Goal: Task Accomplishment & Management: Use online tool/utility

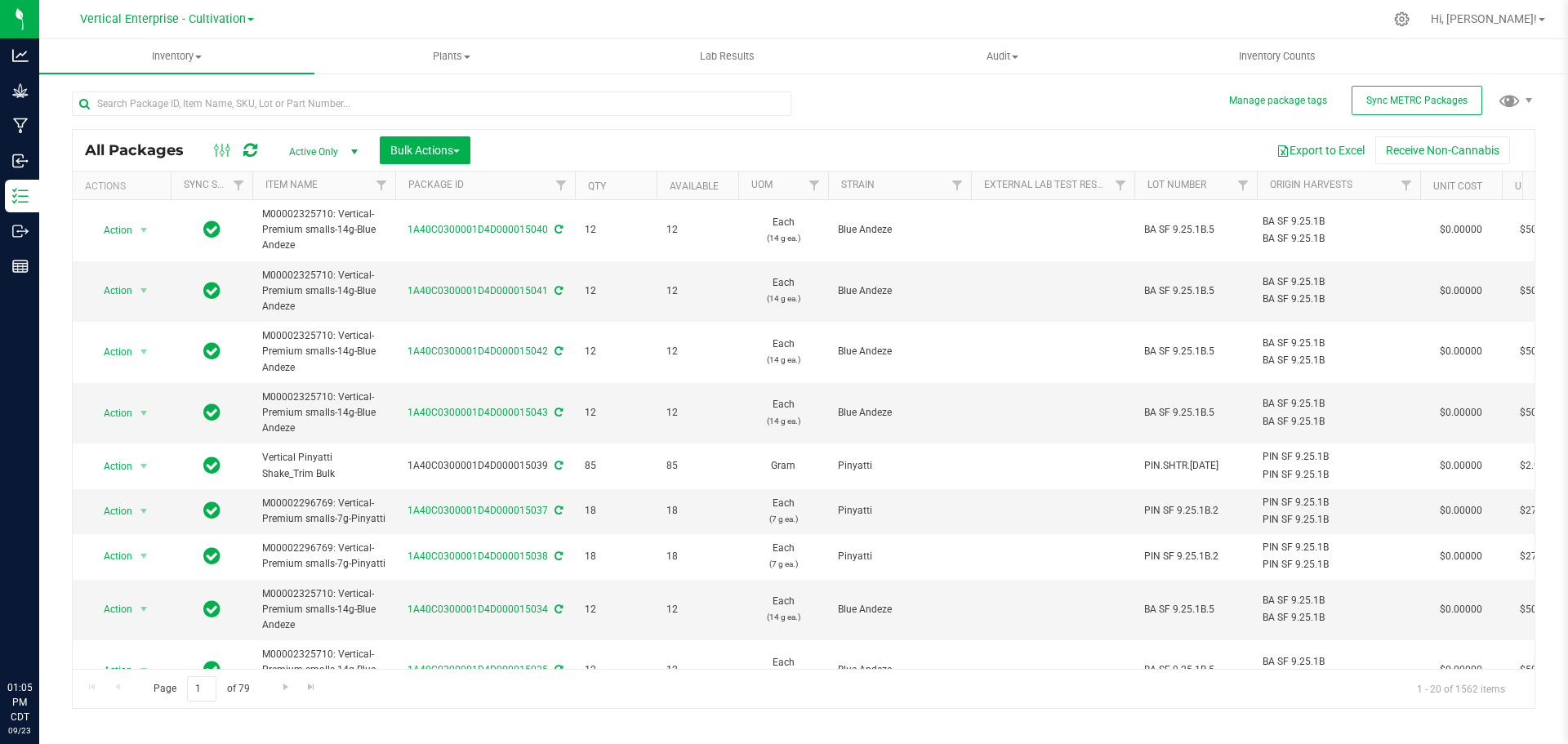
click at [1397, 96] on span "Sync METRC Packages" at bounding box center [1417, 100] width 101 height 11
click at [605, 110] on input "text" at bounding box center [432, 104] width 720 height 24
click at [604, 103] on input "text" at bounding box center [432, 104] width 720 height 24
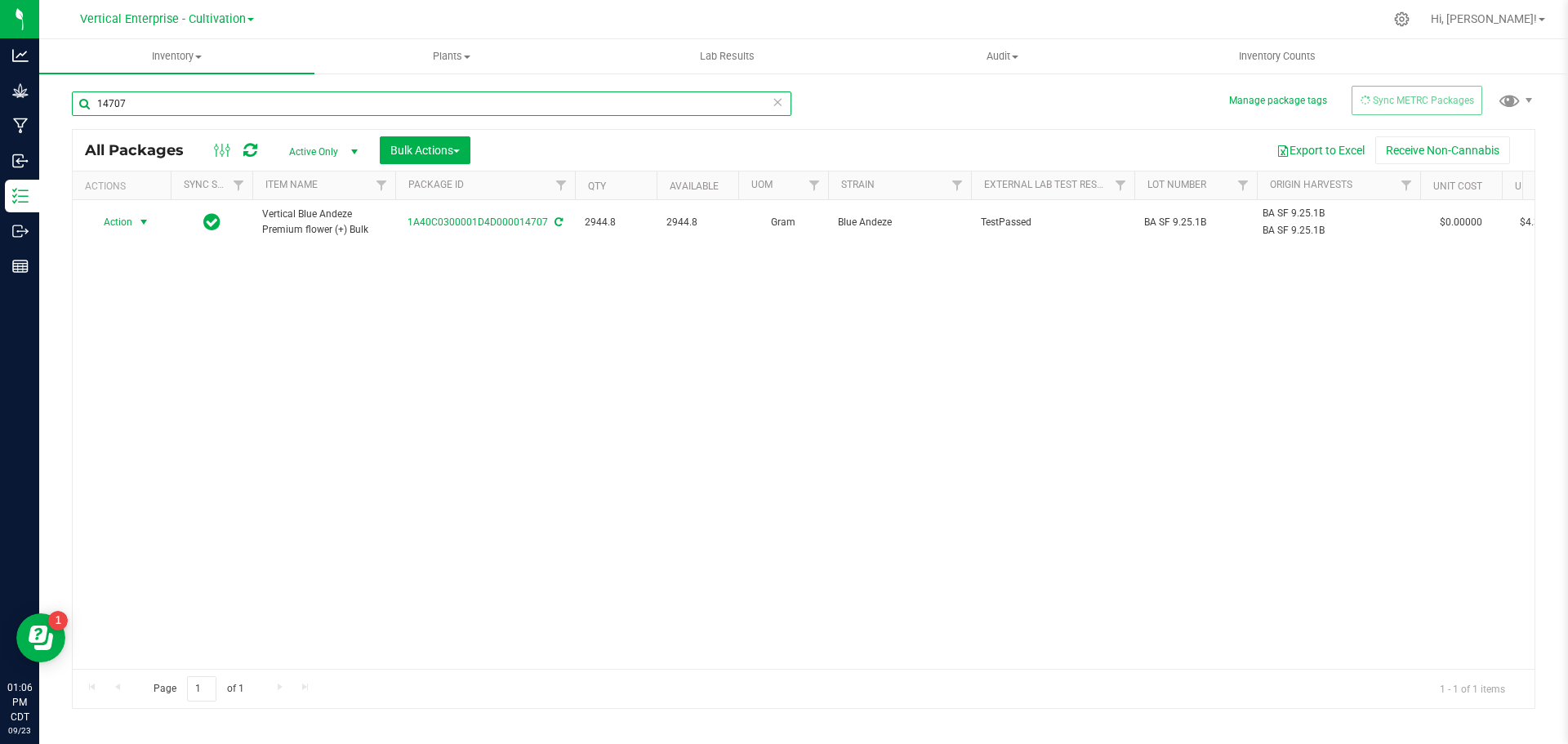
type input "14707"
click at [119, 217] on span "Action" at bounding box center [111, 222] width 44 height 22
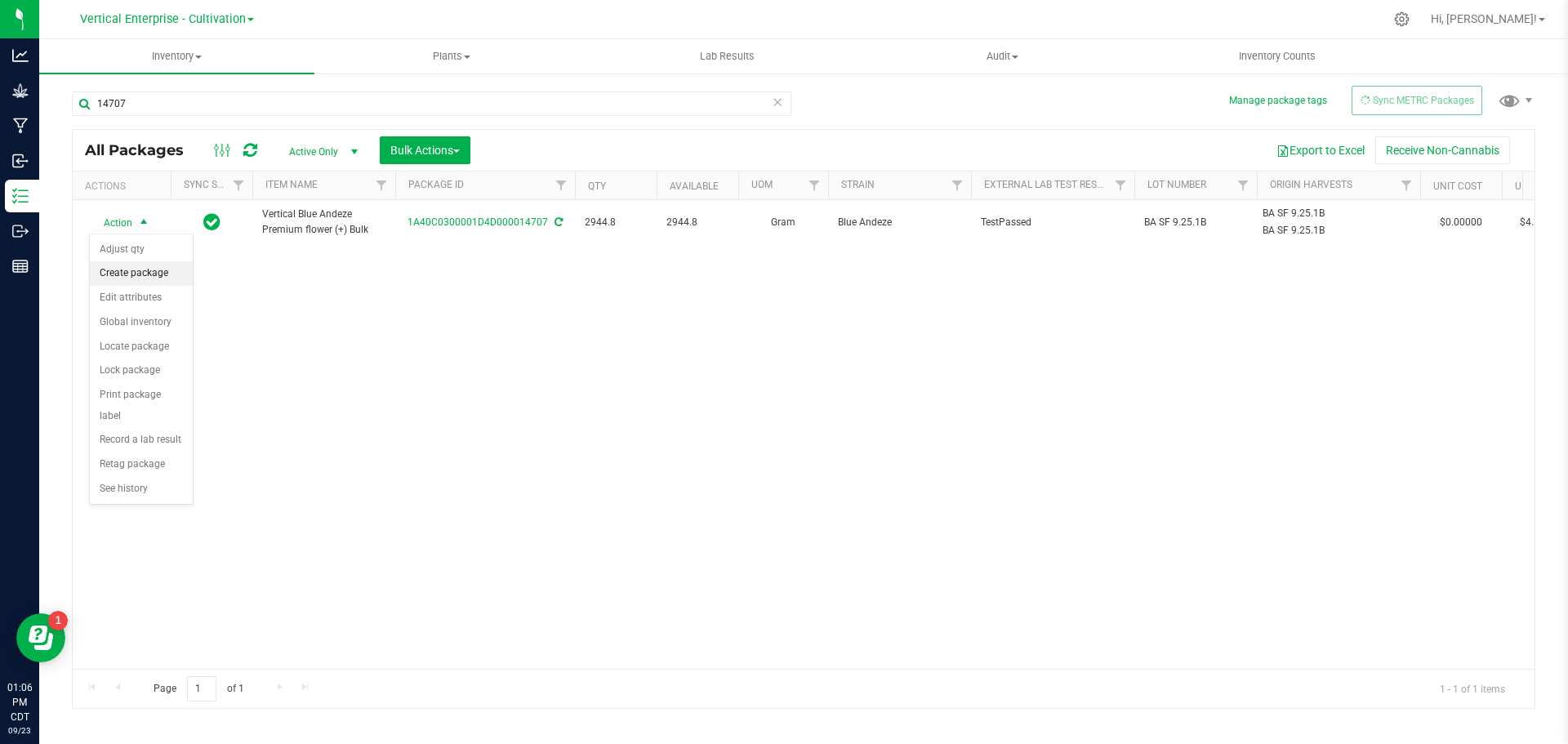
click at [117, 270] on li "Create package" at bounding box center [142, 274] width 103 height 24
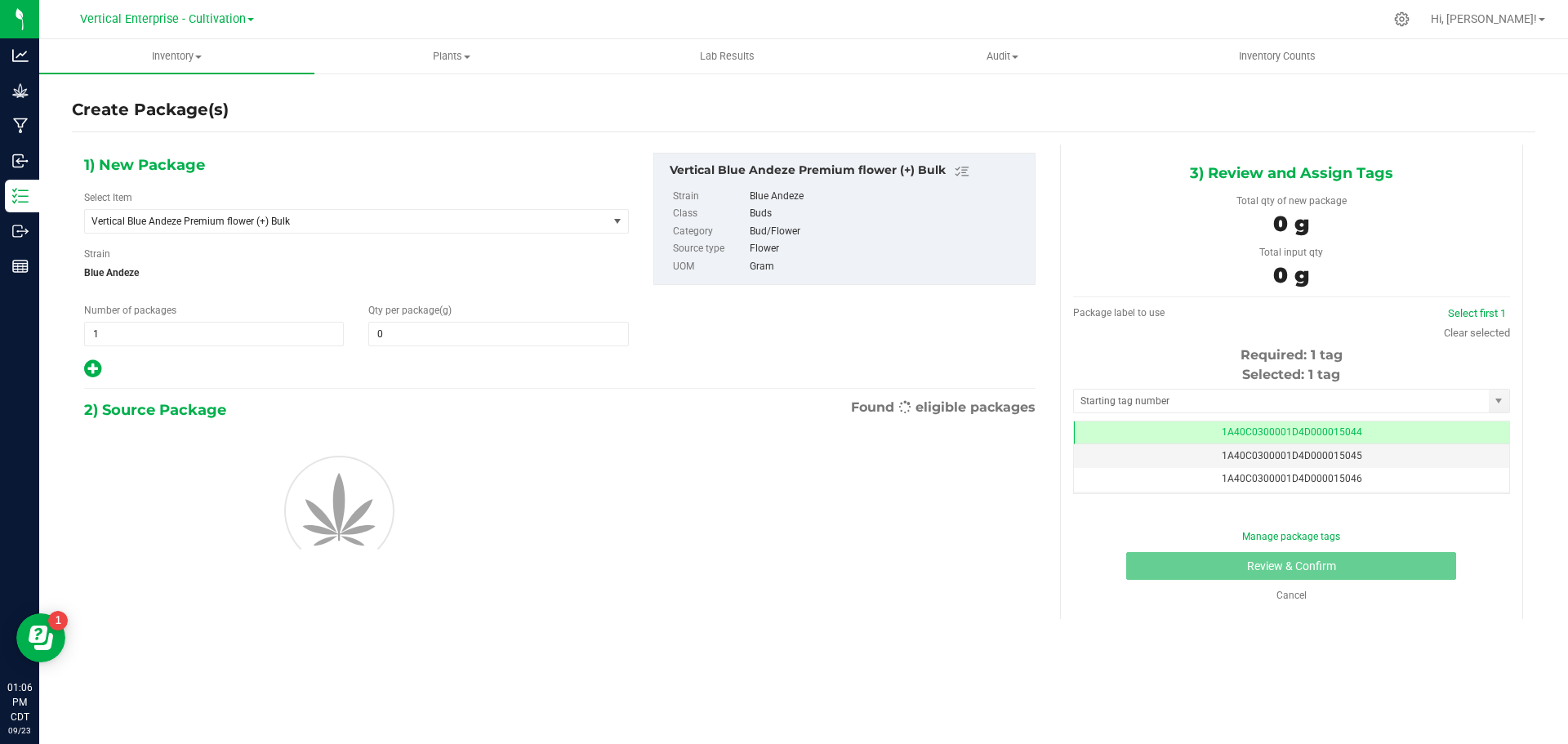
type input "0.0000"
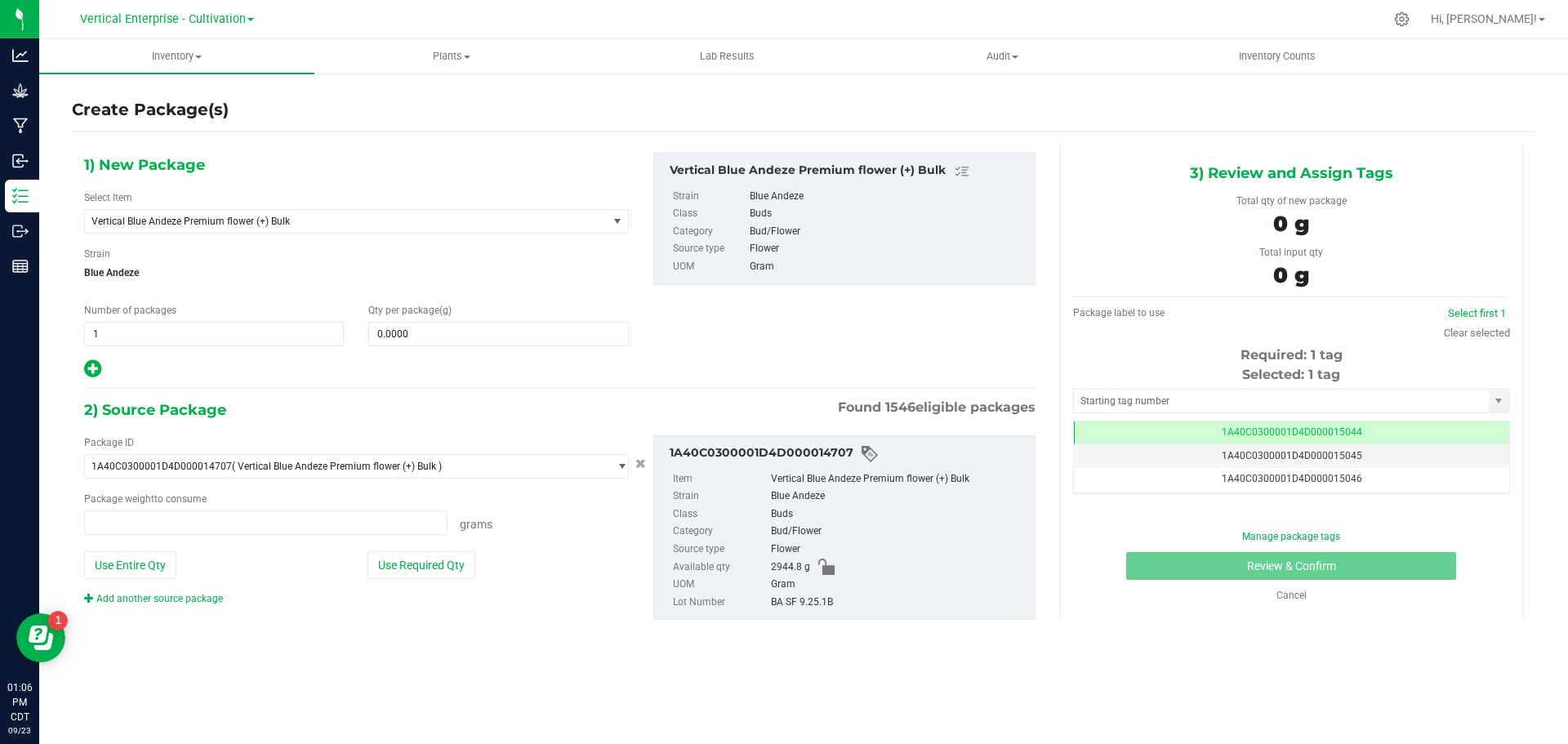
type input "0.0000 g"
click at [173, 231] on span "Vertical Blue Andeze Premium flower (+) Bulk" at bounding box center [347, 221] width 523 height 22
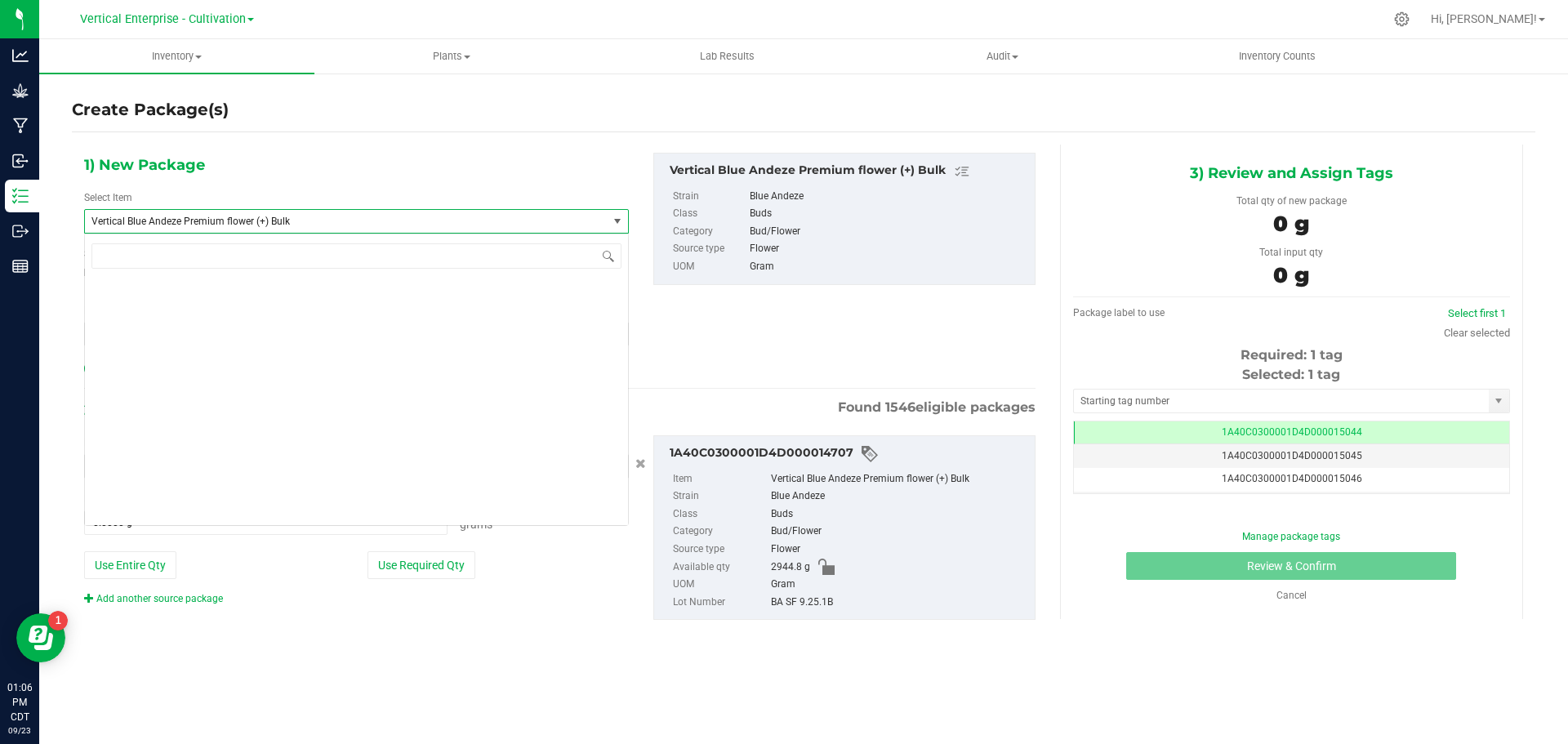
scroll to position [43234, 0]
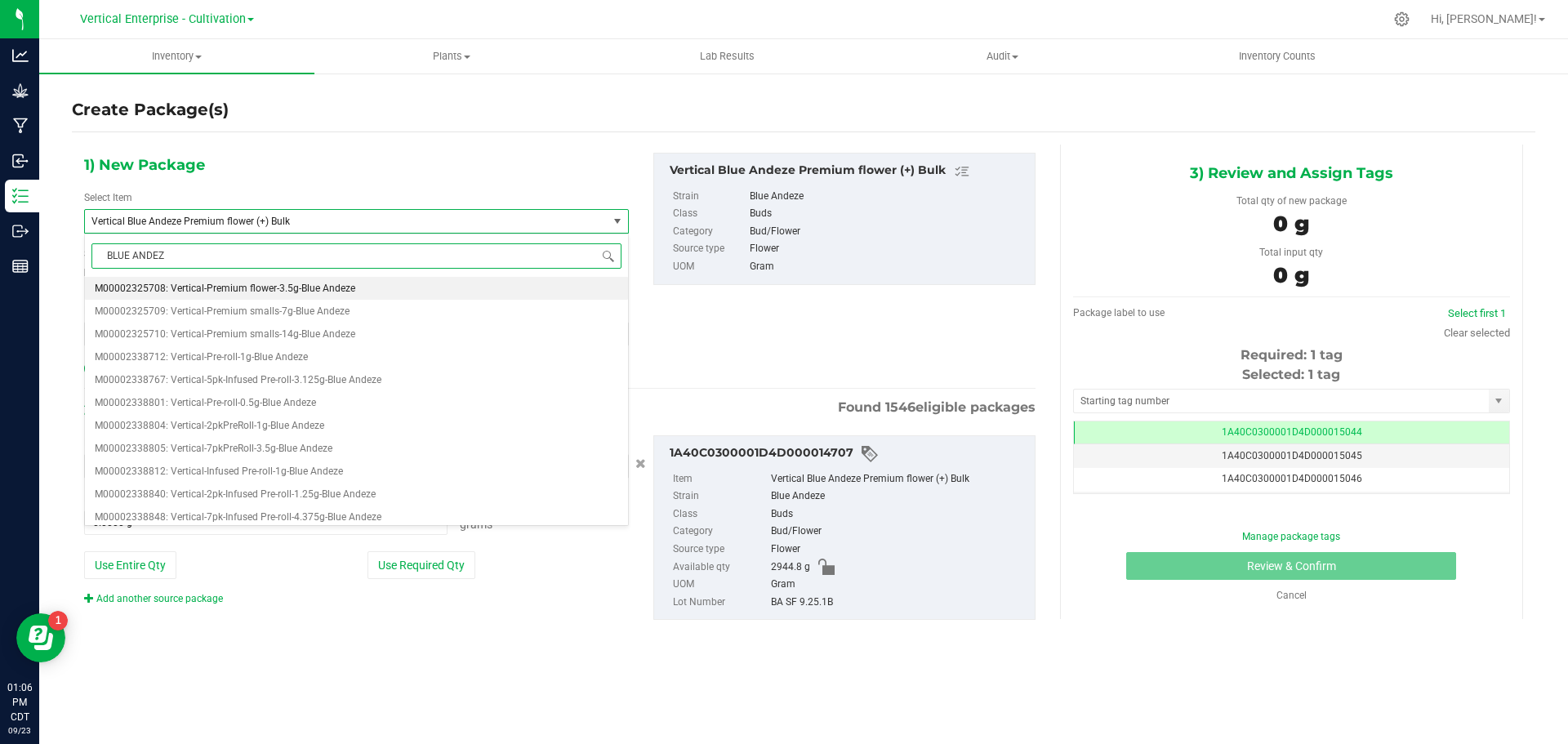
type input "BLUE ANDEZE"
click at [226, 310] on span "M00002325709: Vertical-Premium smalls-7g-Blue Andeze" at bounding box center [222, 311] width 255 height 11
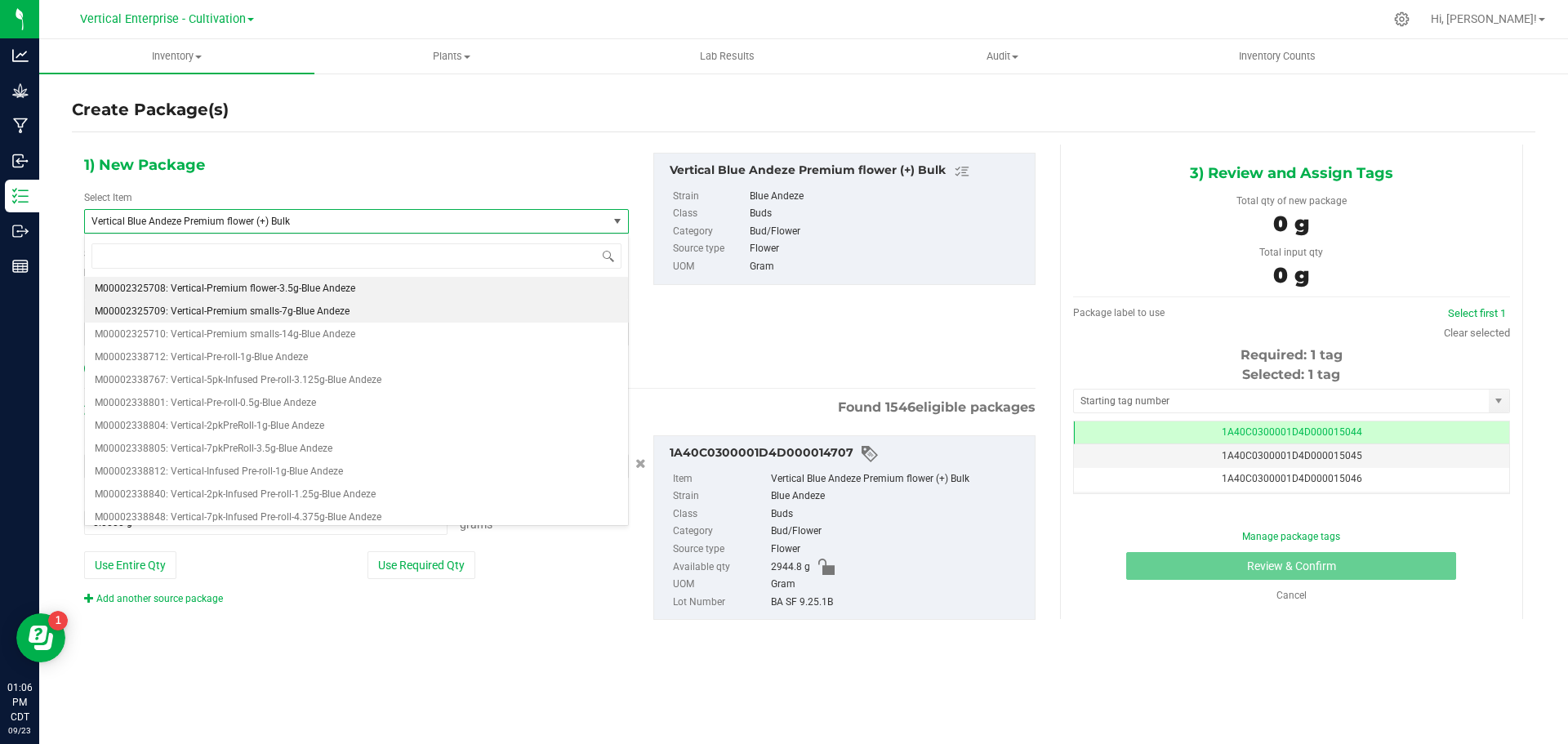
type input "0"
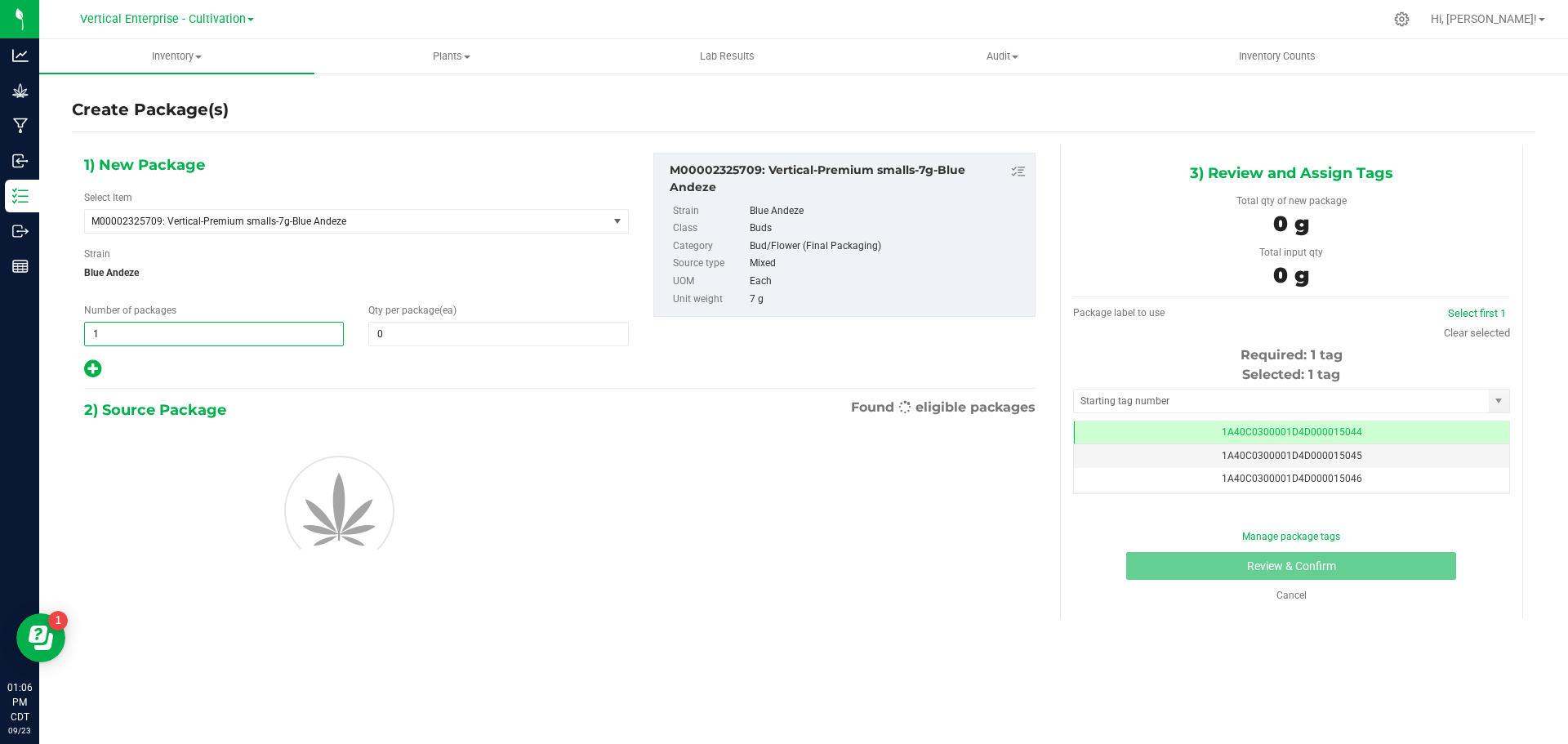
click at [127, 337] on span "1 1" at bounding box center [214, 334] width 260 height 24
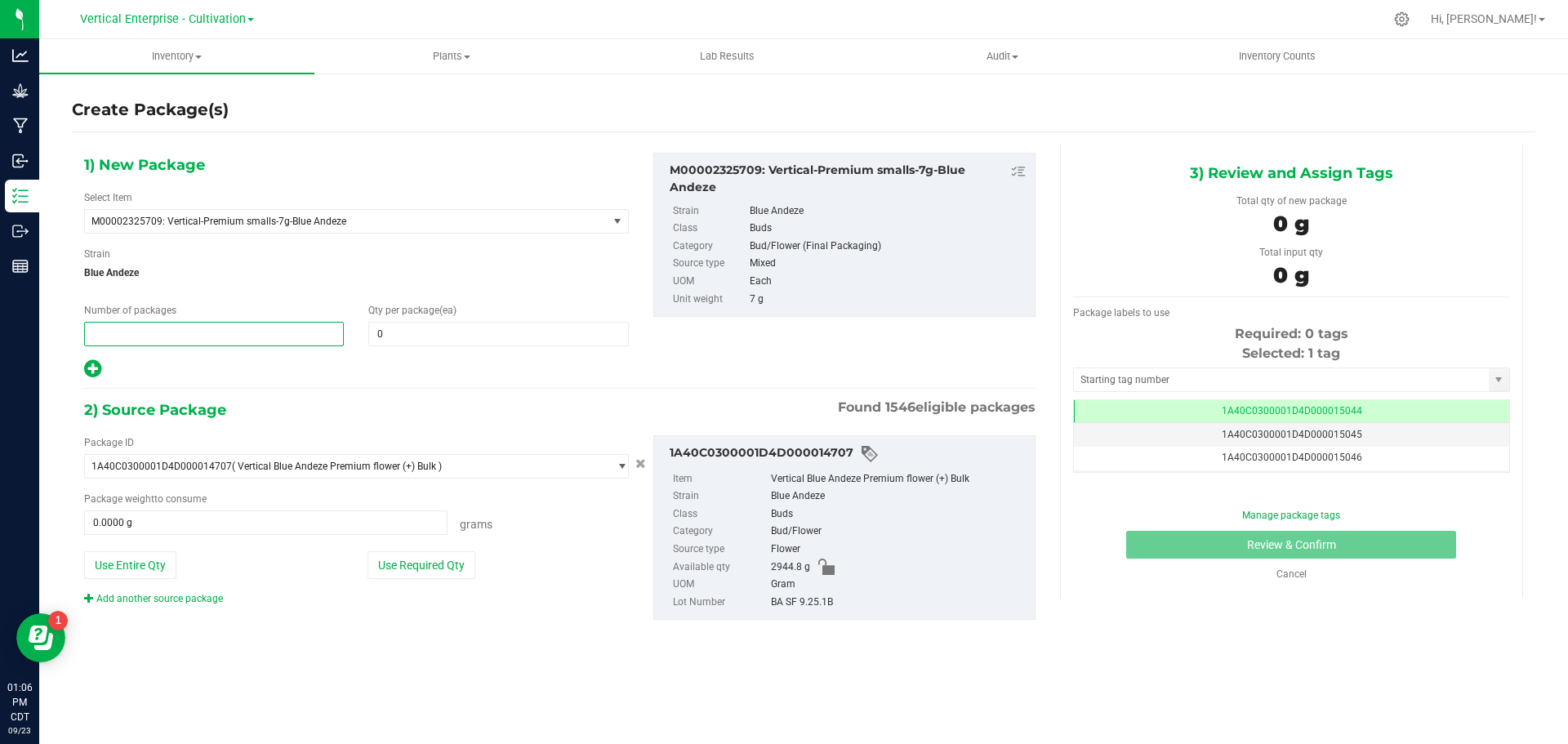
type input "2"
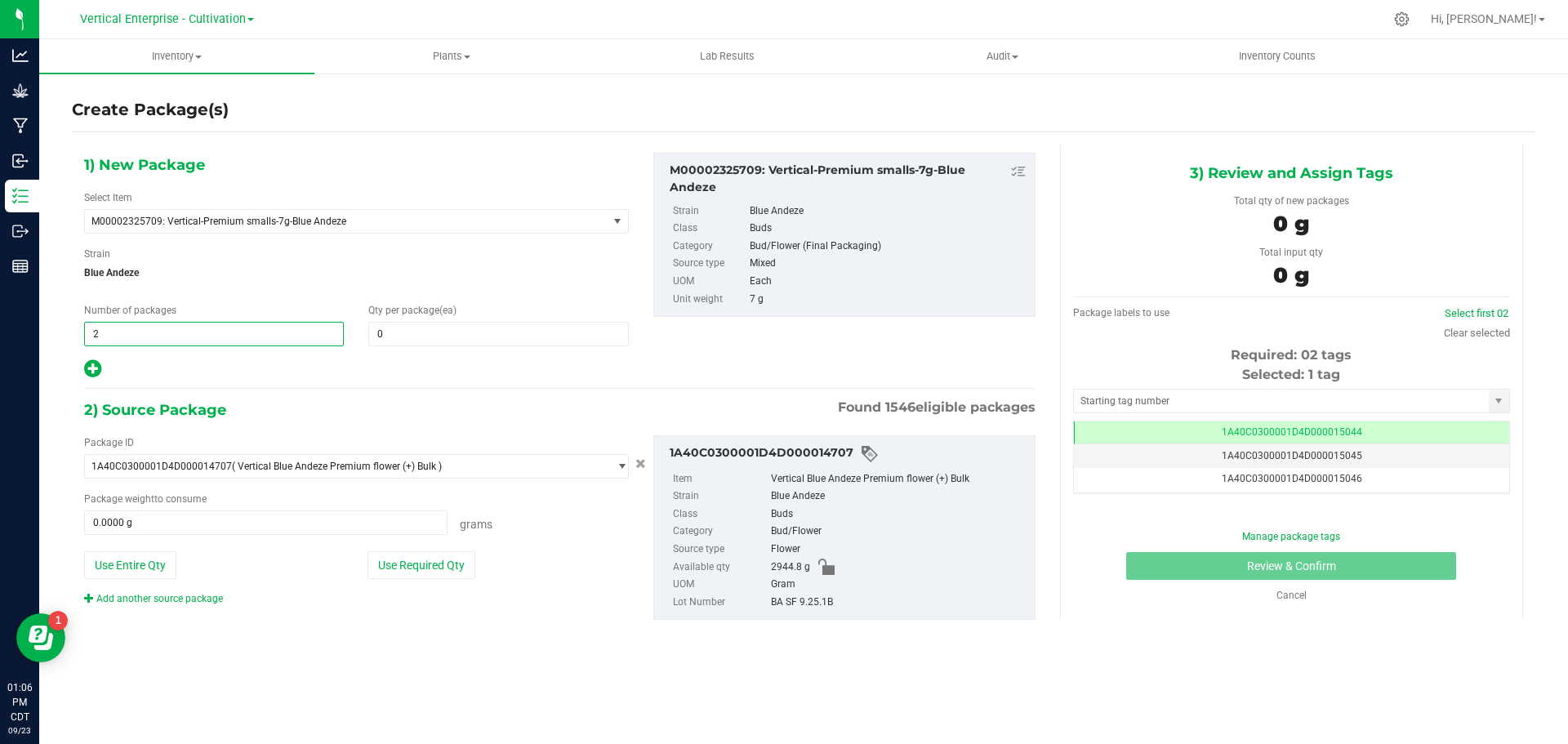
type input "2"
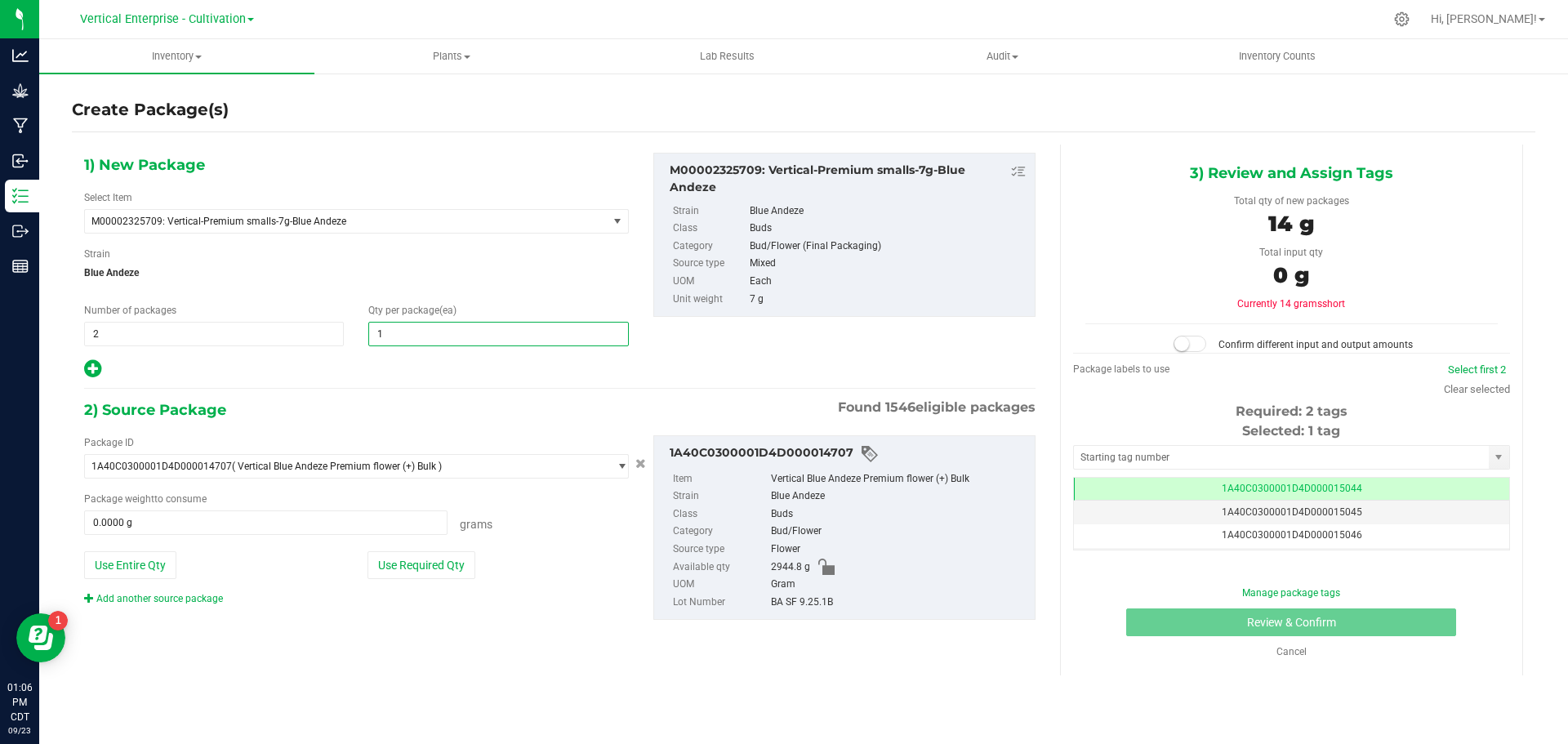
type input "18"
click at [85, 365] on icon at bounding box center [93, 369] width 17 height 21
type input "18"
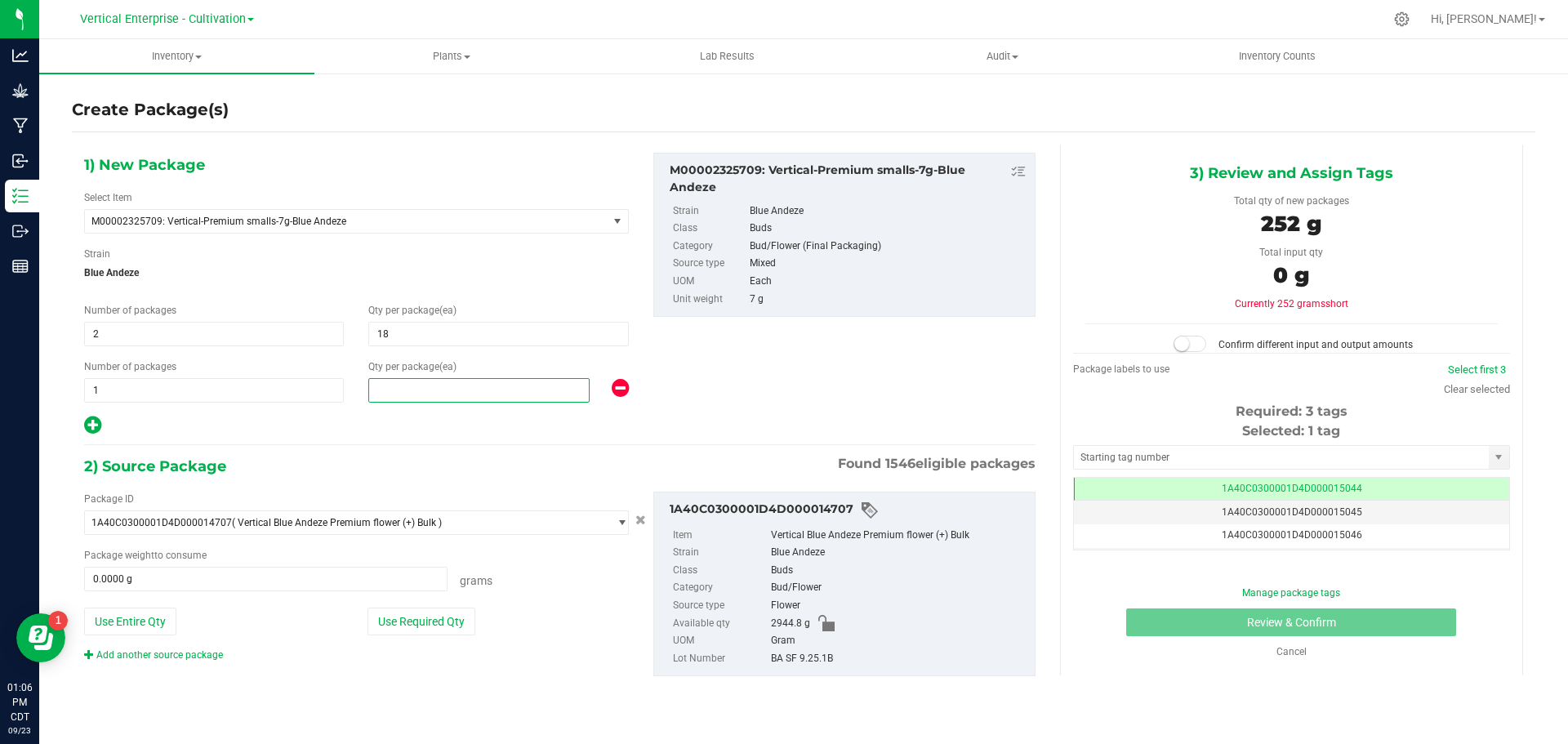
click at [426, 395] on span at bounding box center [479, 390] width 221 height 24
type input "14"
click at [446, 602] on div "Package ID 1A40C0300001D4D000014707 ( Vertical Blue Andeze Premium flower (+) B…" at bounding box center [356, 577] width 569 height 171
click at [447, 612] on button "Use Required Qty" at bounding box center [421, 621] width 108 height 28
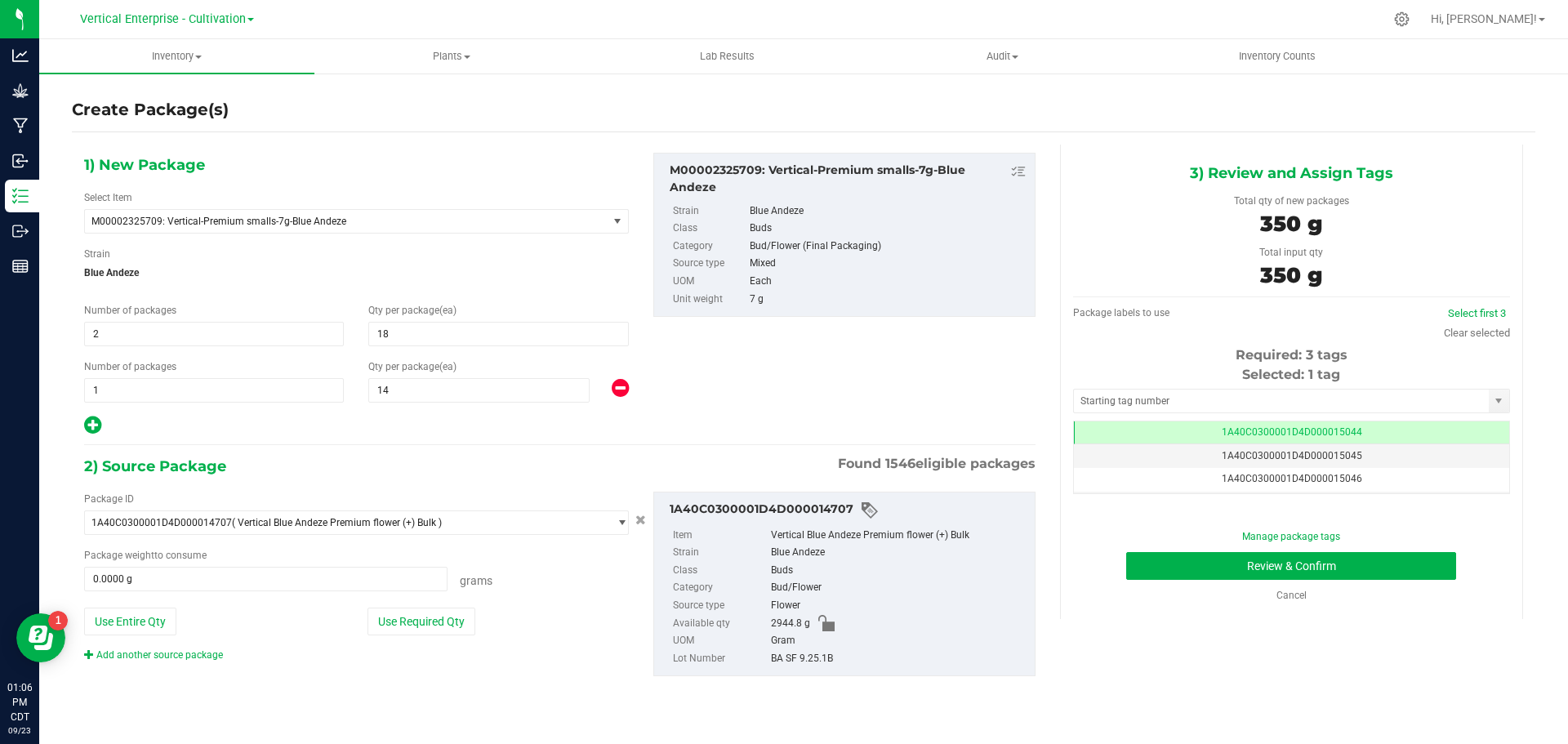
type input "350.0000 g"
click at [1496, 310] on link "Select first 3" at bounding box center [1477, 313] width 58 height 12
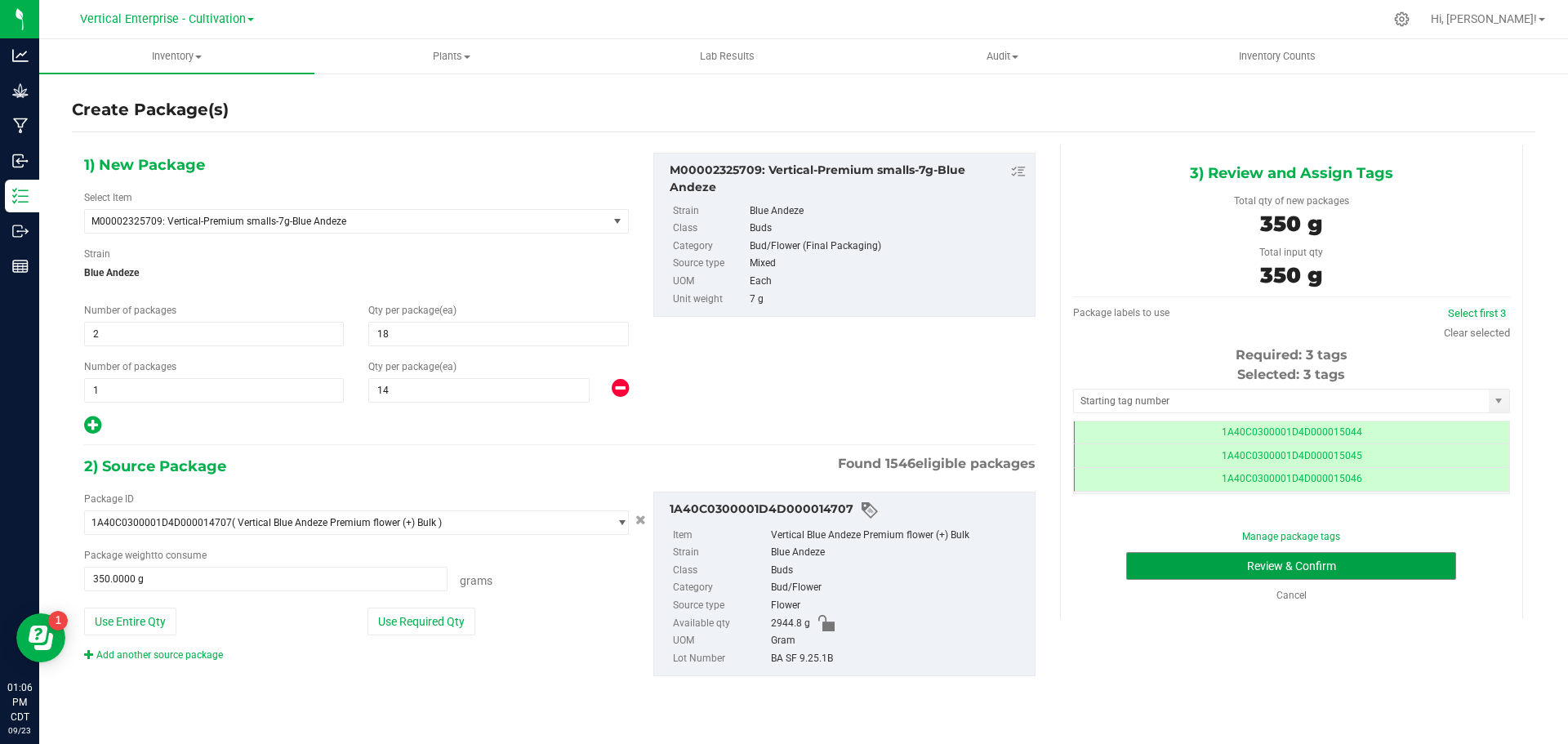
click at [1354, 559] on button "Review & Confirm" at bounding box center [1292, 566] width 330 height 28
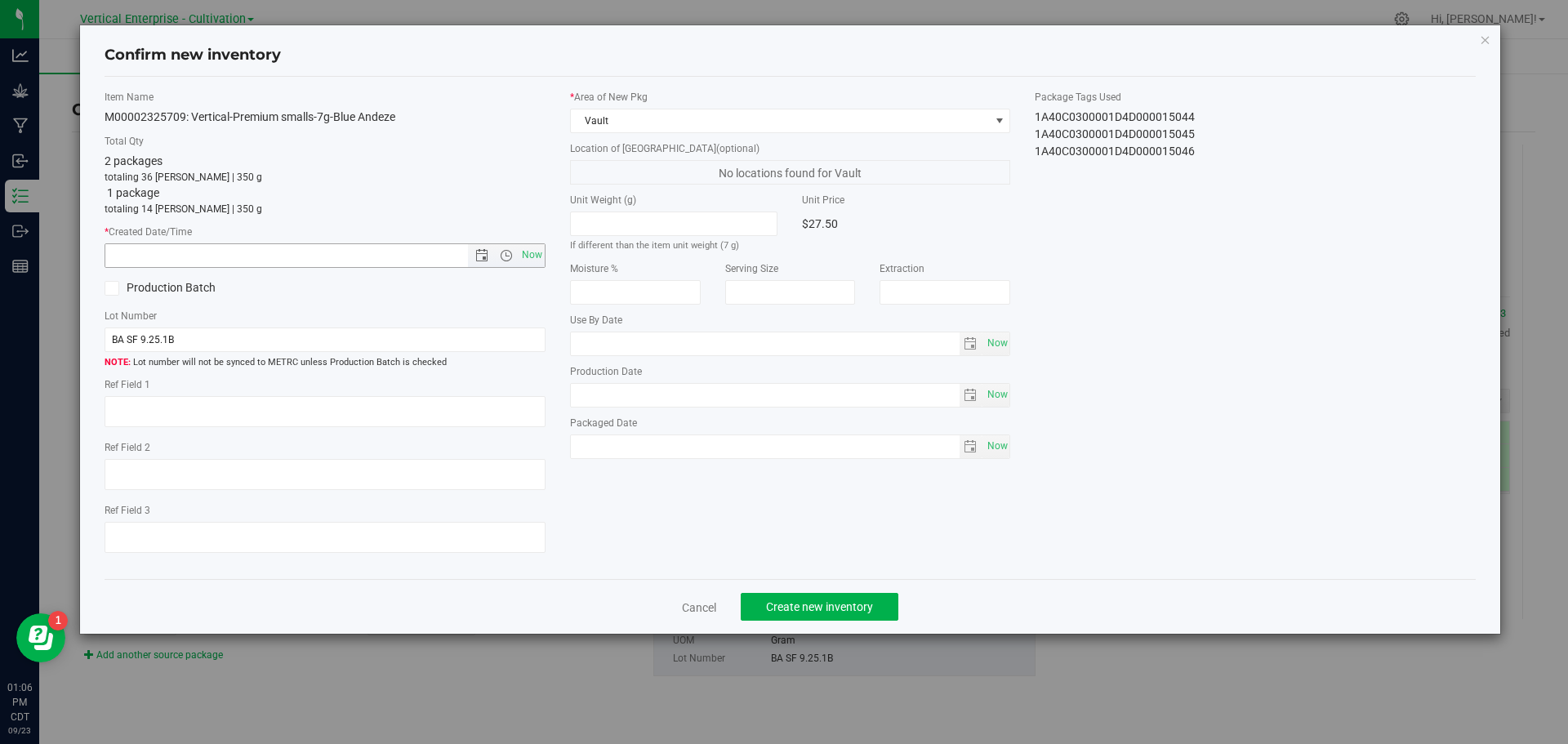
click at [534, 247] on span "Now" at bounding box center [531, 255] width 28 height 23
type input "9/23/2025 1:06 PM"
click at [889, 596] on button "Create new inventory" at bounding box center [819, 607] width 157 height 28
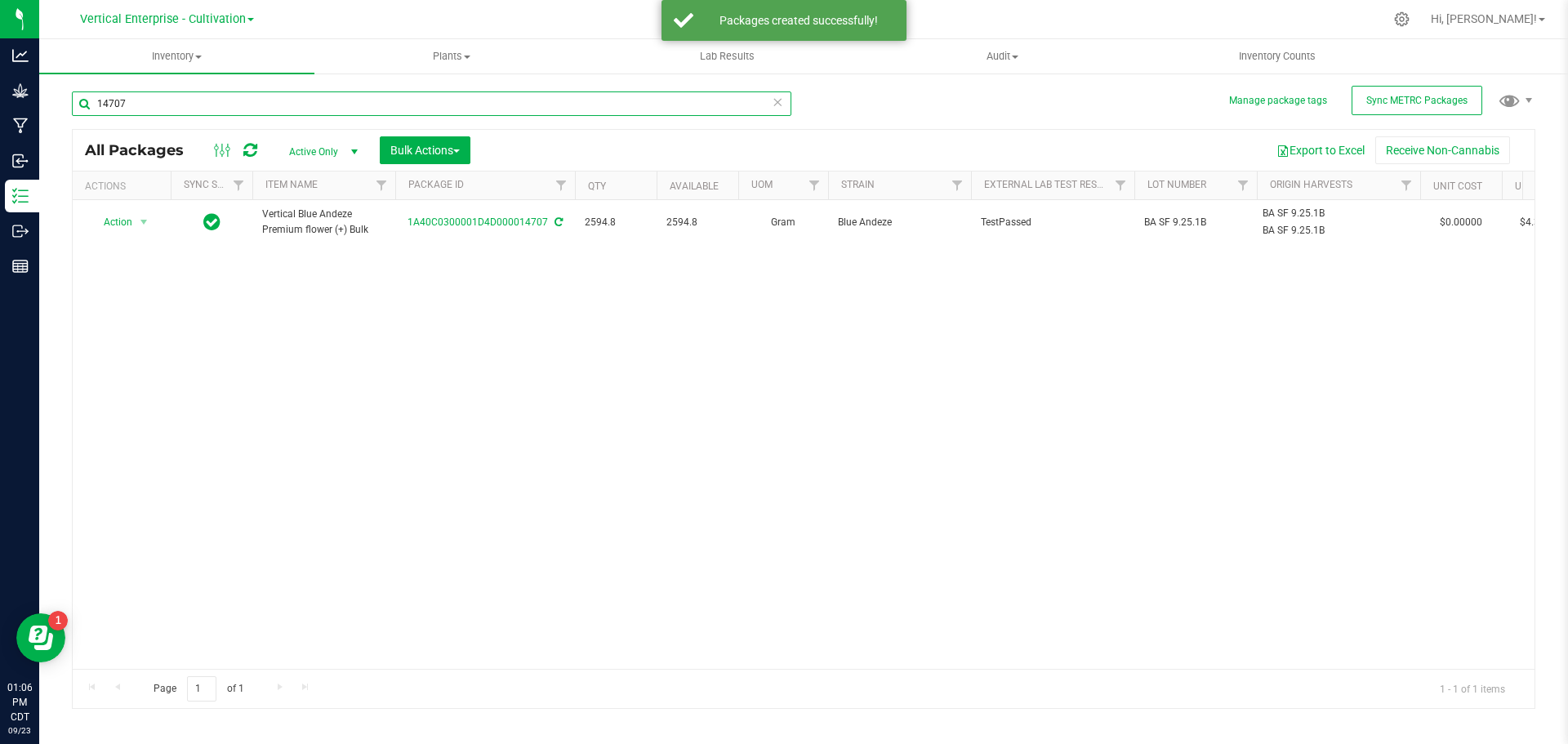
click at [130, 98] on input "14707" at bounding box center [432, 104] width 720 height 24
drag, startPoint x: 185, startPoint y: 112, endPoint x: 41, endPoint y: 114, distance: 144.0
click at [41, 114] on div "Manage package tags Sync METRC Packages 14707 All Packages Active Only Active O…" at bounding box center [803, 321] width 1529 height 498
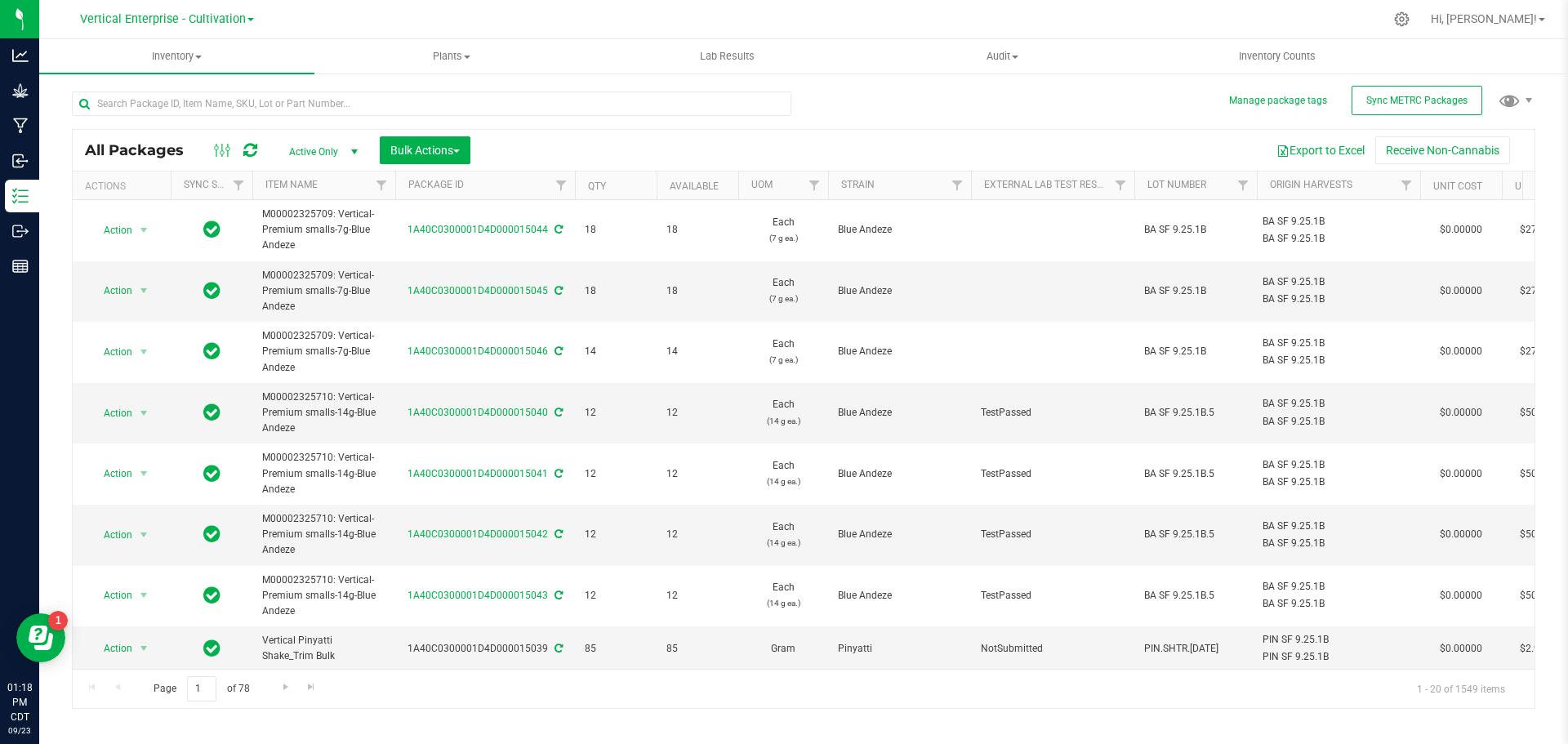
click at [126, 90] on div at bounding box center [438, 103] width 732 height 52
click at [137, 110] on input "text" at bounding box center [432, 104] width 720 height 24
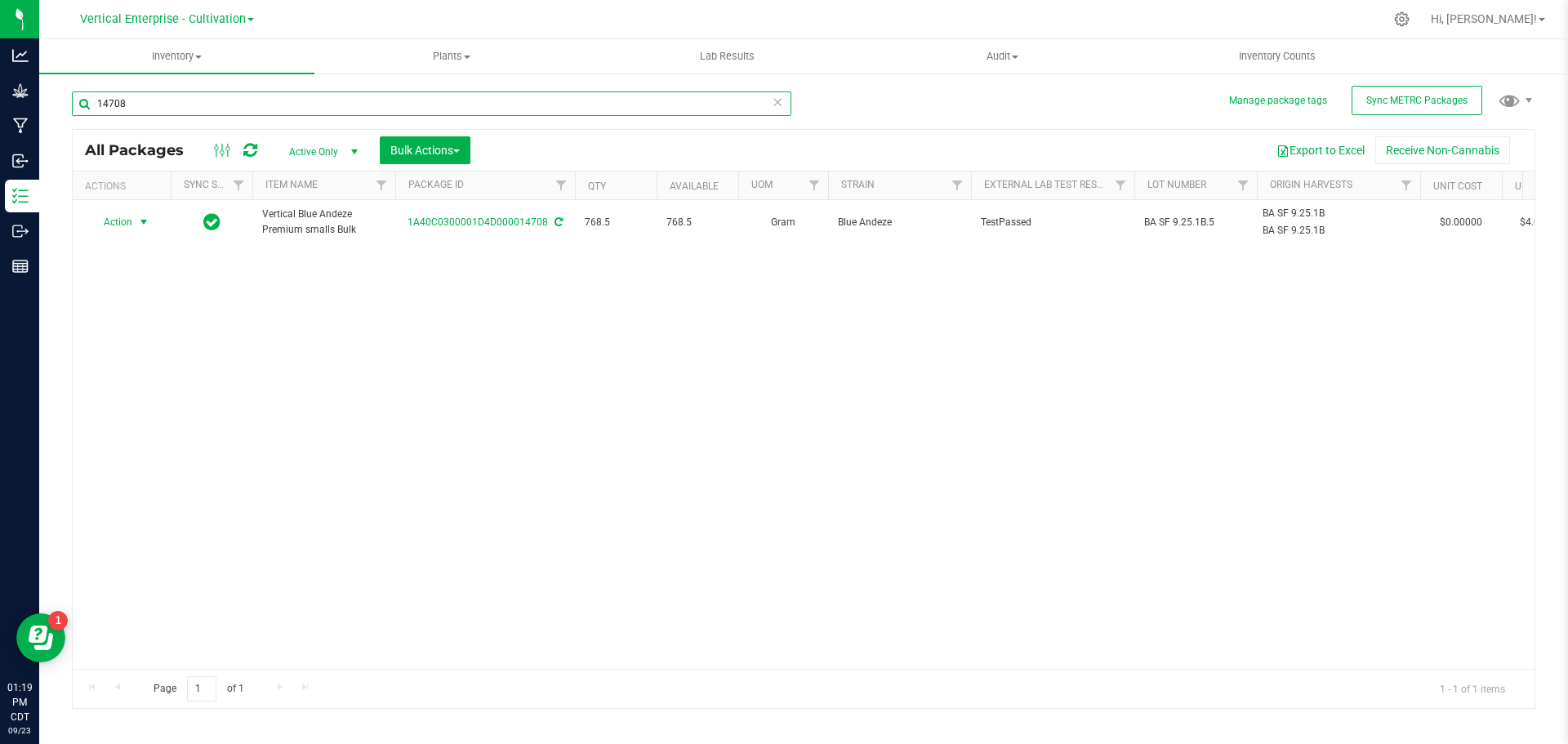
type input "14708"
click at [104, 216] on span "Action" at bounding box center [111, 222] width 44 height 22
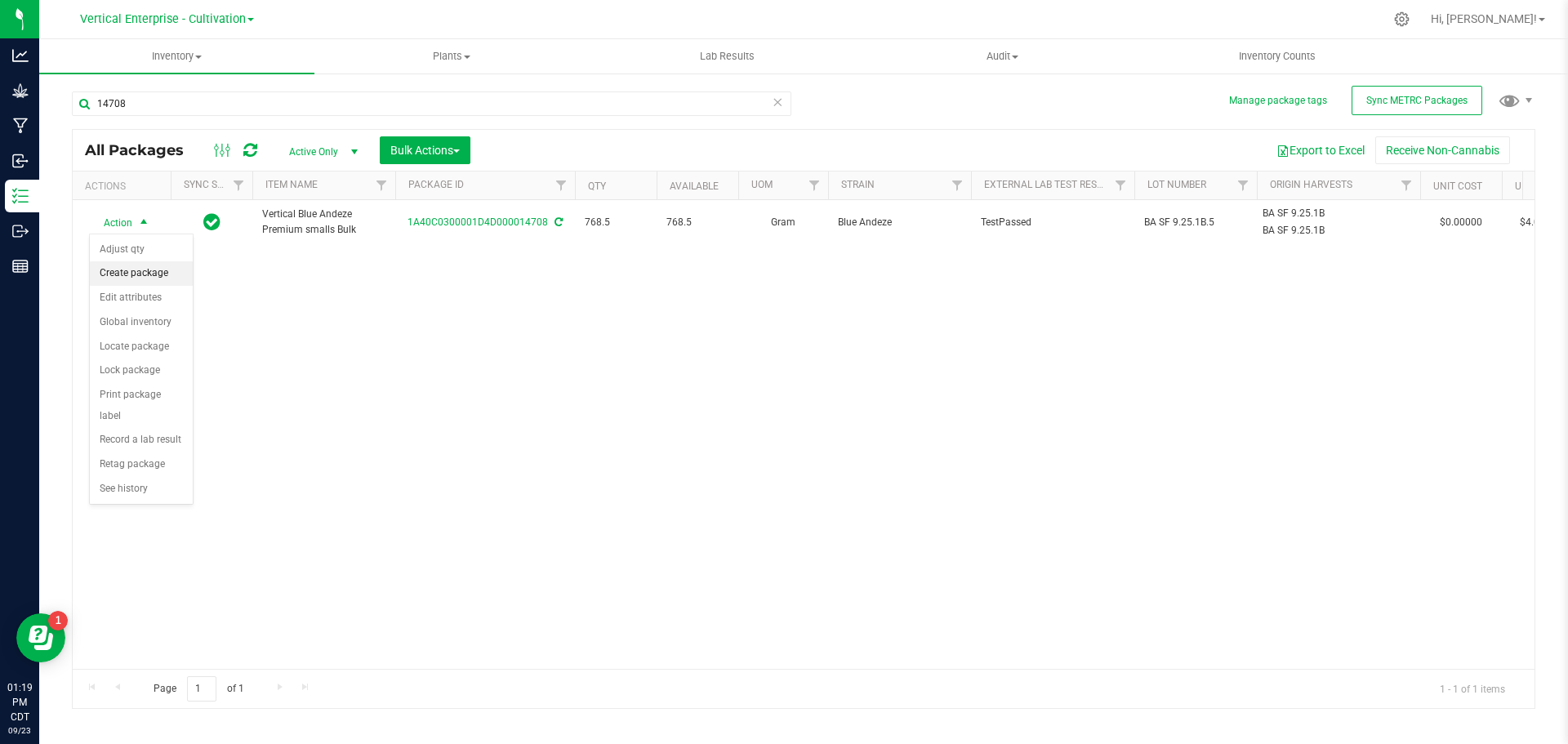
click at [118, 265] on li "Create package" at bounding box center [142, 274] width 103 height 24
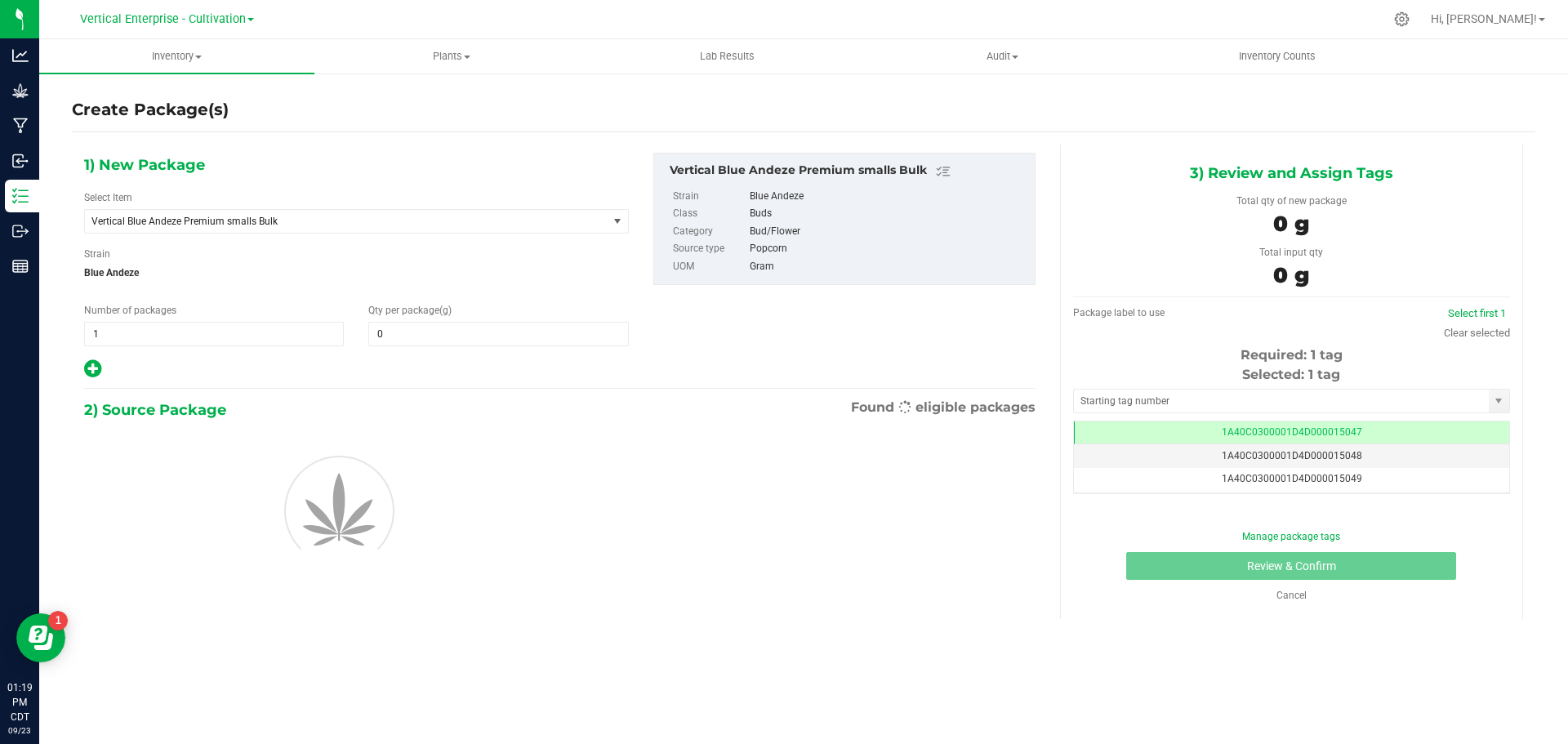
type input "0.0000"
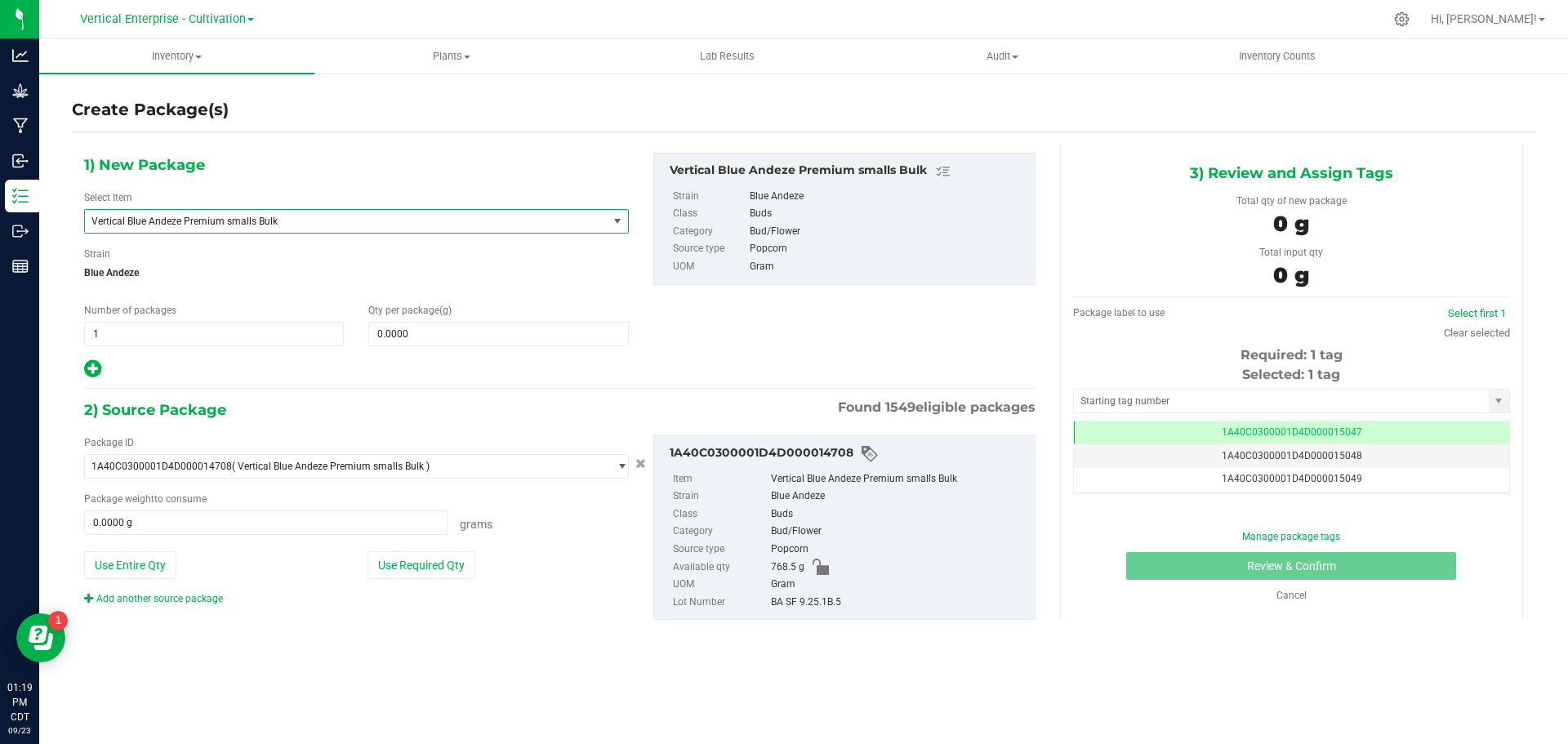
click at [234, 222] on span "Vertical Blue Andeze Premium smalls Bulk" at bounding box center [336, 221] width 489 height 11
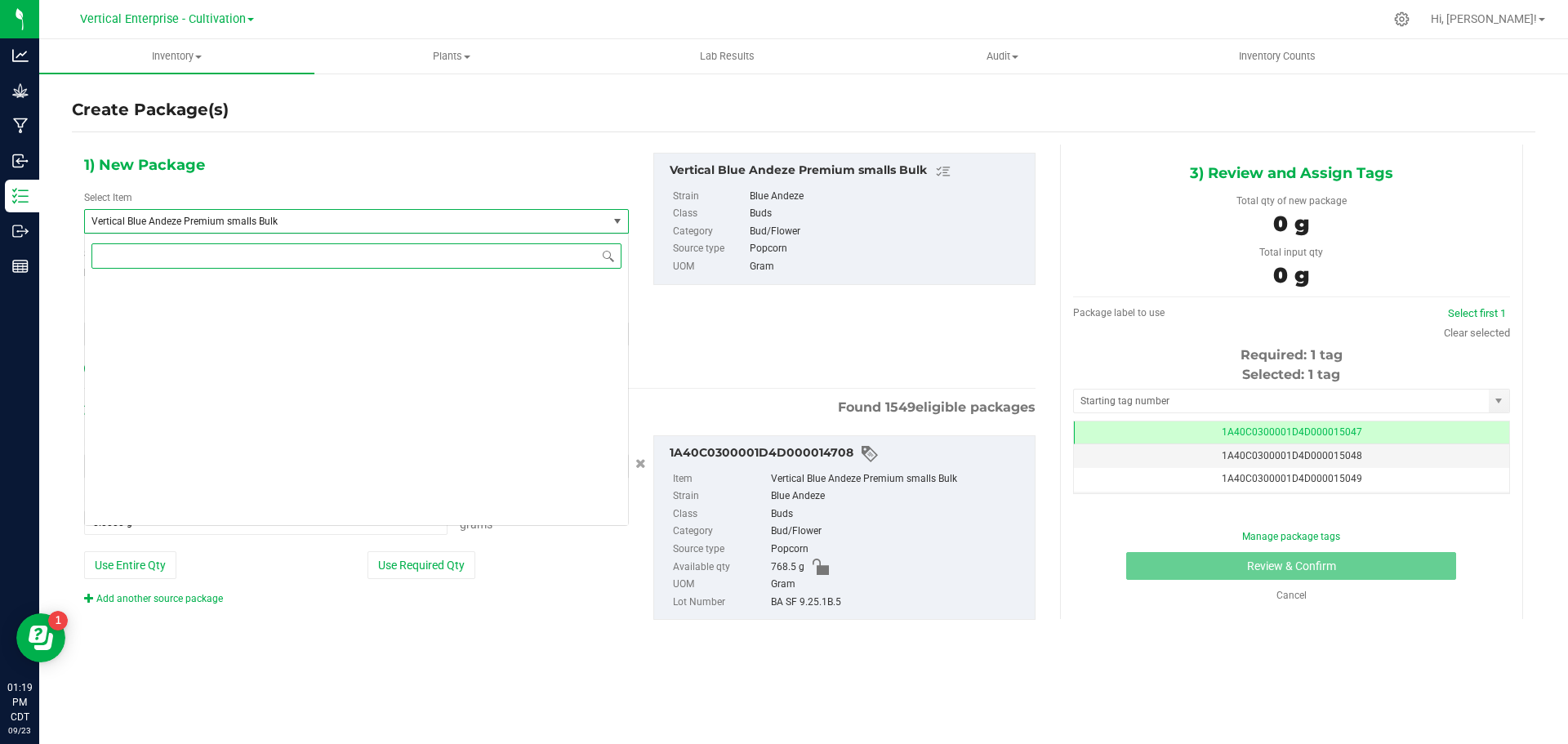
scroll to position [43279, 0]
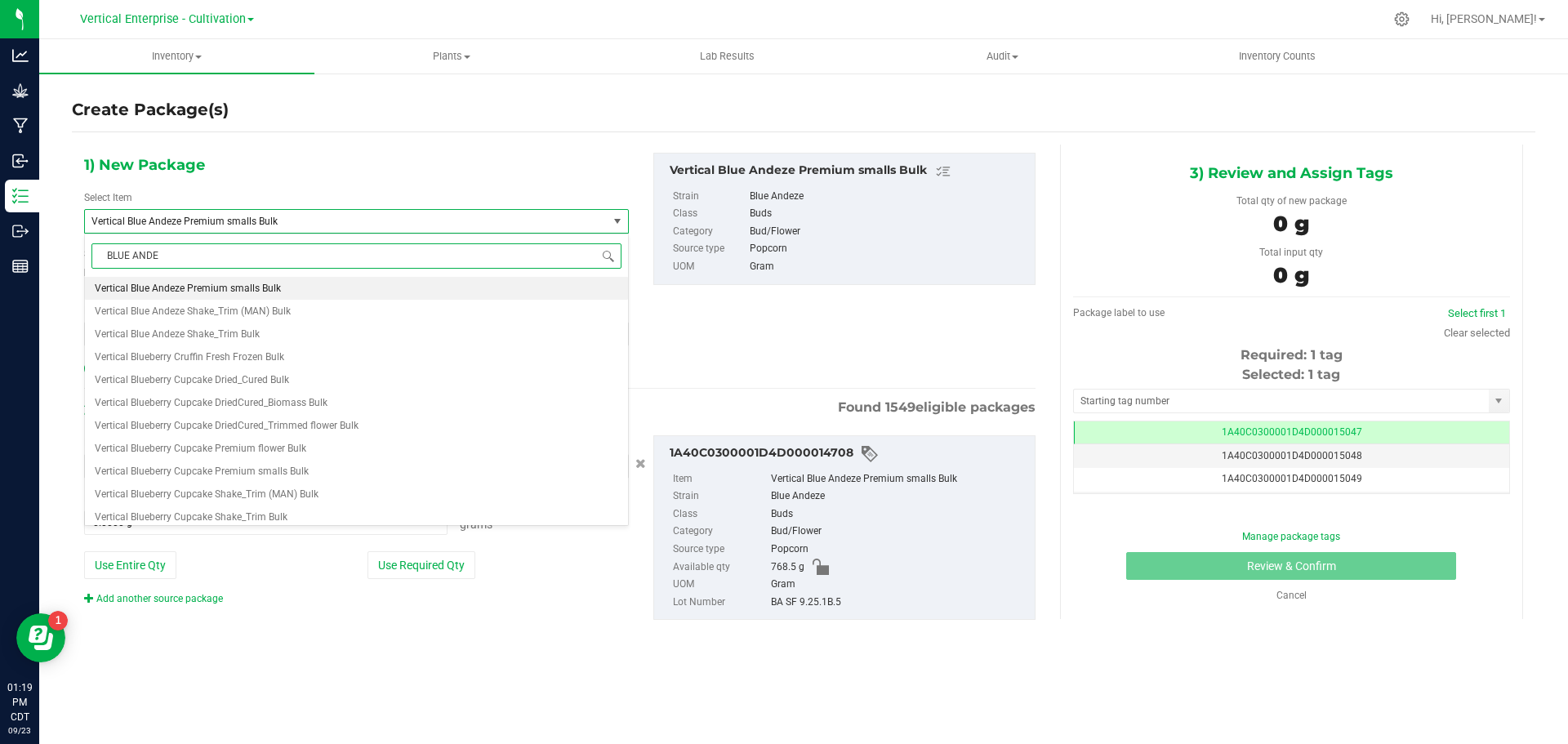
type input "BLUE ANDEZ"
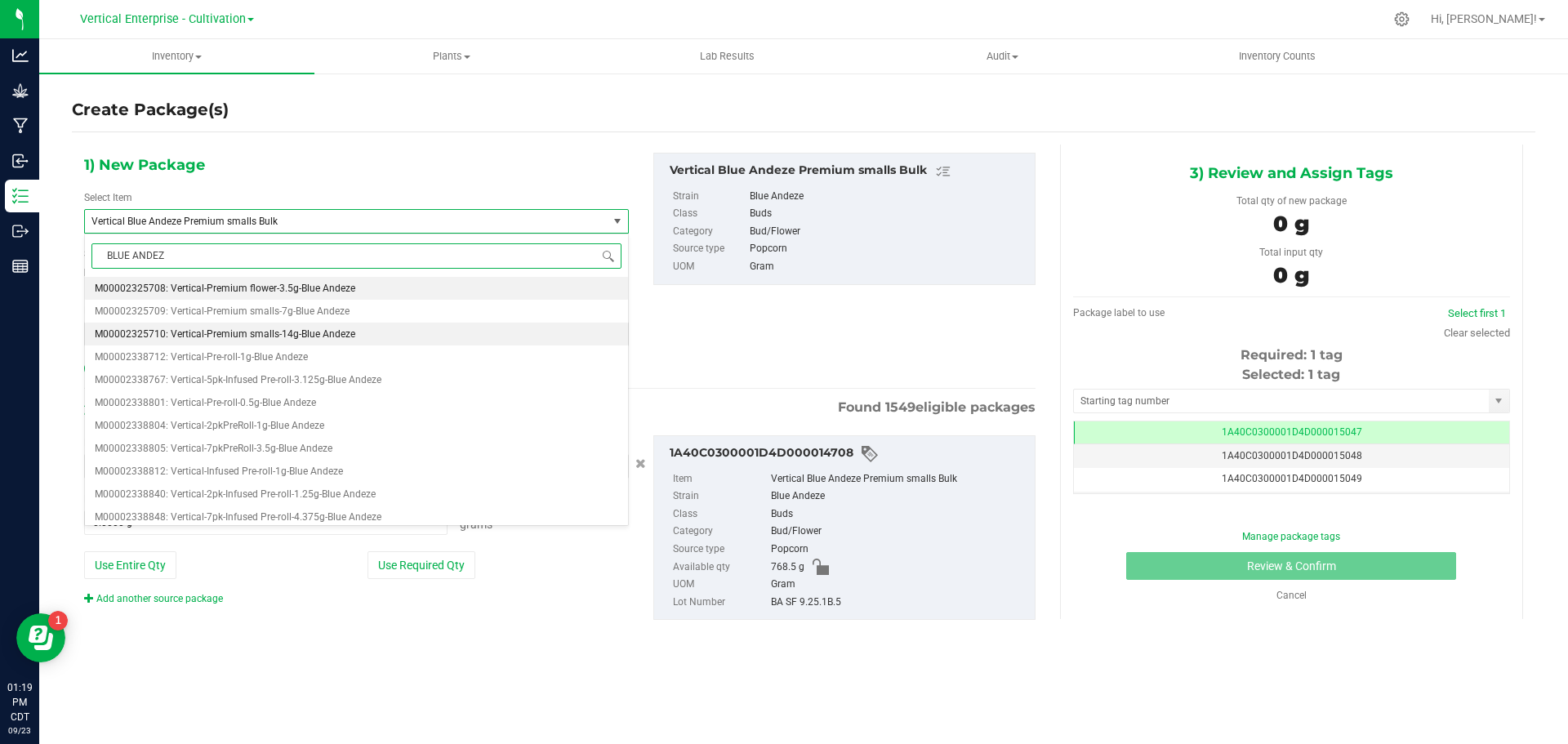
click at [277, 334] on span "M00002325710: Vertical-Premium smalls-14g-Blue Andeze" at bounding box center [225, 334] width 261 height 11
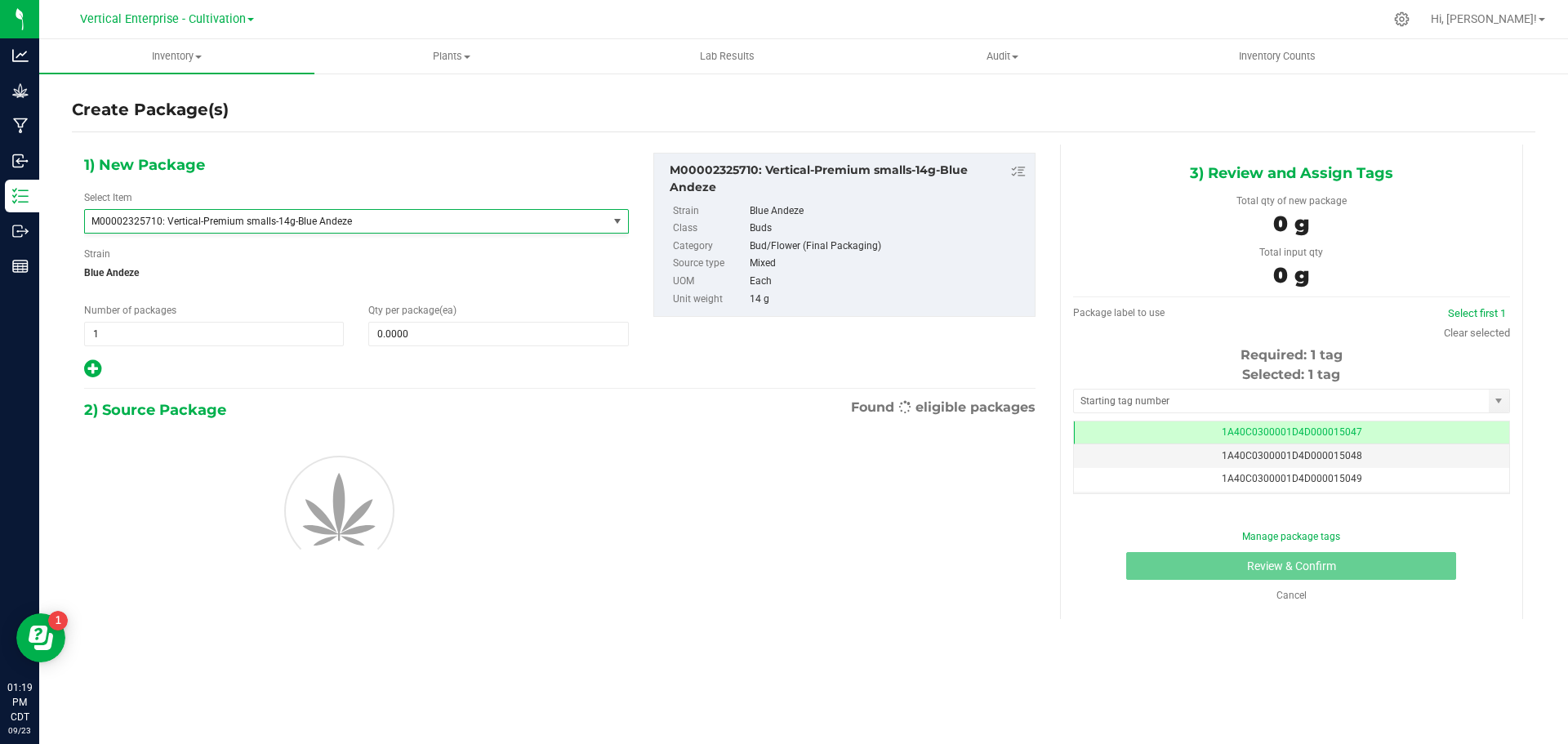
type input "0"
click at [155, 340] on span "1 1" at bounding box center [214, 334] width 260 height 24
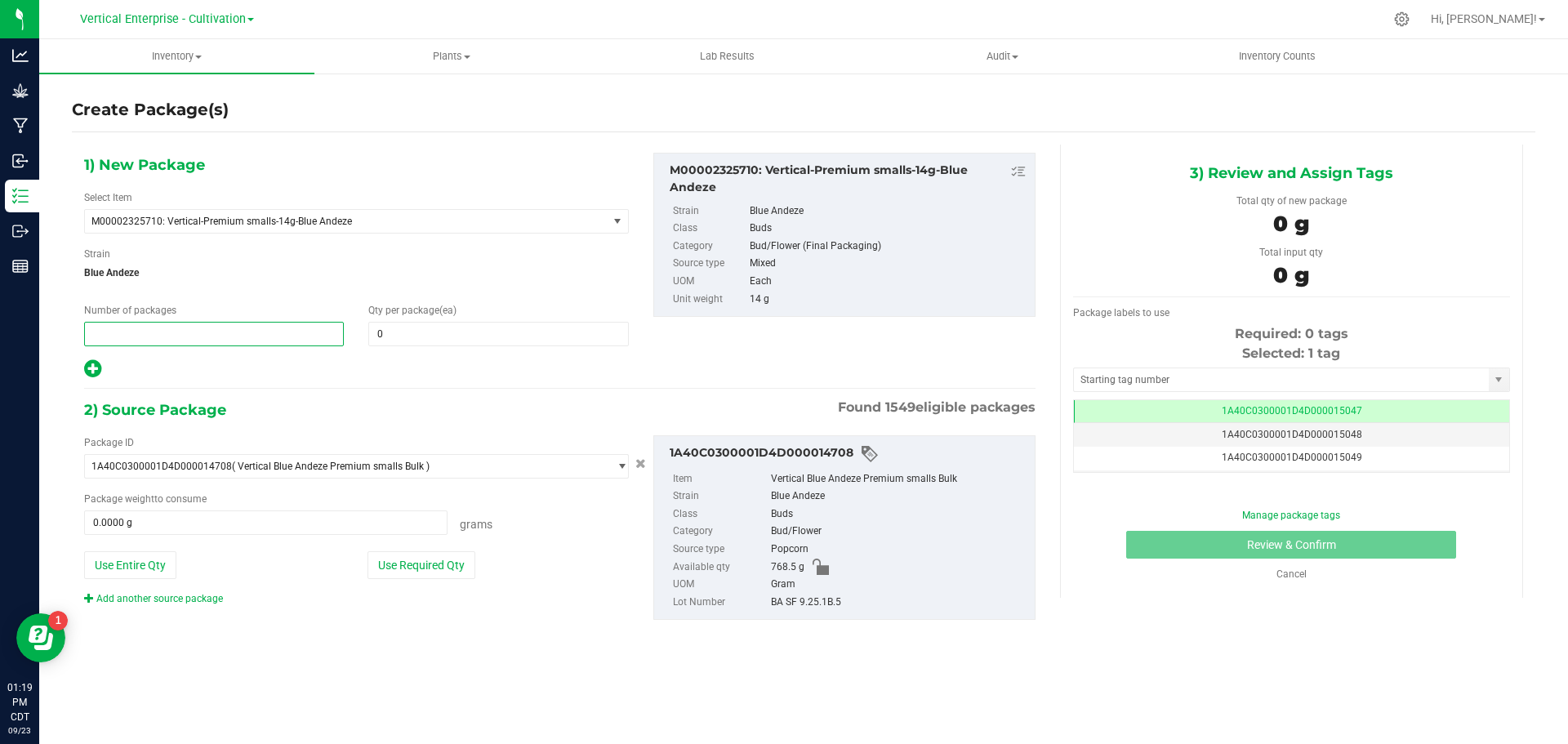
type input "2"
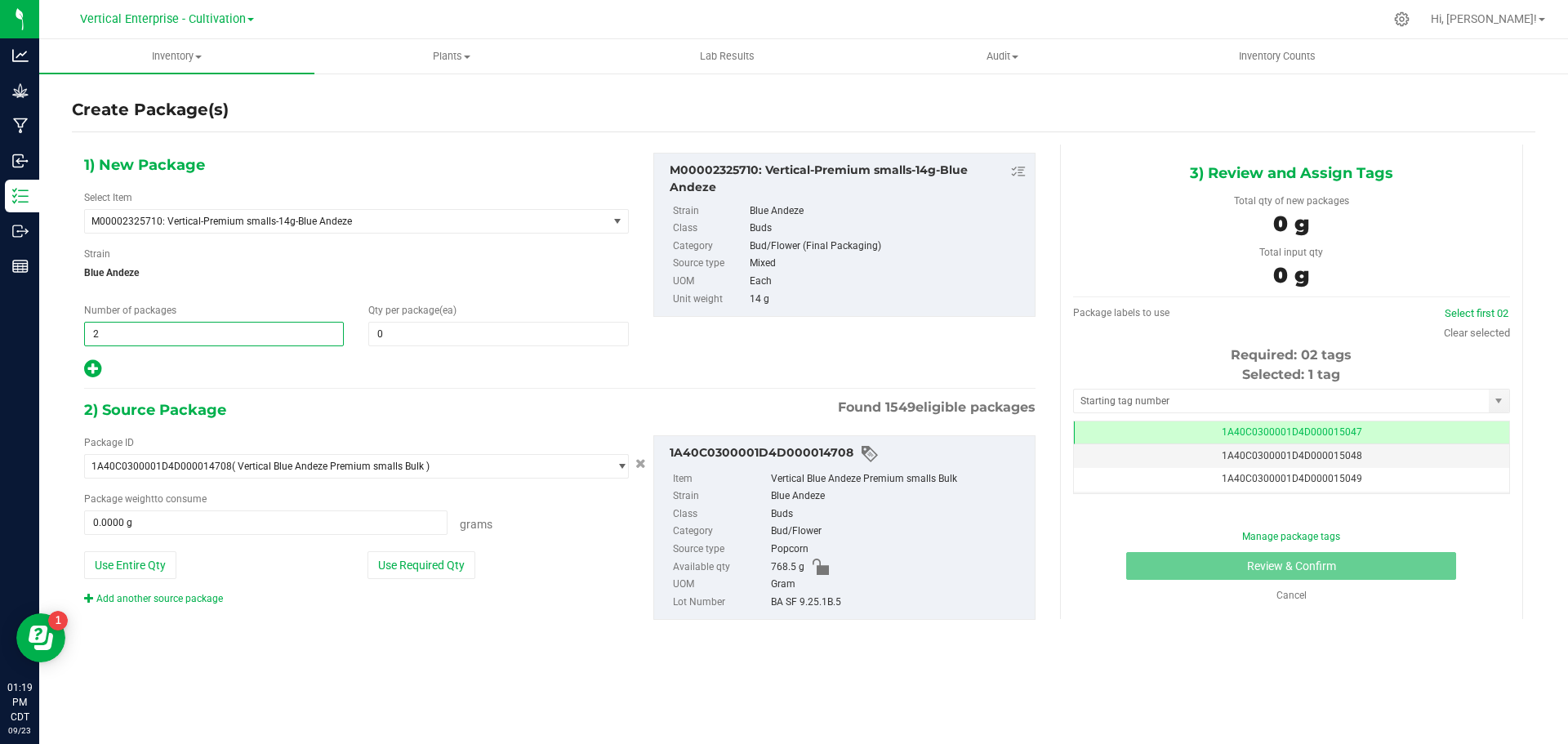
type input "2"
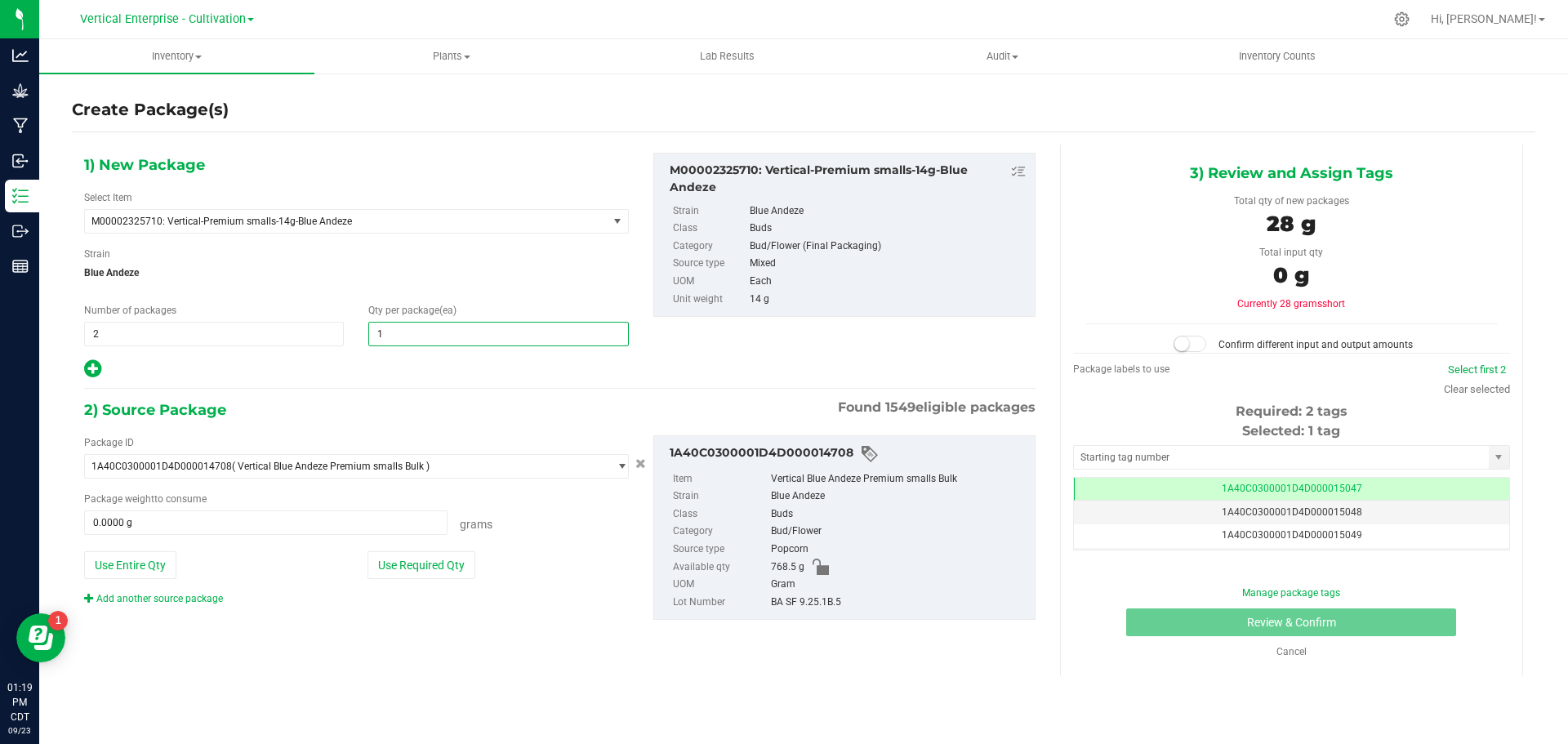
type input "12"
click at [108, 336] on span "2 2" at bounding box center [214, 334] width 260 height 24
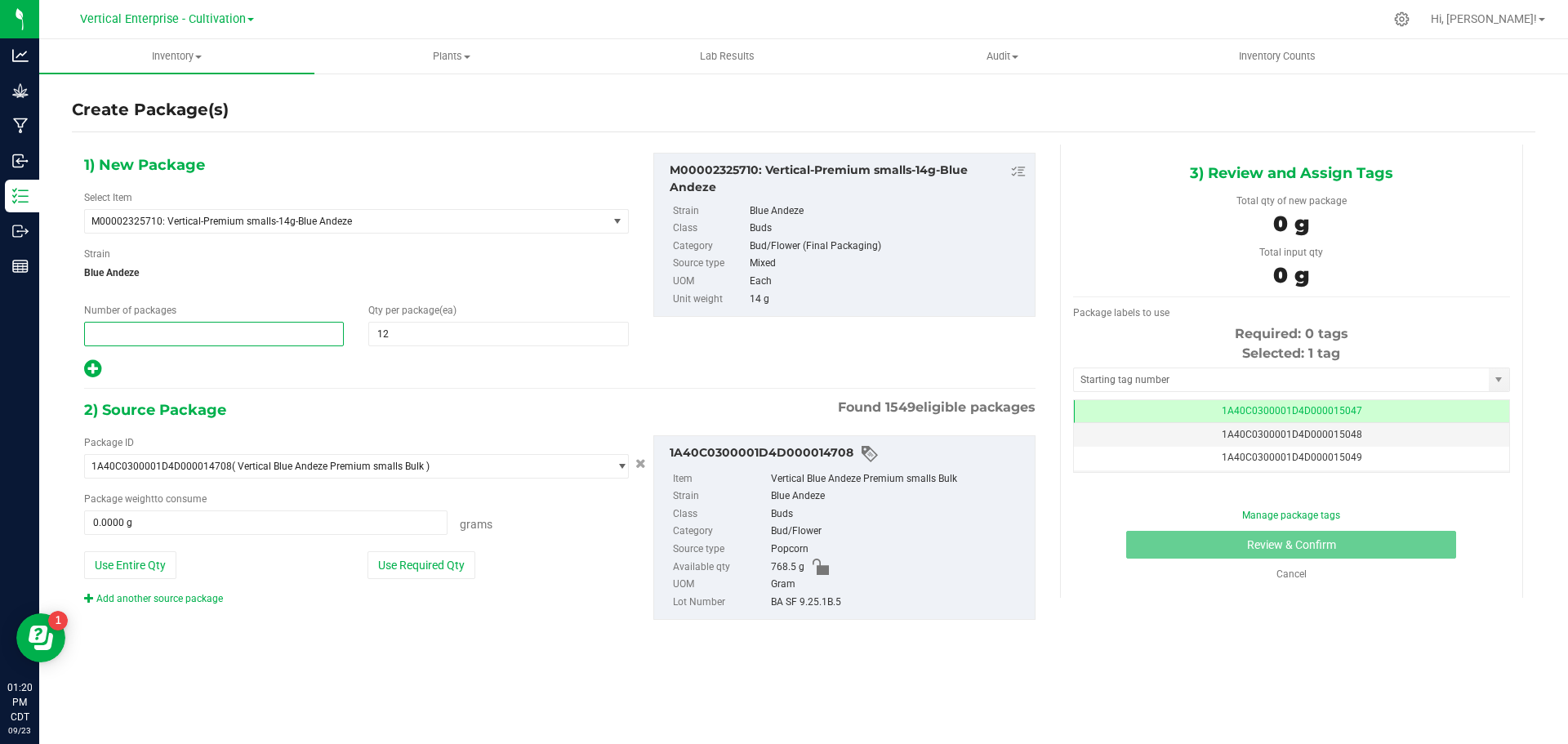
type input "3"
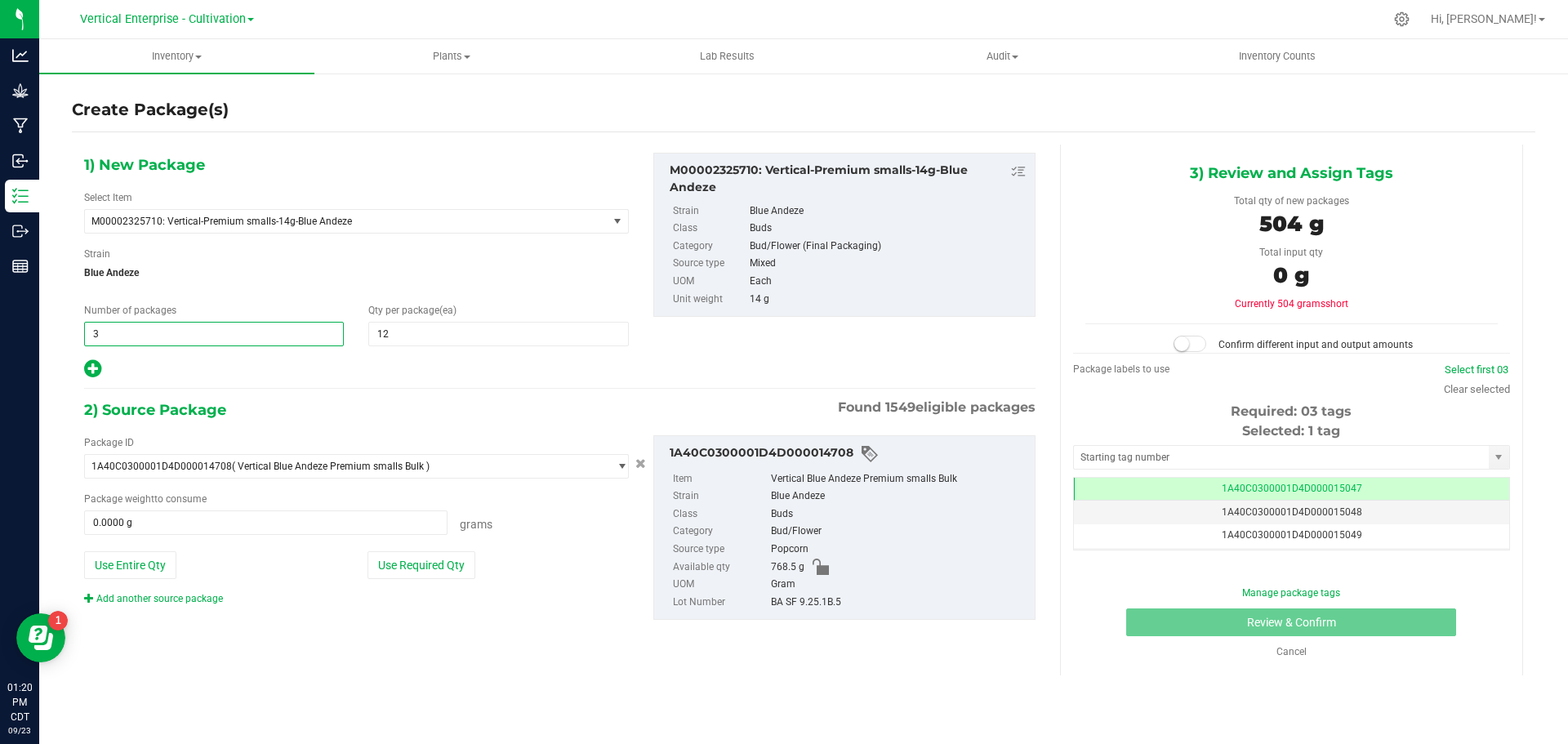
type input "3"
click at [423, 561] on button "Use Required Qty" at bounding box center [421, 565] width 108 height 28
type input "504.0000 g"
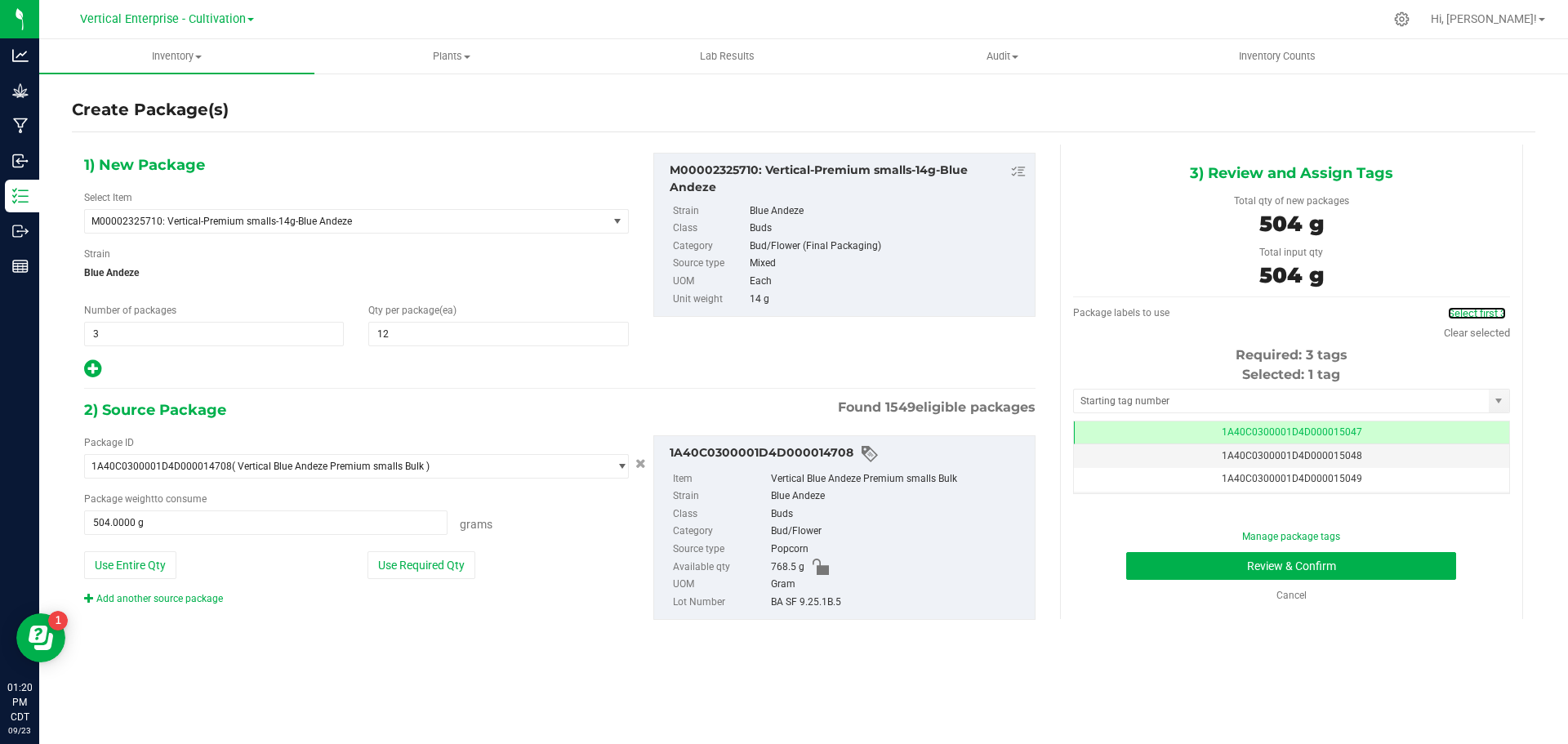
click at [1480, 311] on link "Select first 3" at bounding box center [1477, 313] width 58 height 12
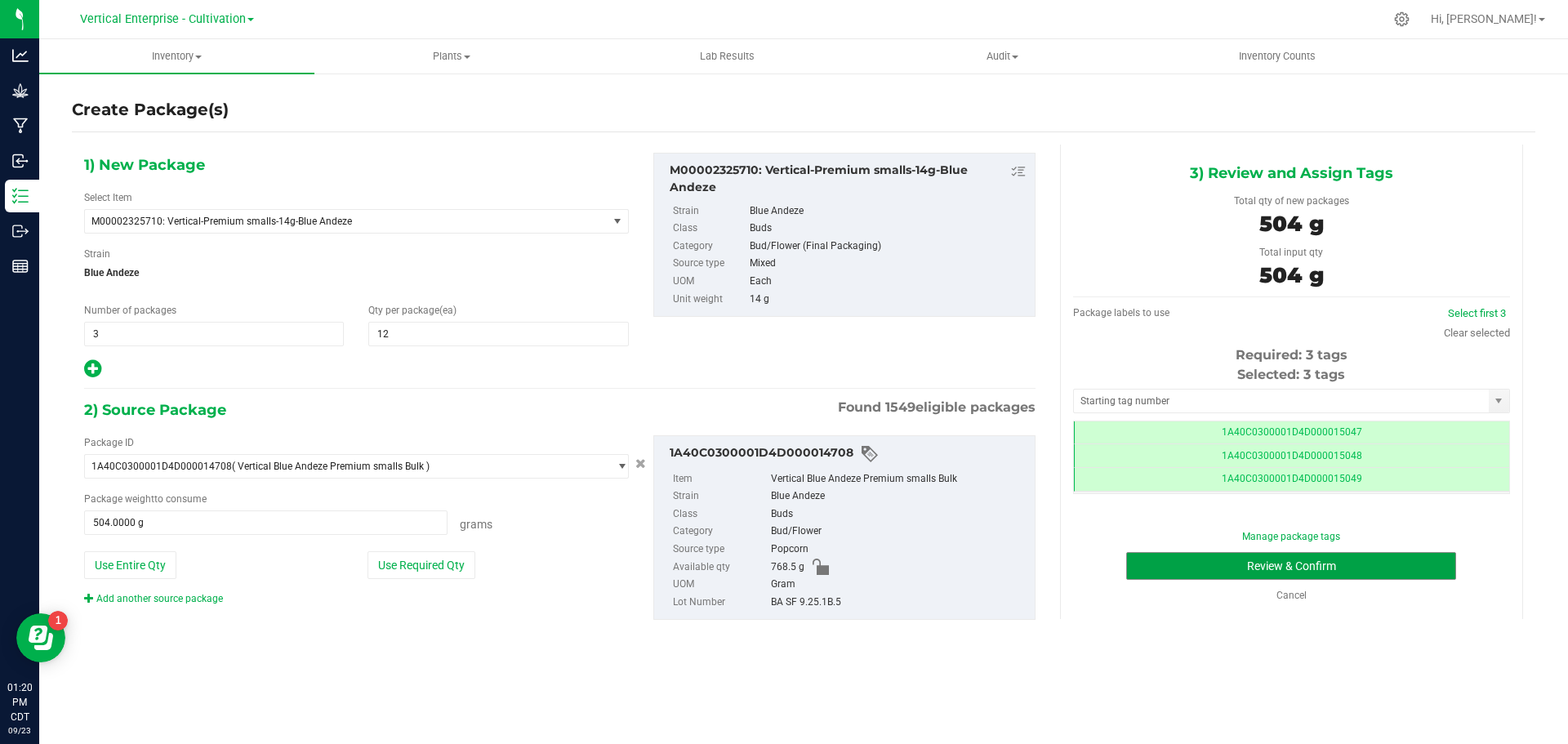
click at [1363, 557] on button "Review & Confirm" at bounding box center [1292, 566] width 330 height 28
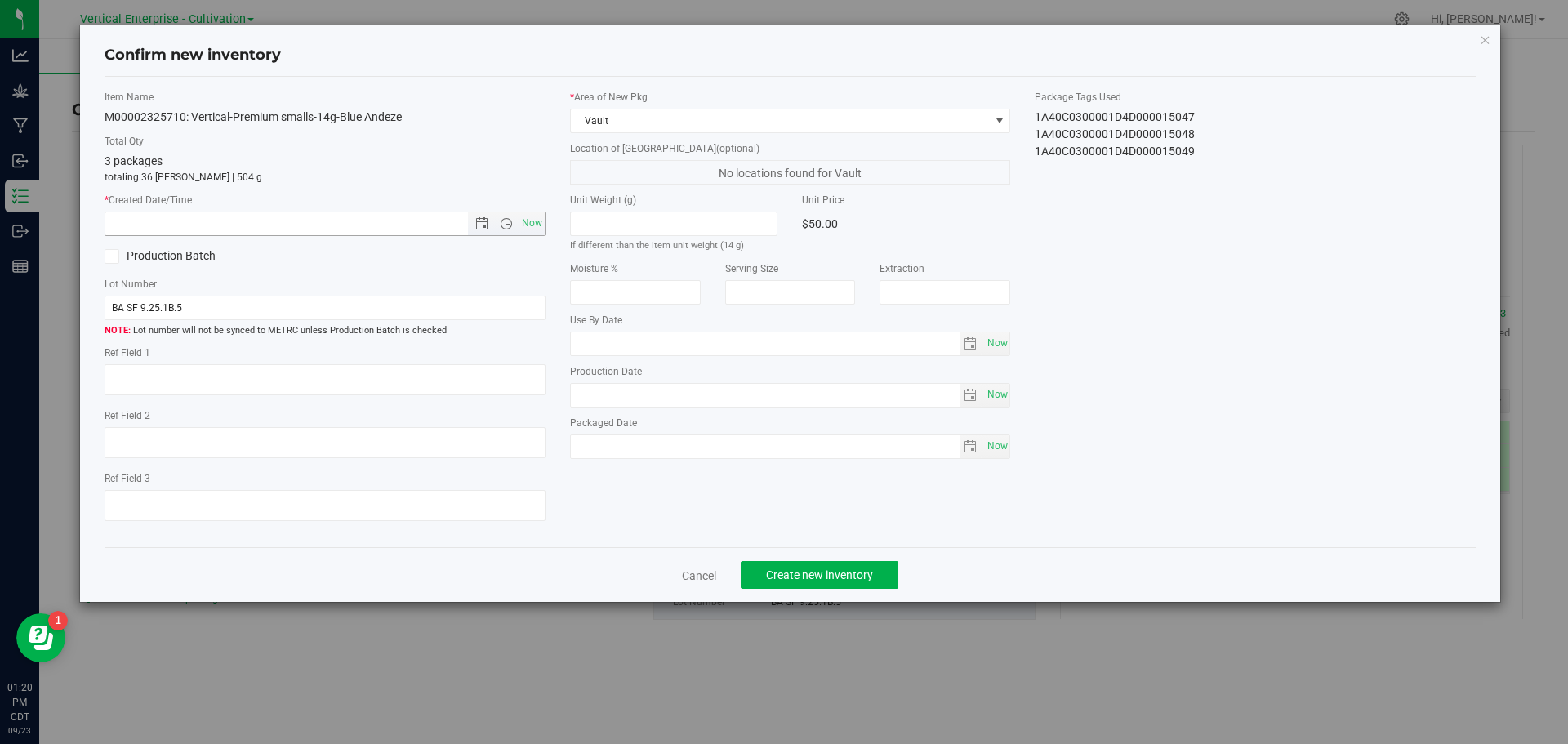
click at [534, 225] on span "Now" at bounding box center [531, 223] width 28 height 23
type input "[DATE] 1:20 PM"
click at [828, 579] on span "Create new inventory" at bounding box center [819, 574] width 107 height 13
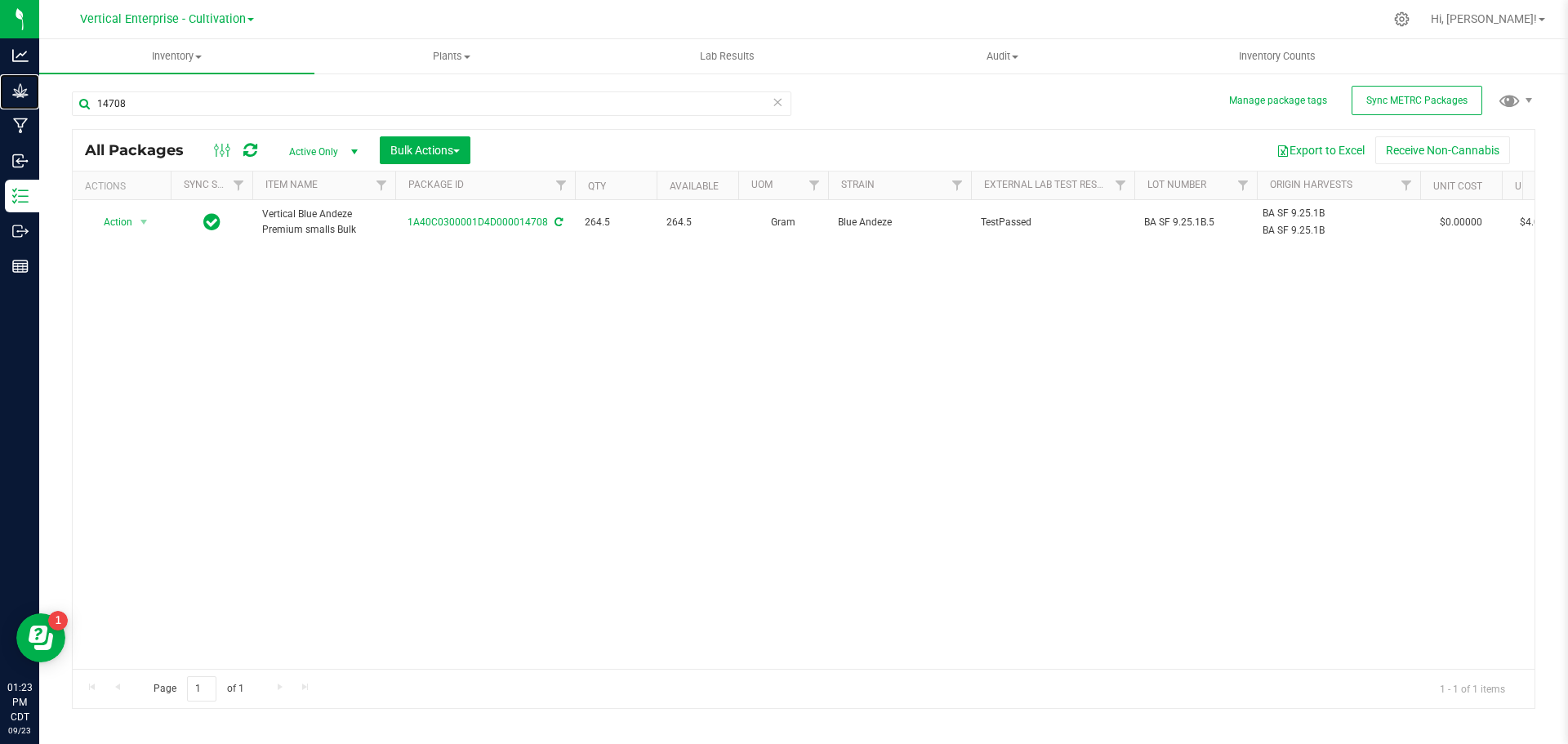
click at [0, 0] on p "Grow" at bounding box center [0, 0] width 0 height 0
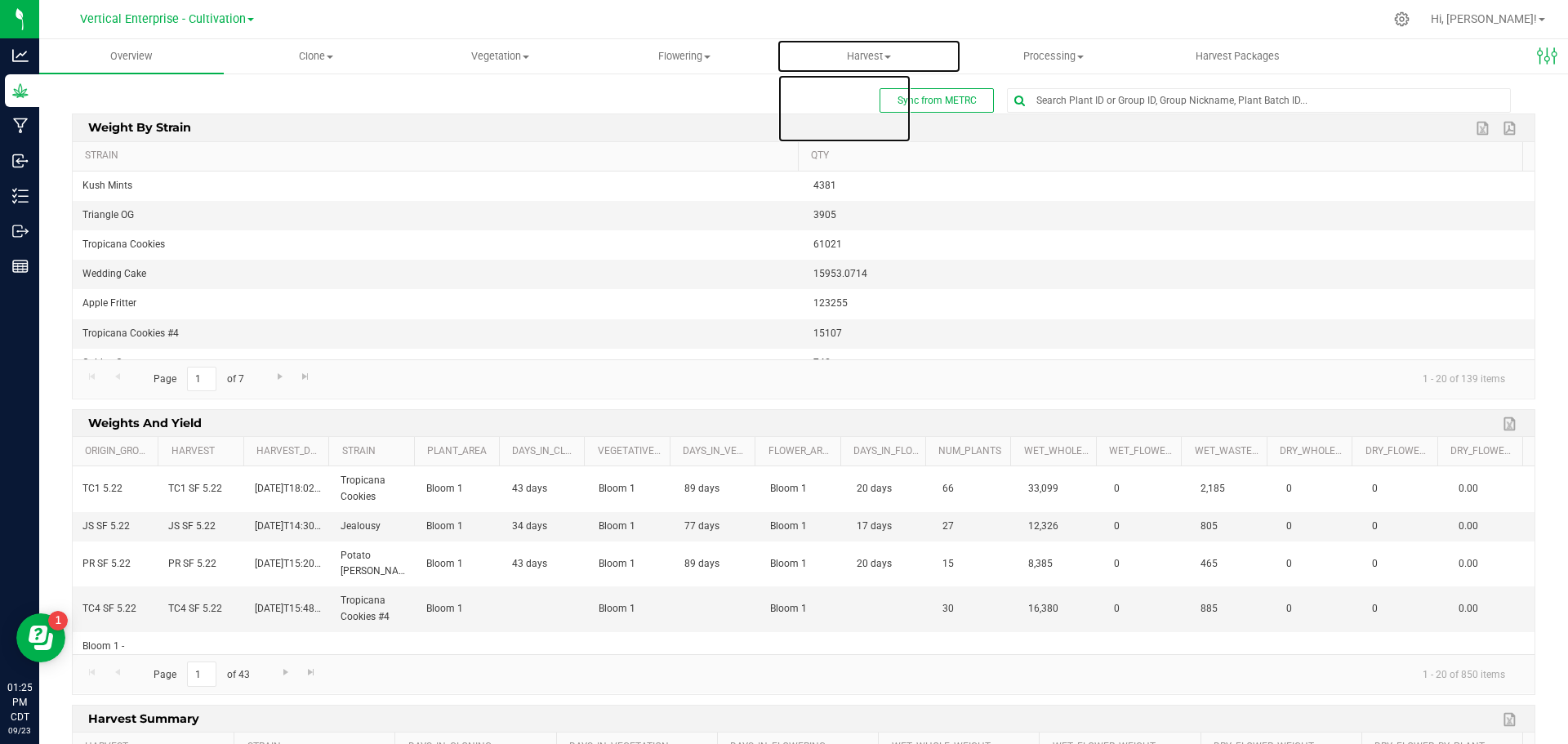
click at [854, 55] on span "Harvest" at bounding box center [869, 56] width 183 height 15
click at [847, 98] on span "Harvests" at bounding box center [822, 98] width 91 height 14
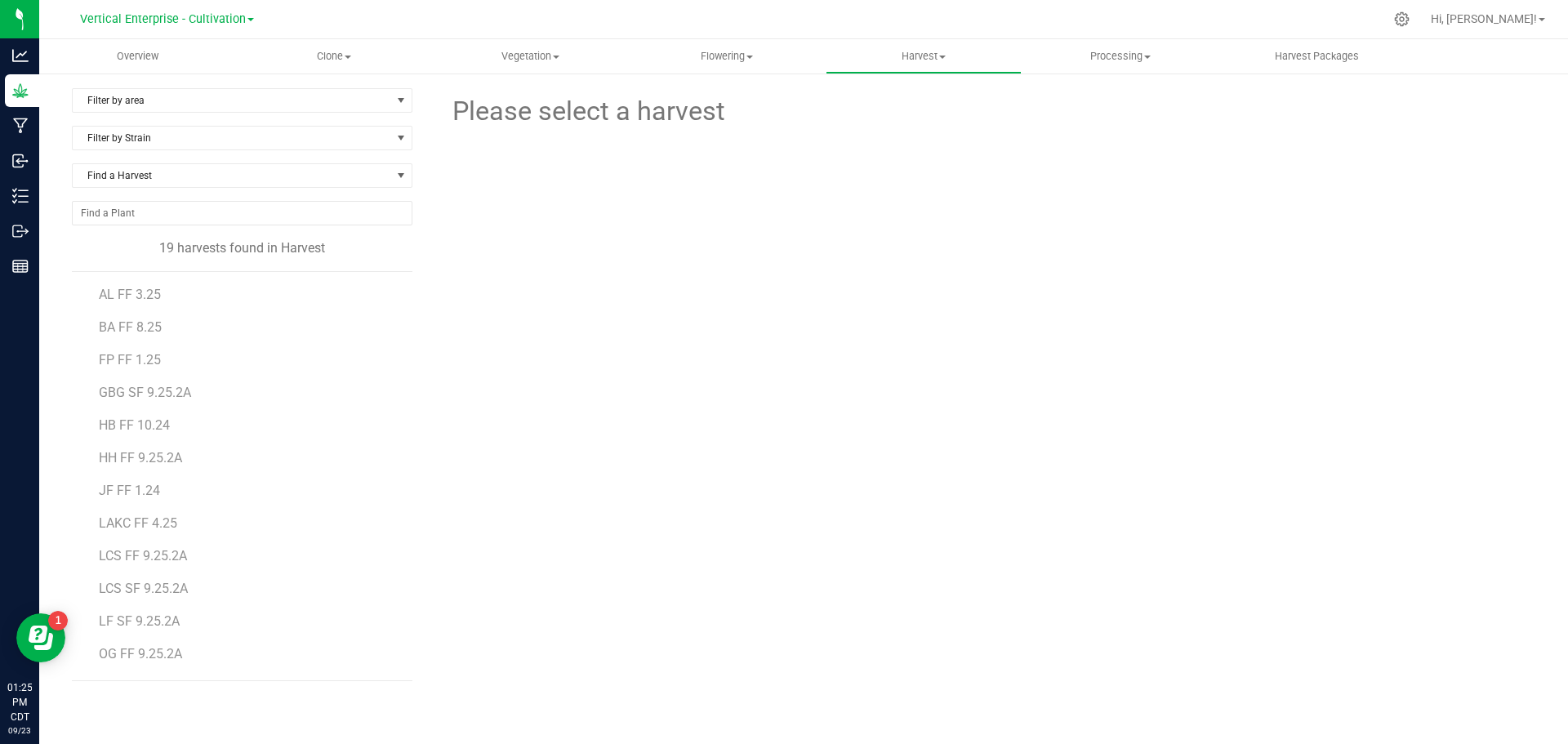
click at [138, 592] on span "LCS SF 9.25.2A" at bounding box center [142, 588] width 89 height 16
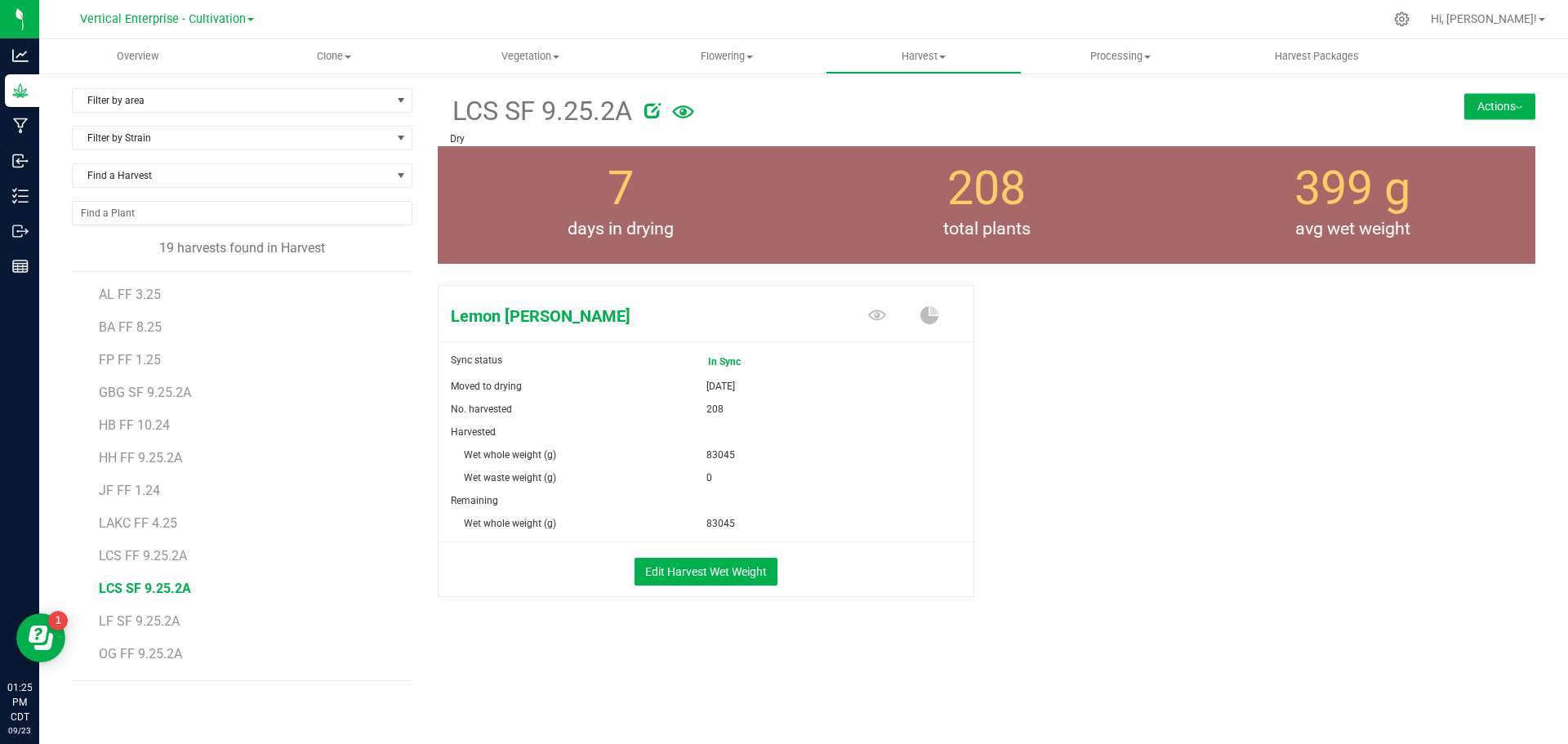
click at [1489, 98] on button "Actions" at bounding box center [1500, 106] width 71 height 26
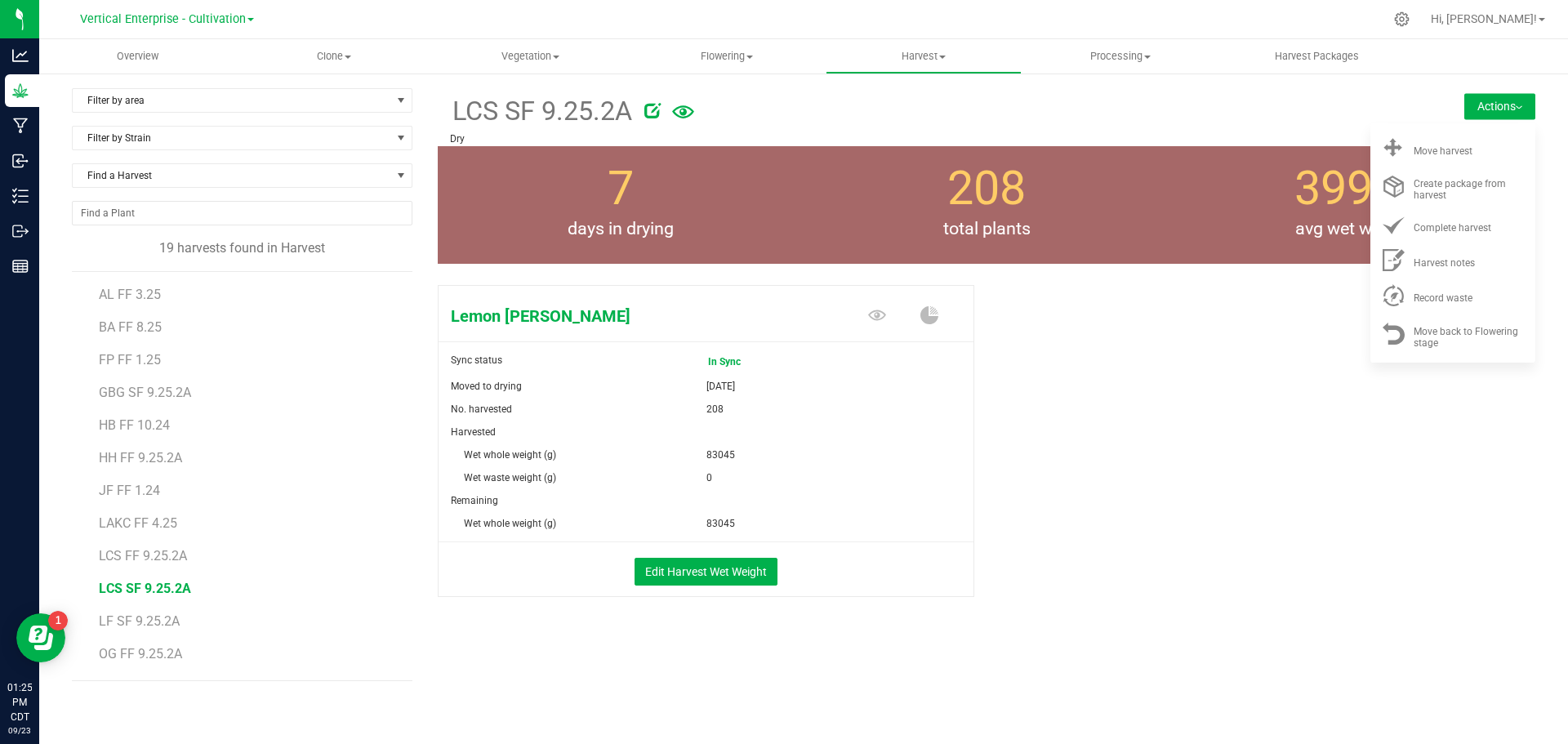
click at [1487, 149] on div "Move harvest" at bounding box center [1469, 148] width 112 height 17
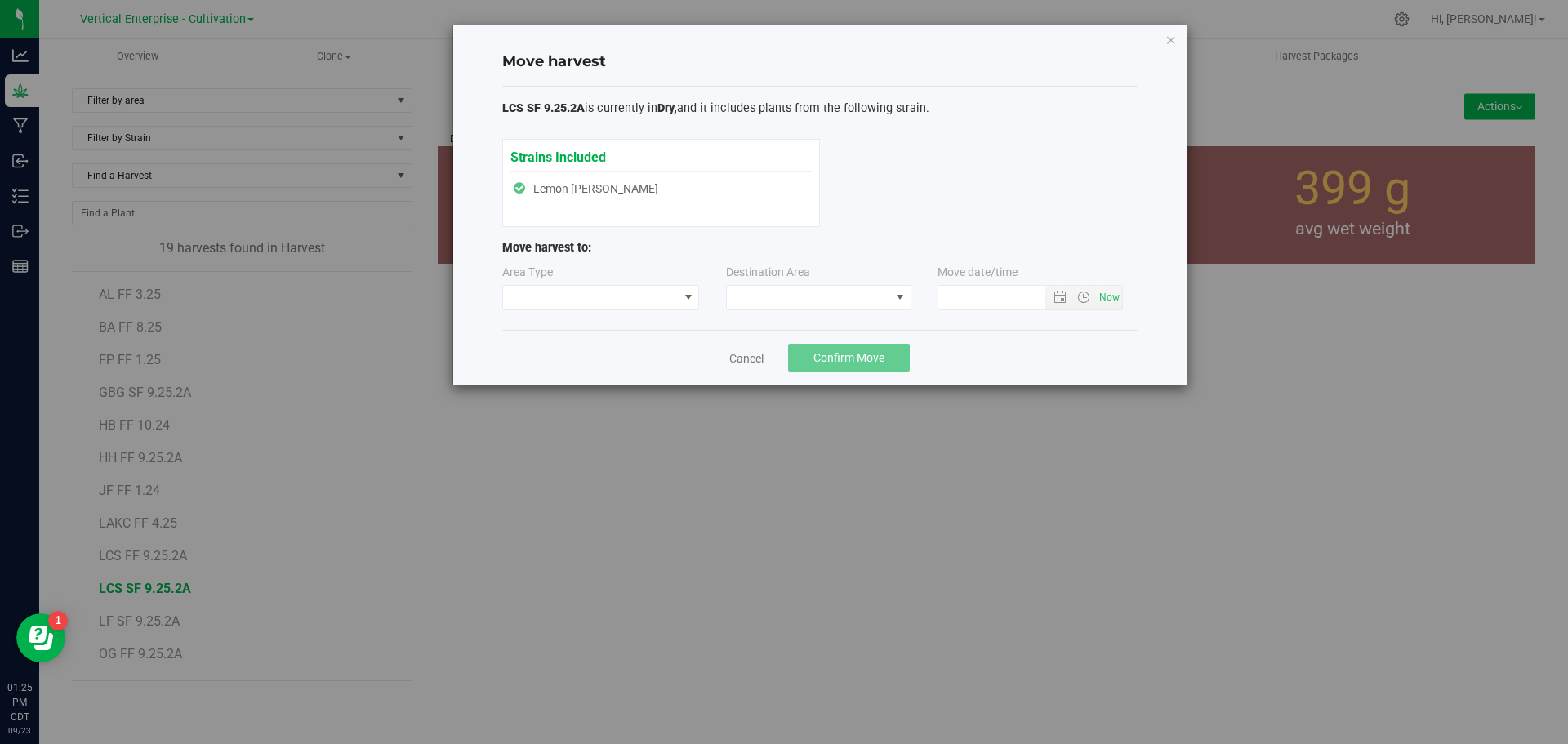
type input "[DATE] 1:25 PM"
click at [603, 308] on span at bounding box center [590, 297] width 175 height 22
click at [592, 357] on li "Processing" at bounding box center [601, 355] width 196 height 28
click at [816, 301] on span at bounding box center [809, 297] width 163 height 22
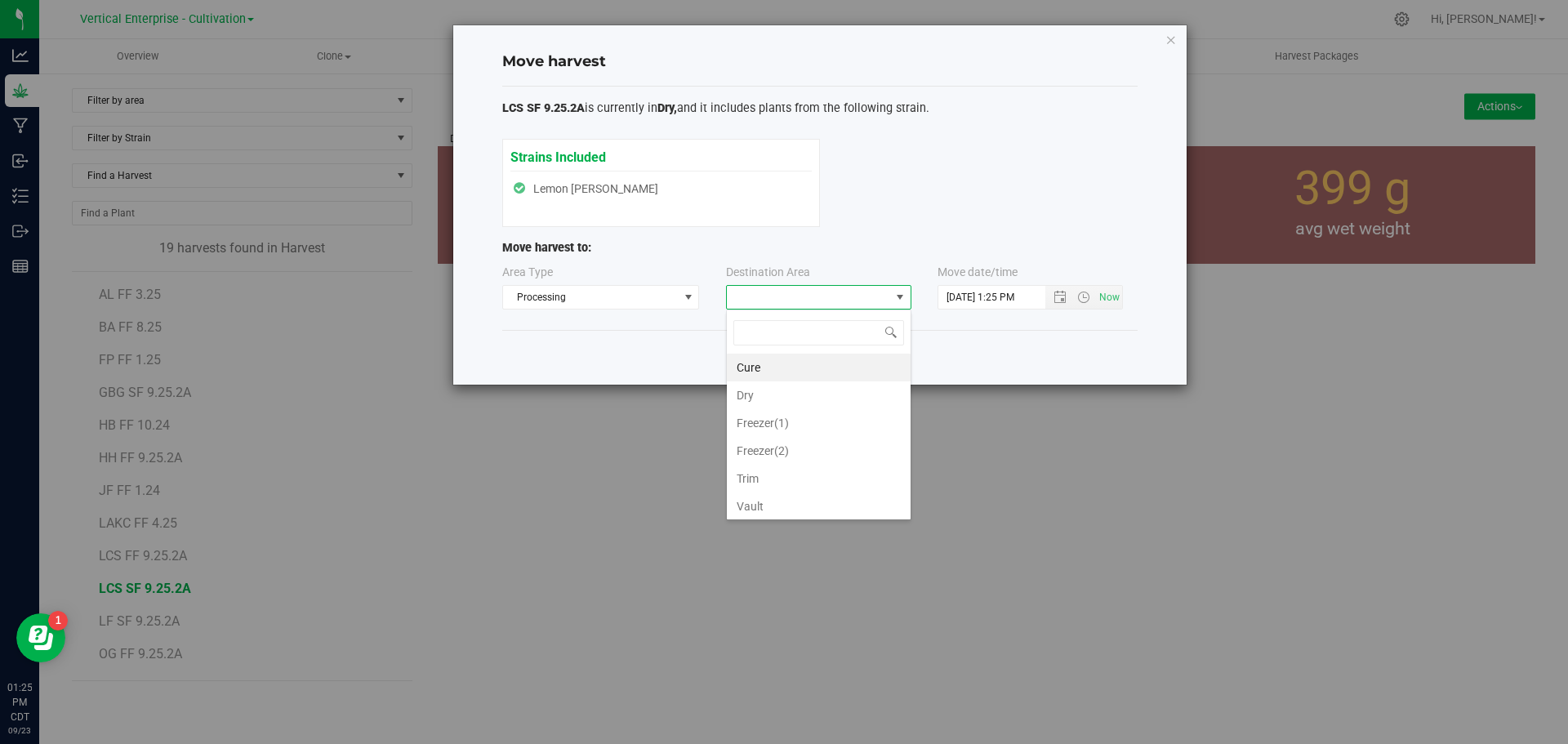
scroll to position [24, 186]
click at [776, 473] on li "Trim" at bounding box center [819, 479] width 184 height 28
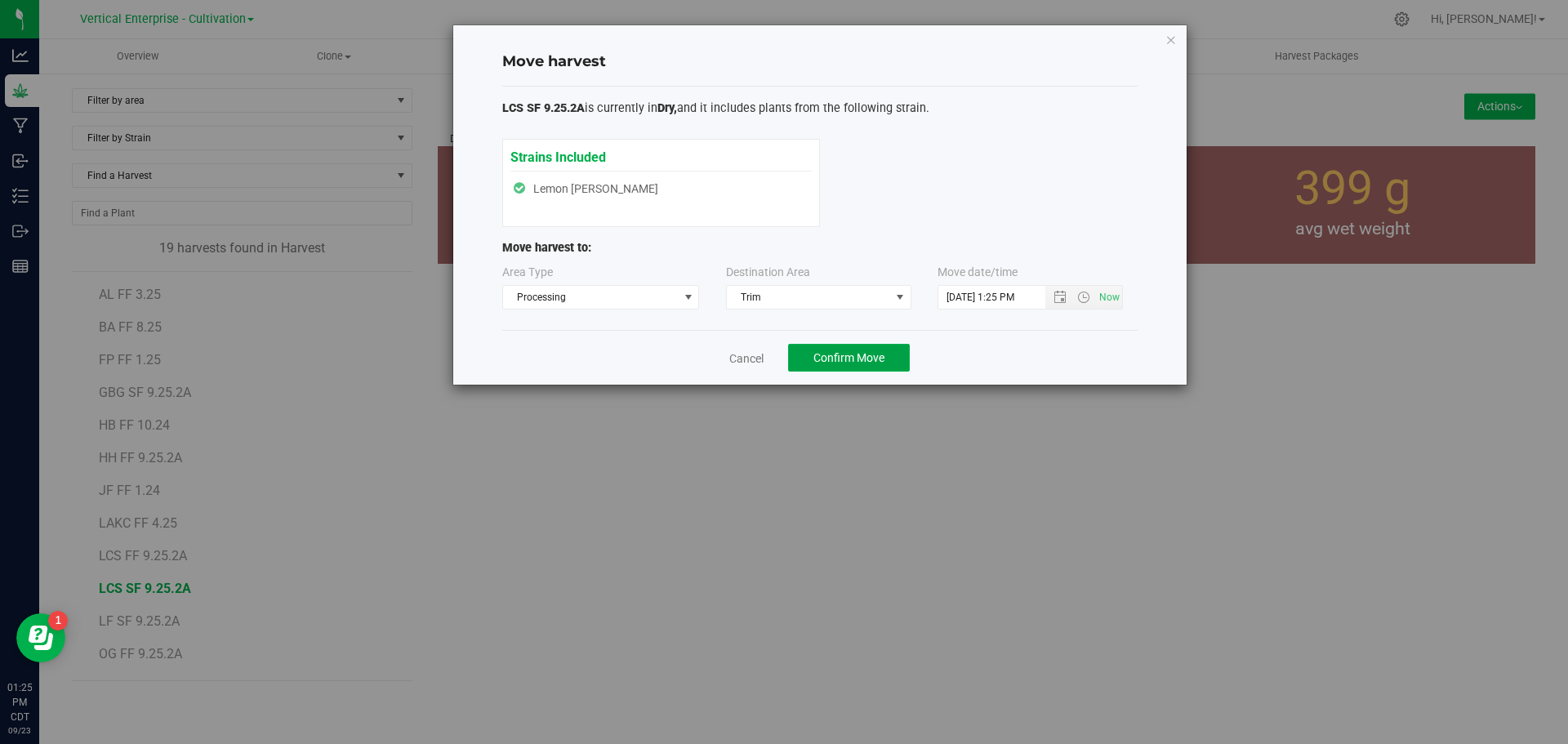
click at [866, 359] on span "Confirm Move" at bounding box center [849, 358] width 71 height 13
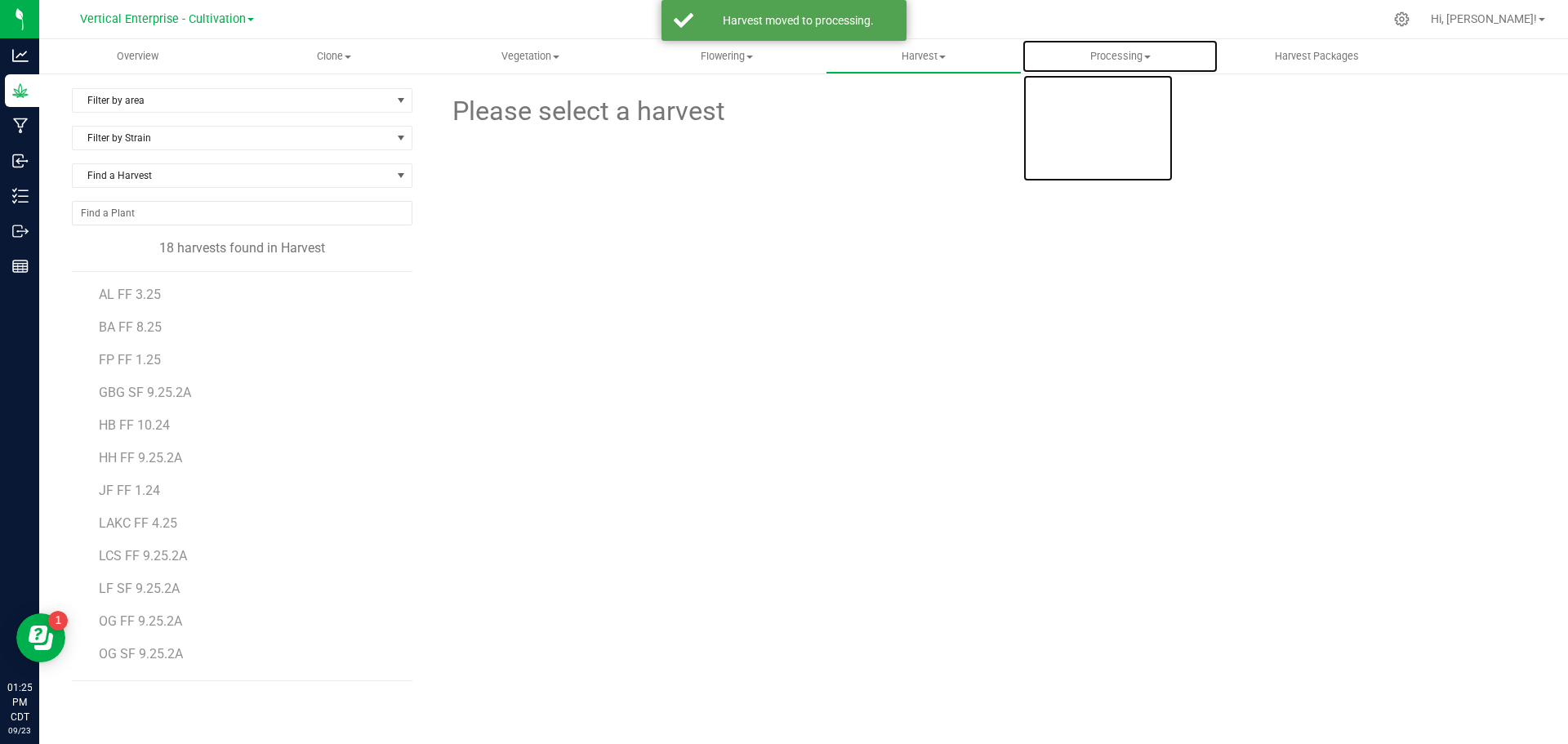
click at [1114, 67] on uib-tab-heading "Processing Create package Processing harvests Processing plants Completed harve…" at bounding box center [1120, 56] width 195 height 33
click at [1134, 122] on span "Processing harvests" at bounding box center [1097, 118] width 151 height 14
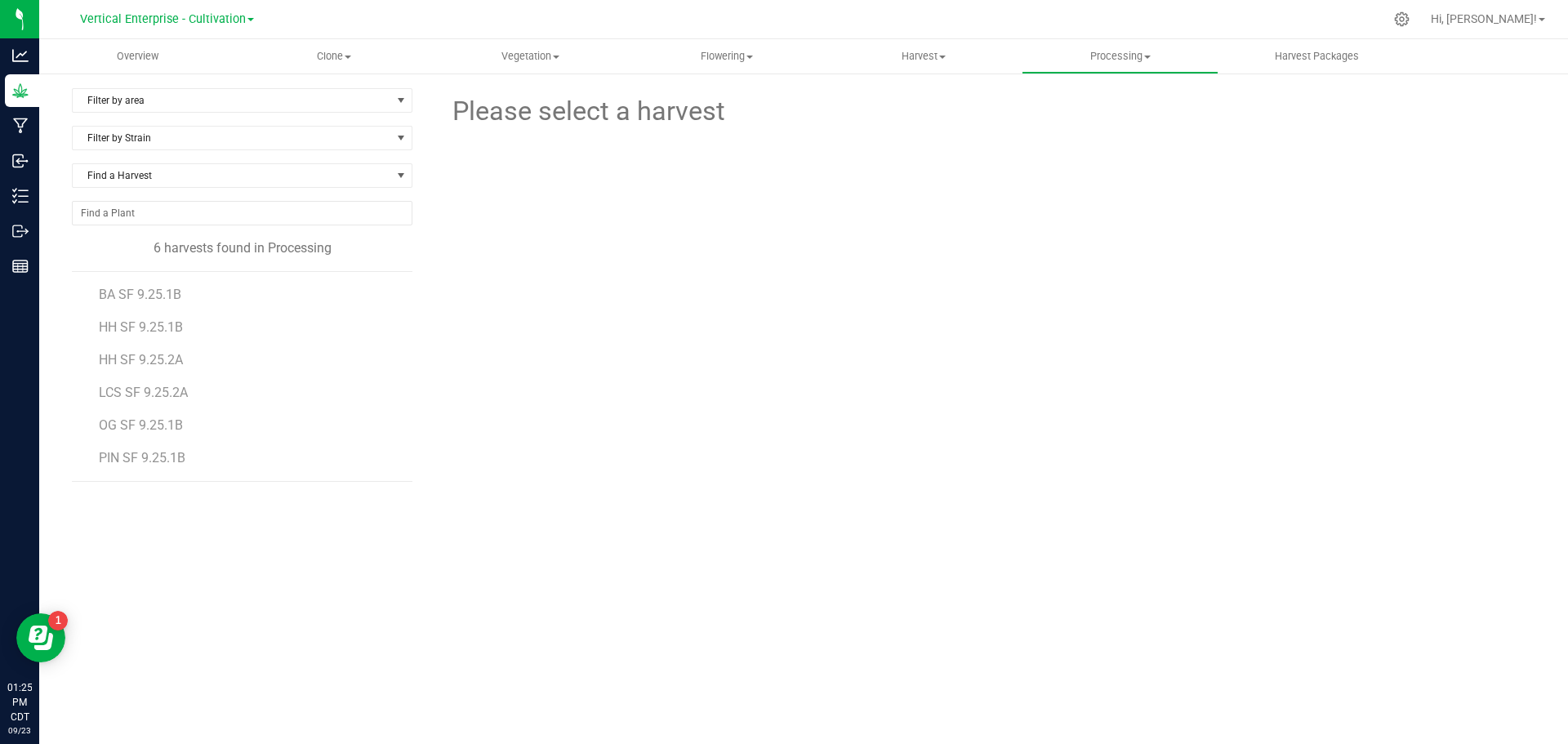
click at [155, 391] on span "LCS SF 9.25.2A" at bounding box center [142, 392] width 89 height 16
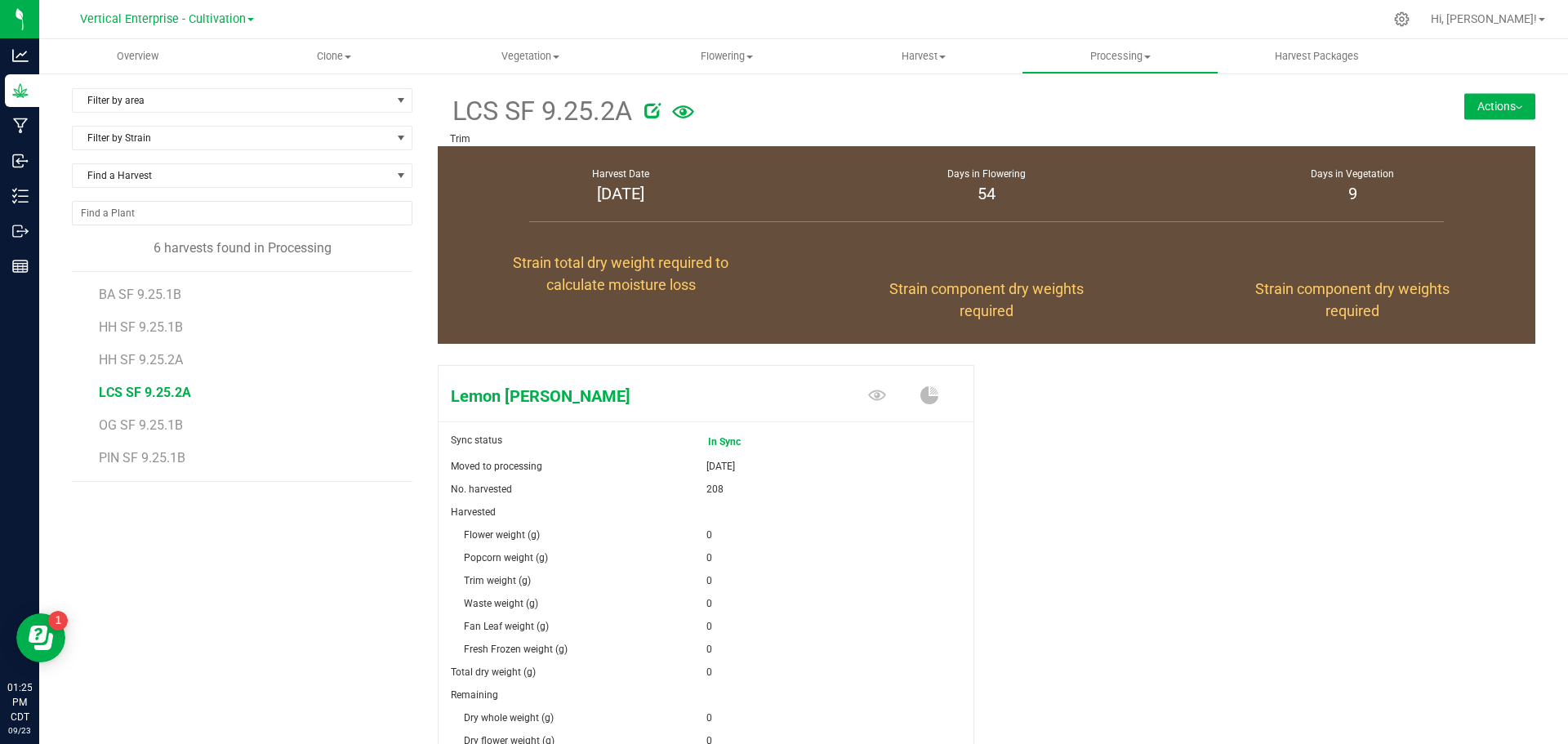
click at [1497, 109] on button "Actions" at bounding box center [1500, 106] width 71 height 26
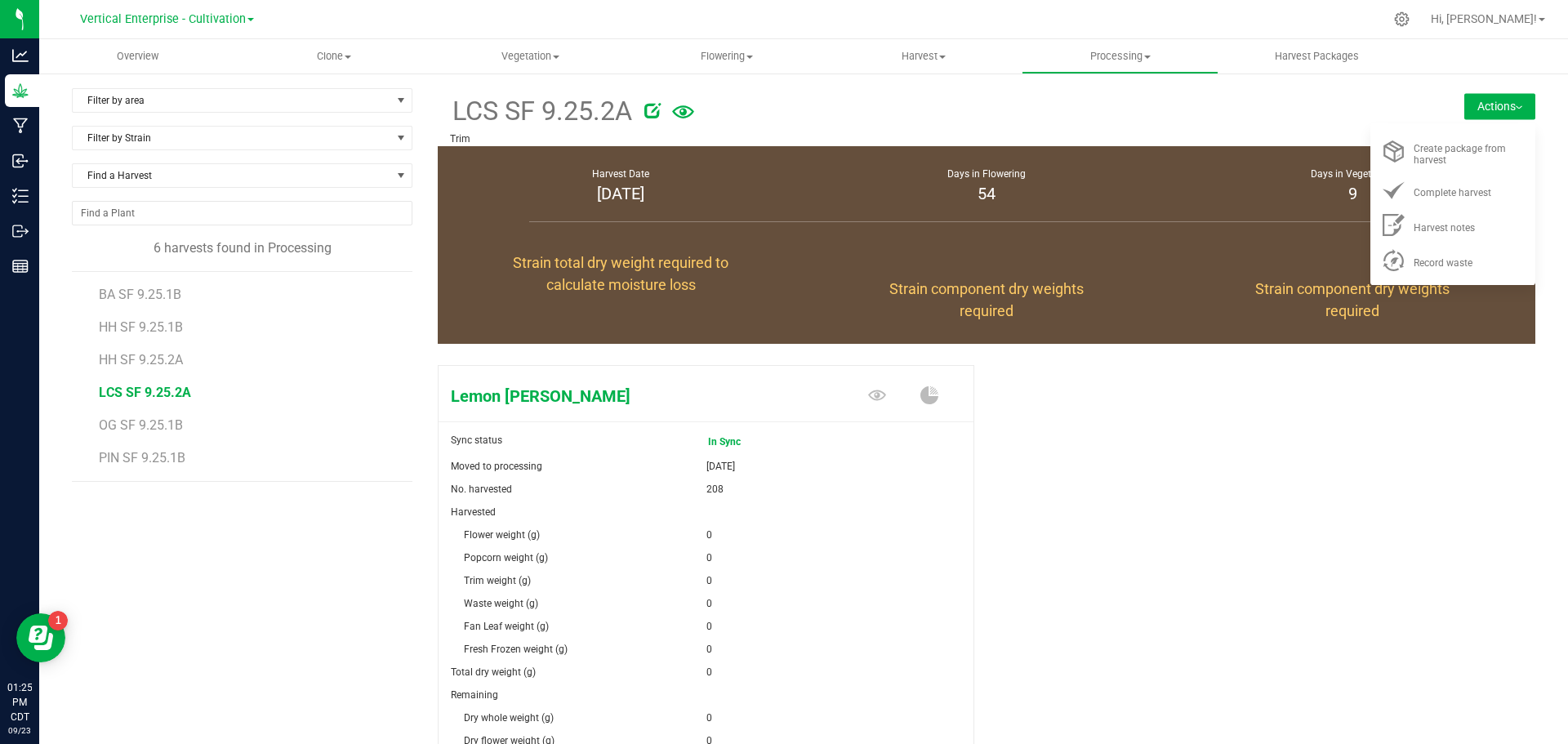
click at [1469, 264] on div "Record waste" at bounding box center [1469, 260] width 112 height 17
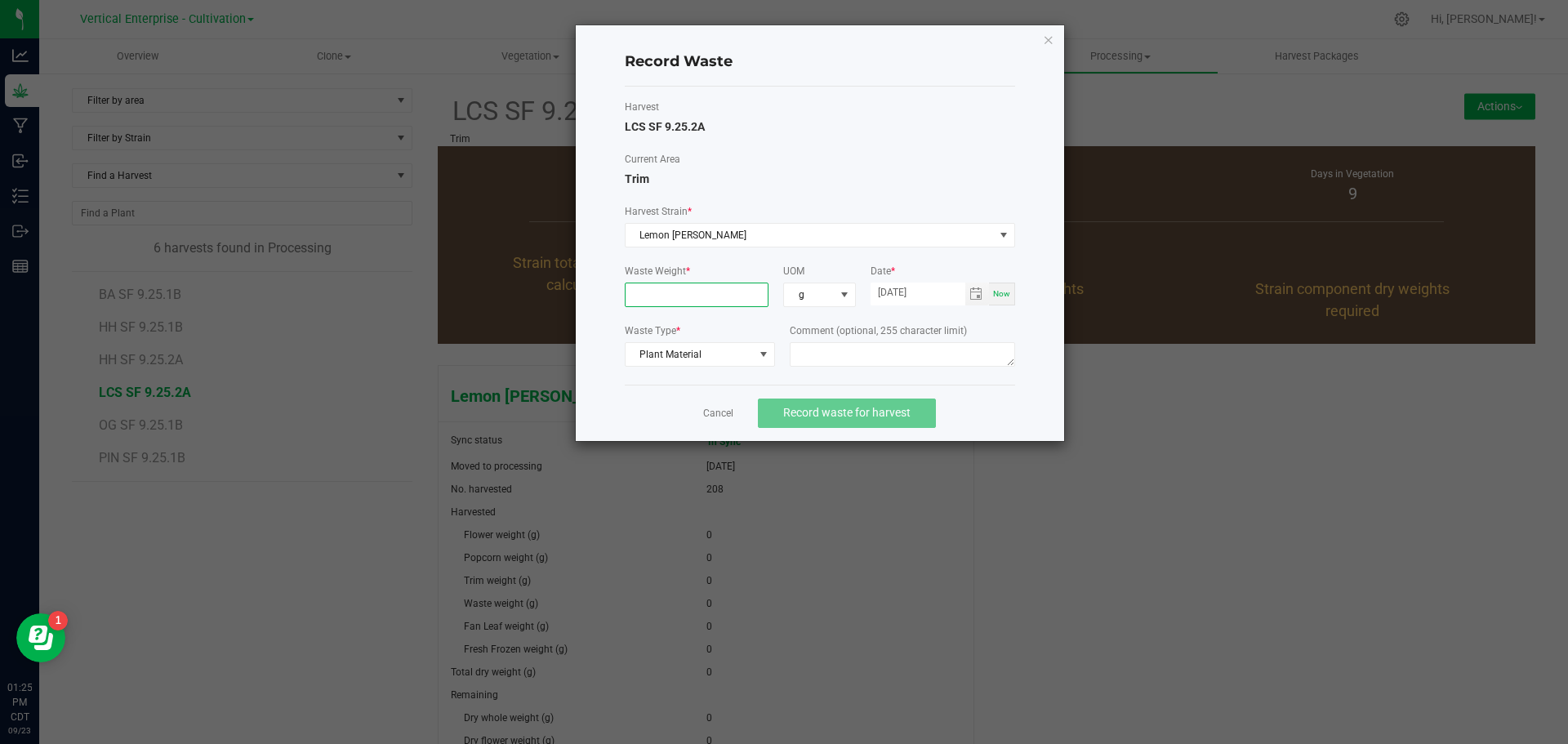
click at [671, 296] on input at bounding box center [696, 294] width 142 height 22
type input "4760.0000 g"
click at [882, 352] on textarea at bounding box center [903, 354] width 226 height 24
type textarea "b"
type textarea "Bucking"
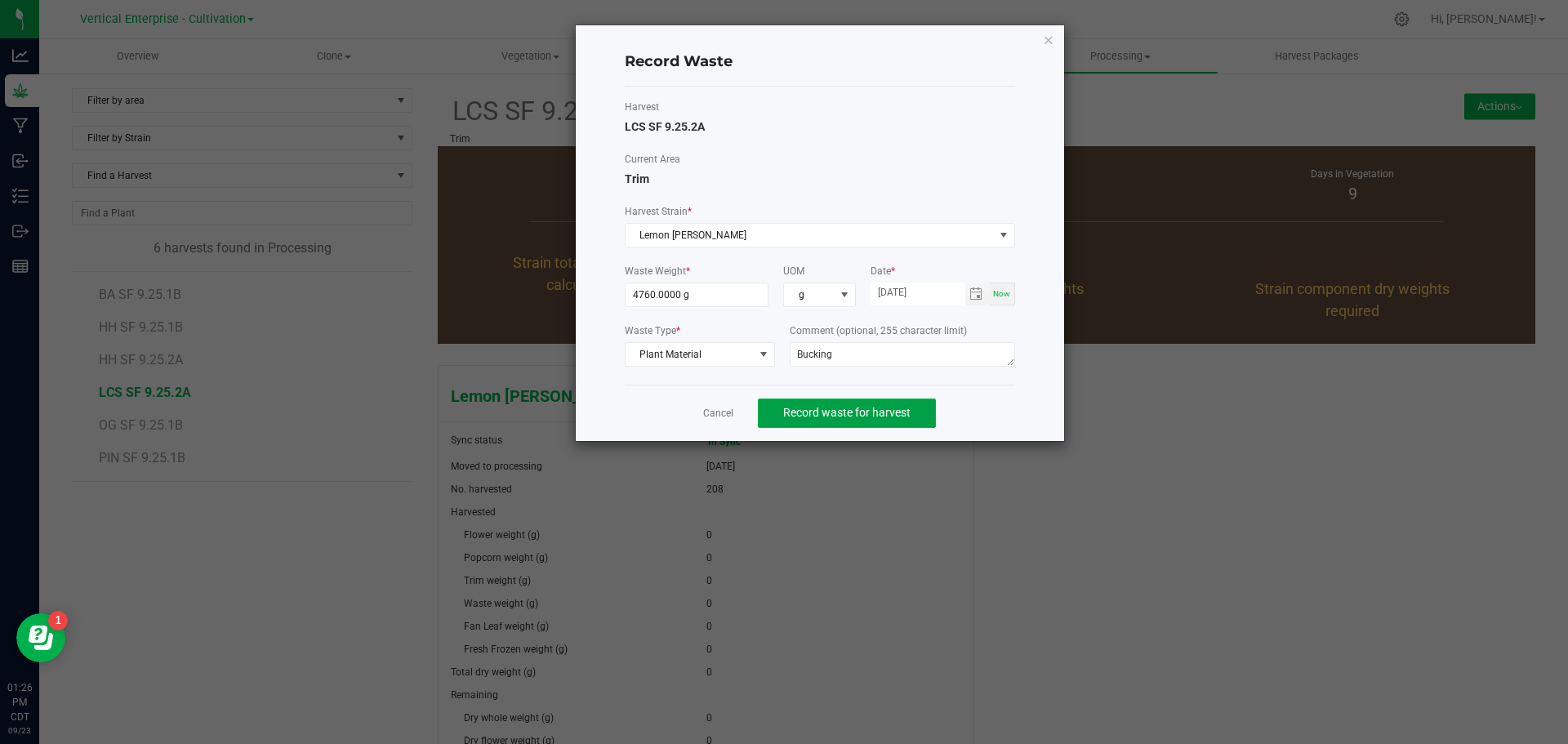
click at [876, 421] on button "Record waste for harvest" at bounding box center [847, 412] width 178 height 29
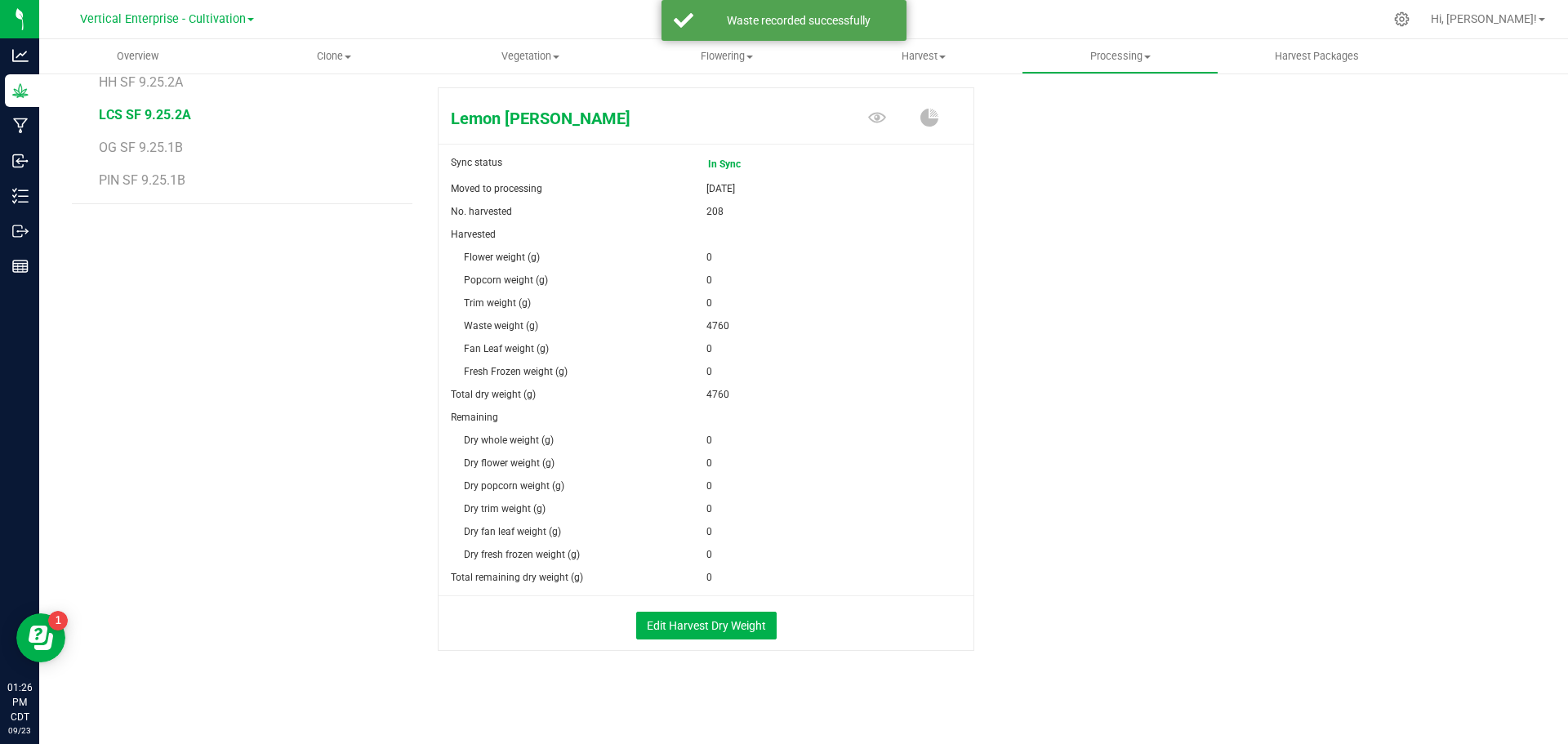
scroll to position [278, 0]
click at [649, 622] on button "Edit Harvest Dry Weight" at bounding box center [707, 625] width 141 height 28
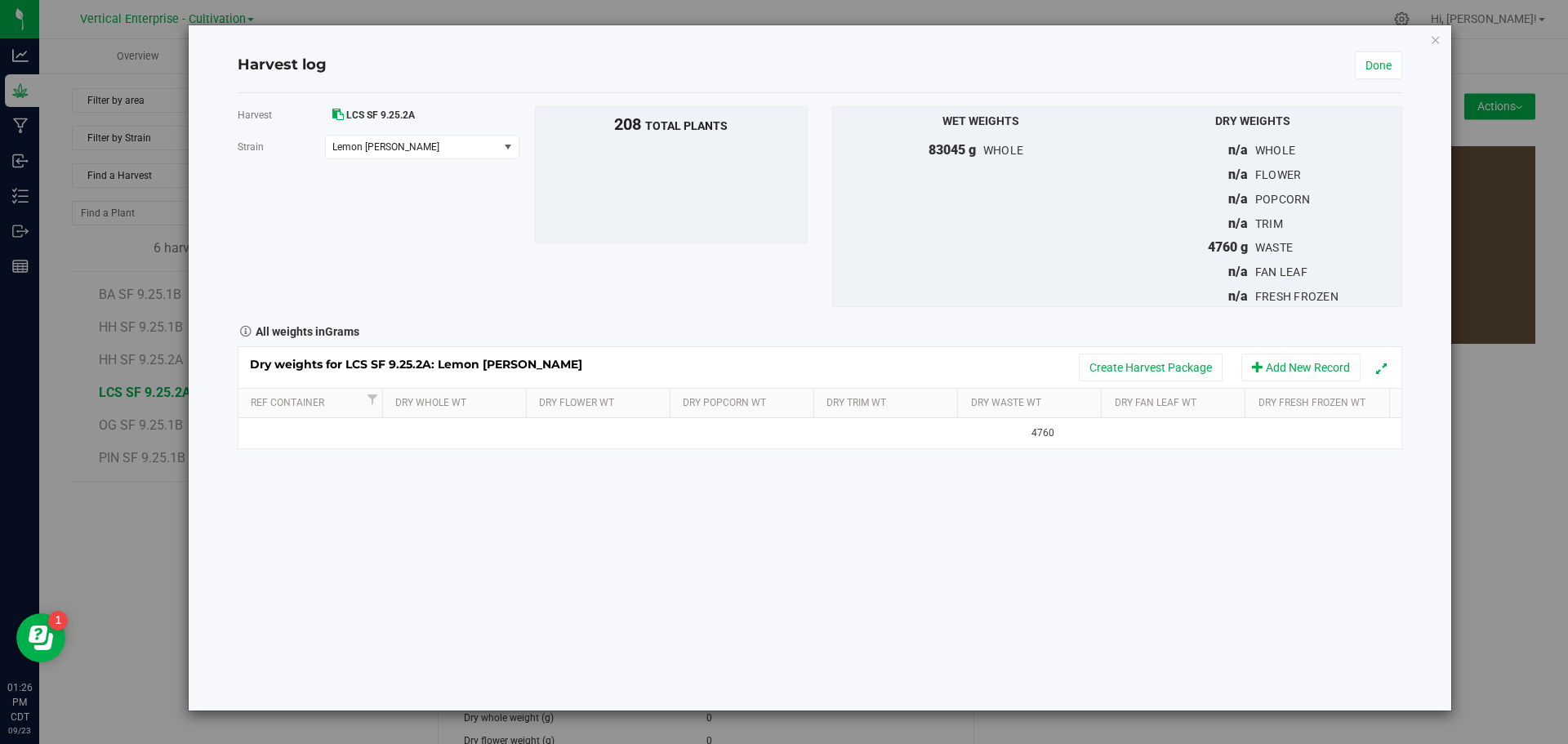
click at [418, 438] on td at bounding box center [456, 432] width 145 height 29
type input "16805"
click at [1146, 374] on div "Dry weights for LCS SF 9.25.2A: Lemon [PERSON_NAME] Create Harvest Package Add …" at bounding box center [820, 397] width 1165 height 103
click at [1146, 374] on button "Create Harvest Package" at bounding box center [1150, 367] width 143 height 28
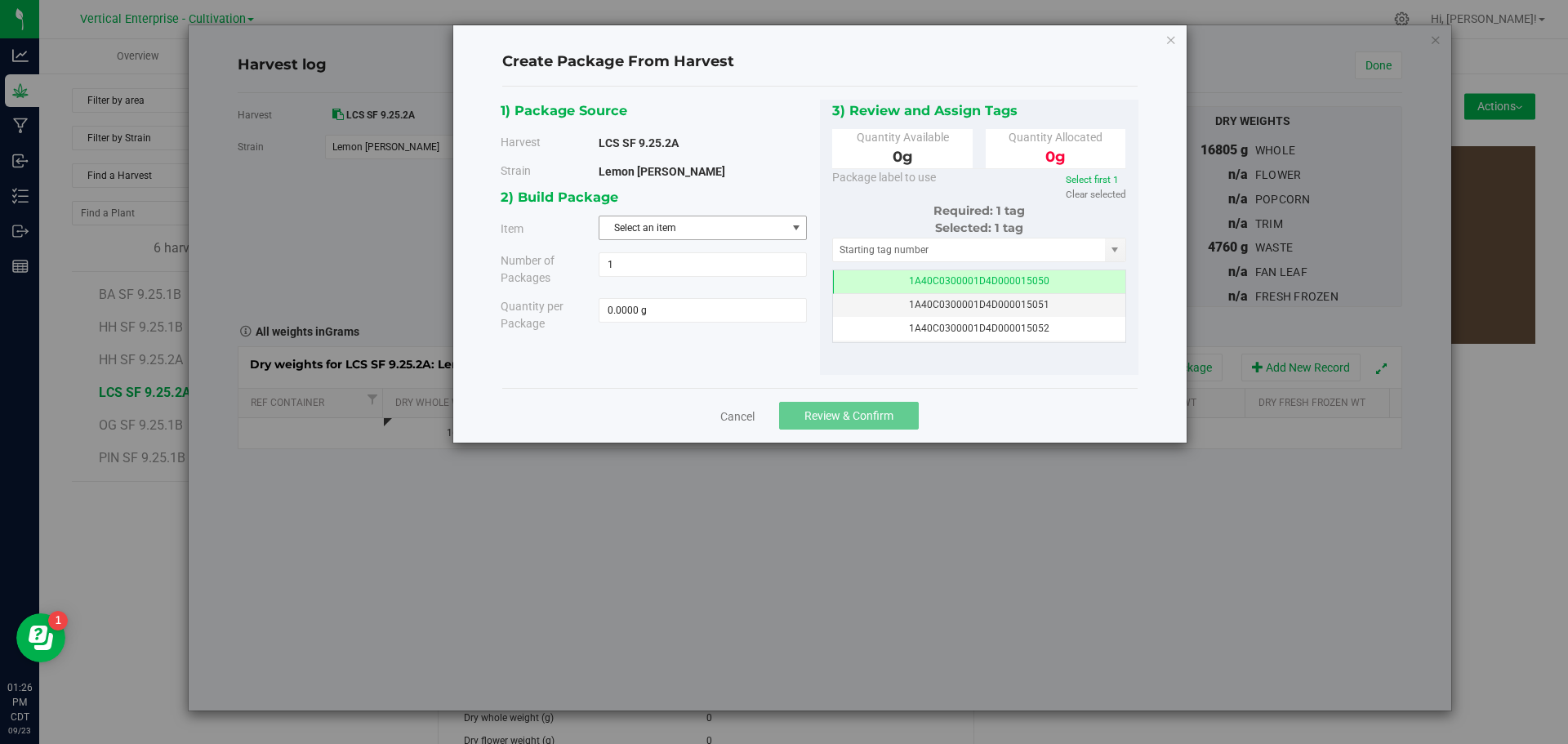
click at [686, 235] on span "Select an item" at bounding box center [693, 228] width 187 height 22
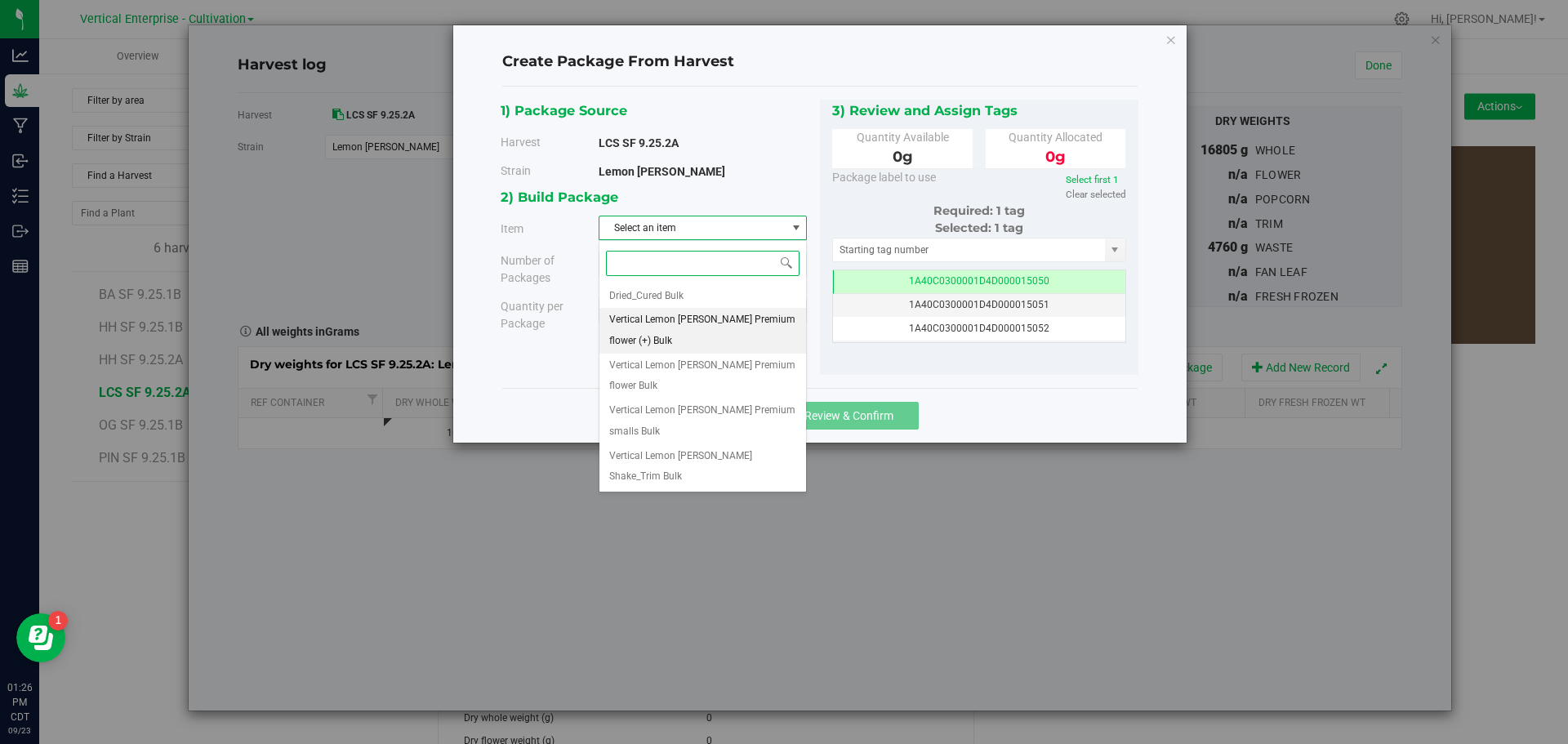
scroll to position [30, 0]
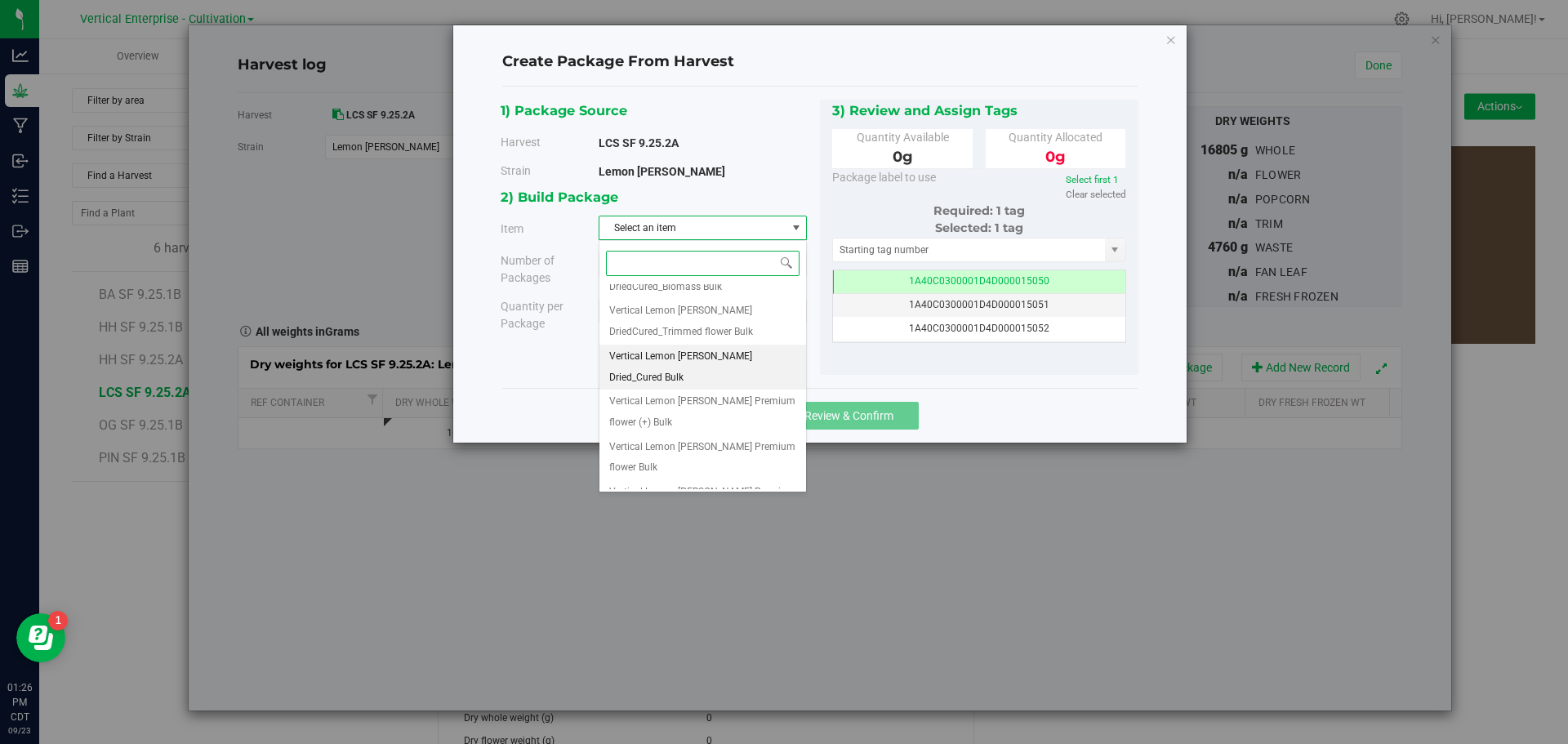
click at [670, 375] on span "Vertical Lemon [PERSON_NAME] Dried_Cured Bulk" at bounding box center [703, 366] width 187 height 41
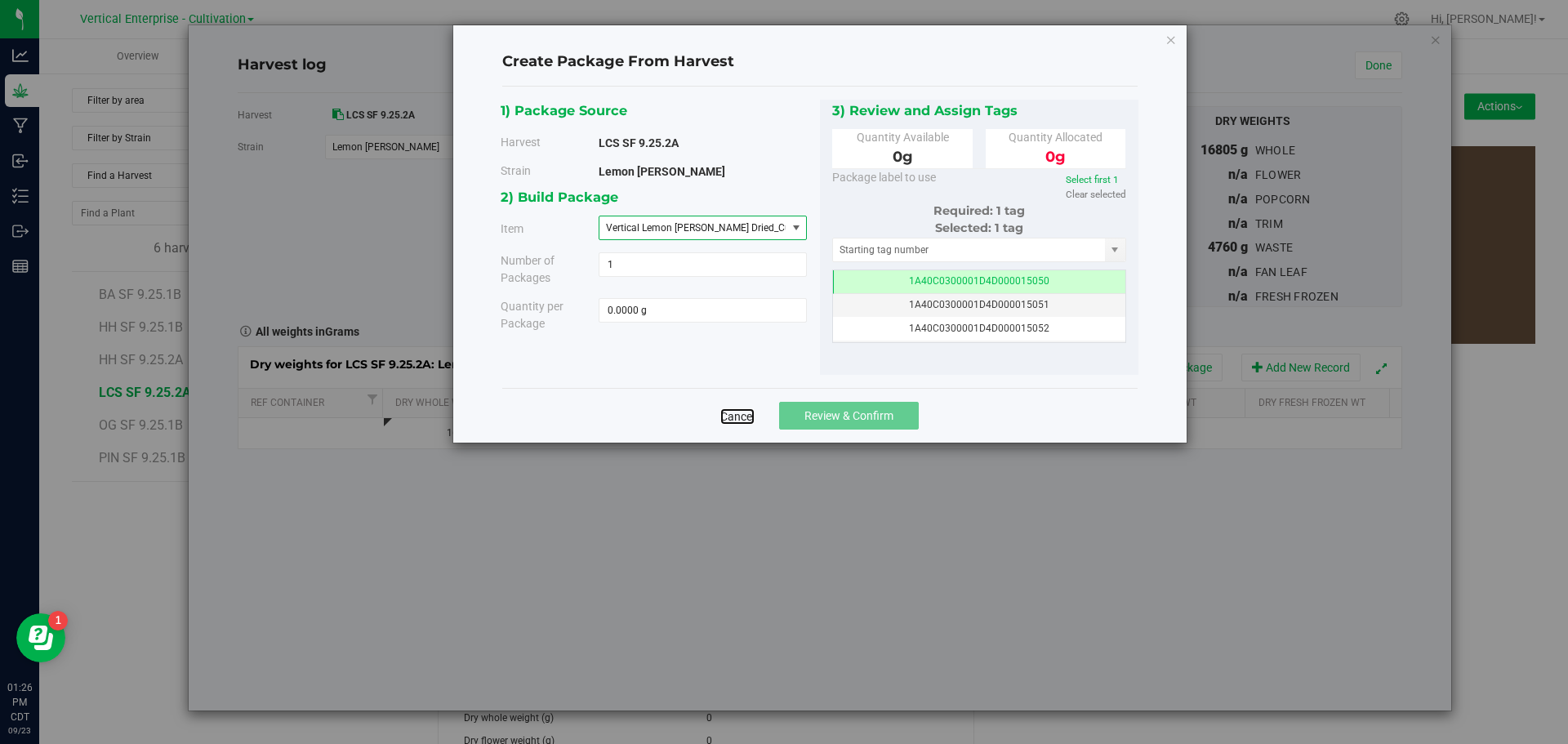
click at [733, 418] on link "Cancel" at bounding box center [738, 416] width 35 height 16
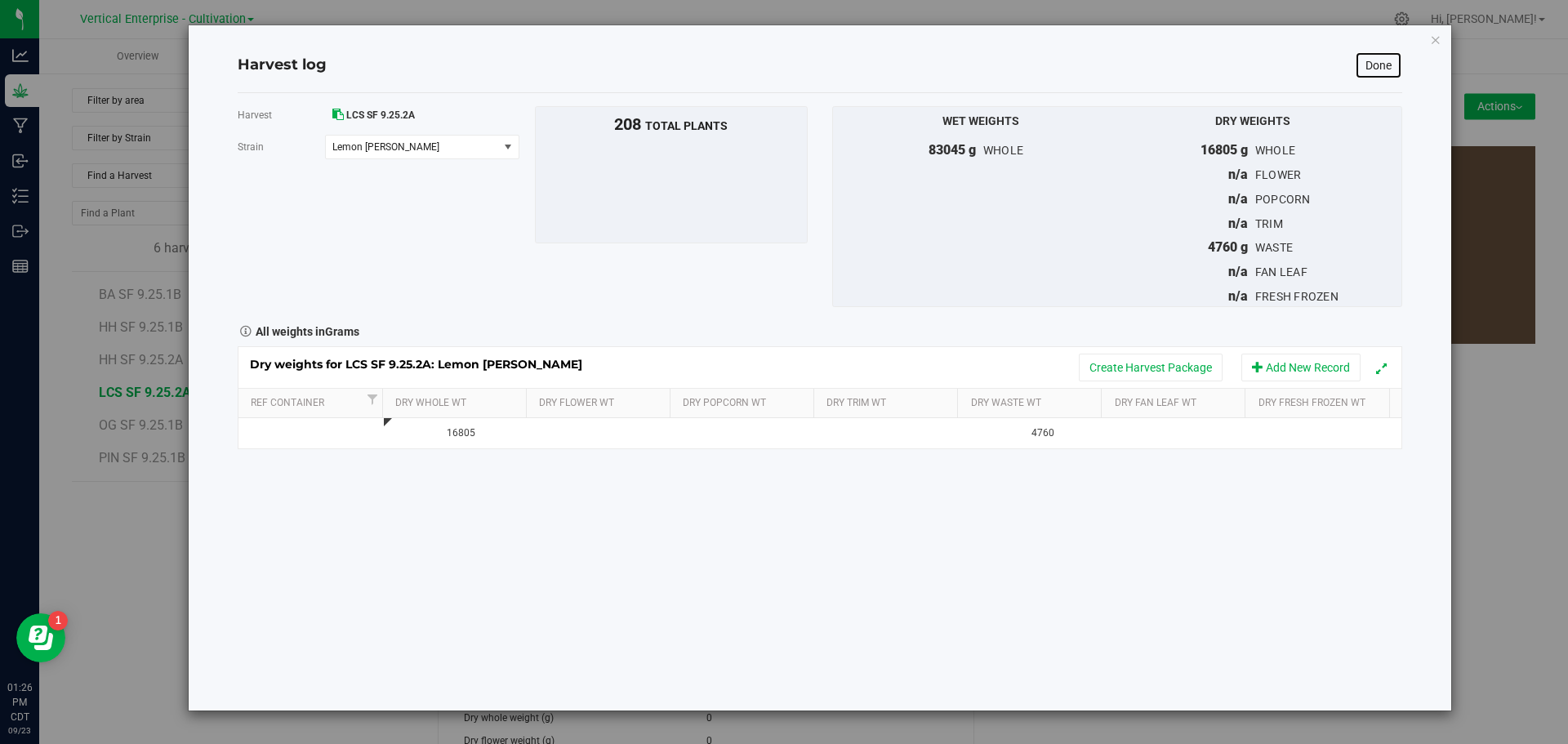
click at [1393, 71] on link "Done" at bounding box center [1379, 66] width 48 height 28
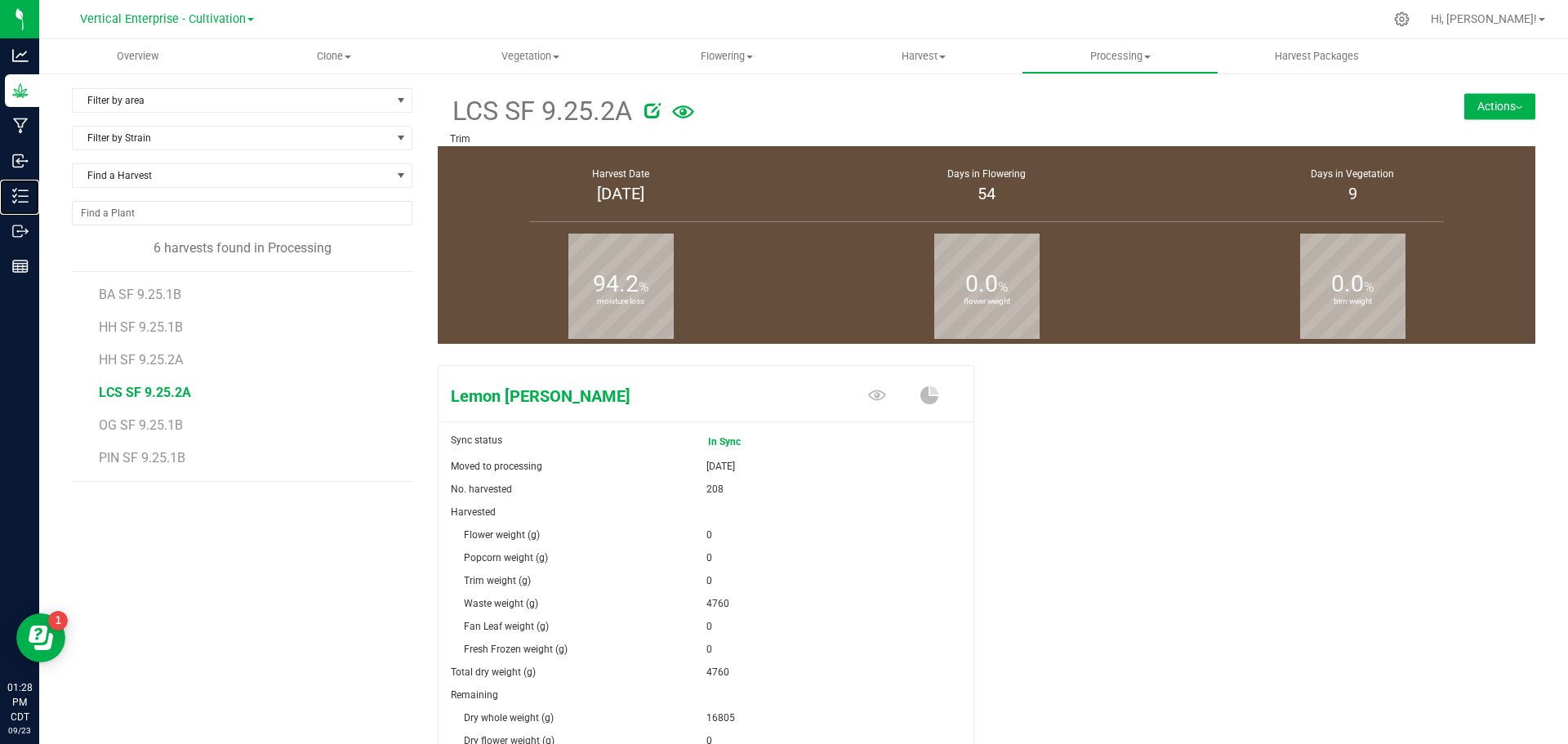
click at [0, 0] on p "Inventory" at bounding box center [0, 0] width 0 height 0
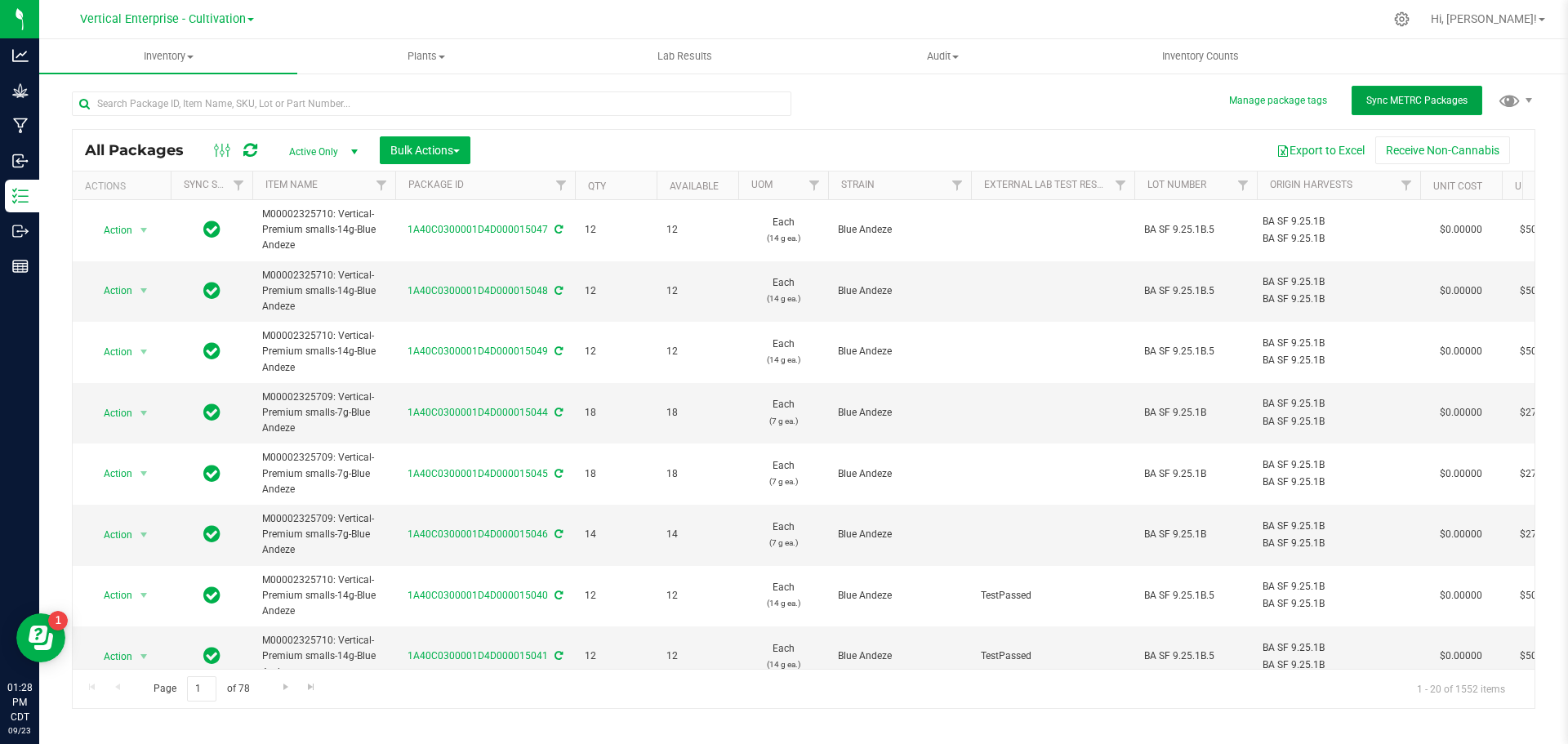
click at [1400, 108] on button "Sync METRC Packages" at bounding box center [1416, 99] width 130 height 29
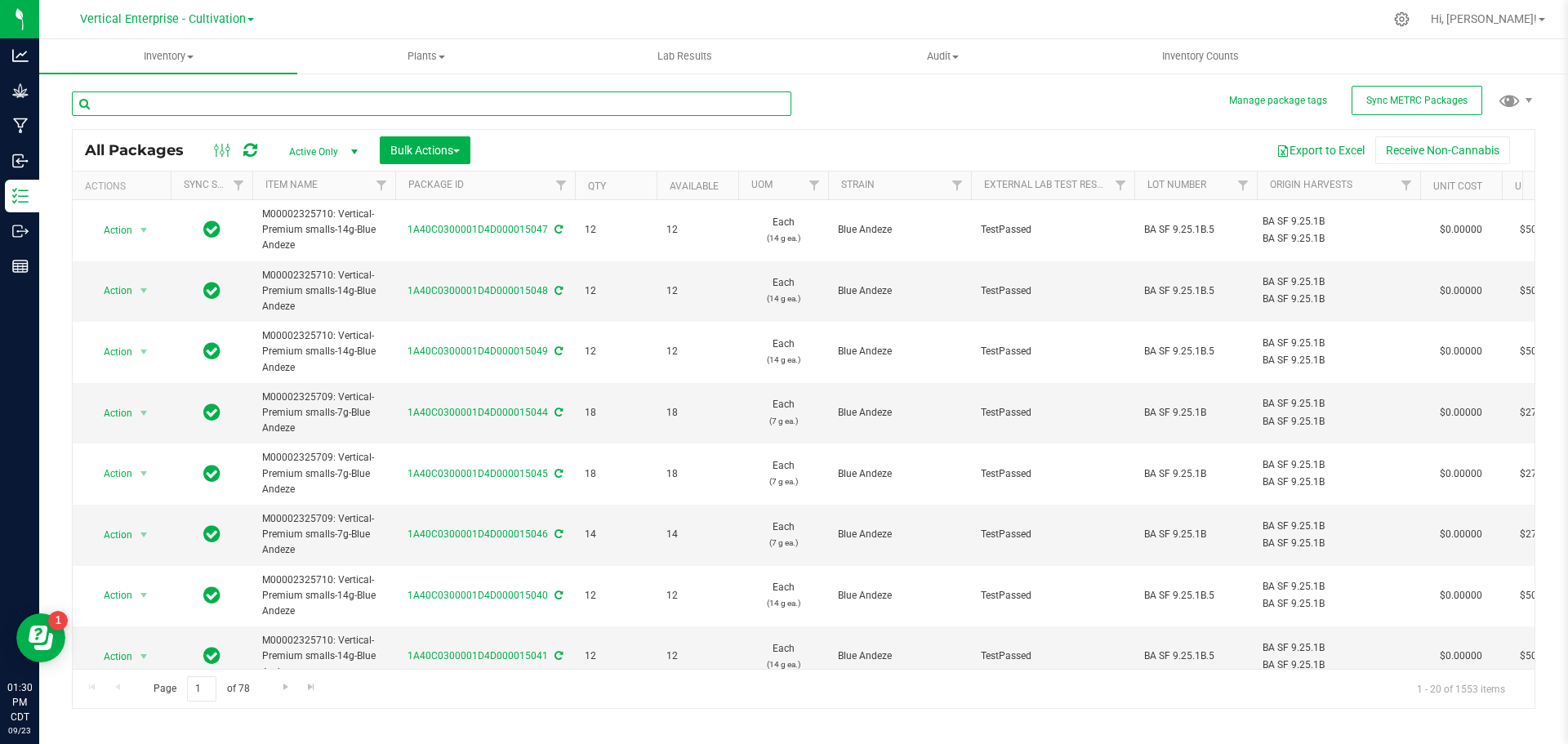
click at [119, 102] on input "text" at bounding box center [432, 104] width 720 height 24
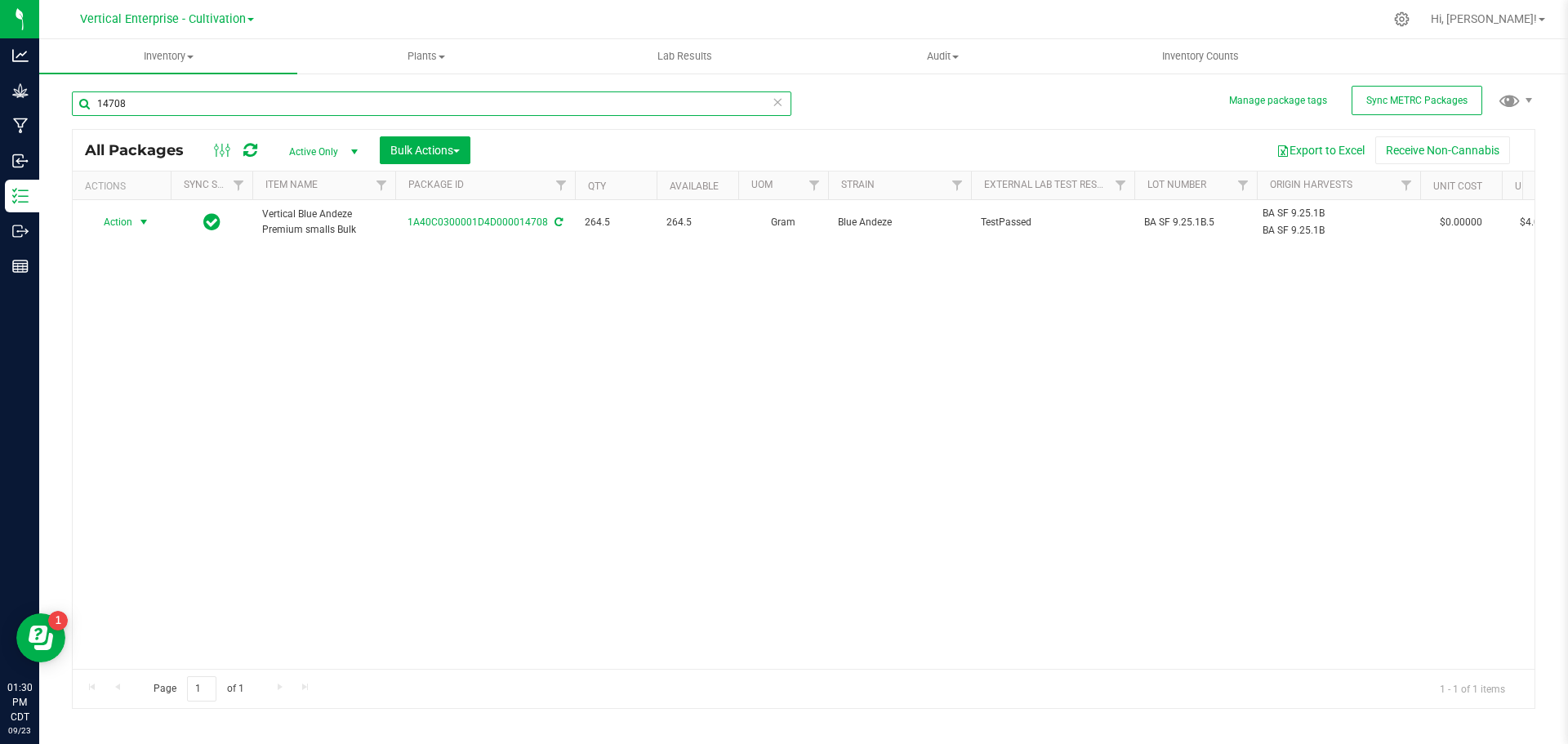
type input "14708"
click at [127, 224] on span "Action" at bounding box center [111, 222] width 44 height 22
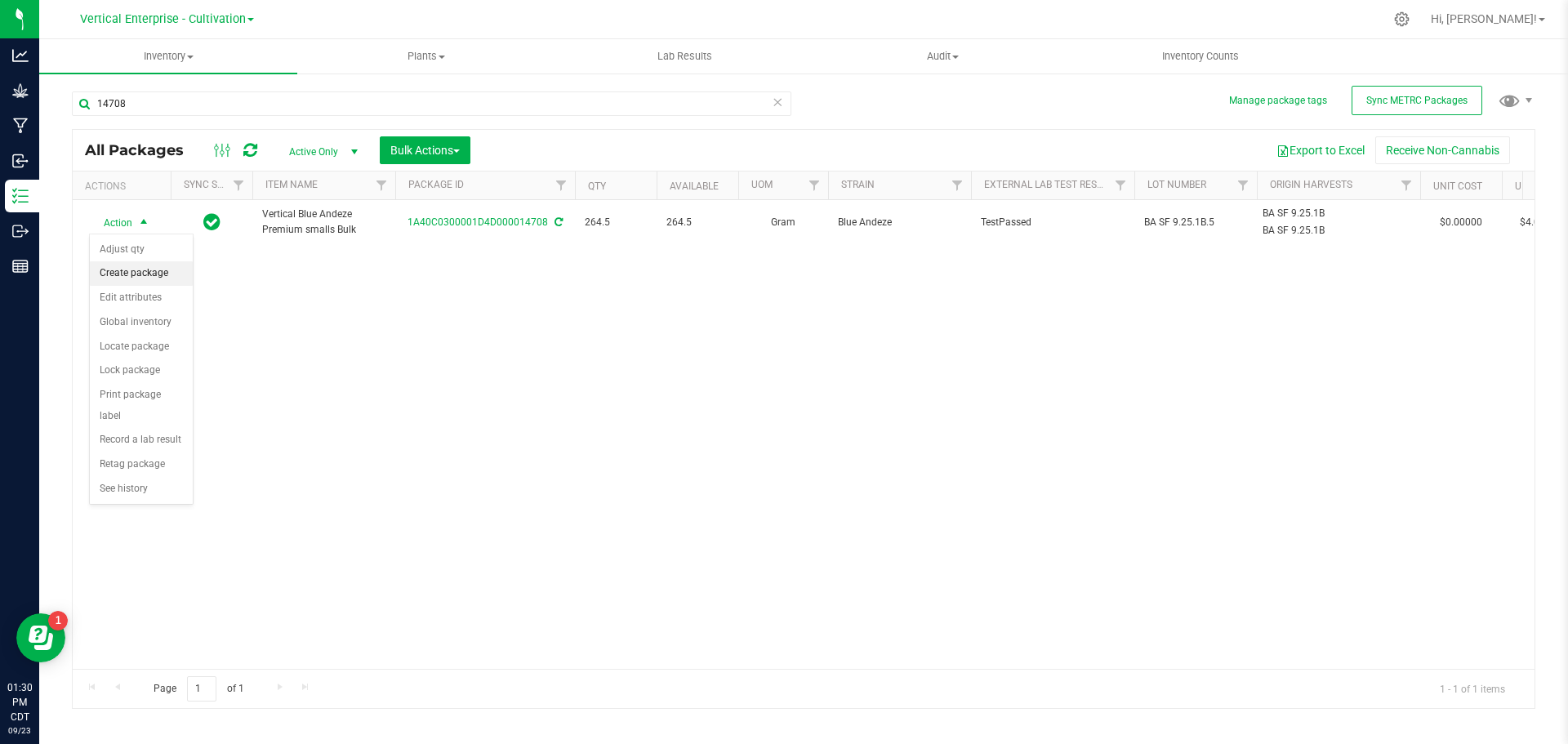
click at [120, 271] on li "Create package" at bounding box center [142, 274] width 103 height 24
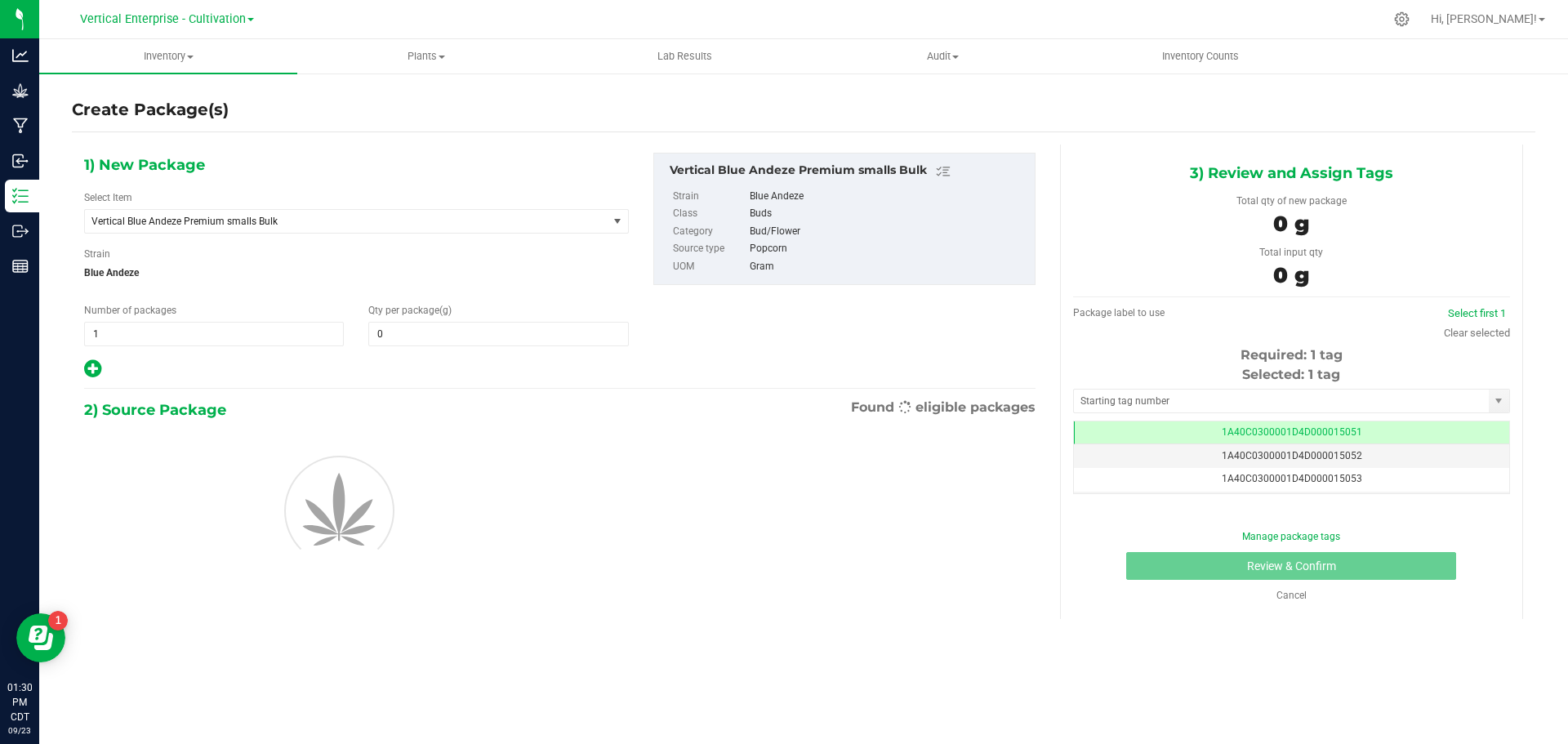
type input "0.0000"
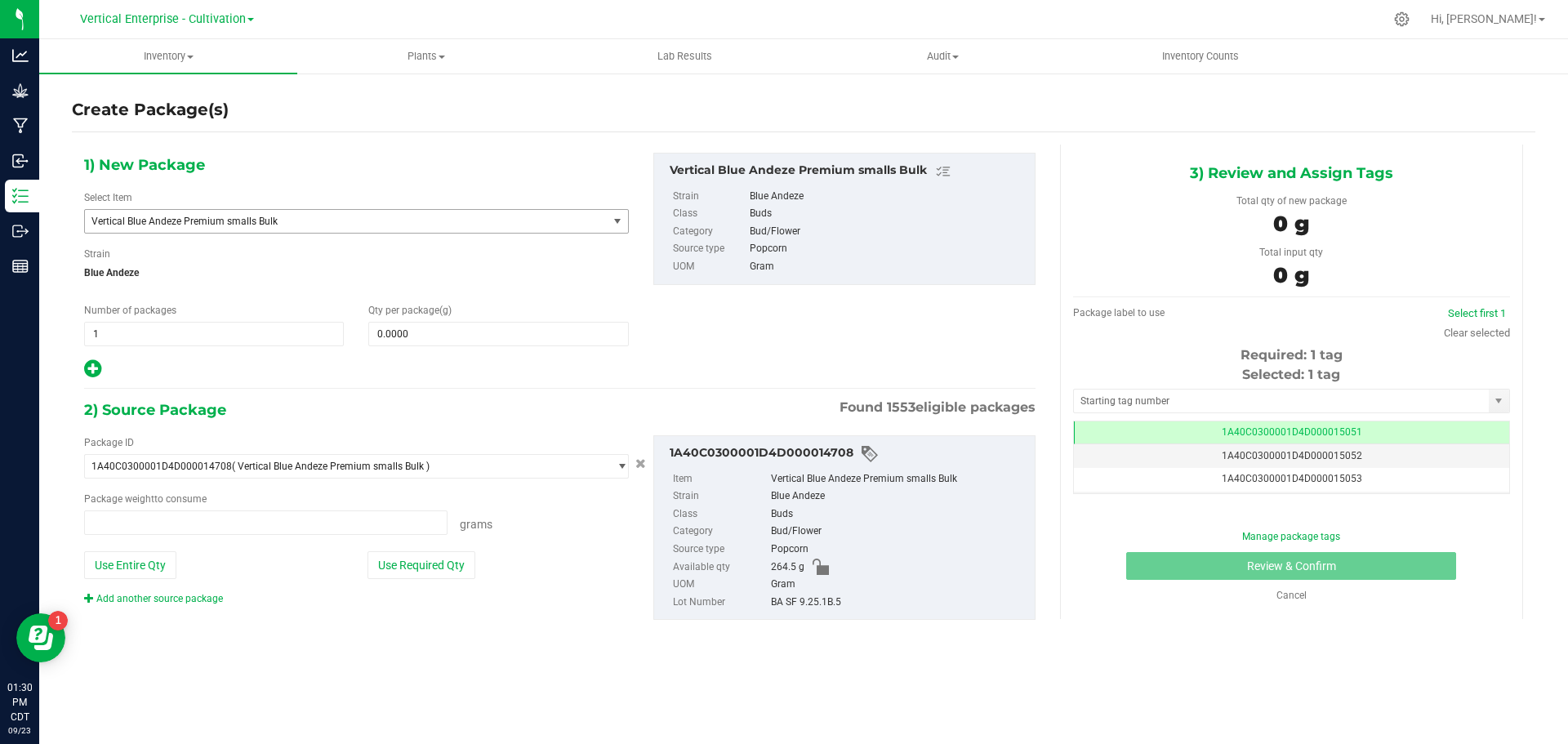
type input "0.0000 g"
click at [289, 225] on span "Vertical Blue Andeze Premium smalls Bulk" at bounding box center [336, 221] width 489 height 11
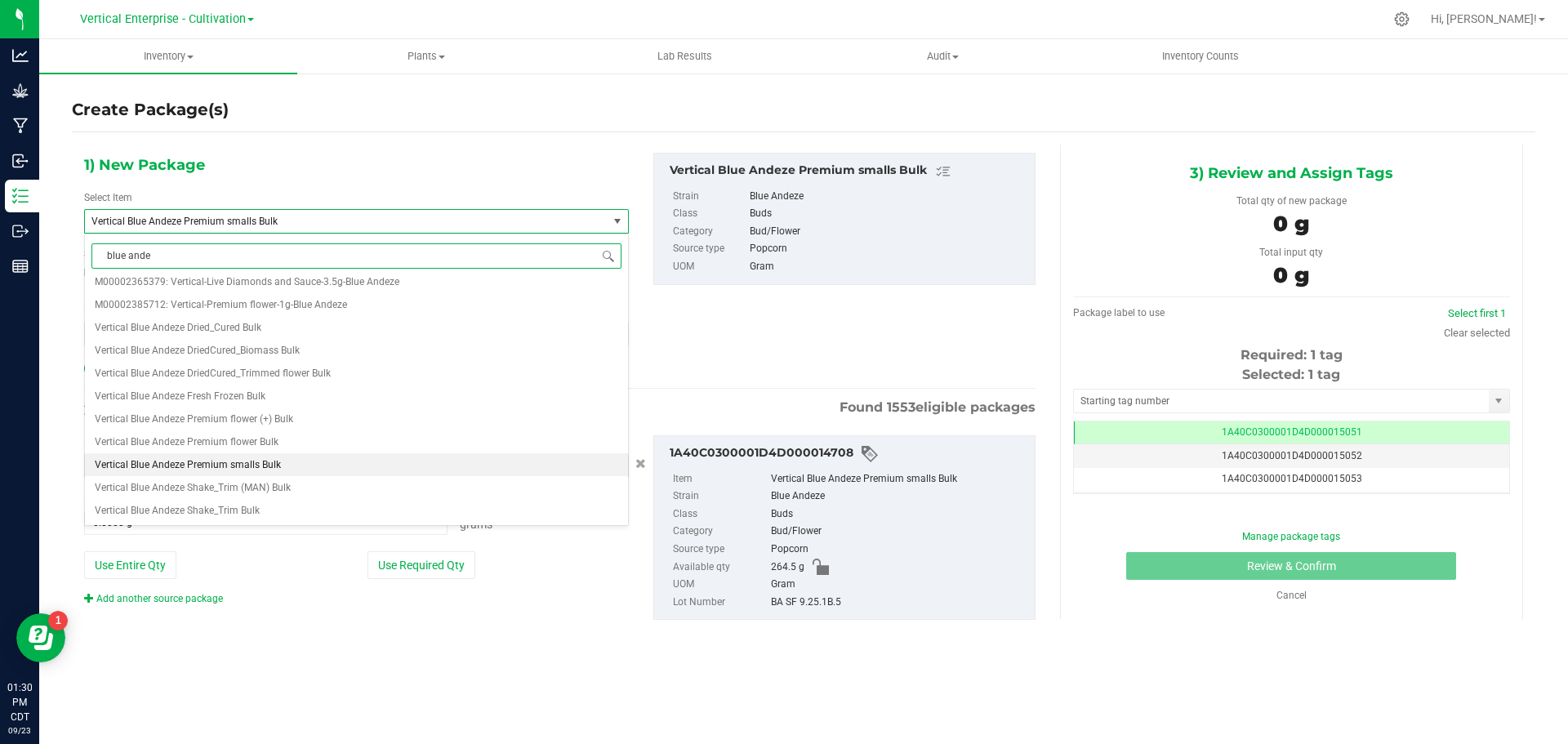
scroll to position [0, 0]
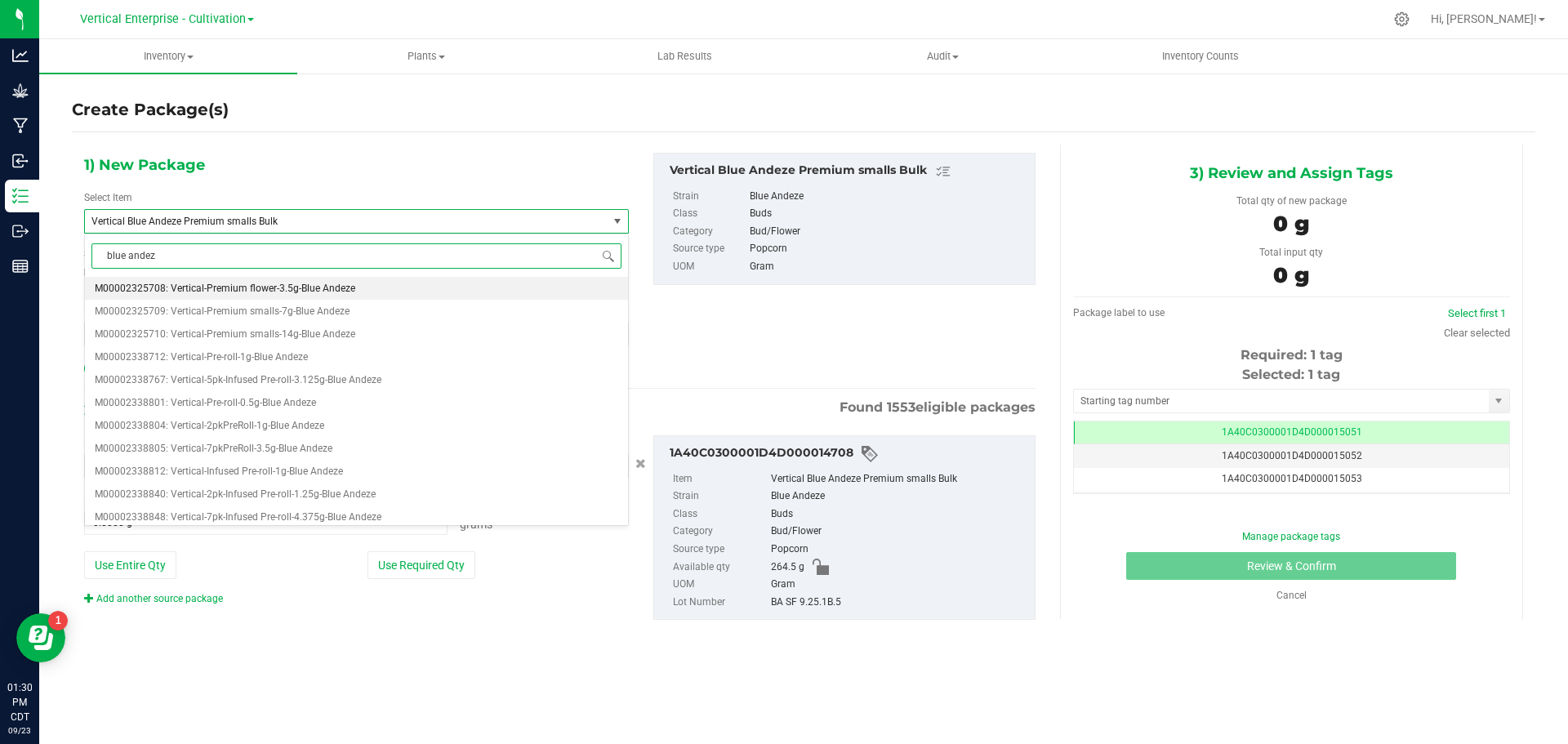
type input "blue andeze"
click at [345, 324] on li "M00002325710: Vertical-Premium smalls-14g-Blue Andeze" at bounding box center [356, 334] width 543 height 22
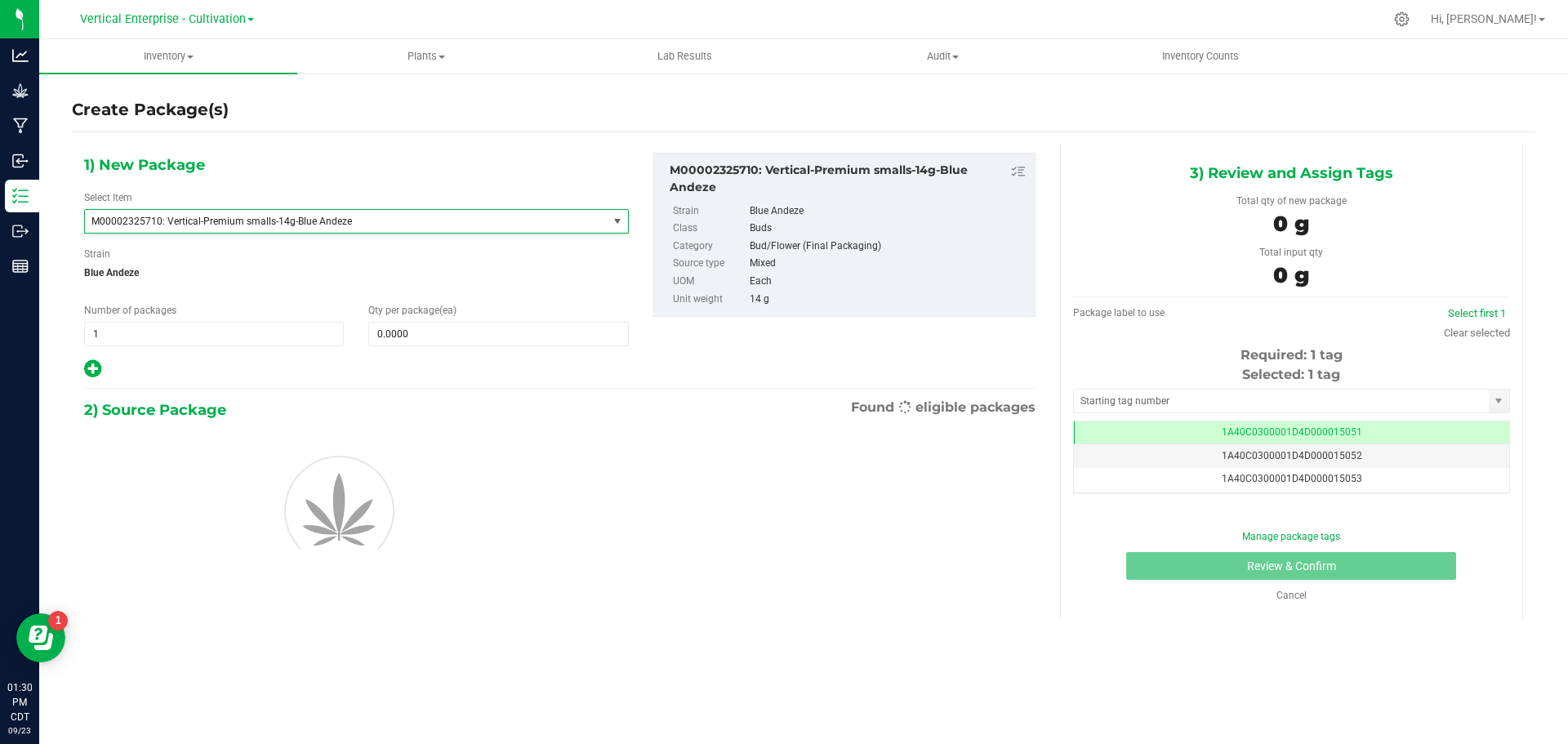
type input "0"
click at [456, 340] on span at bounding box center [498, 334] width 260 height 24
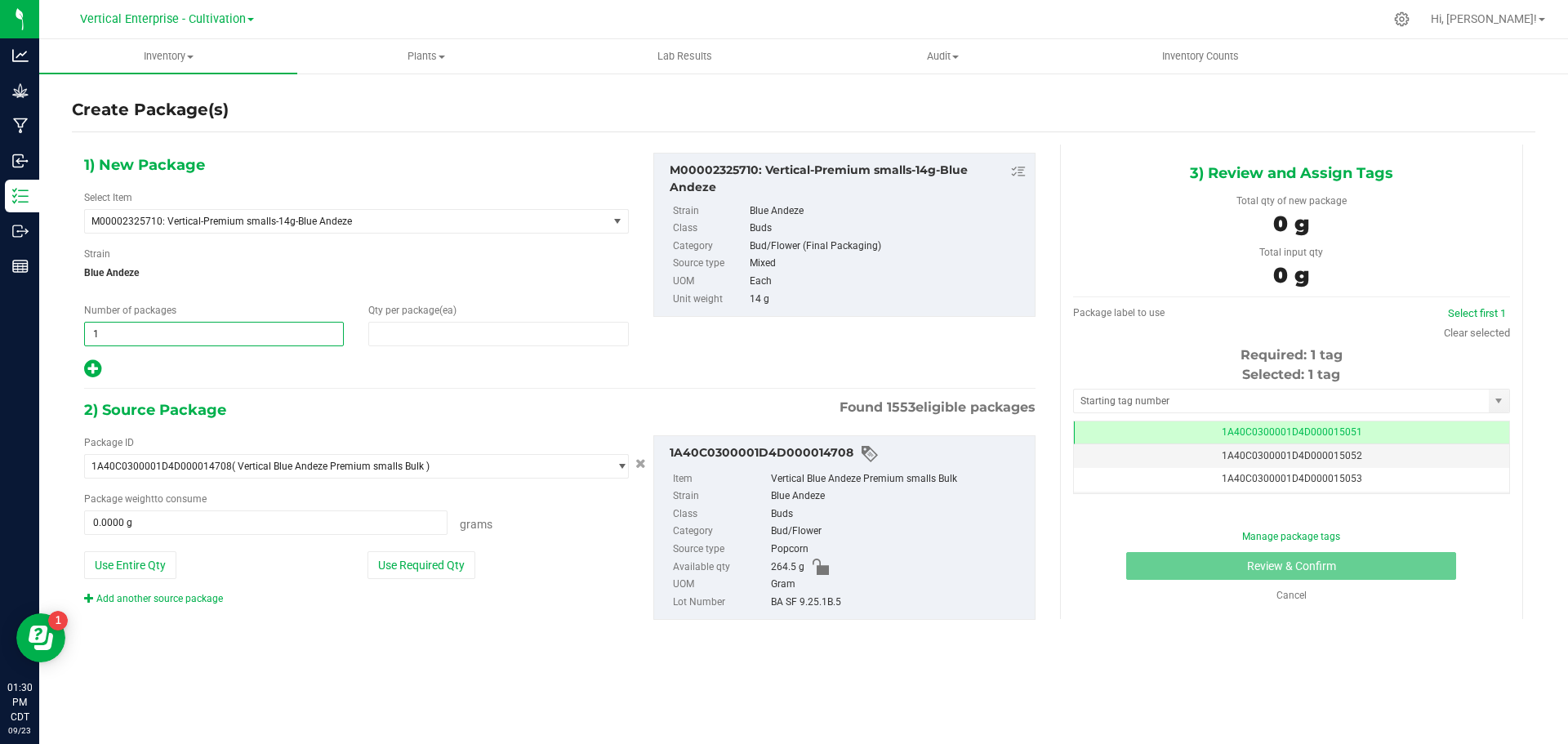
type input "0"
click at [160, 341] on span "1 1" at bounding box center [214, 334] width 260 height 24
click at [486, 334] on span at bounding box center [498, 334] width 260 height 24
type input "8"
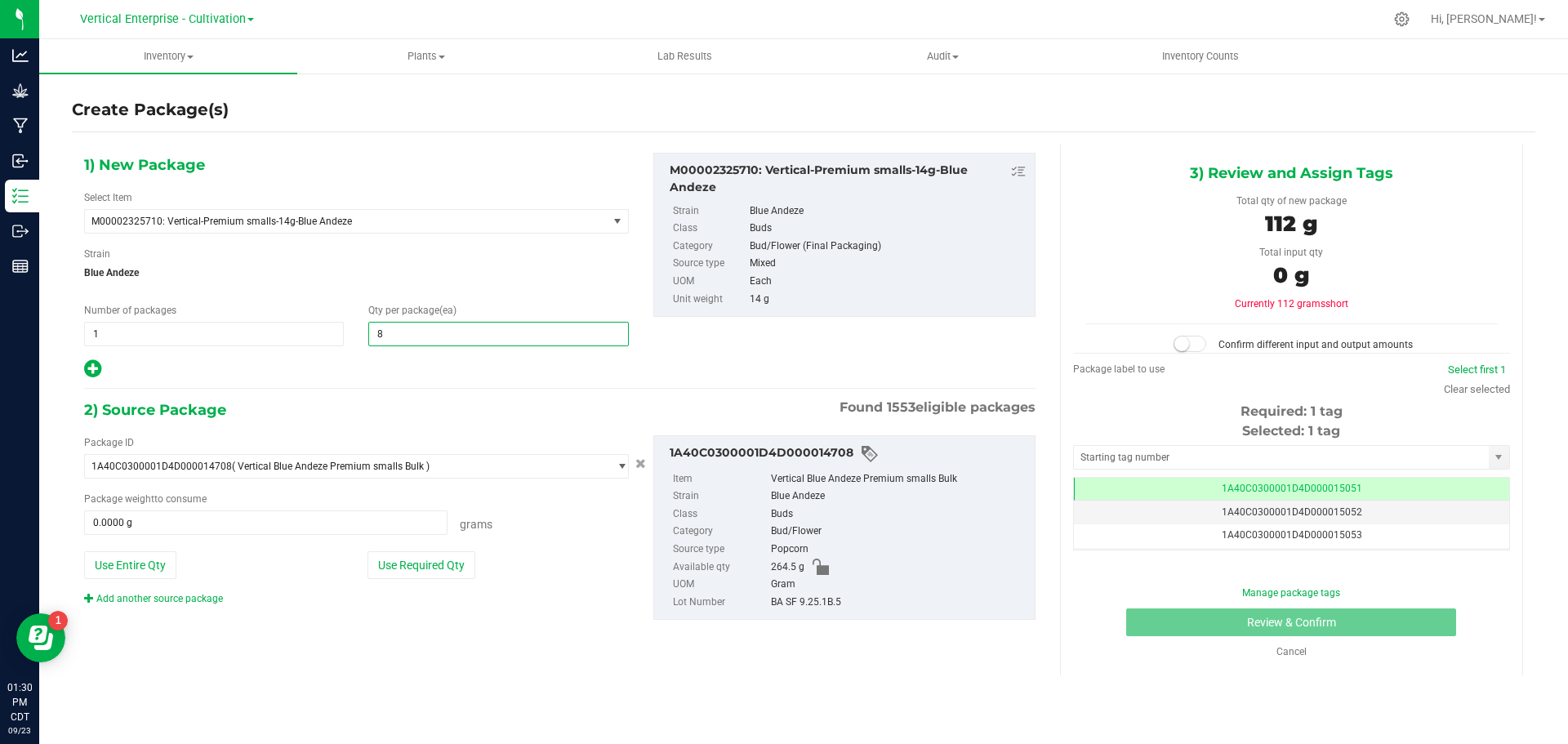
type input "8"
click at [431, 565] on button "Use Required Qty" at bounding box center [421, 565] width 108 height 28
type input "112.0000 g"
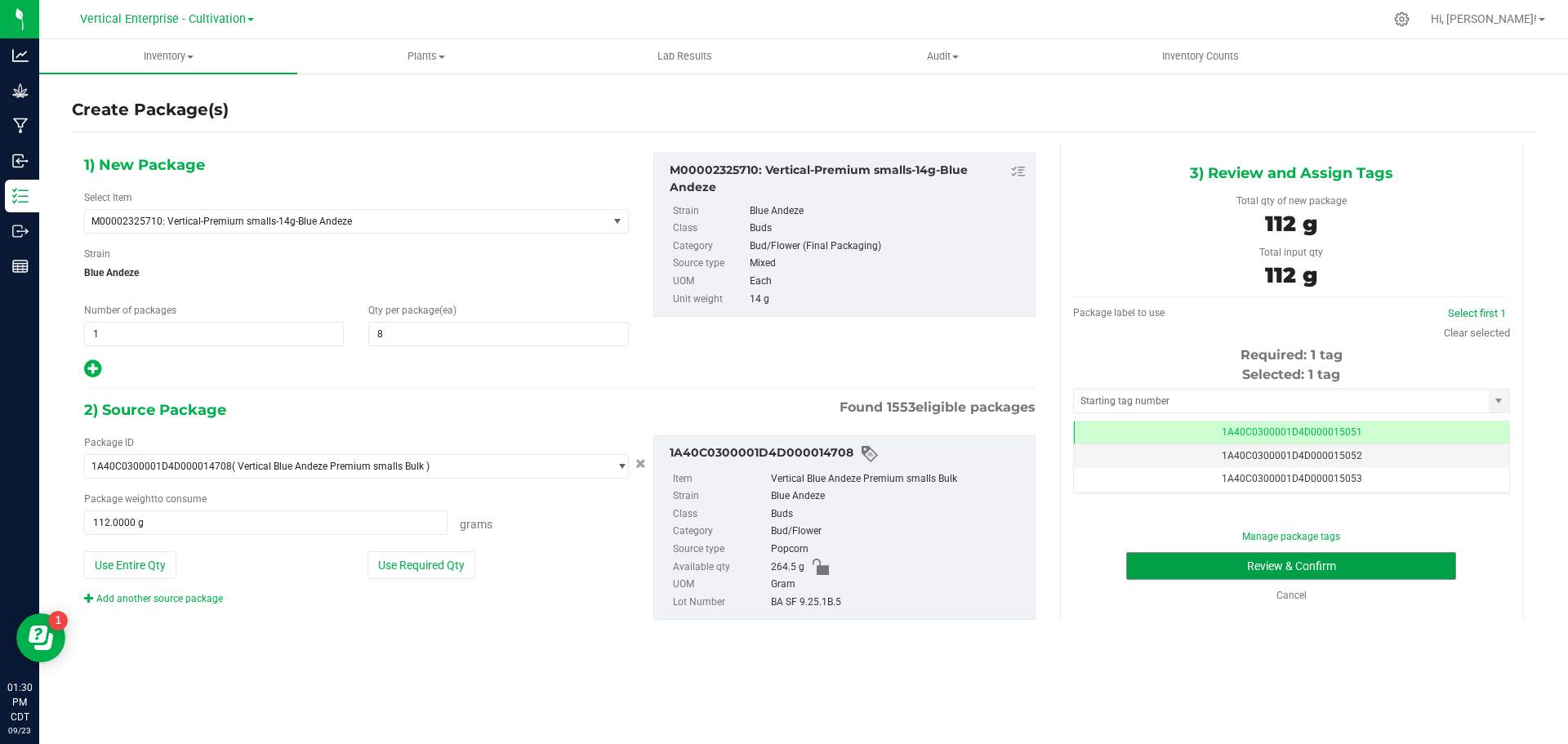
click at [1419, 565] on button "Review & Confirm" at bounding box center [1292, 566] width 330 height 28
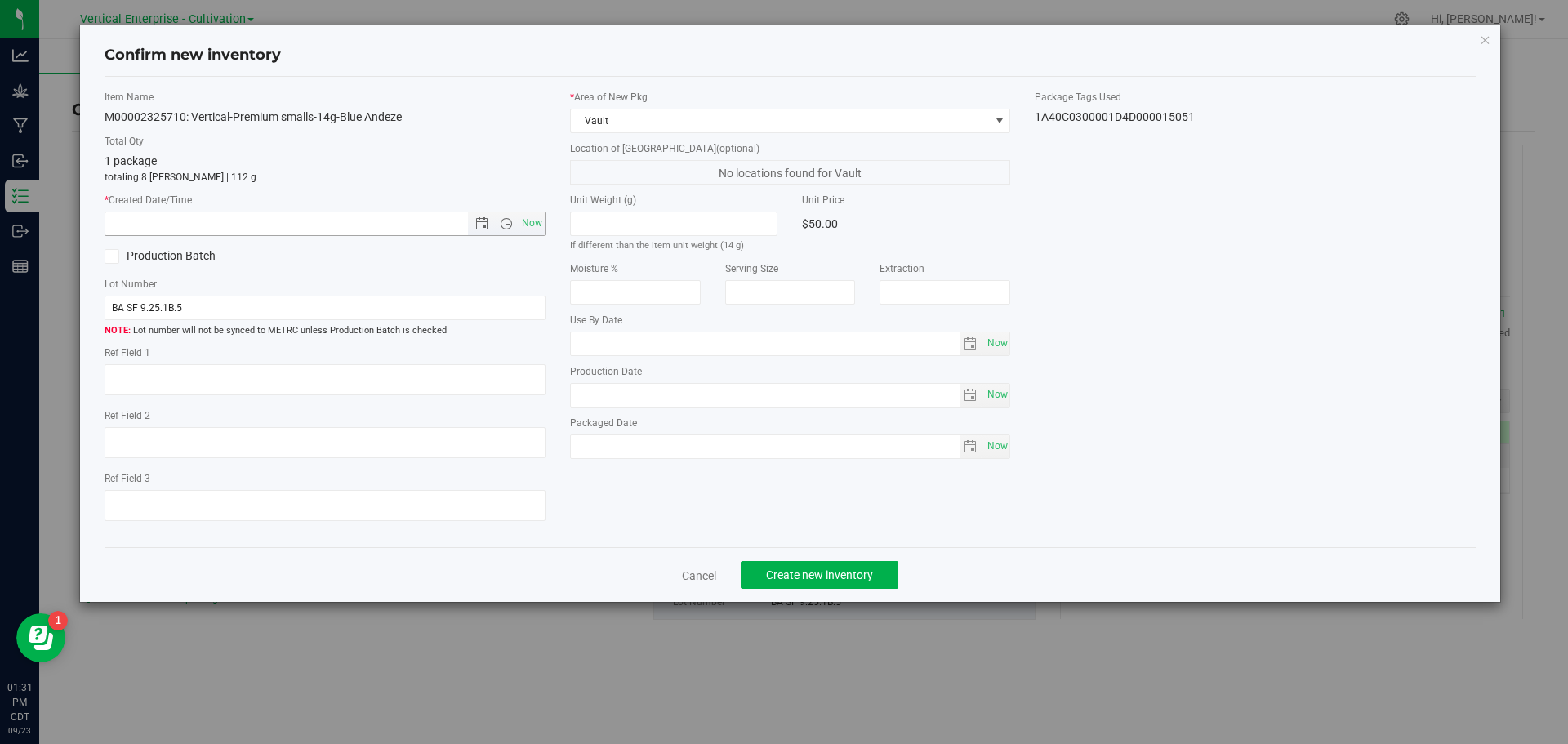
click at [532, 226] on span "Now" at bounding box center [531, 223] width 28 height 23
type input "[DATE] 1:31 PM"
click at [868, 582] on button "Create new inventory" at bounding box center [819, 575] width 157 height 28
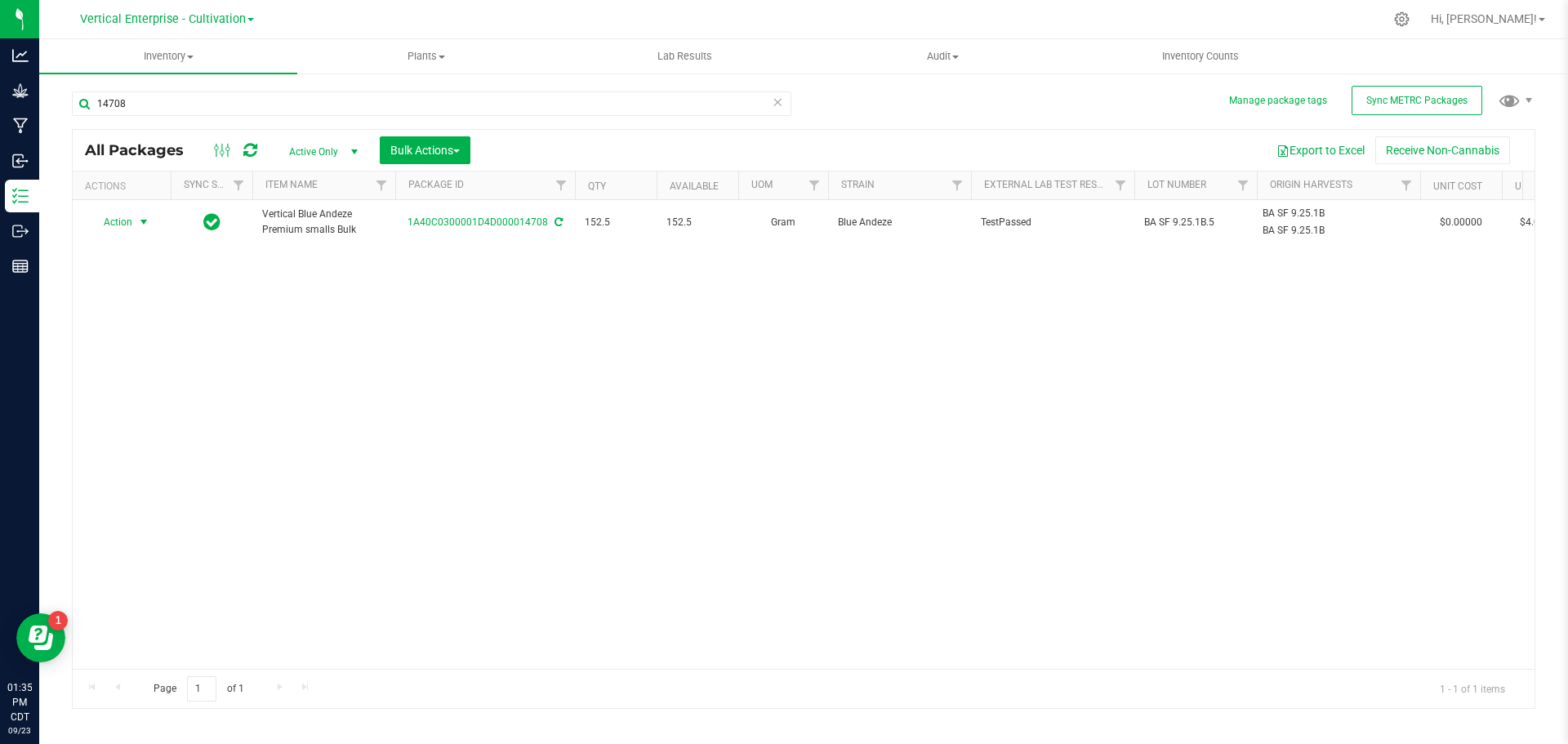
click at [112, 218] on span "Action" at bounding box center [111, 222] width 44 height 22
click at [119, 276] on li "Create package" at bounding box center [142, 274] width 103 height 24
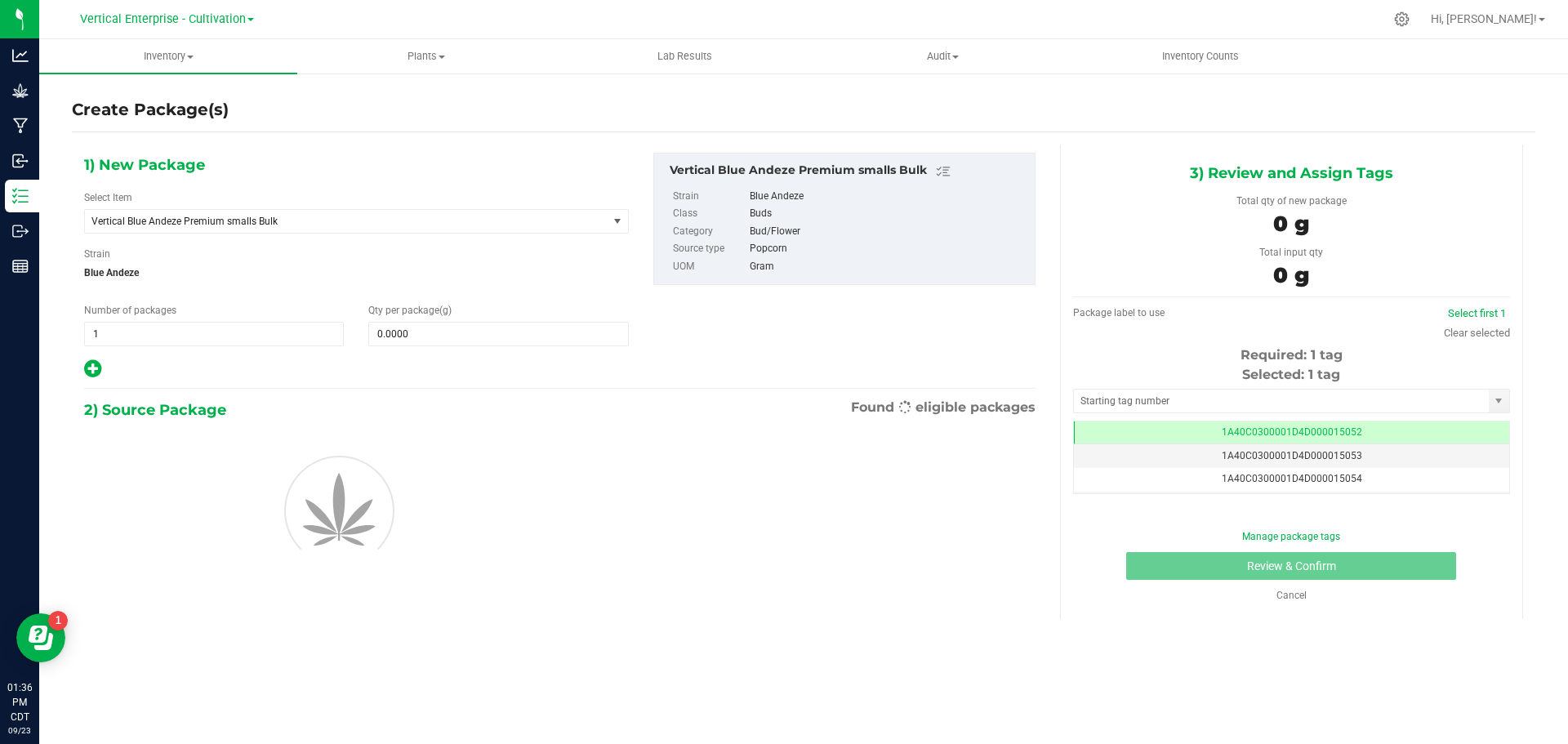
scroll to position [0, -1]
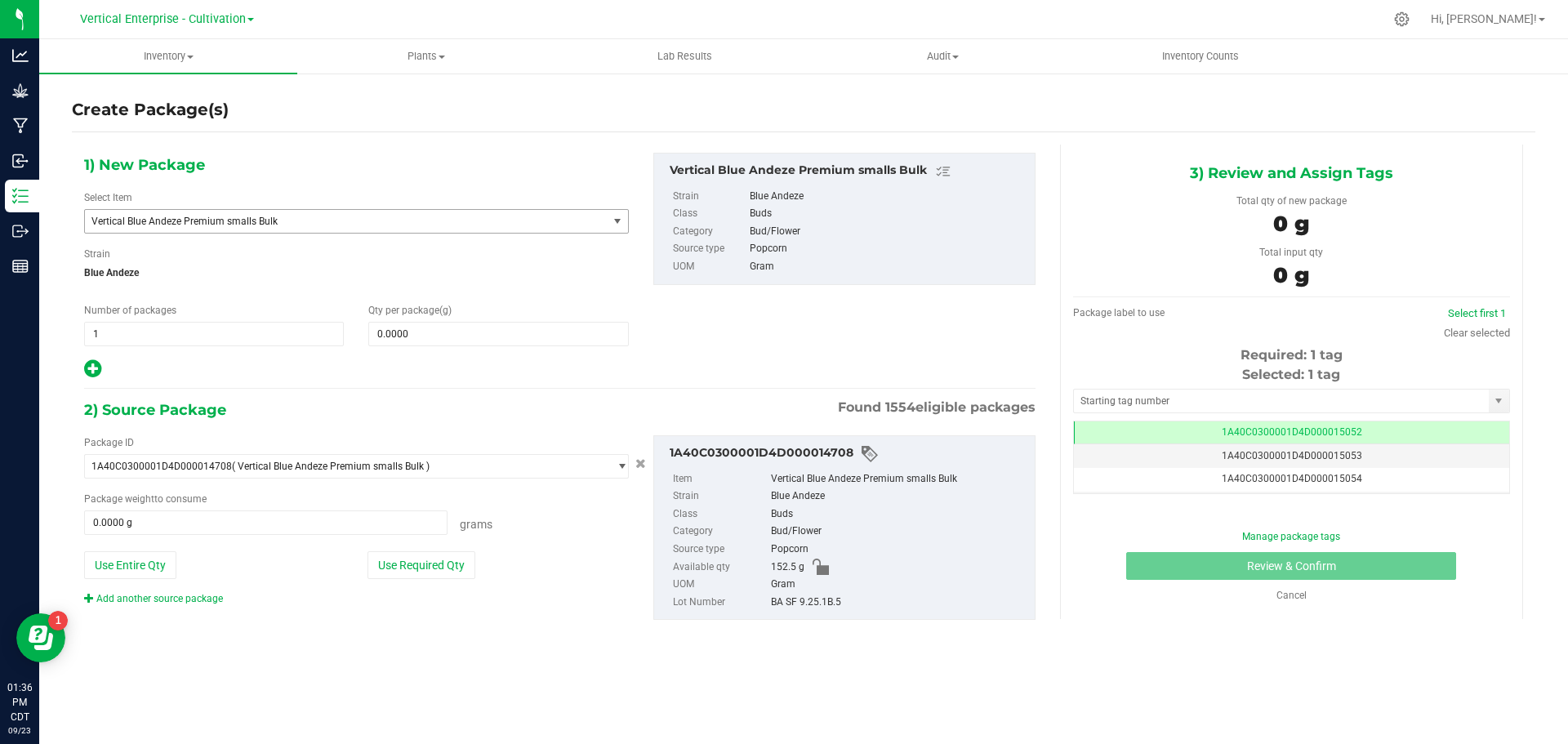
click at [245, 216] on span "Vertical Blue Andeze Premium smalls Bulk" at bounding box center [336, 221] width 489 height 11
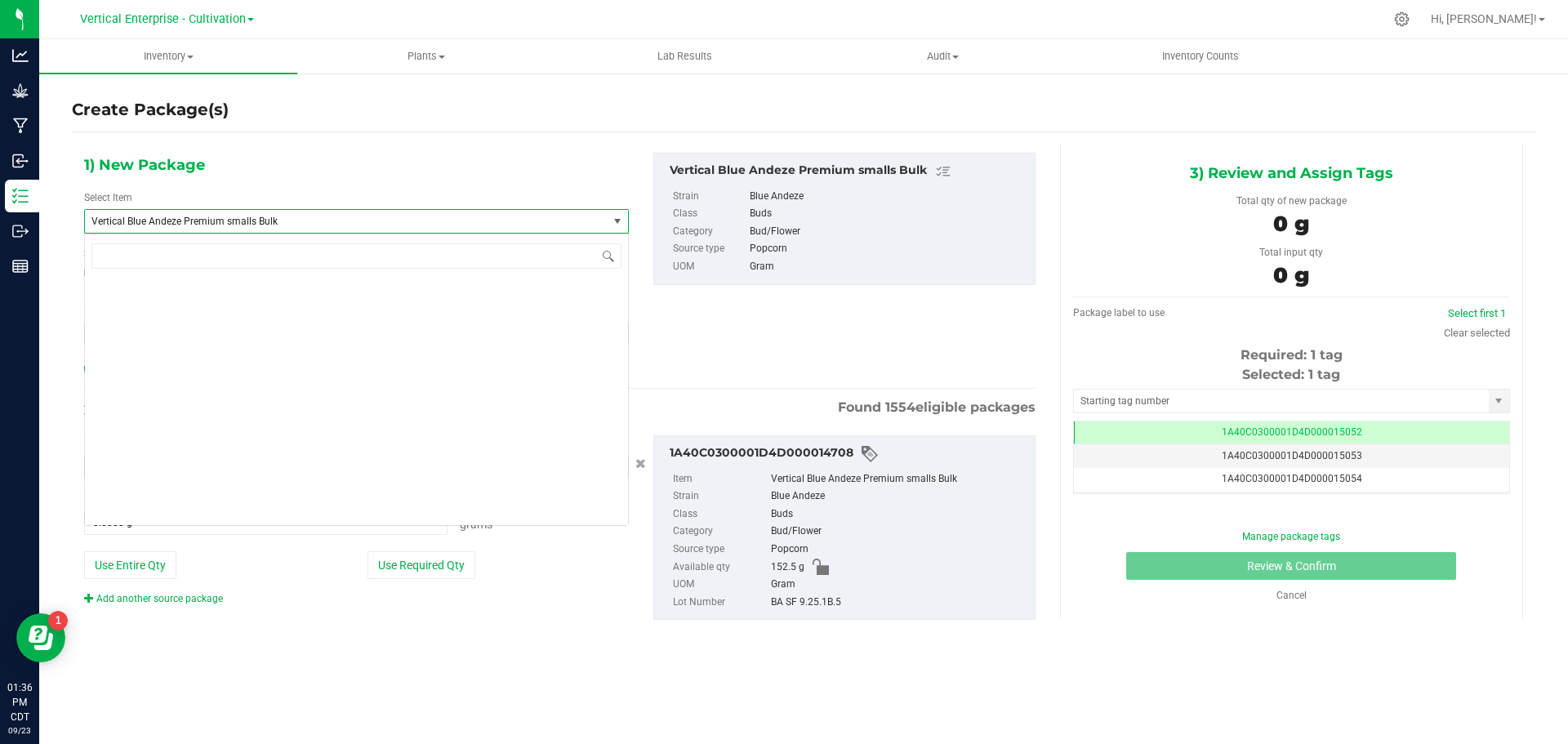
scroll to position [43279, 0]
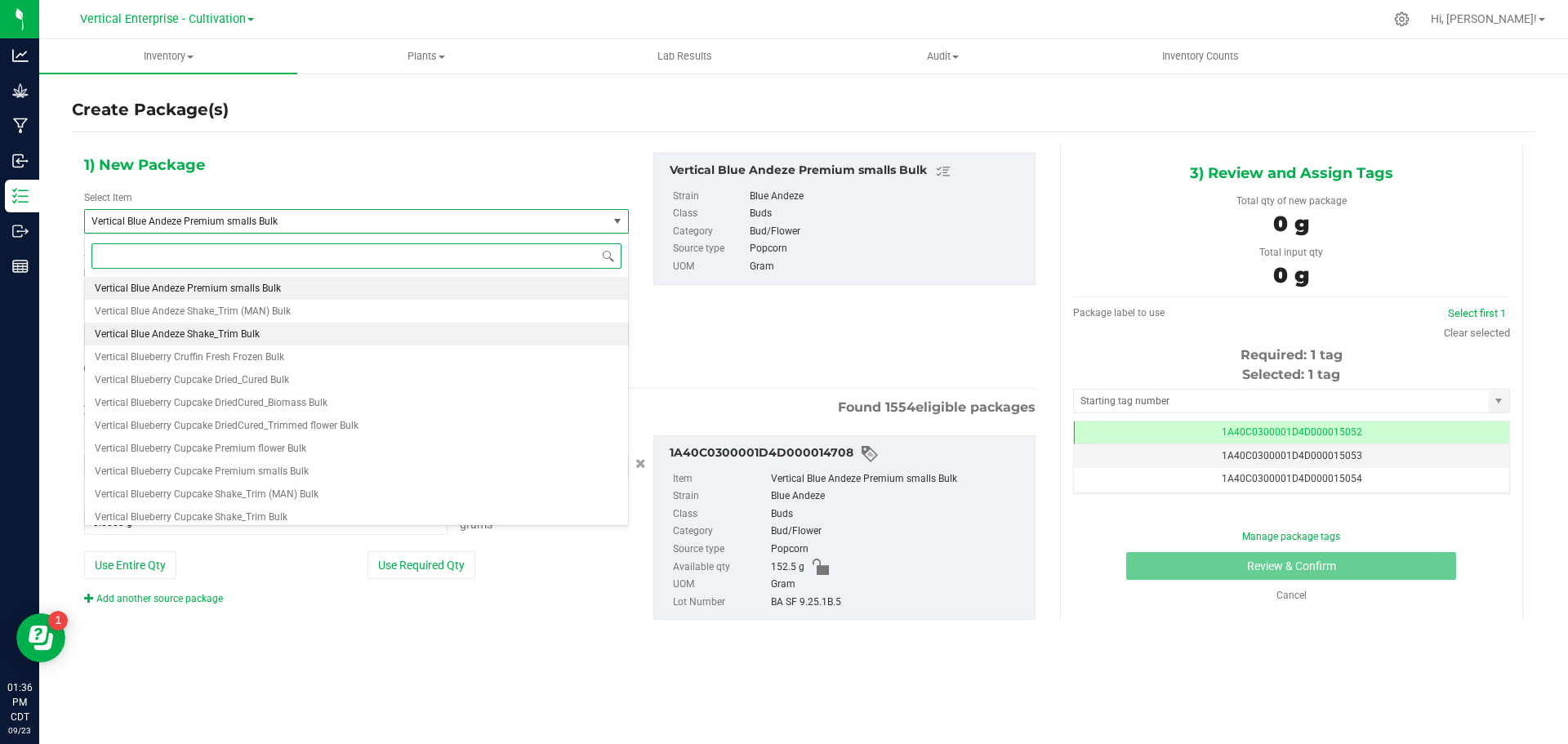
click at [243, 333] on span "Vertical Blue Andeze Shake_Trim Bulk" at bounding box center [177, 334] width 165 height 11
type input "0.0000"
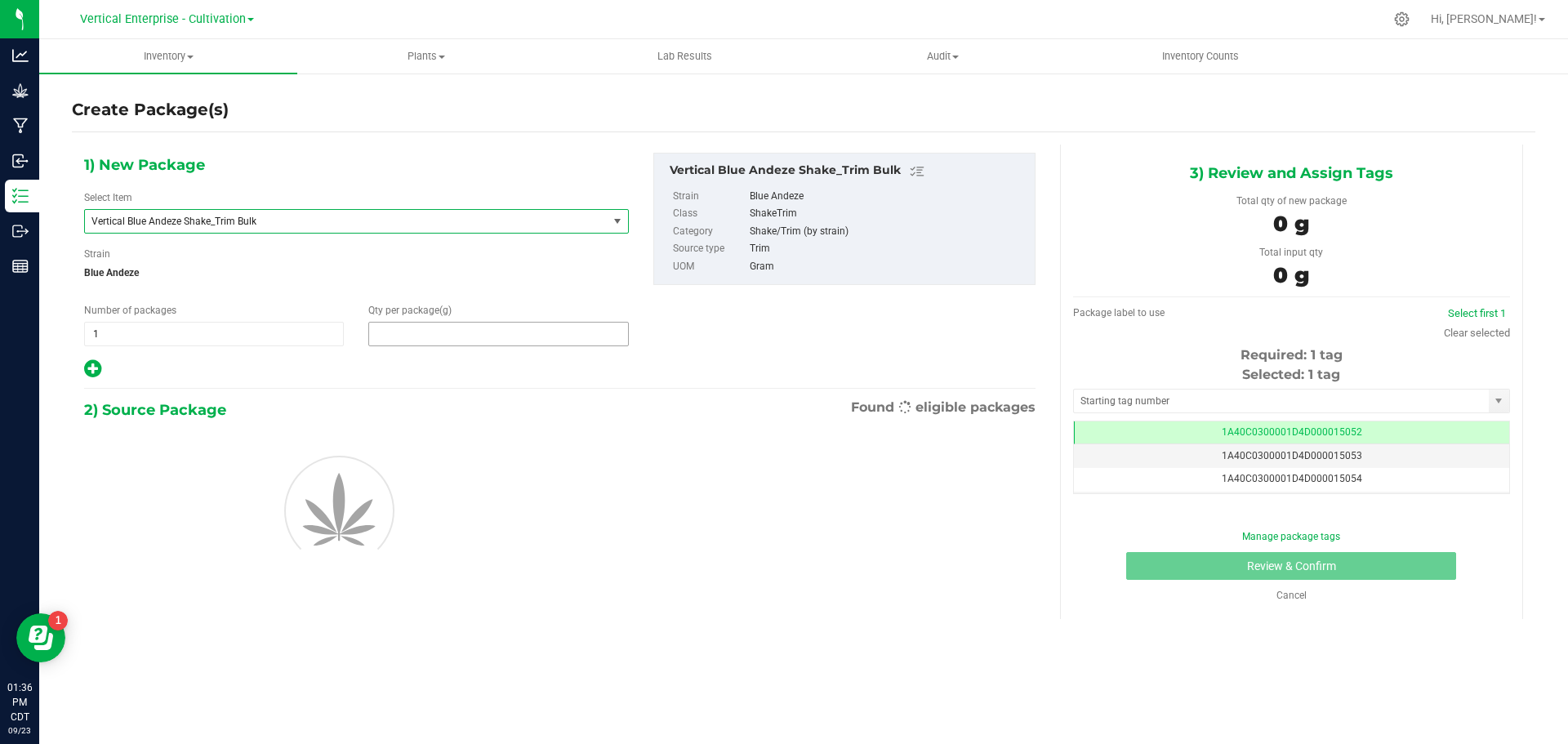
click at [476, 334] on span at bounding box center [498, 334] width 260 height 24
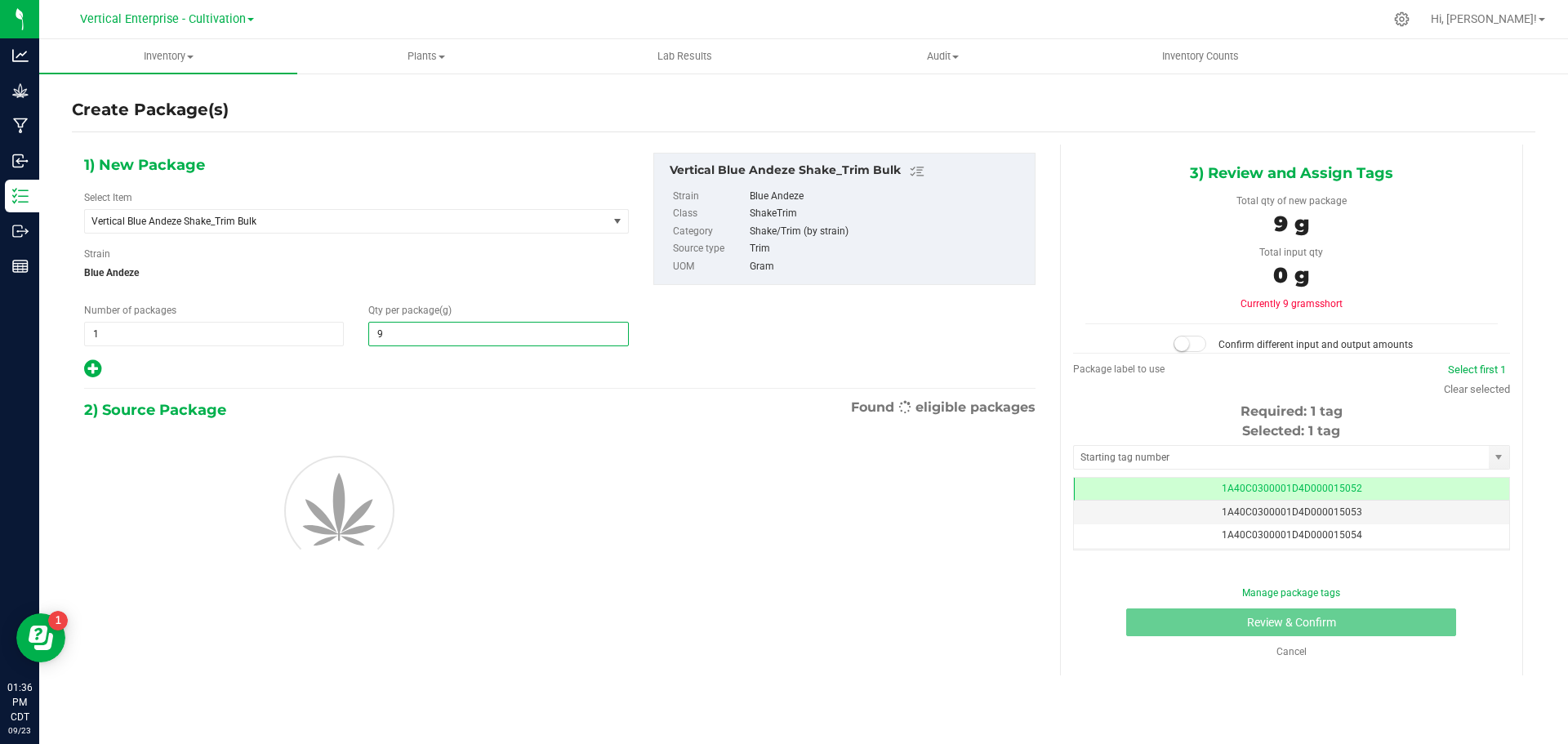
type input "90"
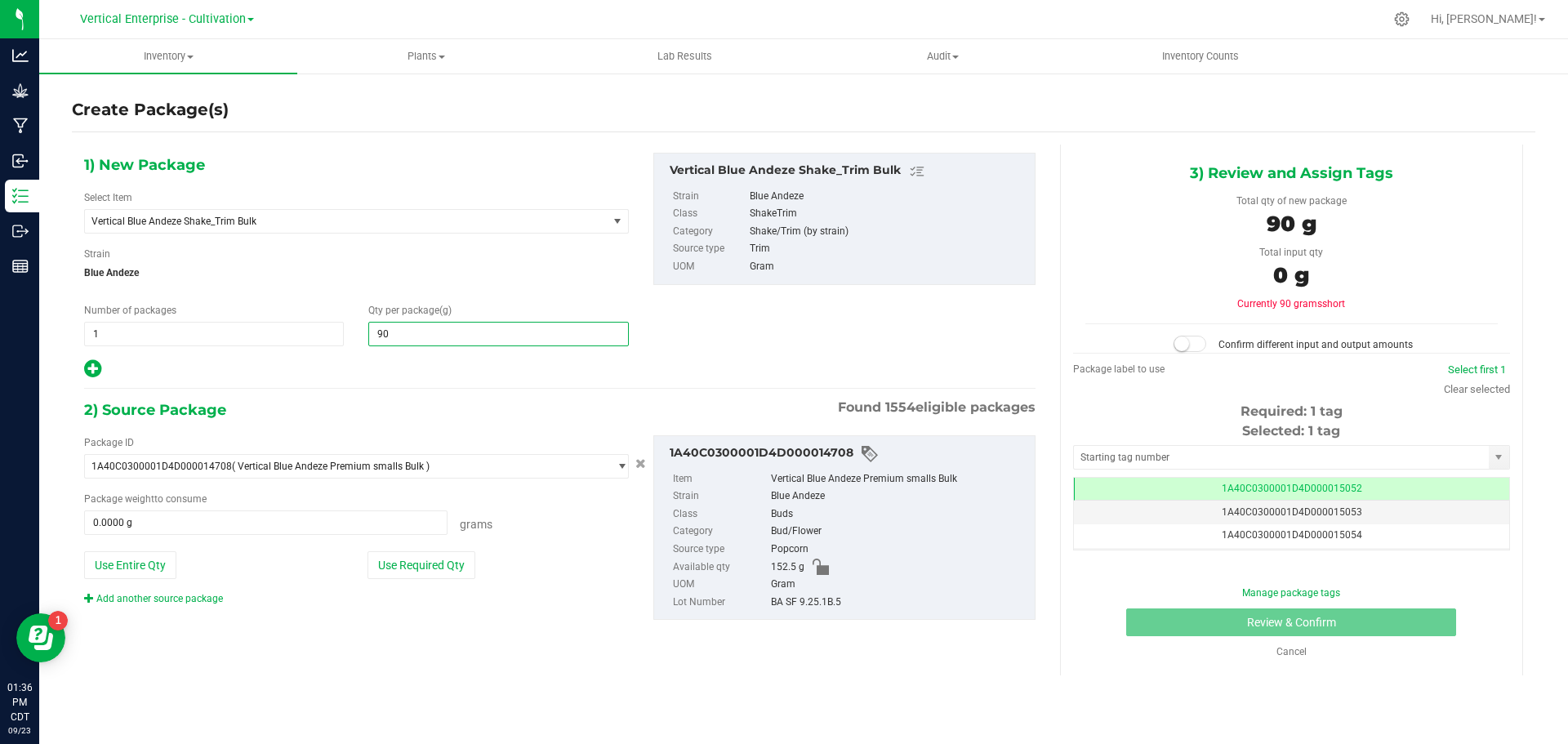
type input "90.0000"
click at [145, 576] on button "Use Entire Qty" at bounding box center [130, 565] width 92 height 28
type input "152.5000 g"
click at [1189, 346] on small at bounding box center [1182, 344] width 15 height 15
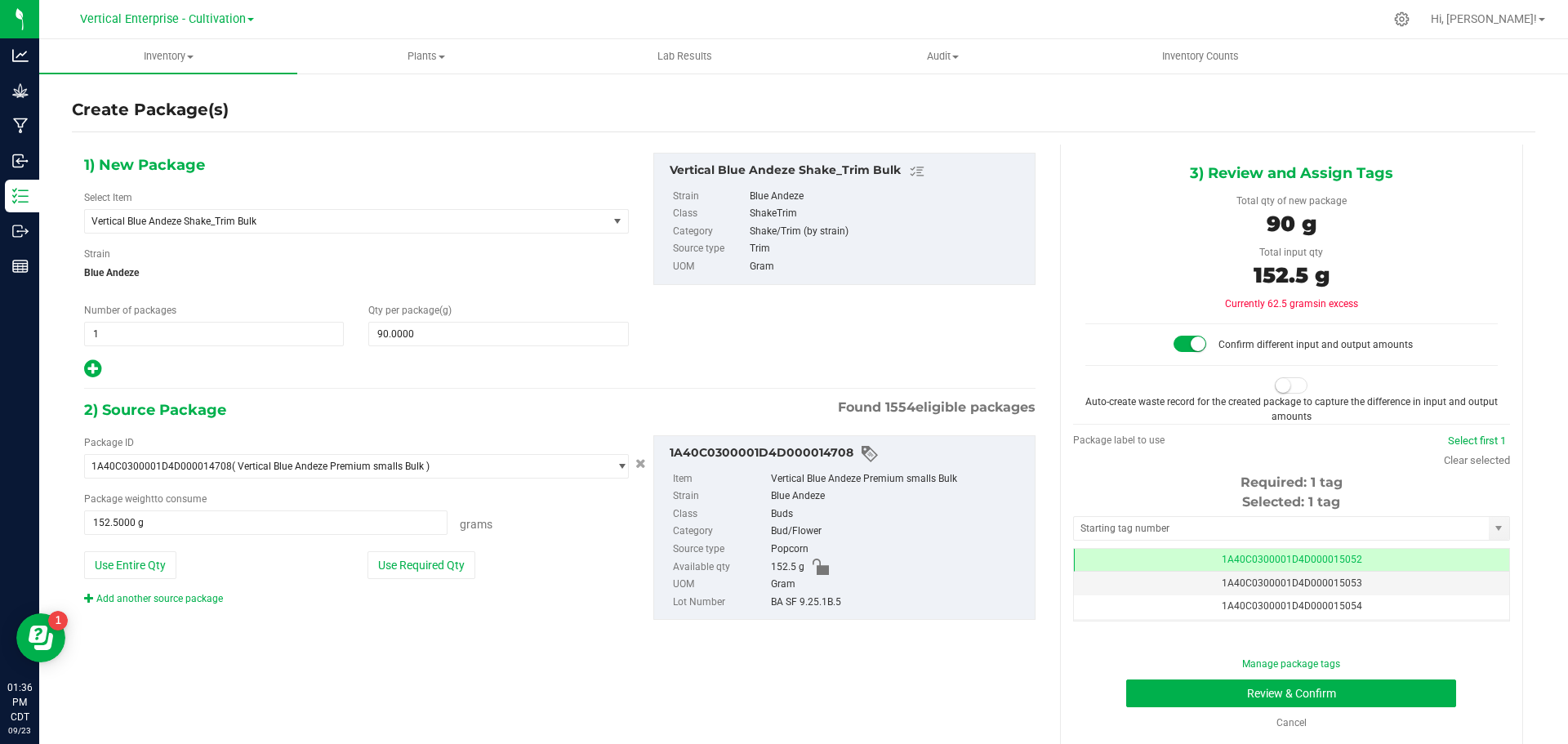
click at [1276, 385] on small at bounding box center [1283, 385] width 15 height 15
click at [1350, 690] on button "Review & Confirm" at bounding box center [1292, 693] width 330 height 28
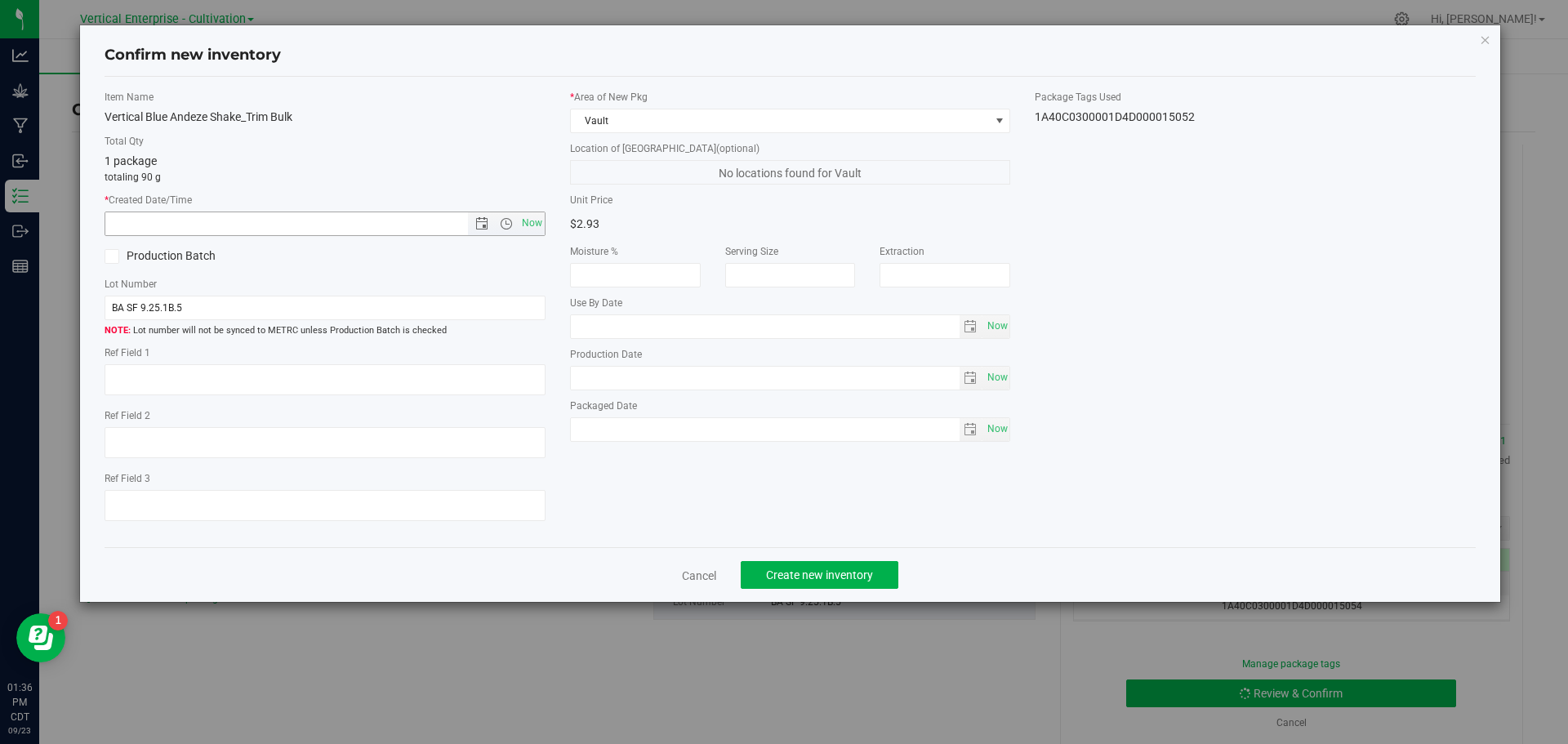
click at [530, 220] on span "Now" at bounding box center [531, 223] width 28 height 23
type input "[DATE] 1:36 PM"
click at [151, 258] on label "Production Batch" at bounding box center [209, 256] width 208 height 17
click at [0, 0] on input "Production Batch" at bounding box center [0, 0] width 0 height 0
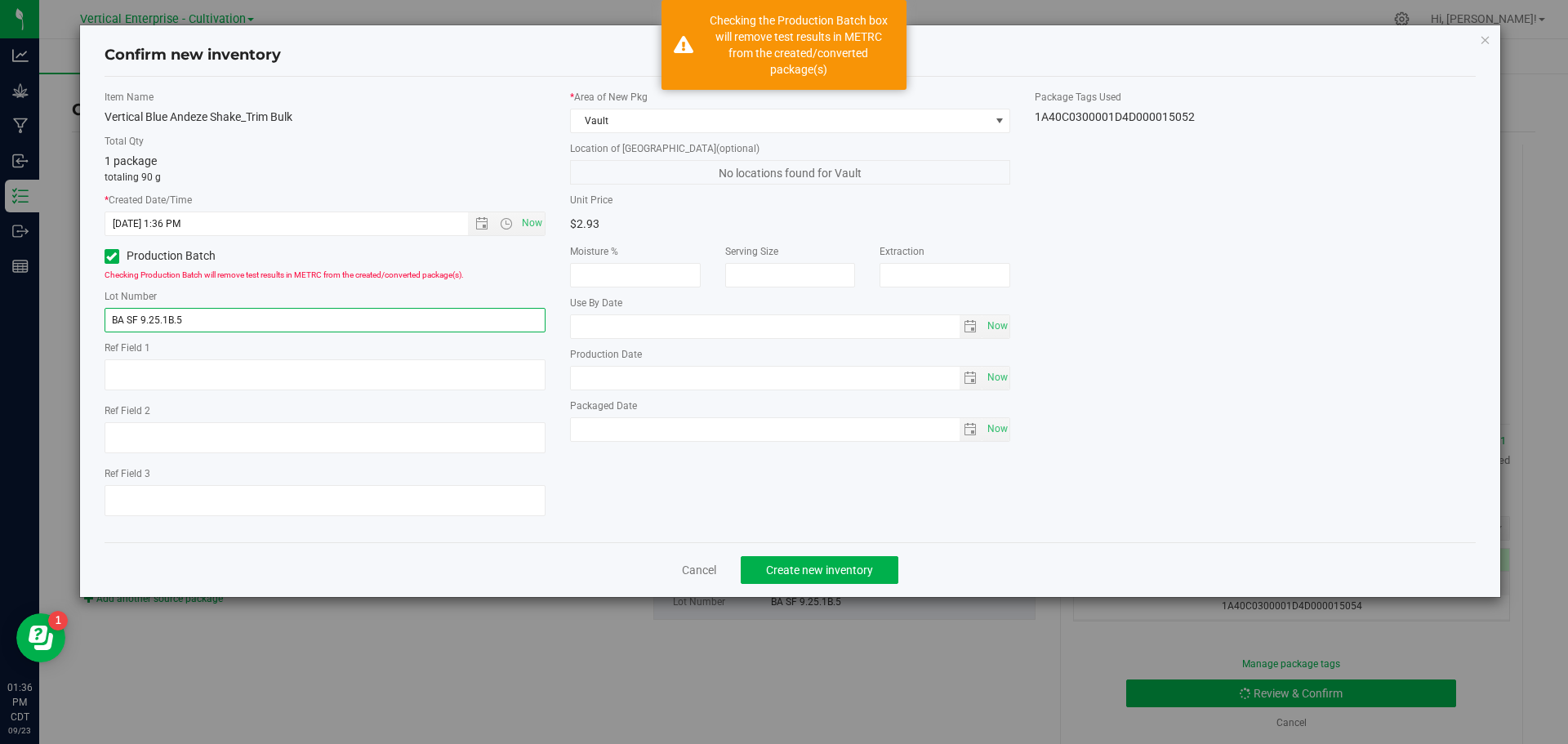
click at [235, 327] on input "BA SF 9.25.1B.5" at bounding box center [325, 320] width 441 height 24
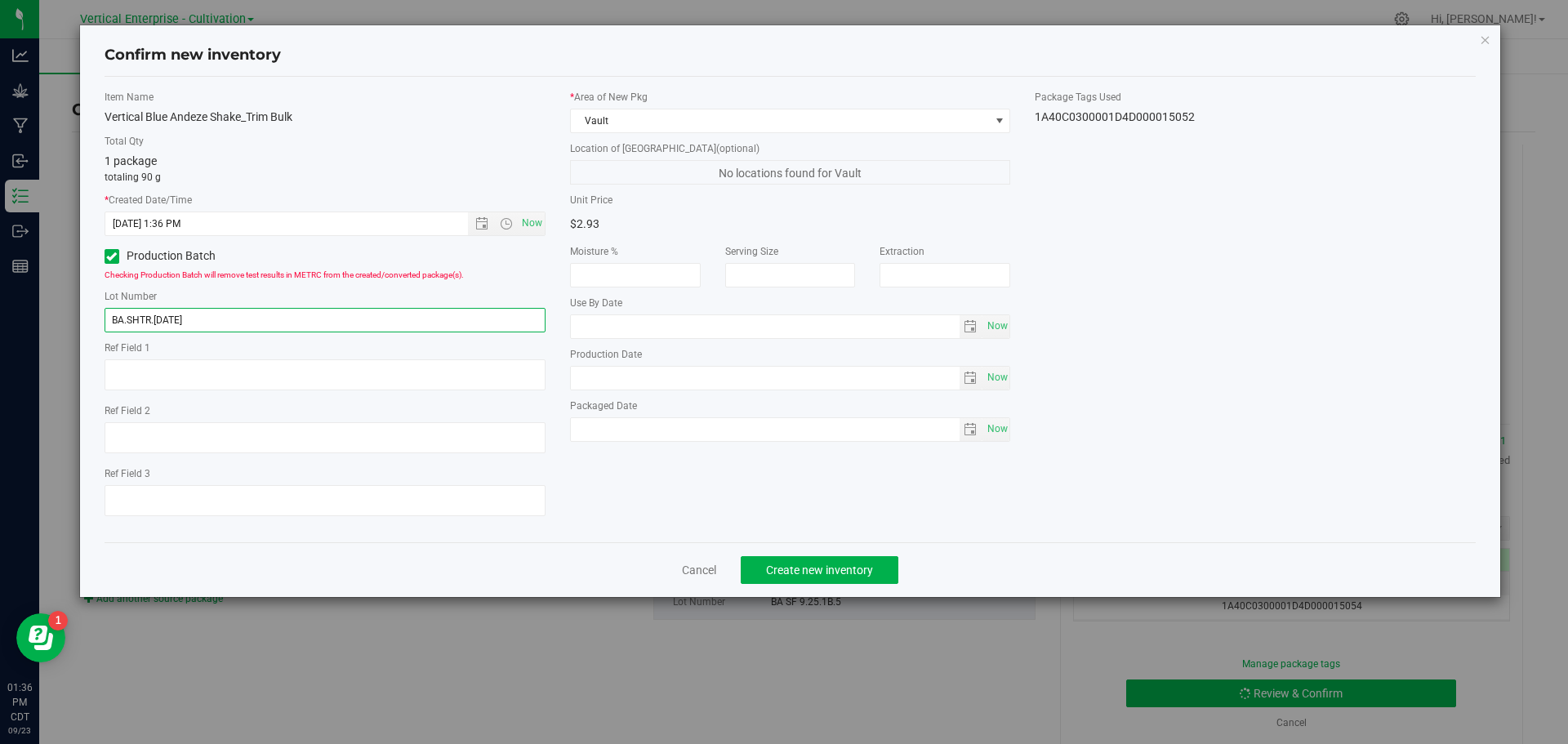
type input "BA.SHTR.[DATE]"
click at [874, 564] on button "Create new inventory" at bounding box center [819, 570] width 157 height 28
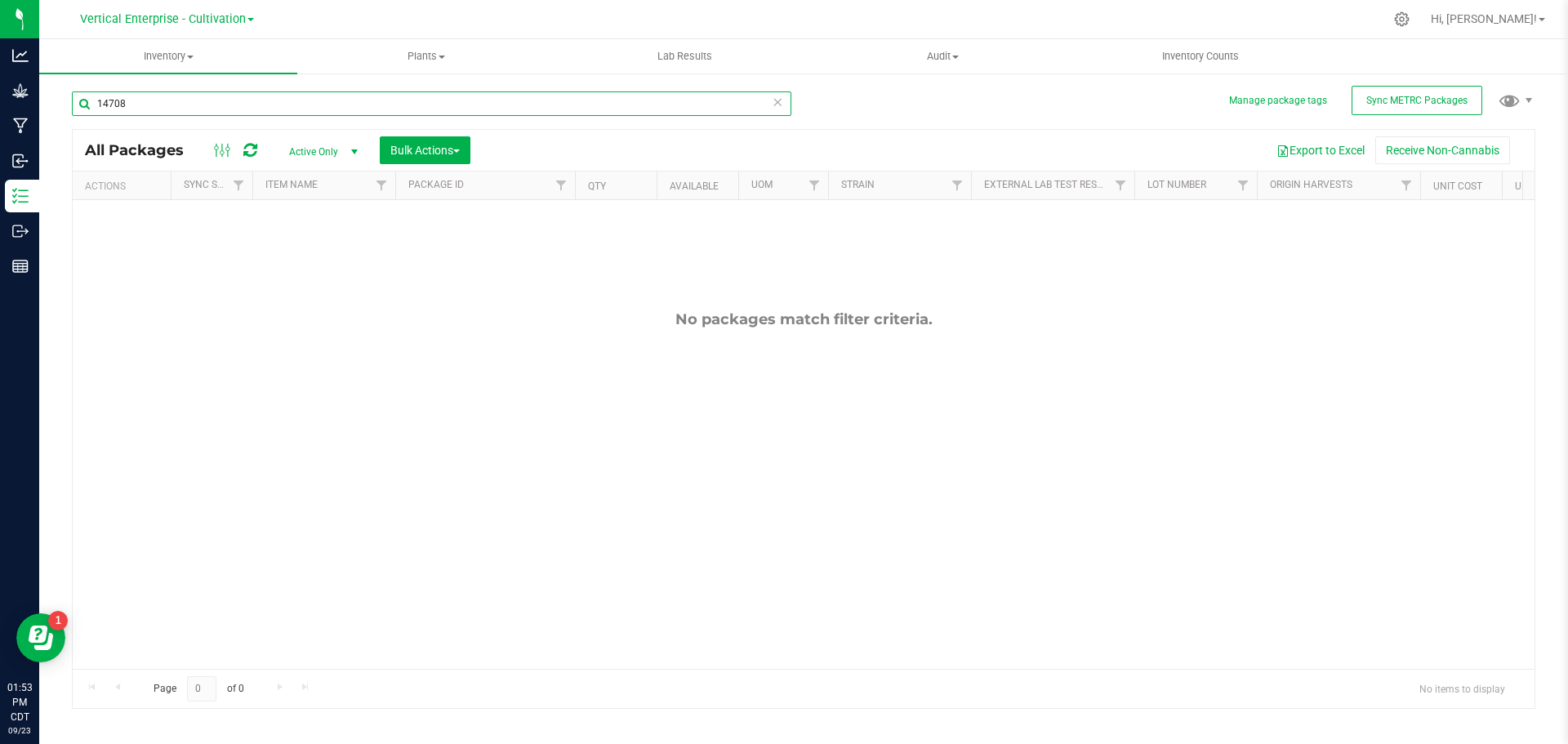
drag, startPoint x: 175, startPoint y: 101, endPoint x: 28, endPoint y: 106, distance: 147.1
click at [28, 106] on div "Analytics Grow Manufacturing Inbound Inventory Outbound Reports 01:53 PM CDT [D…" at bounding box center [784, 372] width 1568 height 744
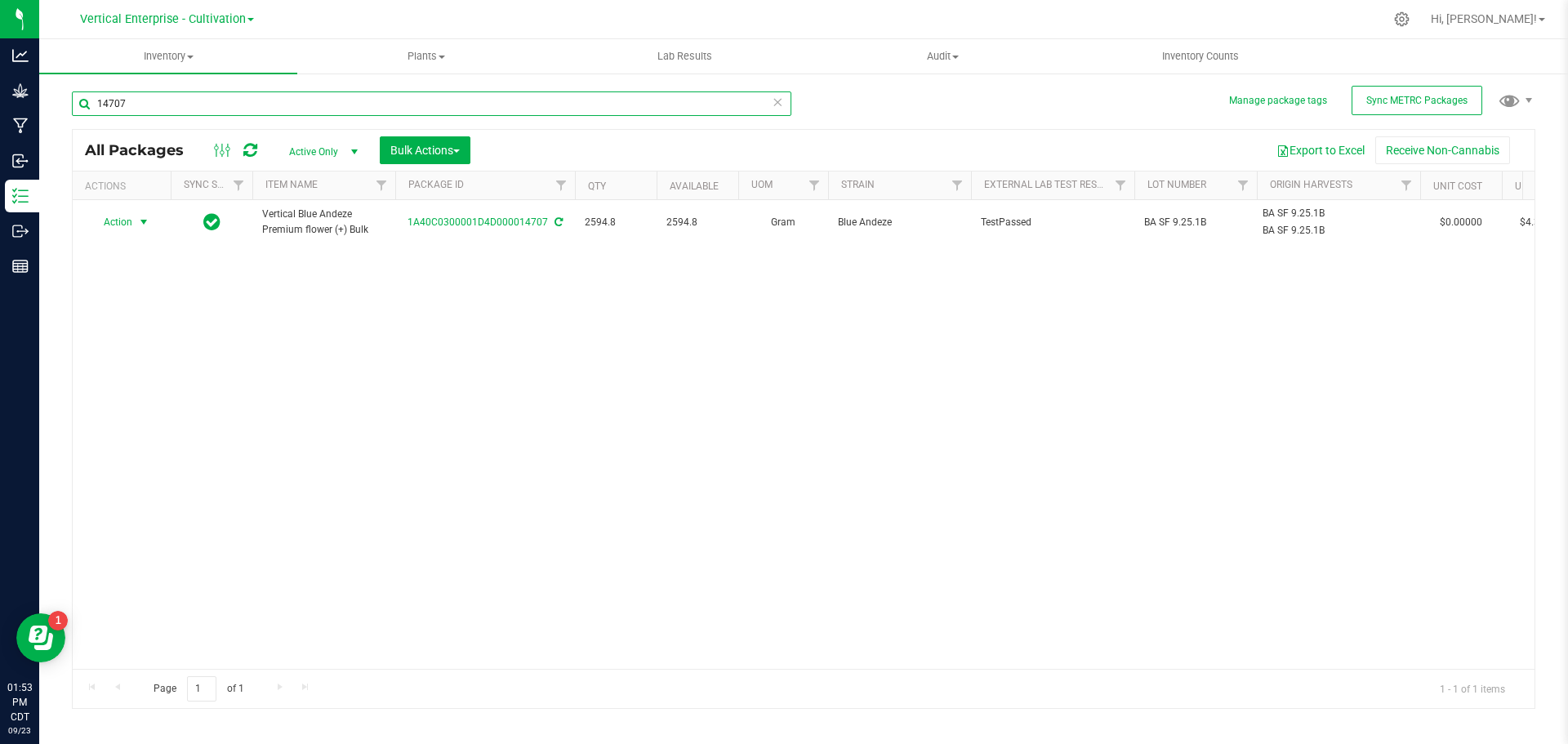
type input "14707"
click at [112, 224] on span "Action" at bounding box center [111, 222] width 44 height 22
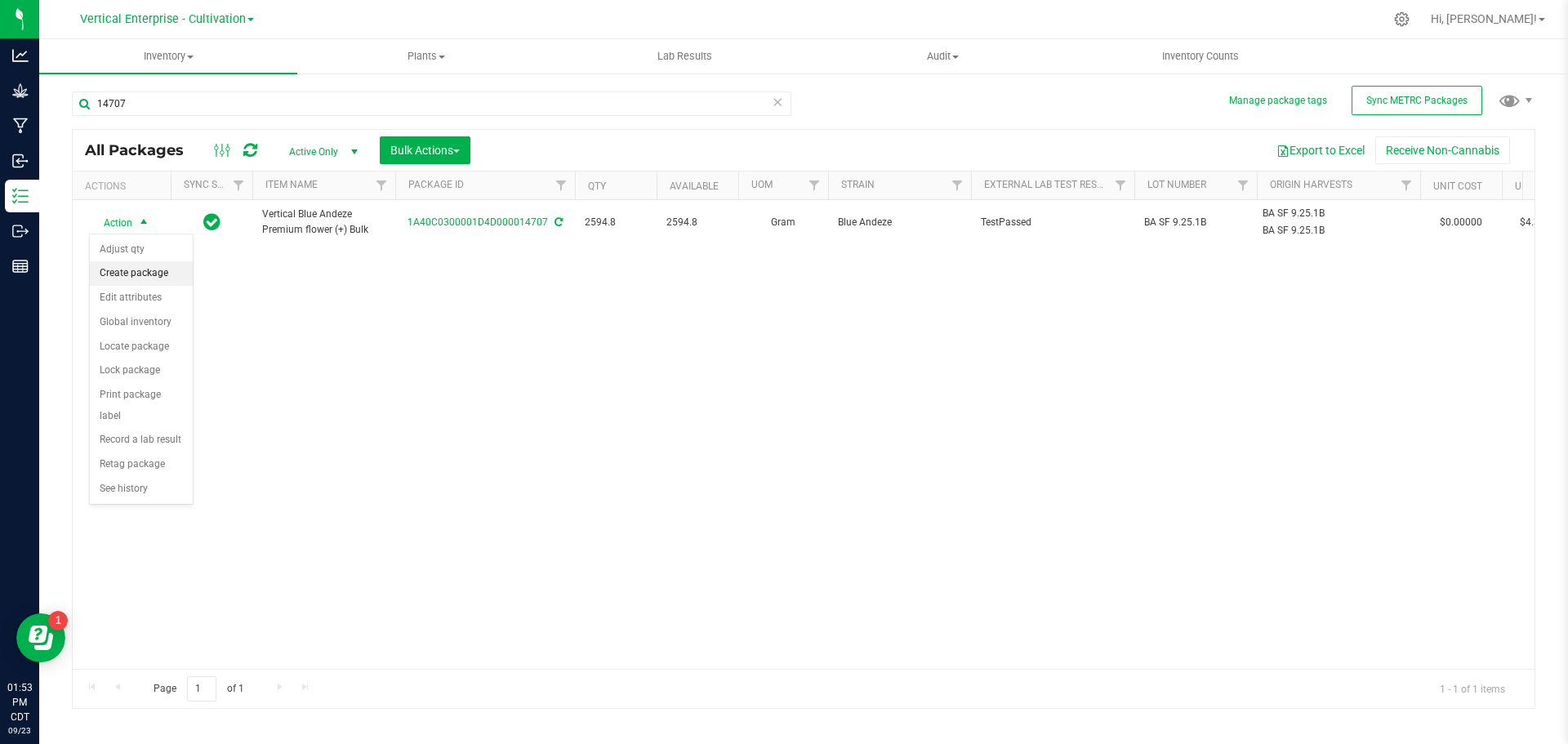
click at [117, 269] on li "Create package" at bounding box center [142, 274] width 103 height 24
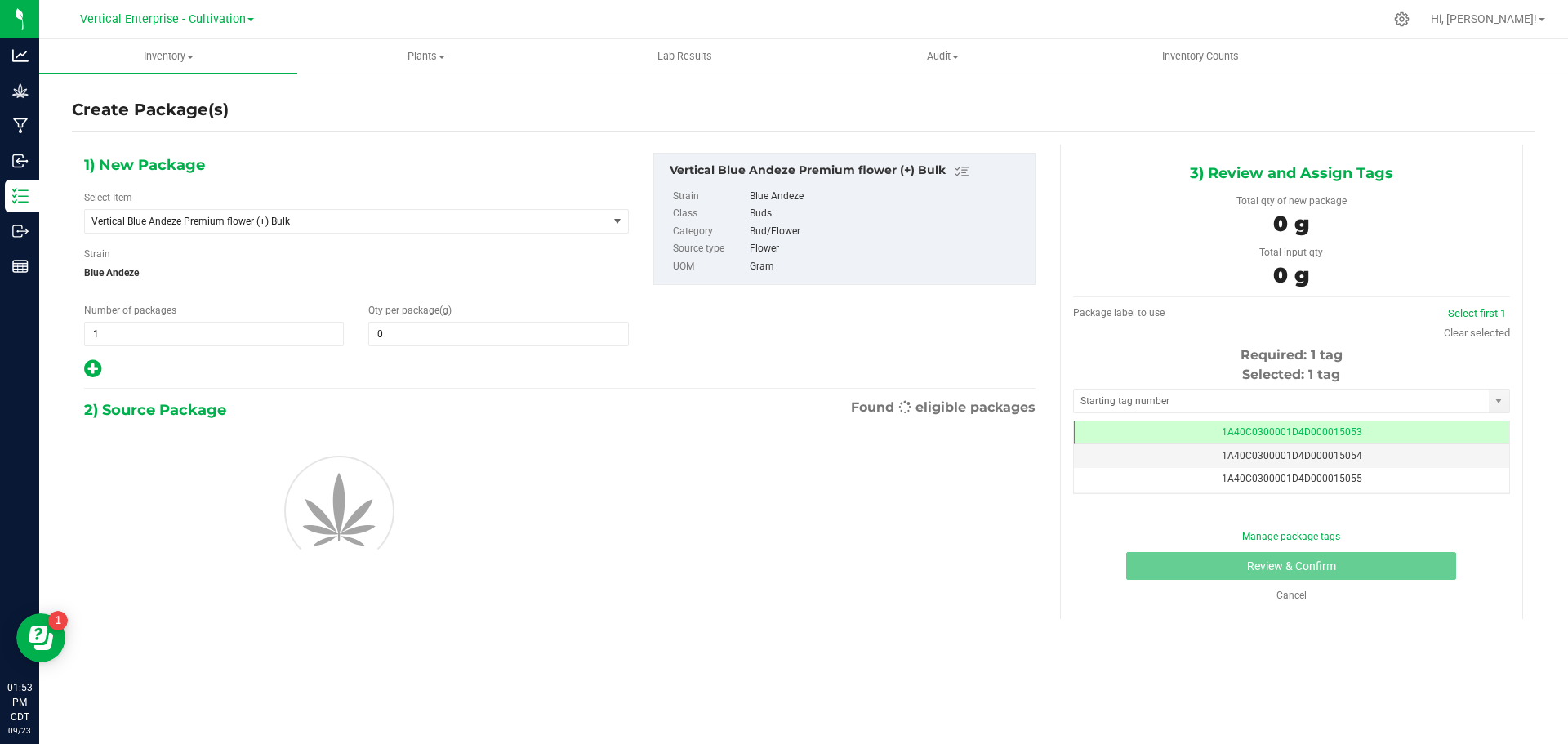
type input "0.0000"
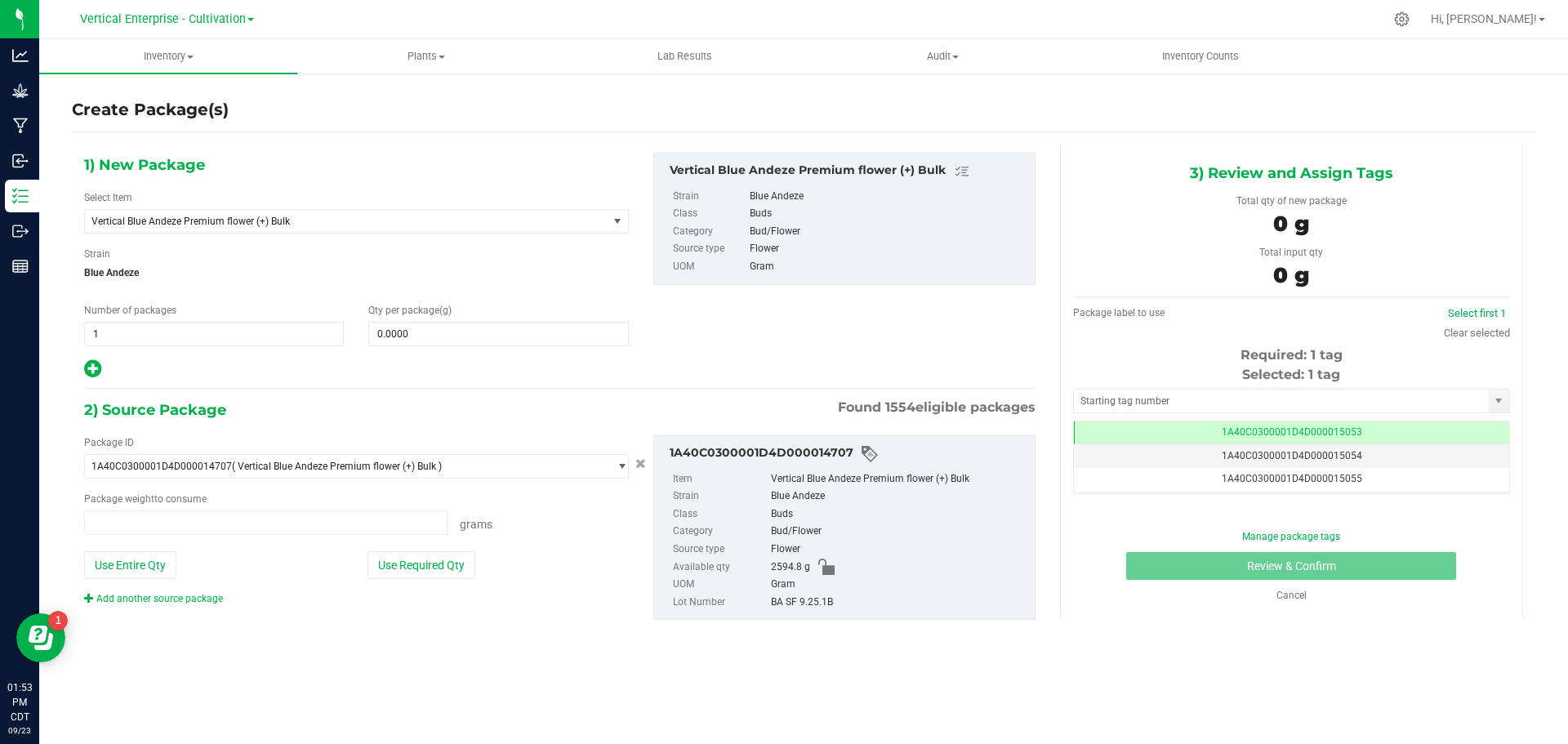
type input "0.0000 g"
click at [229, 214] on span "Vertical Blue Andeze Premium flower (+) Bulk" at bounding box center [347, 221] width 523 height 22
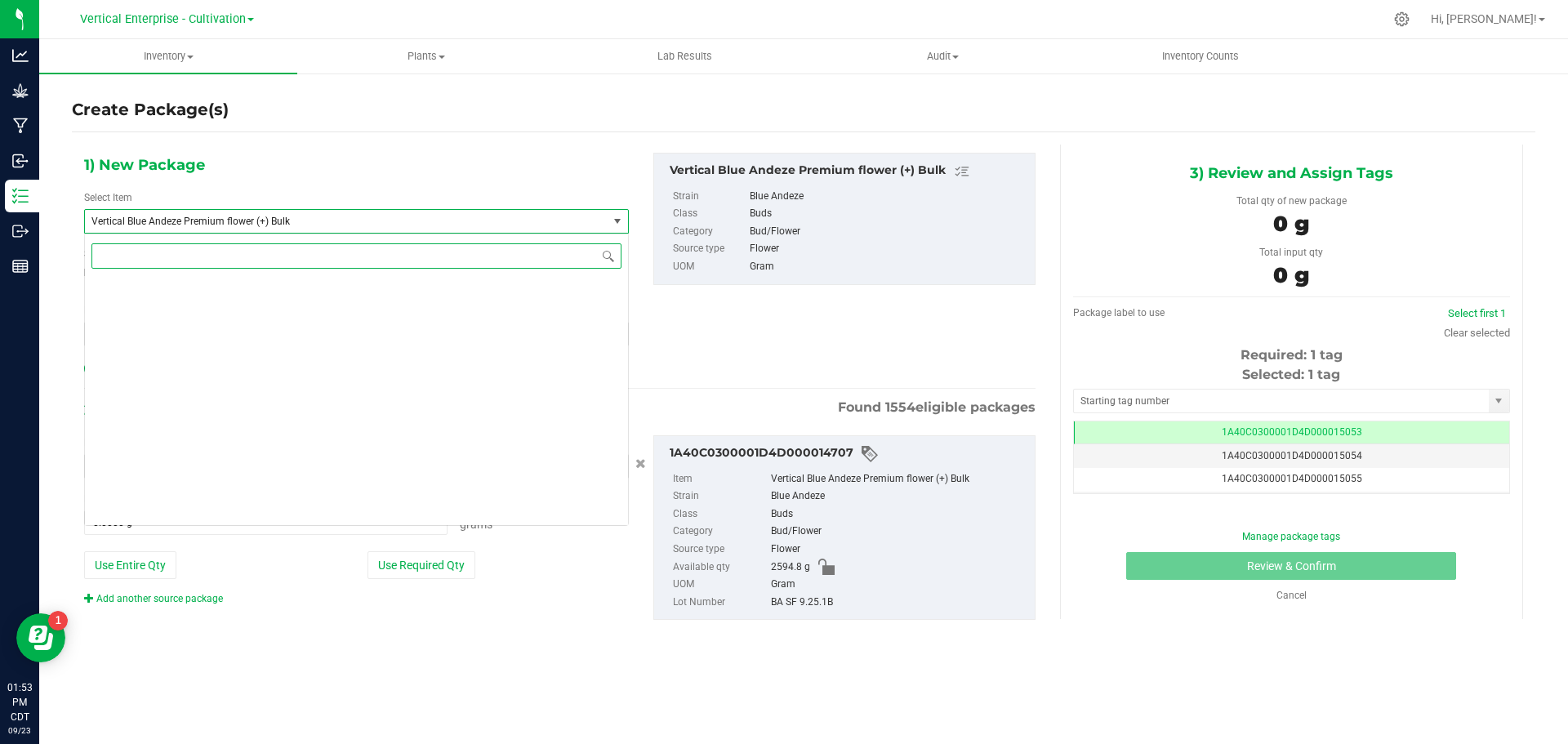
scroll to position [43302, 0]
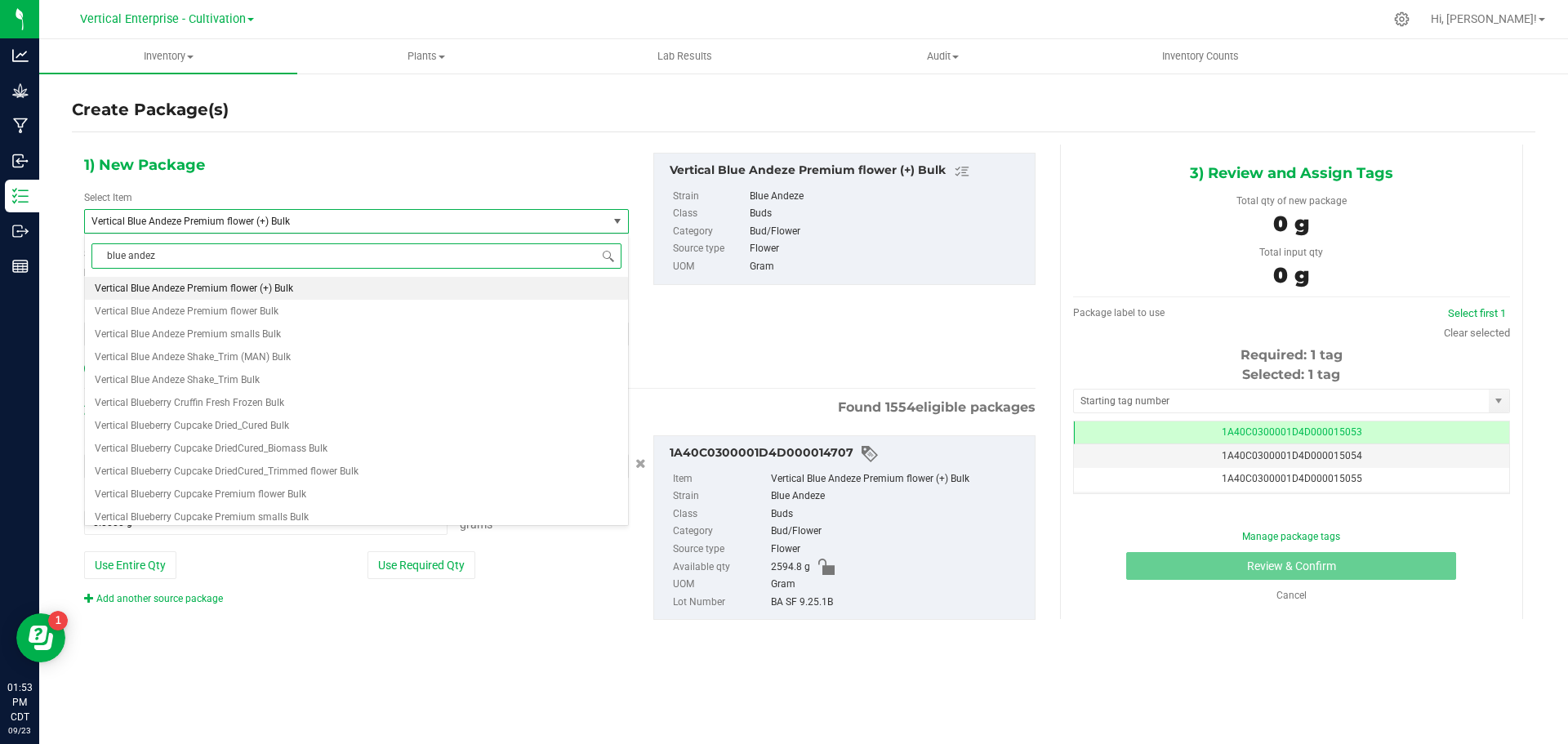
type input "blue andeze"
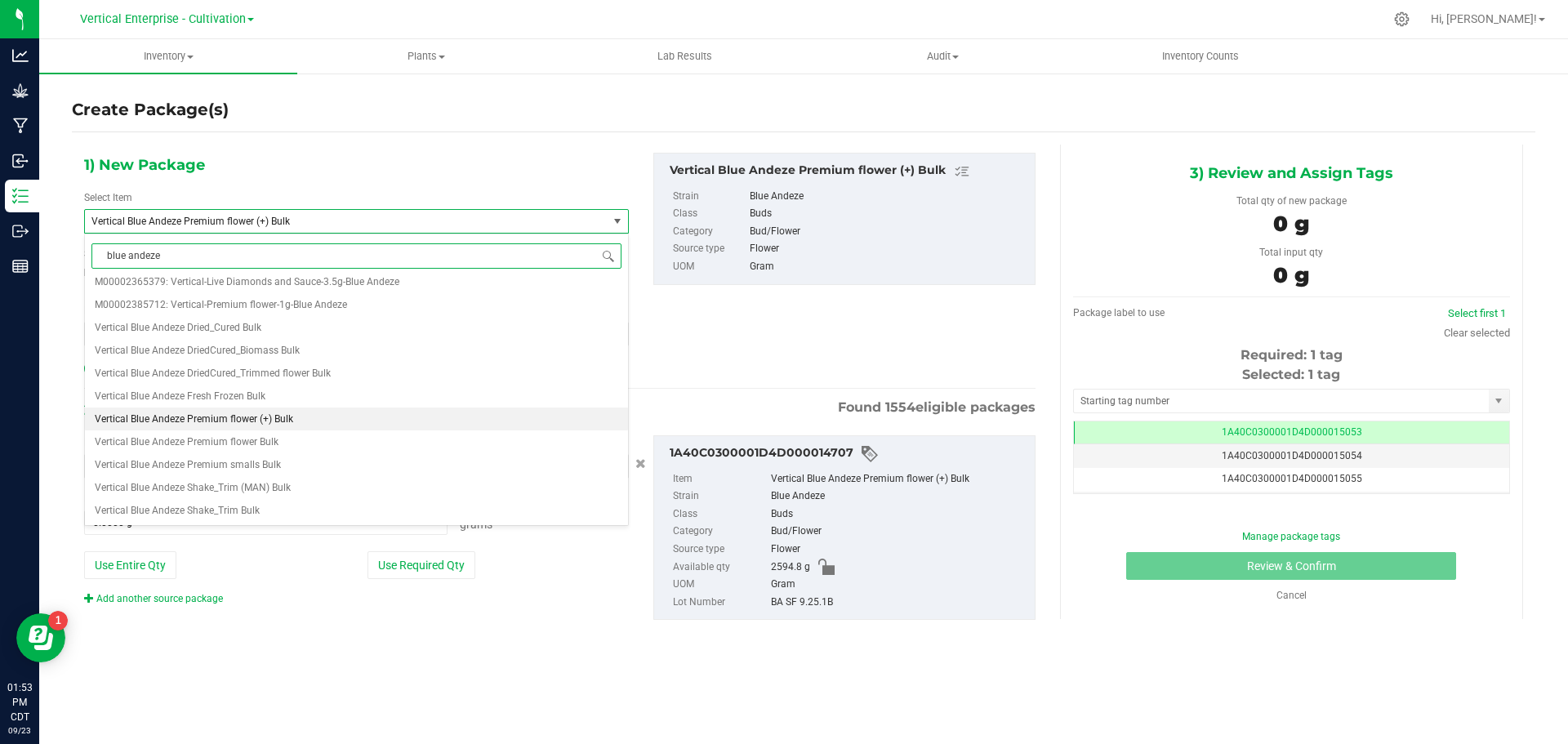
scroll to position [0, 0]
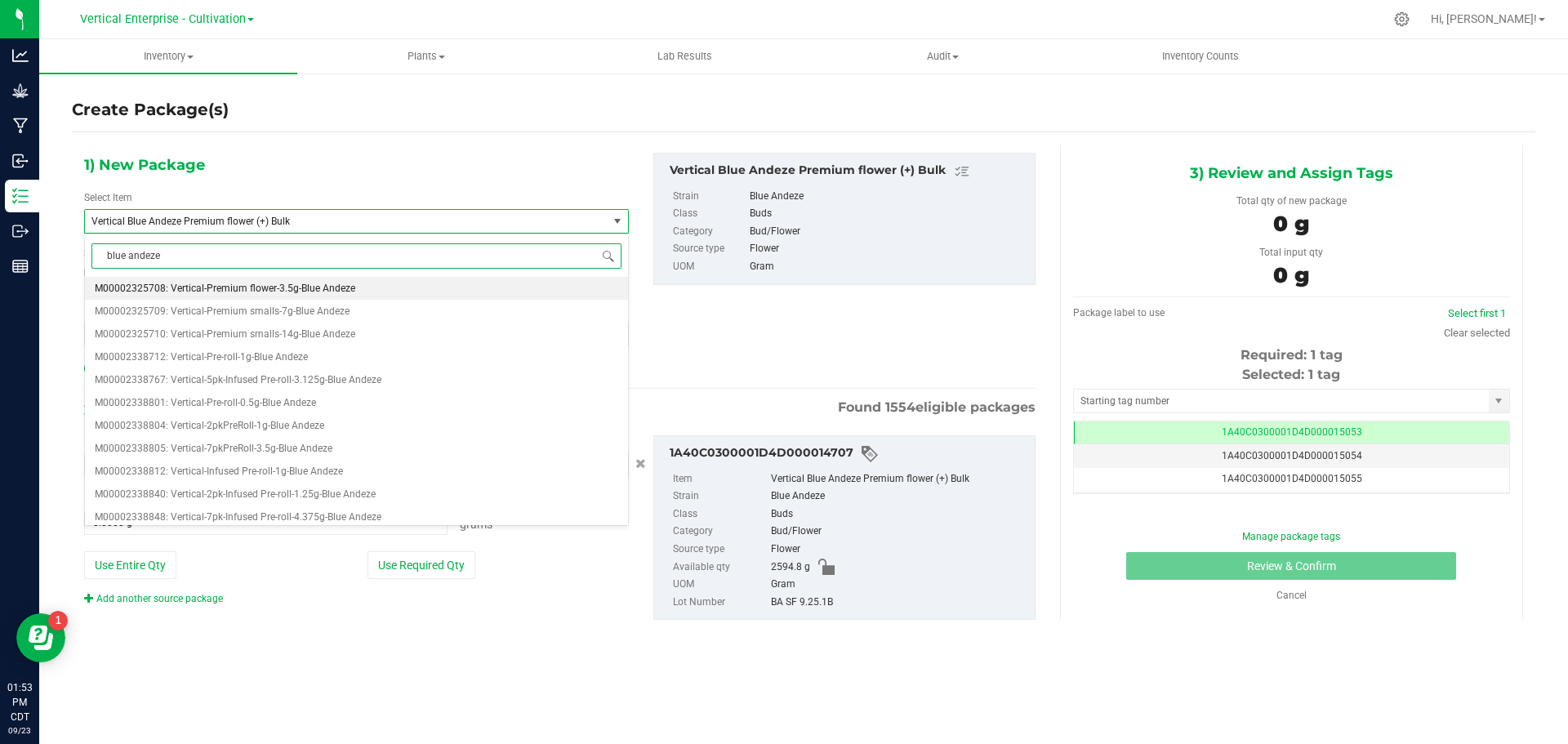
click at [335, 288] on span "M00002325708: Vertical-Premium flower-3.5g-Blue Andeze" at bounding box center [225, 289] width 261 height 11
type input "0"
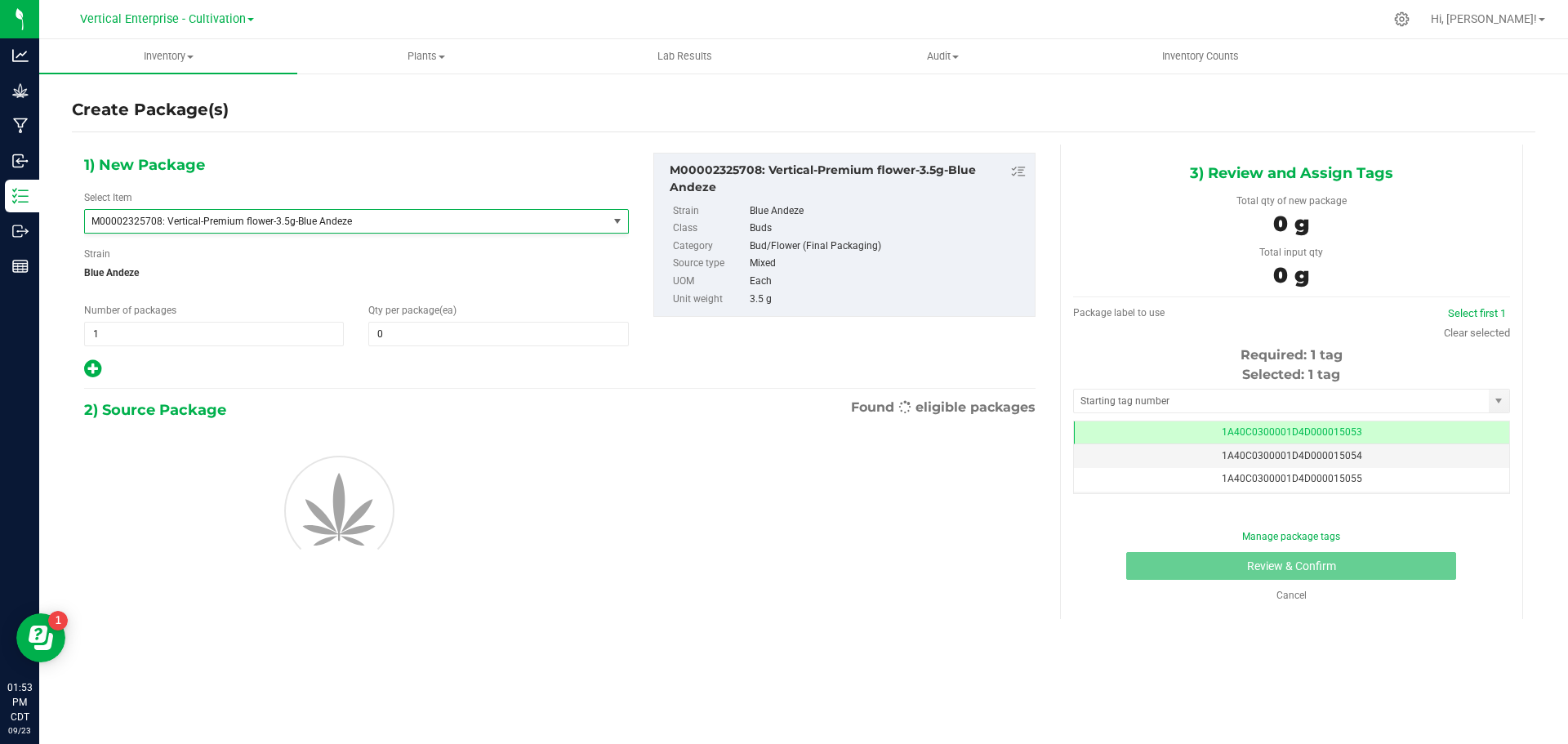
scroll to position [34591, 0]
drag, startPoint x: 125, startPoint y: 336, endPoint x: 114, endPoint y: 312, distance: 26.4
click at [83, 331] on div "Number of packages 1 1" at bounding box center [214, 324] width 284 height 43
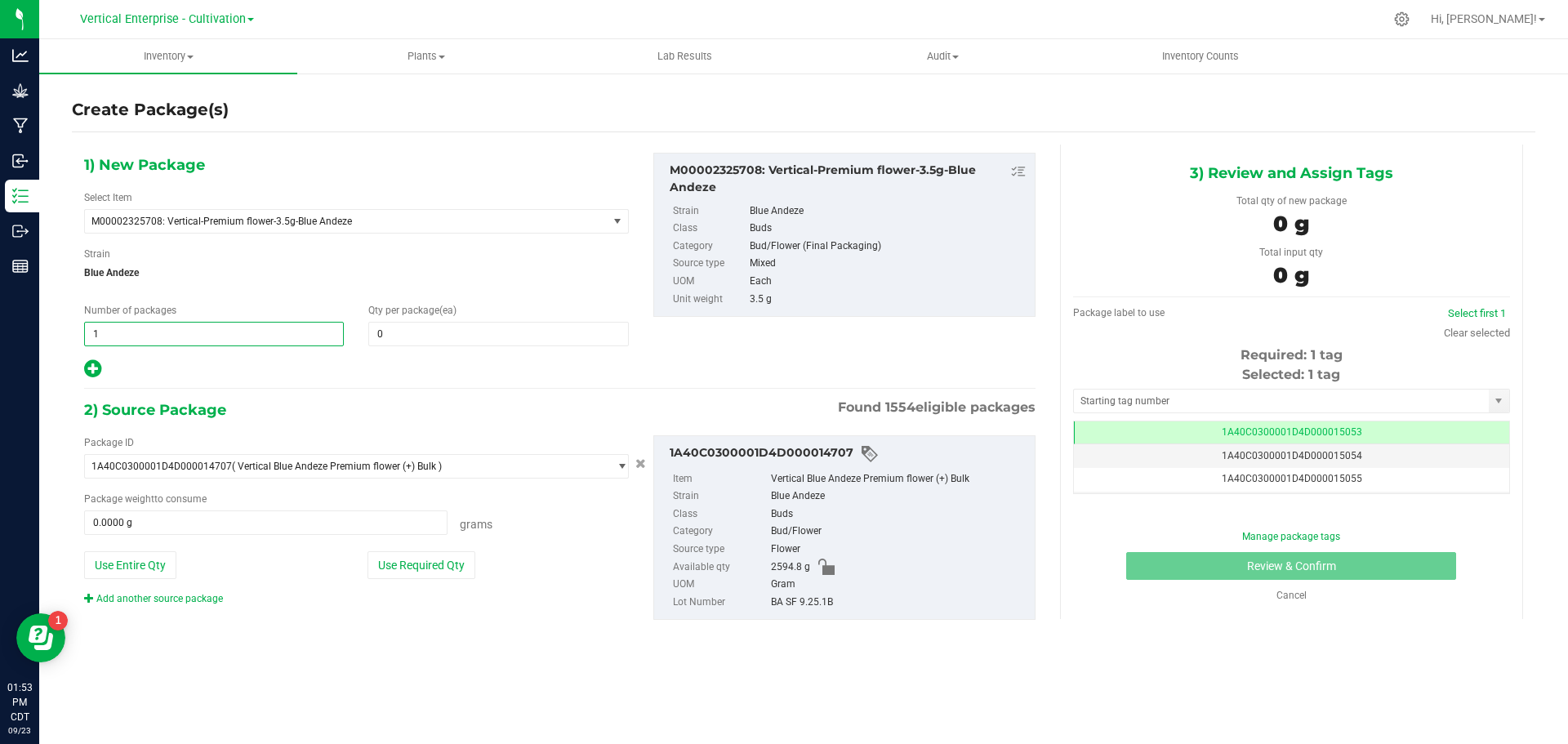
type input "5"
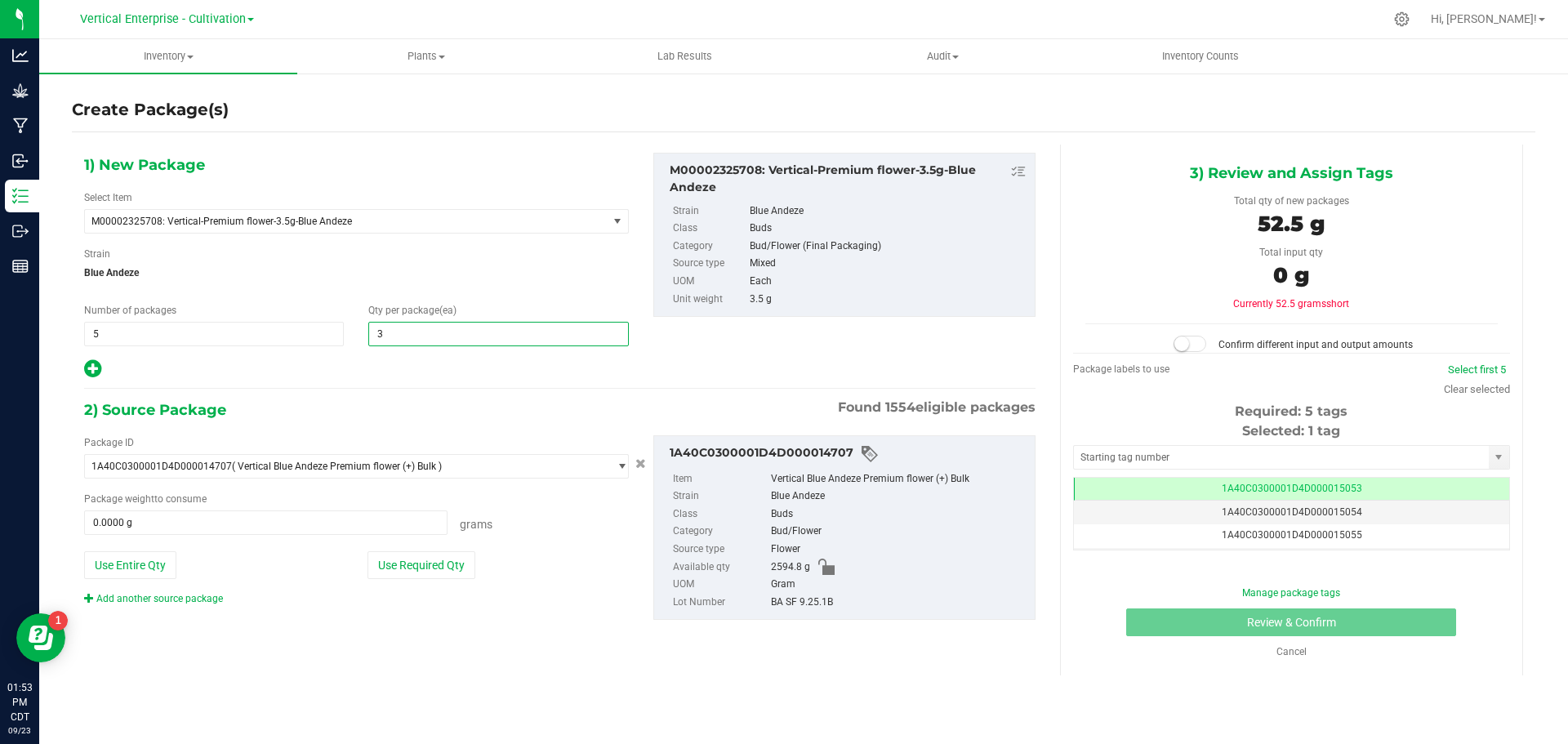
type input "36"
click at [397, 565] on button "Use Required Qty" at bounding box center [421, 565] width 108 height 28
type input "630.0000 g"
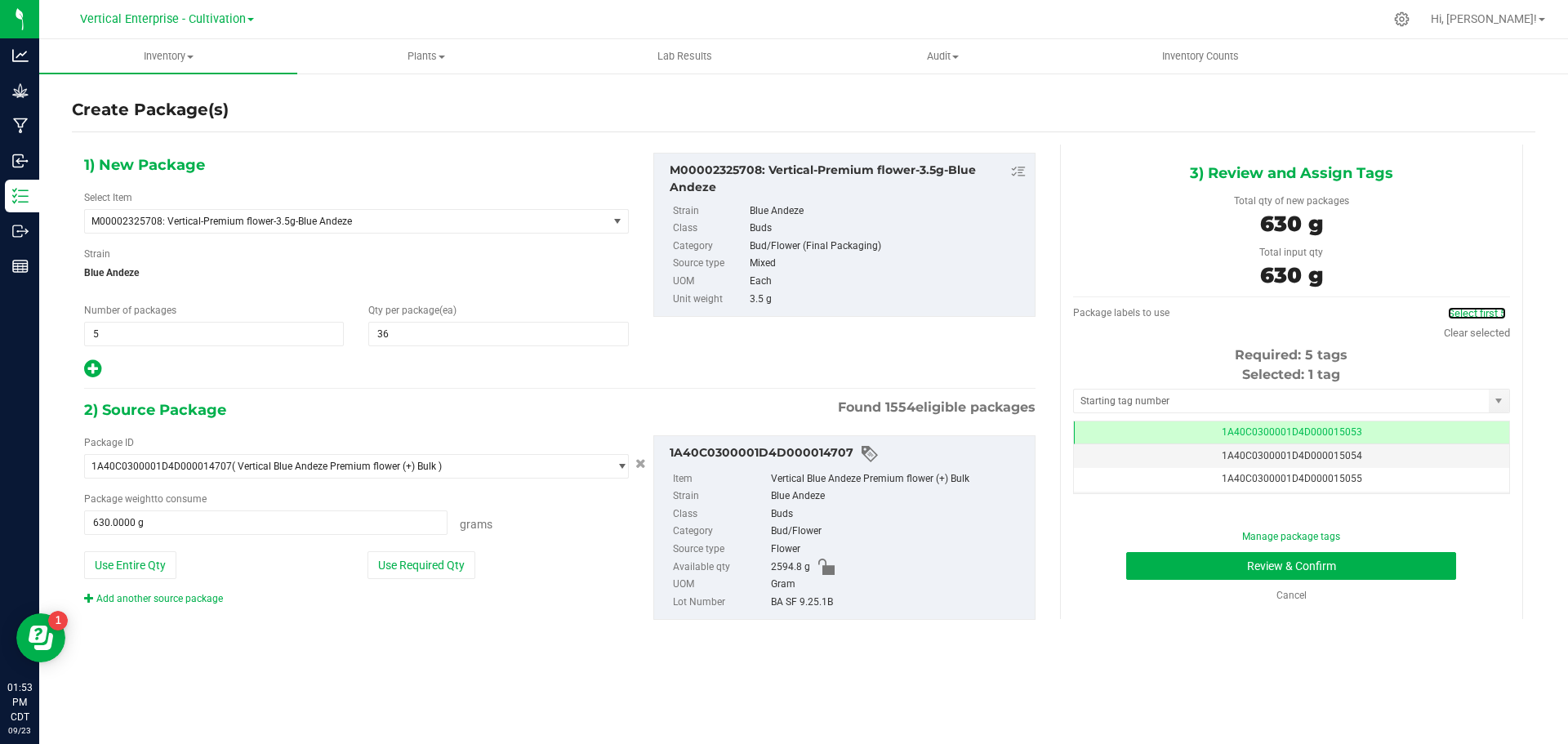
click at [1485, 317] on link "Select first 5" at bounding box center [1477, 313] width 58 height 12
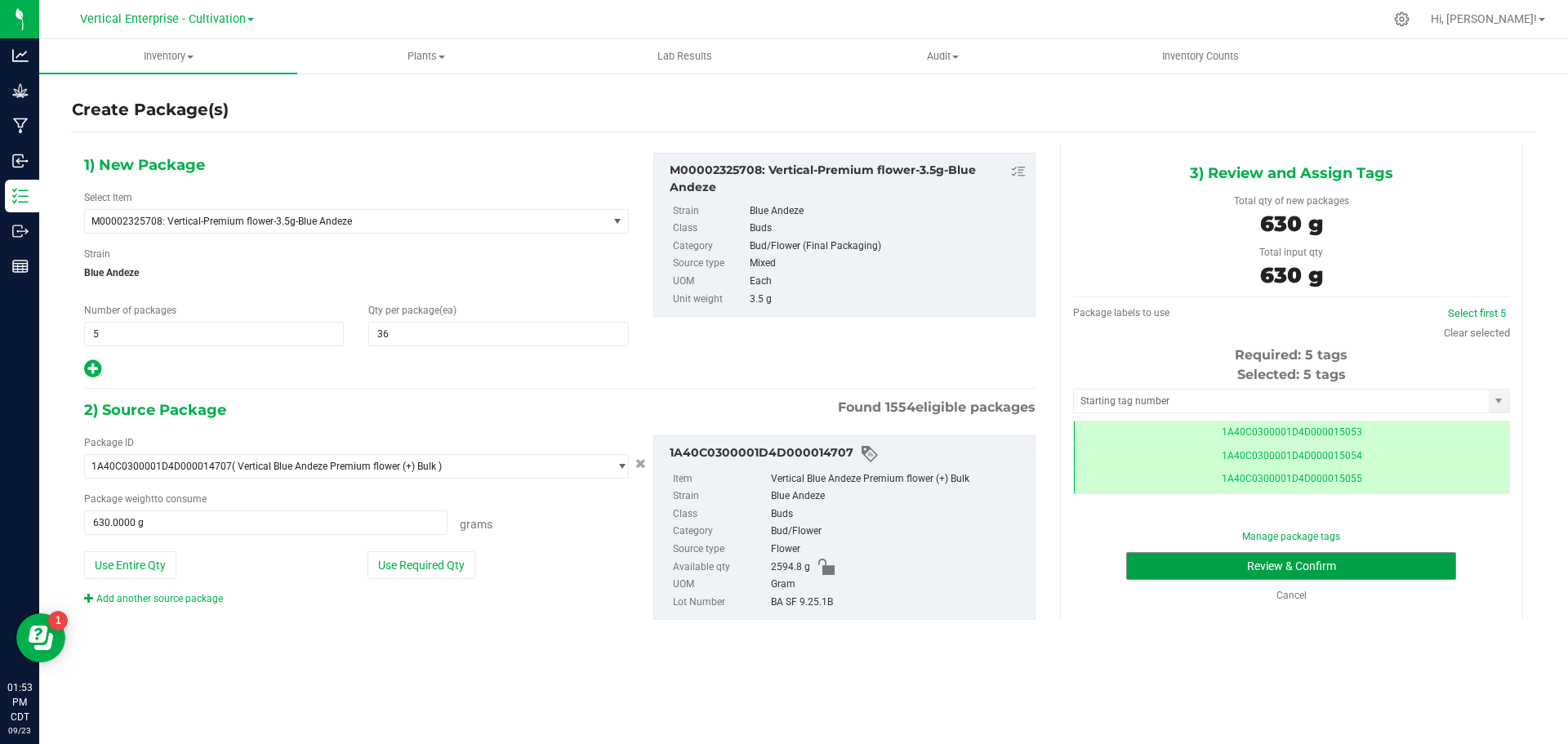
click at [1370, 561] on button "Review & Confirm" at bounding box center [1292, 566] width 330 height 28
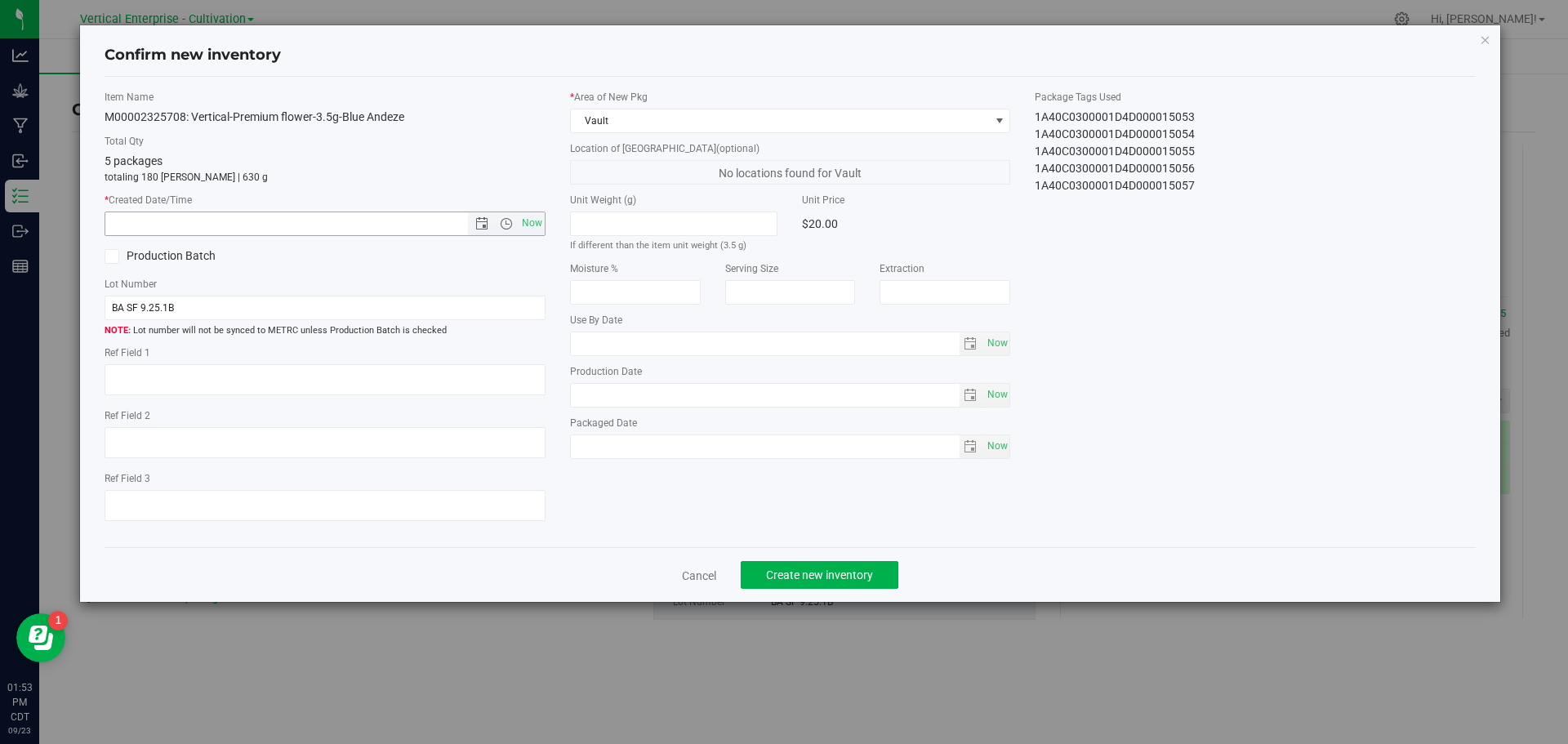
click at [530, 226] on span "Now" at bounding box center [531, 223] width 28 height 23
type input "[DATE] 1:53 PM"
click at [805, 569] on span "Create new inventory" at bounding box center [819, 574] width 107 height 13
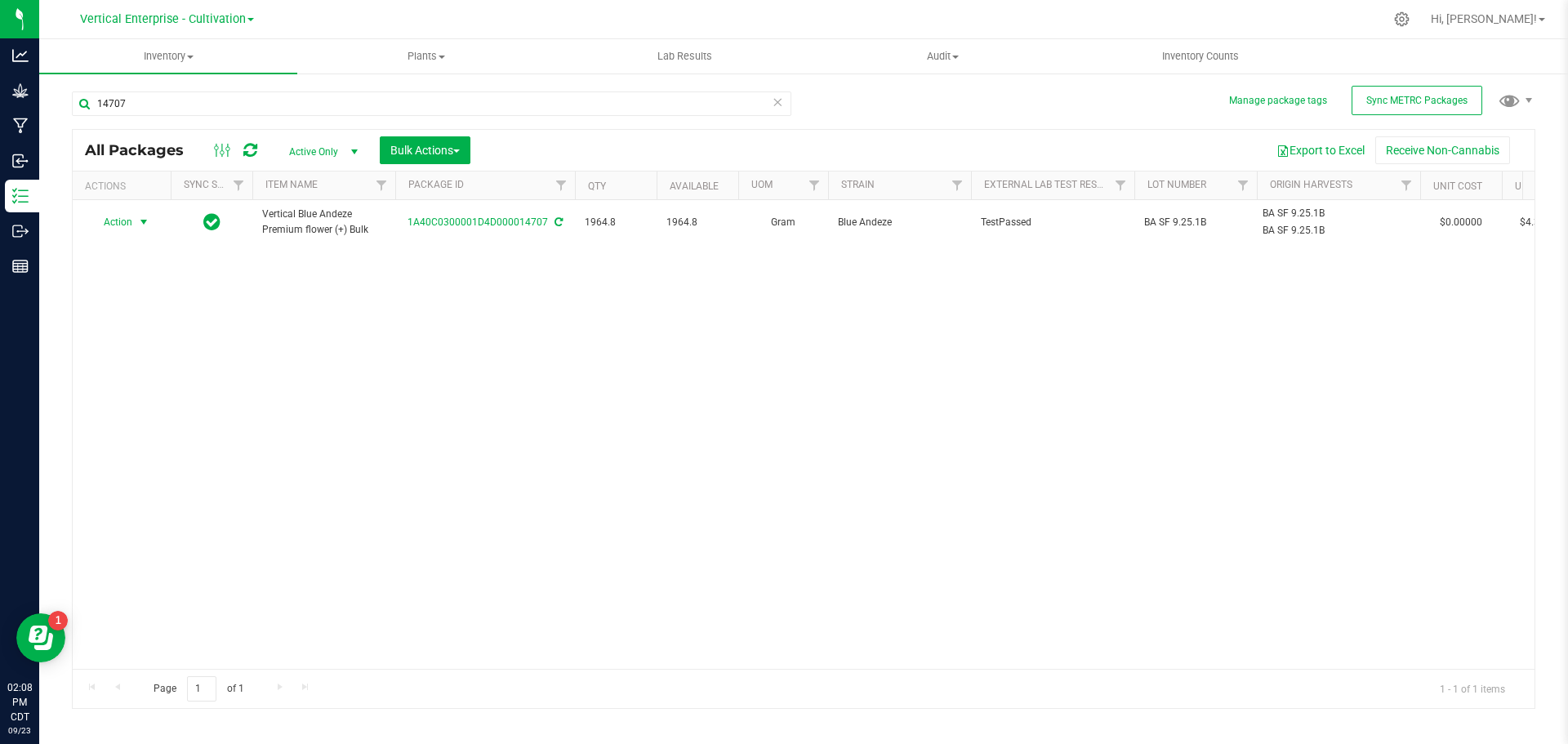
click at [115, 231] on span "Action" at bounding box center [111, 222] width 44 height 22
click at [128, 265] on li "Create package" at bounding box center [142, 274] width 103 height 24
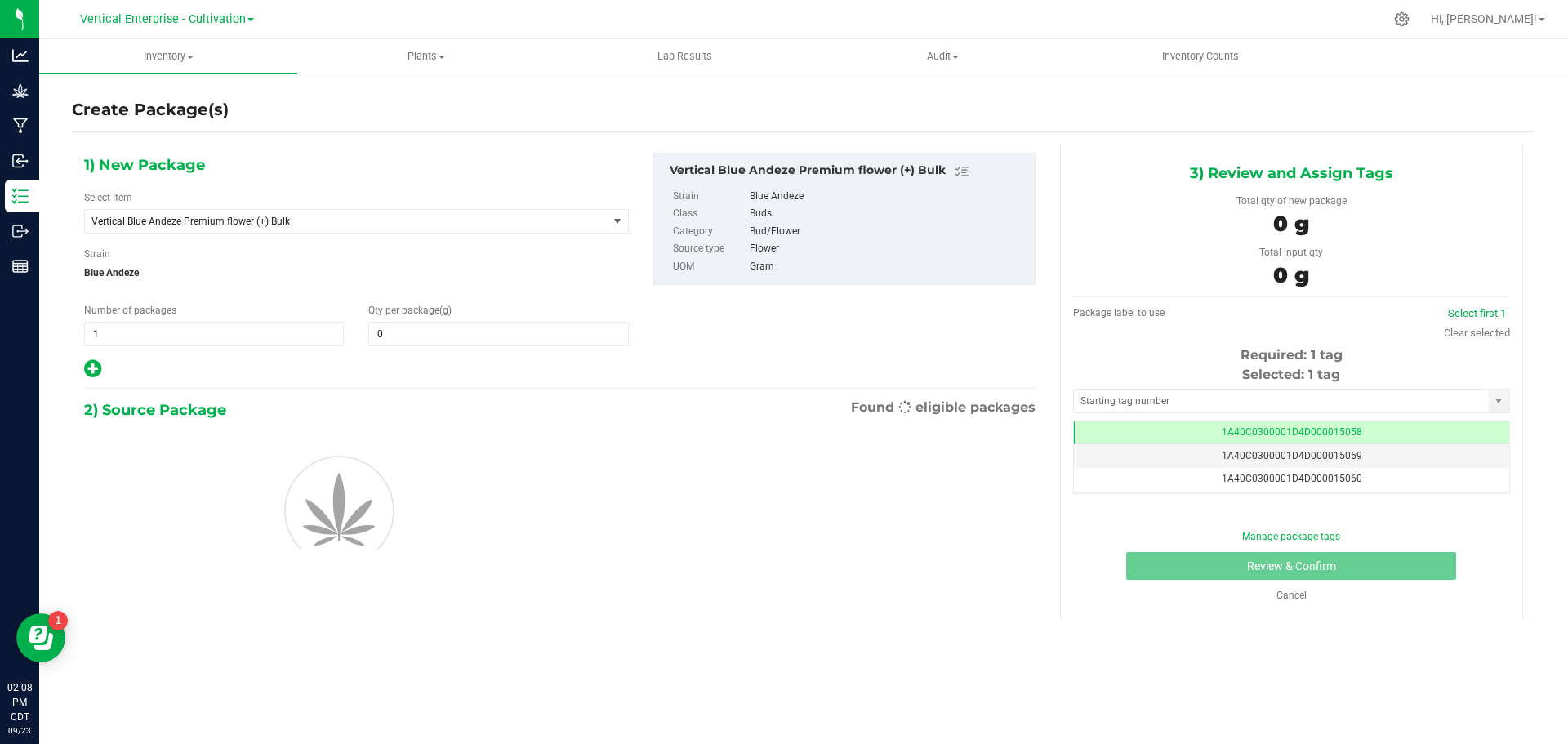
type input "0.0000"
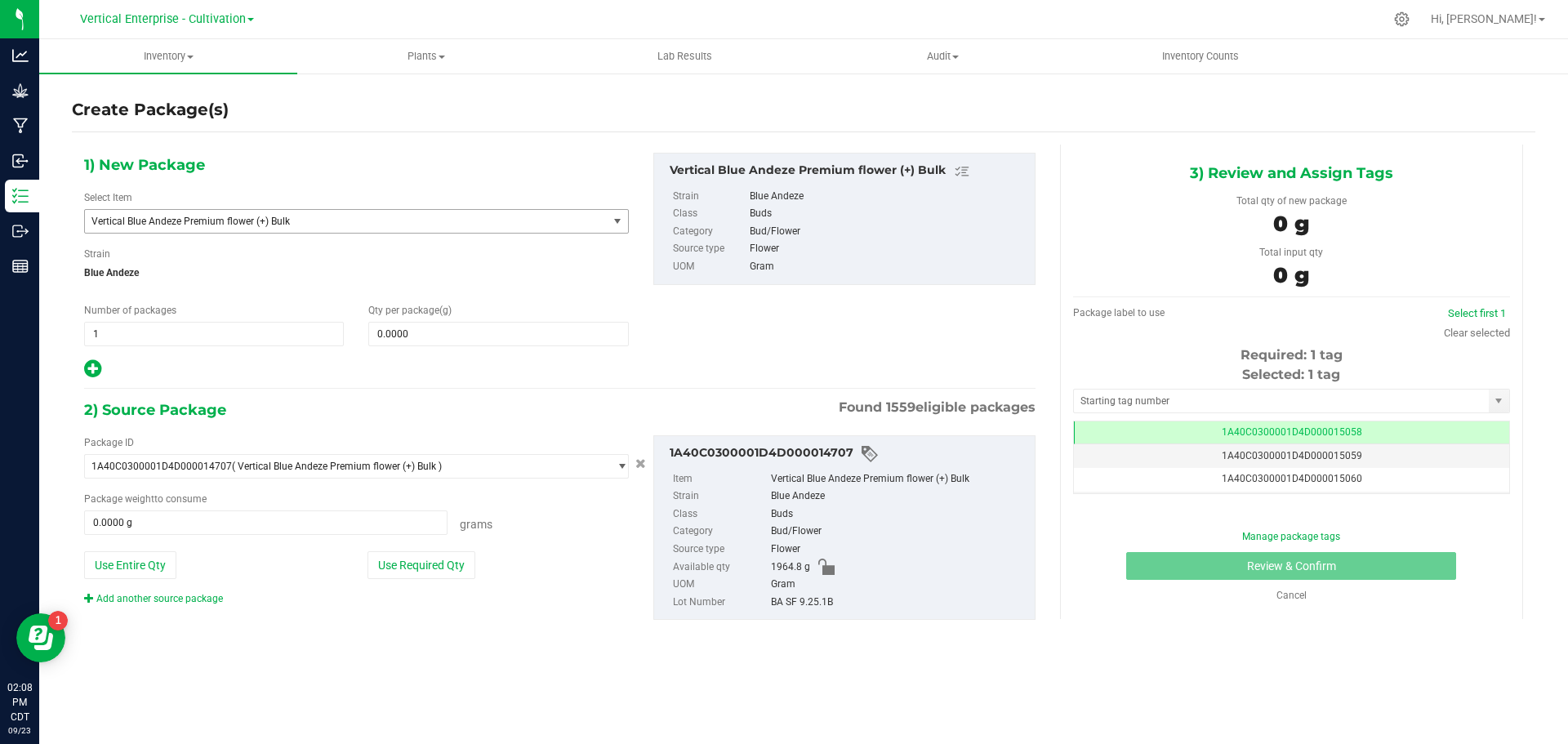
click at [231, 216] on span "Vertical Blue Andeze Premium flower (+) Bulk" at bounding box center [336, 221] width 489 height 11
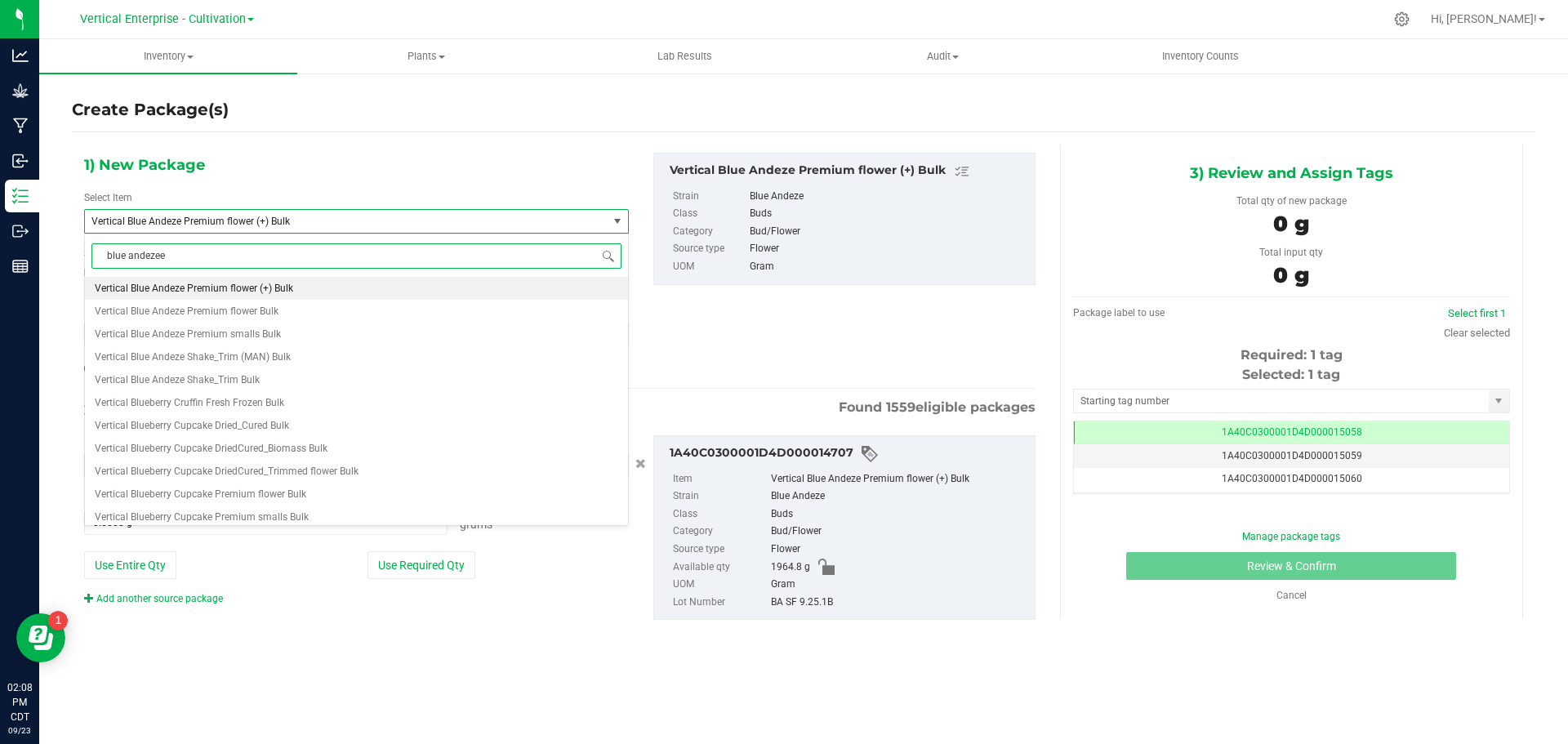
scroll to position [0, 0]
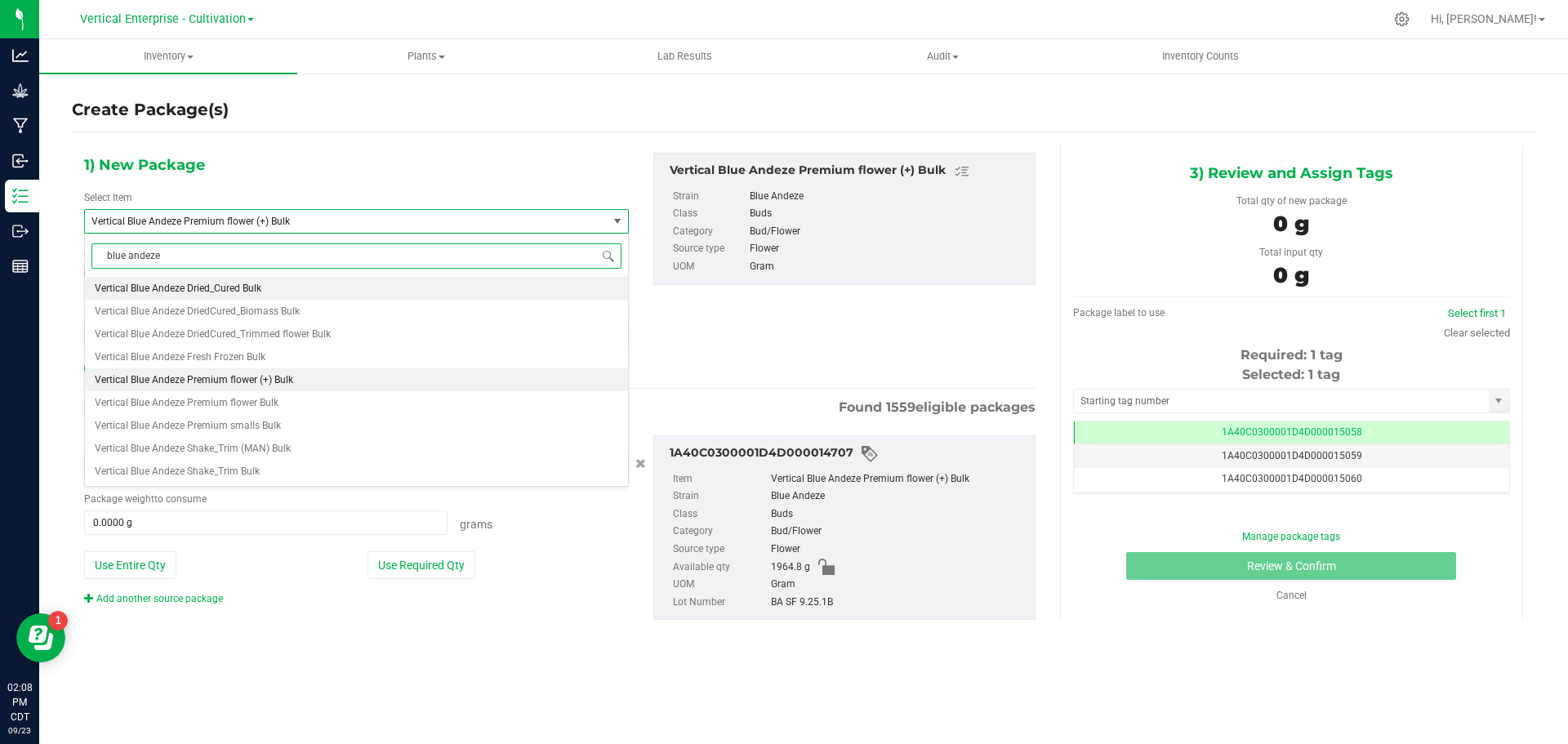
type input "blue andeze"
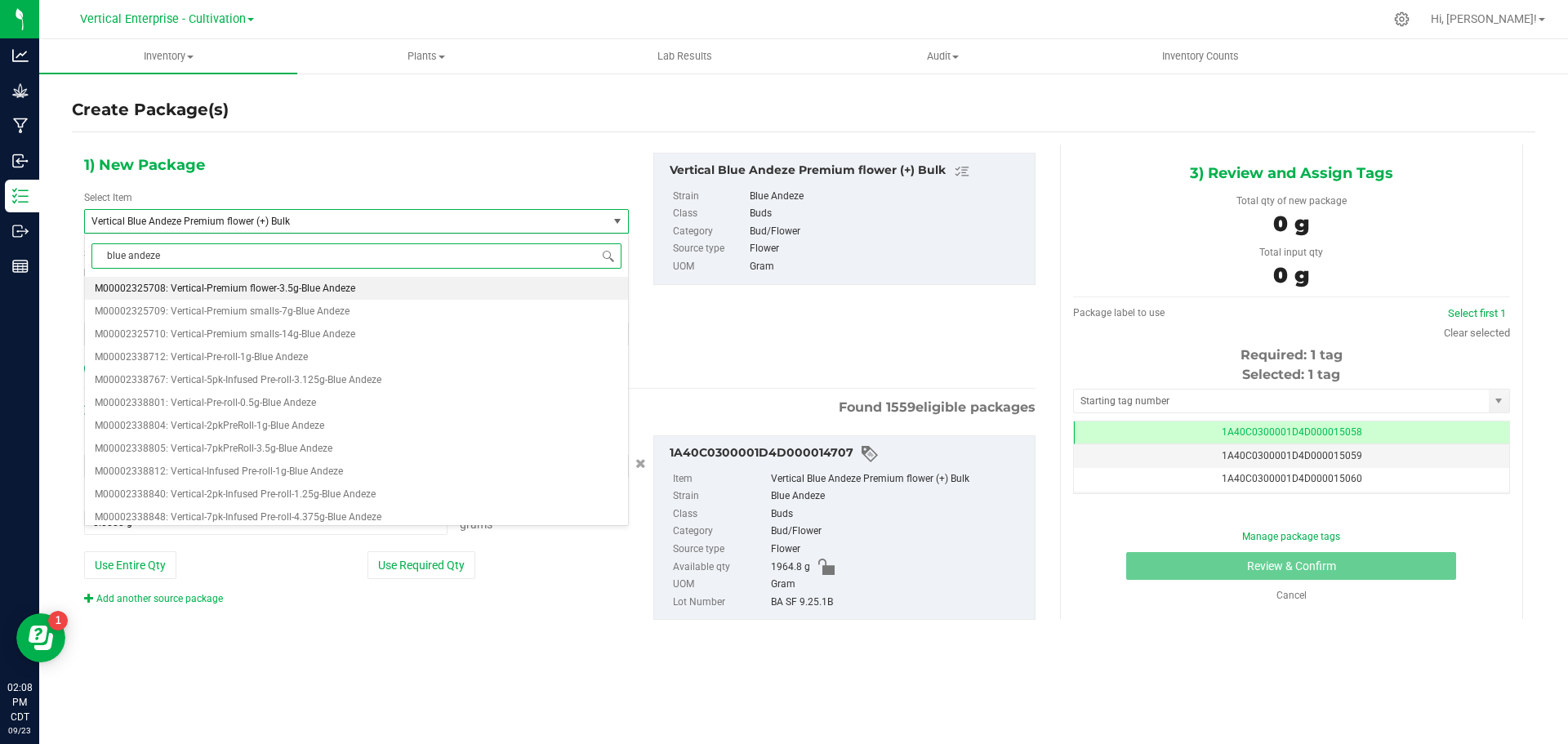
click at [234, 287] on span "M00002325708: Vertical-Premium flower-3.5g-Blue Andeze" at bounding box center [225, 289] width 261 height 11
type input "0"
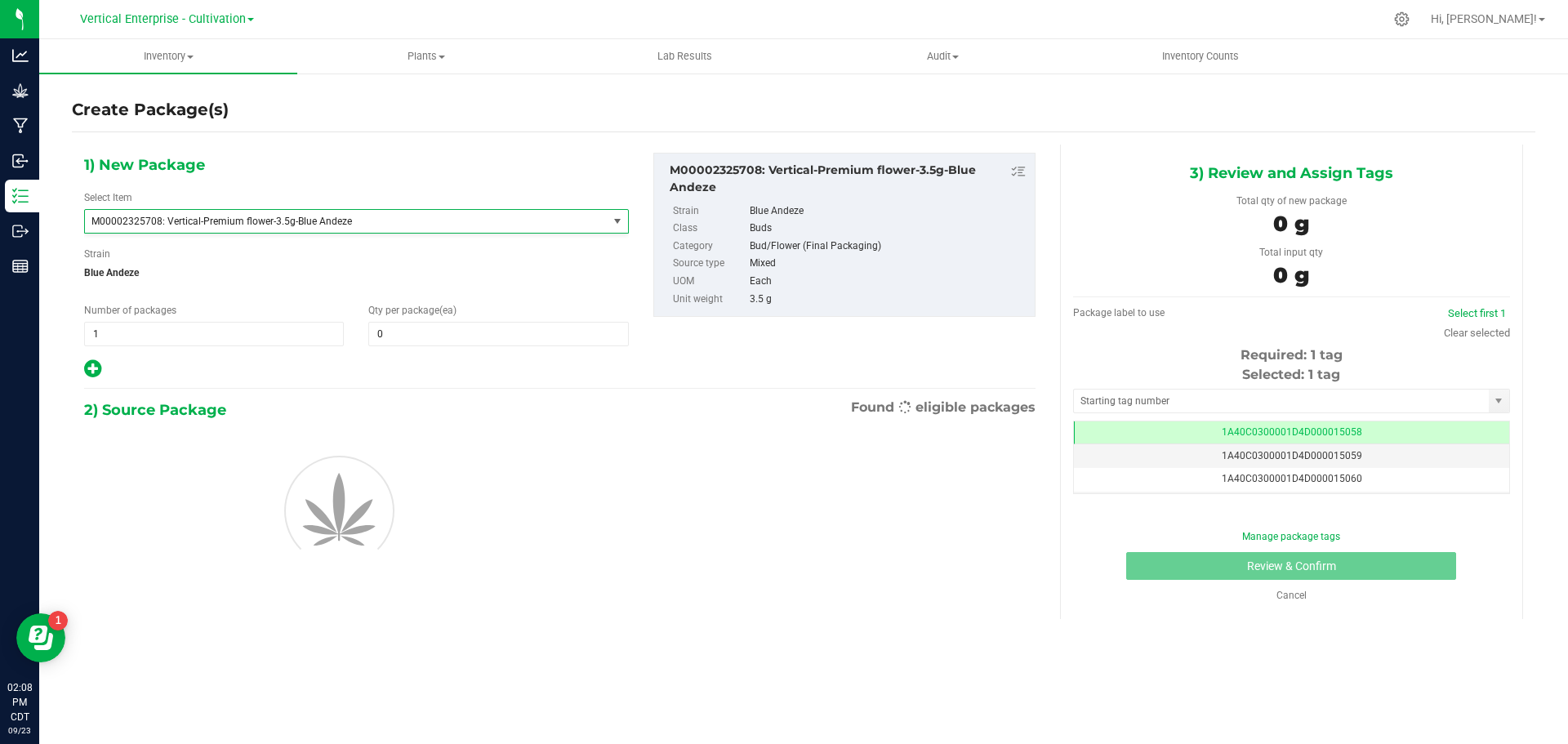
scroll to position [34591, 0]
drag, startPoint x: 170, startPoint y: 339, endPoint x: 82, endPoint y: 343, distance: 88.1
click at [82, 343] on div "Number of packages 1 1" at bounding box center [214, 324] width 284 height 43
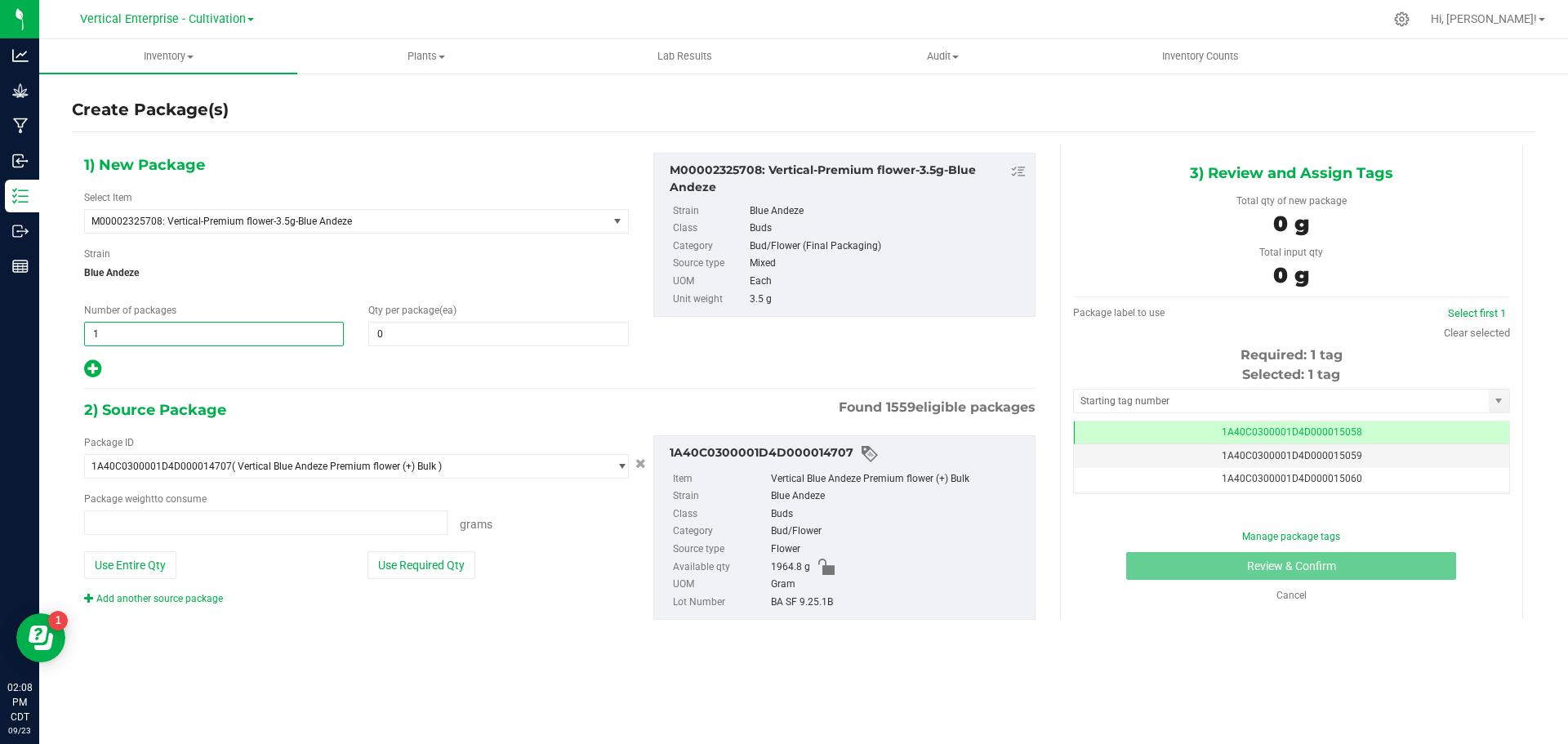
type input "0.0000 g"
type input "6"
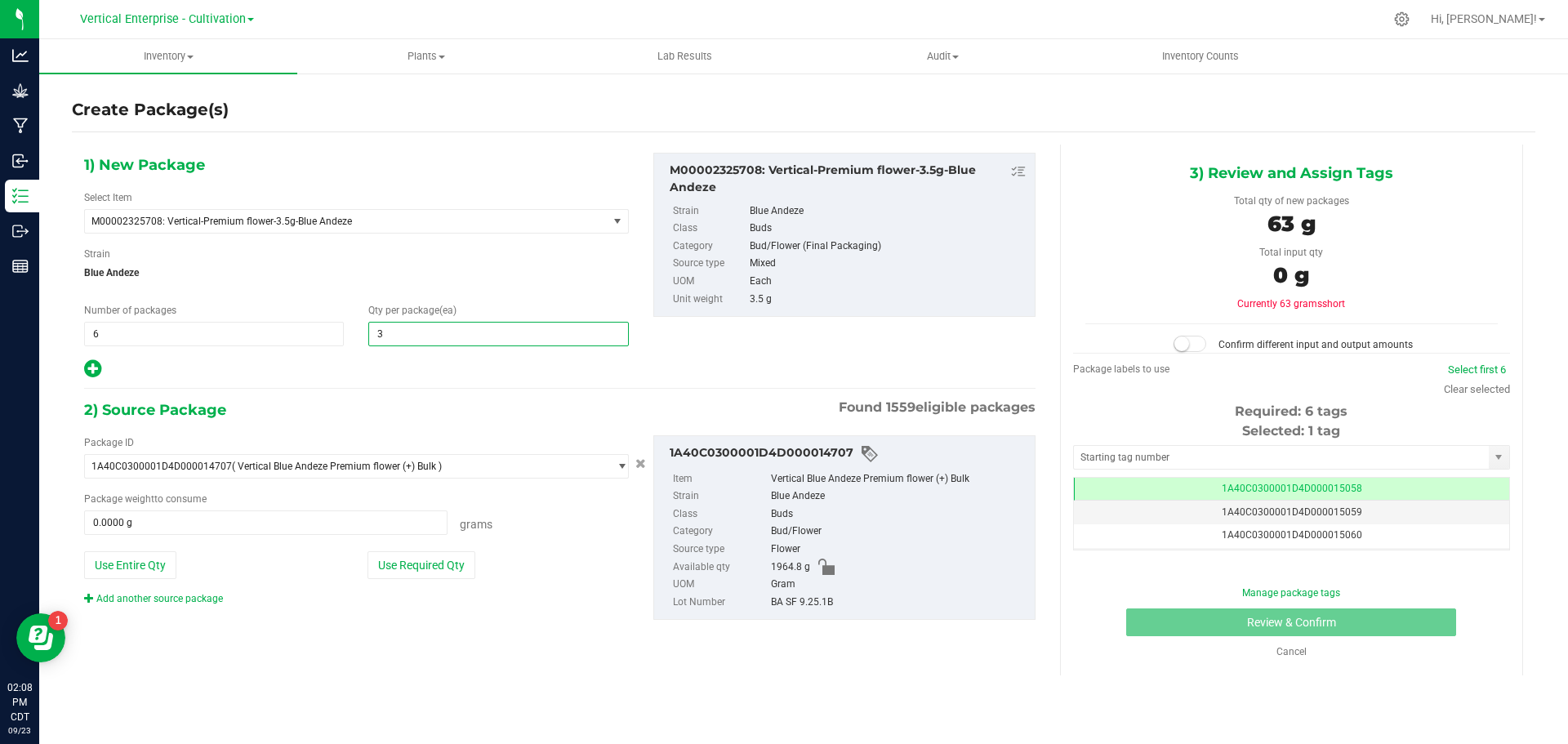
type input "36"
click at [418, 566] on button "Use Required Qty" at bounding box center [421, 565] width 108 height 28
type input "756.0000 g"
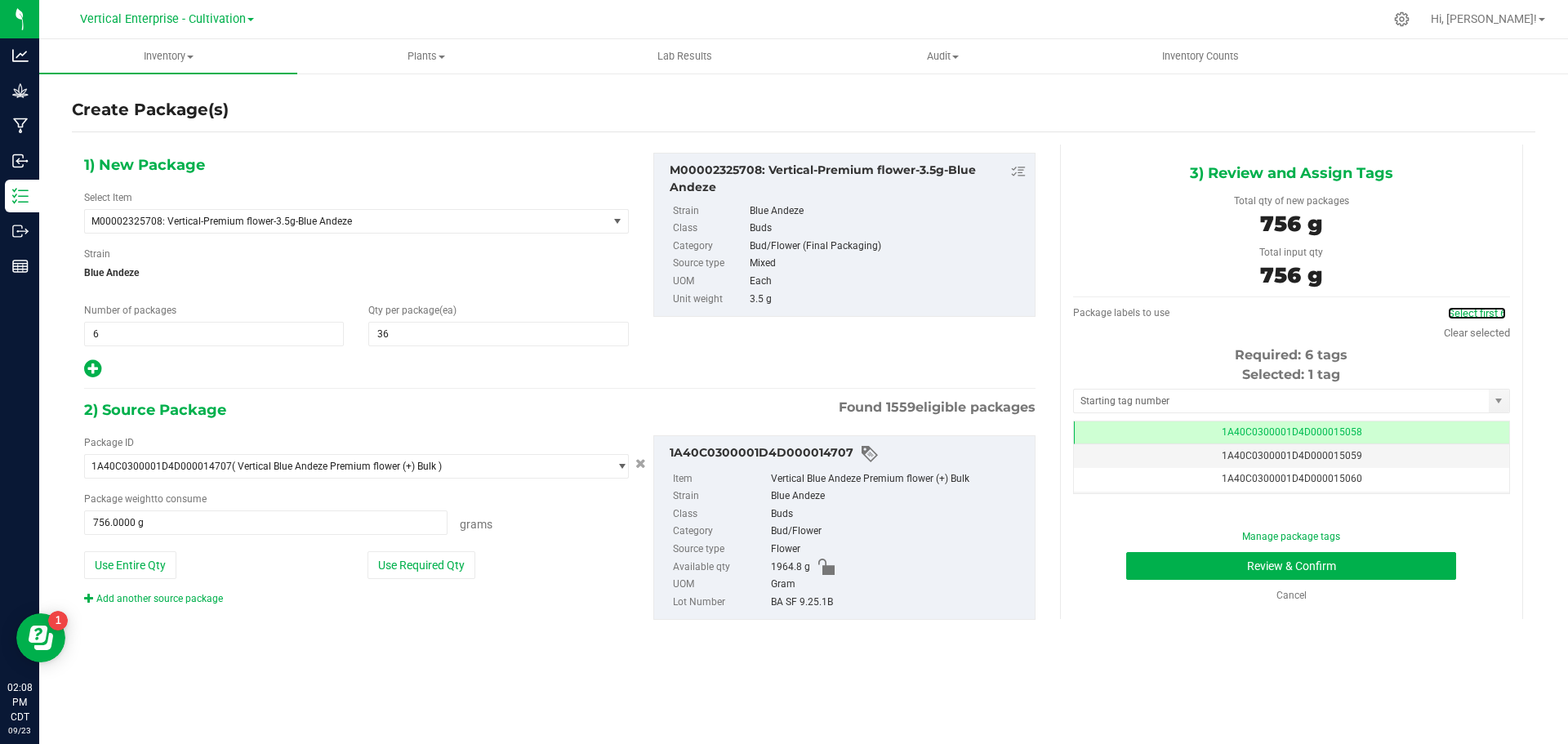
click at [1487, 313] on link "Select first 6" at bounding box center [1477, 313] width 58 height 12
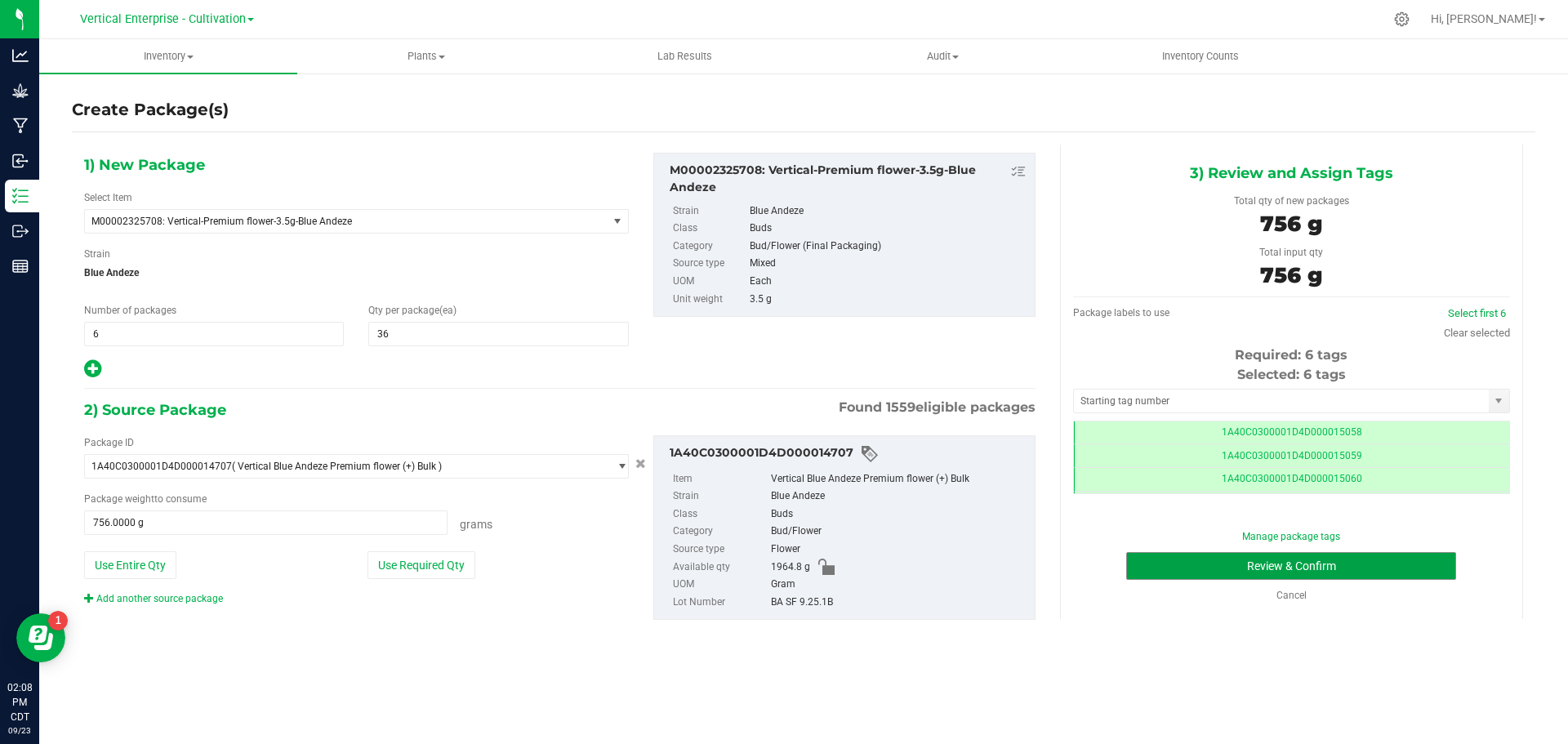
click at [1375, 564] on button "Review & Confirm" at bounding box center [1292, 566] width 330 height 28
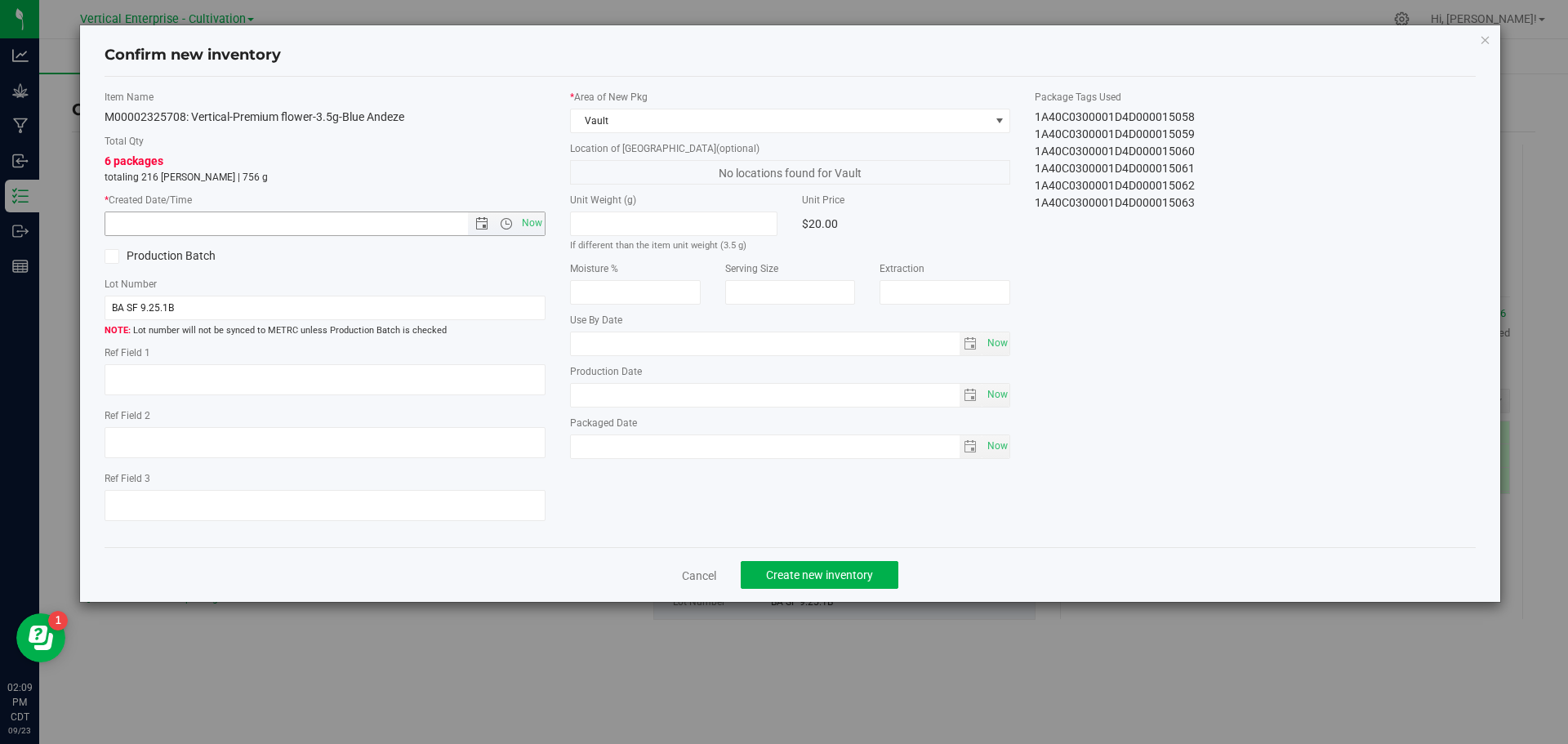
click at [525, 228] on span "Now" at bounding box center [531, 223] width 28 height 23
type input "[DATE] 2:09 PM"
click at [839, 575] on span "Create new inventory" at bounding box center [819, 574] width 107 height 13
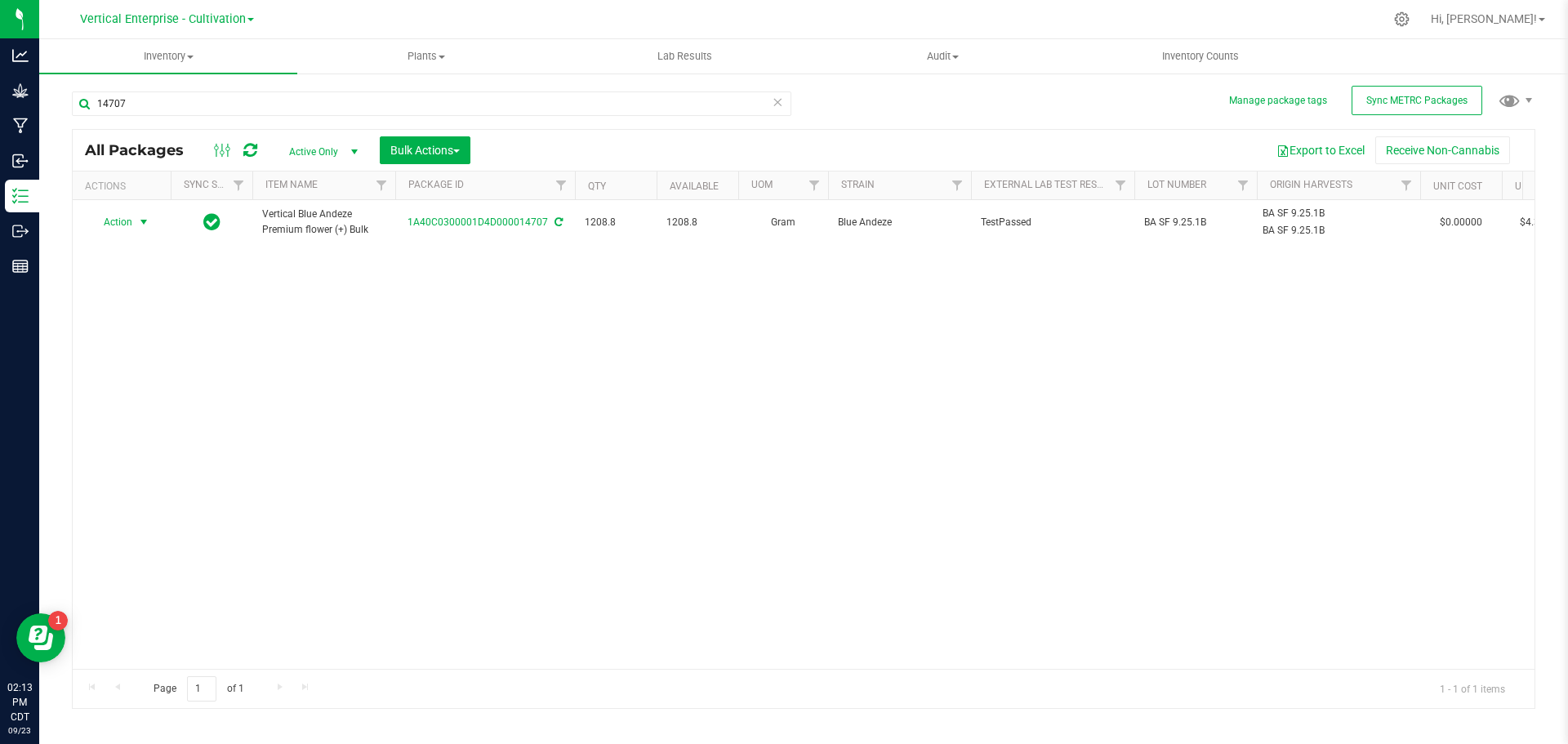
click at [118, 222] on span "Action" at bounding box center [111, 222] width 44 height 22
click at [124, 270] on li "Create package" at bounding box center [142, 274] width 103 height 24
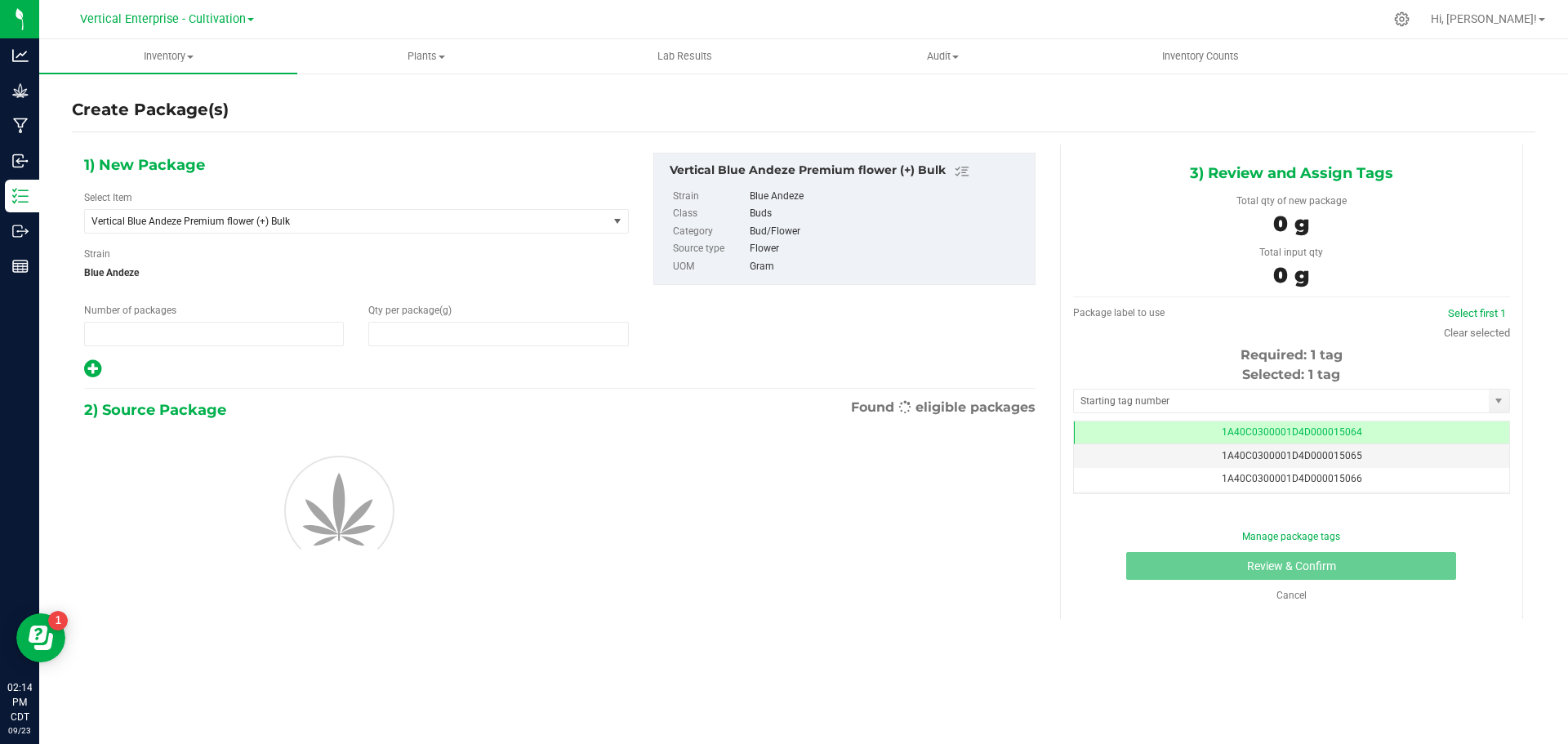
type input "1"
type input "0.0000"
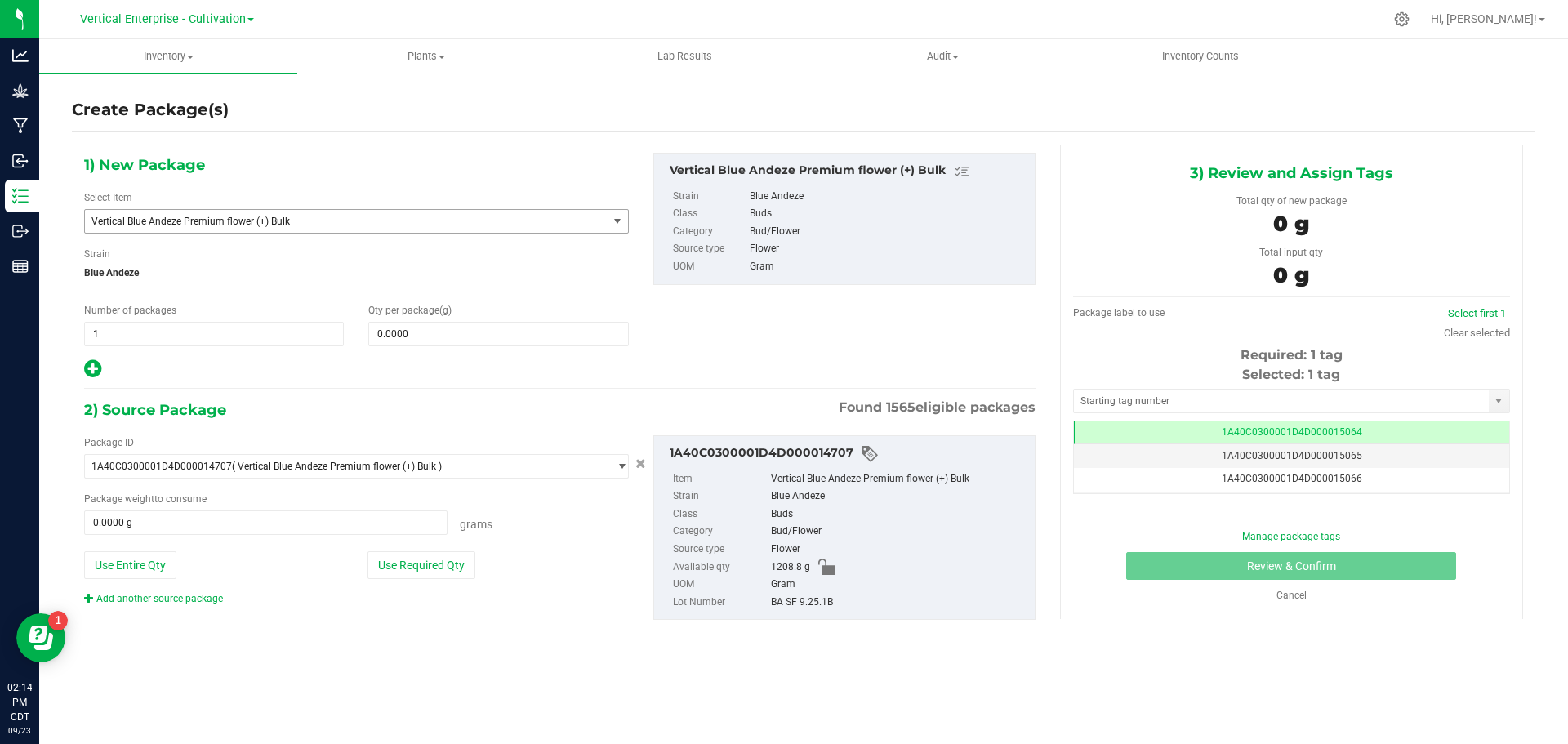
click at [201, 223] on span "Vertical Blue Andeze Premium flower (+) Bulk" at bounding box center [336, 221] width 489 height 11
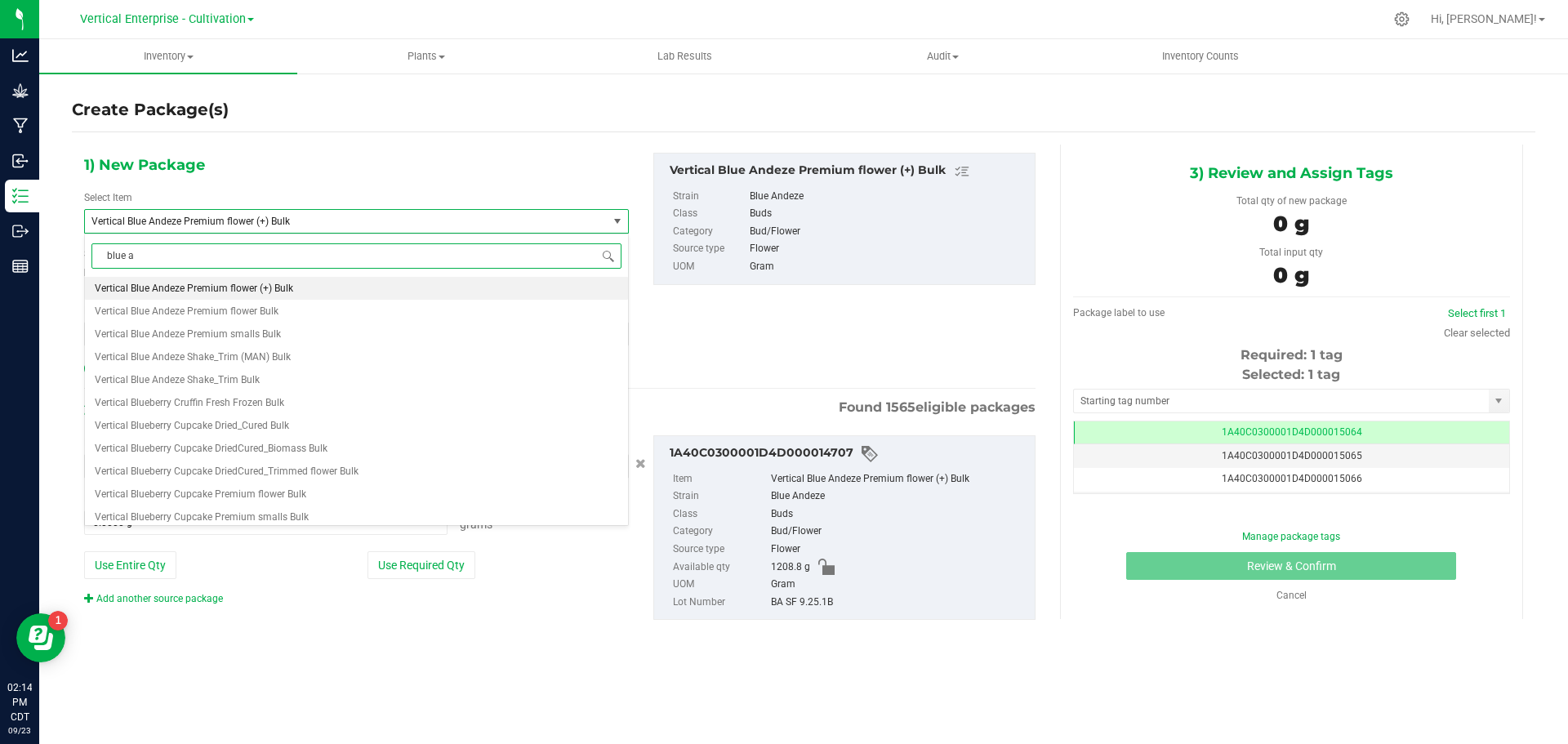
scroll to position [0, 0]
type input "blue ande"
click at [241, 286] on span "M00002325708: Vertical-Premium flower-3.5g-Blue Andeze" at bounding box center [225, 289] width 261 height 11
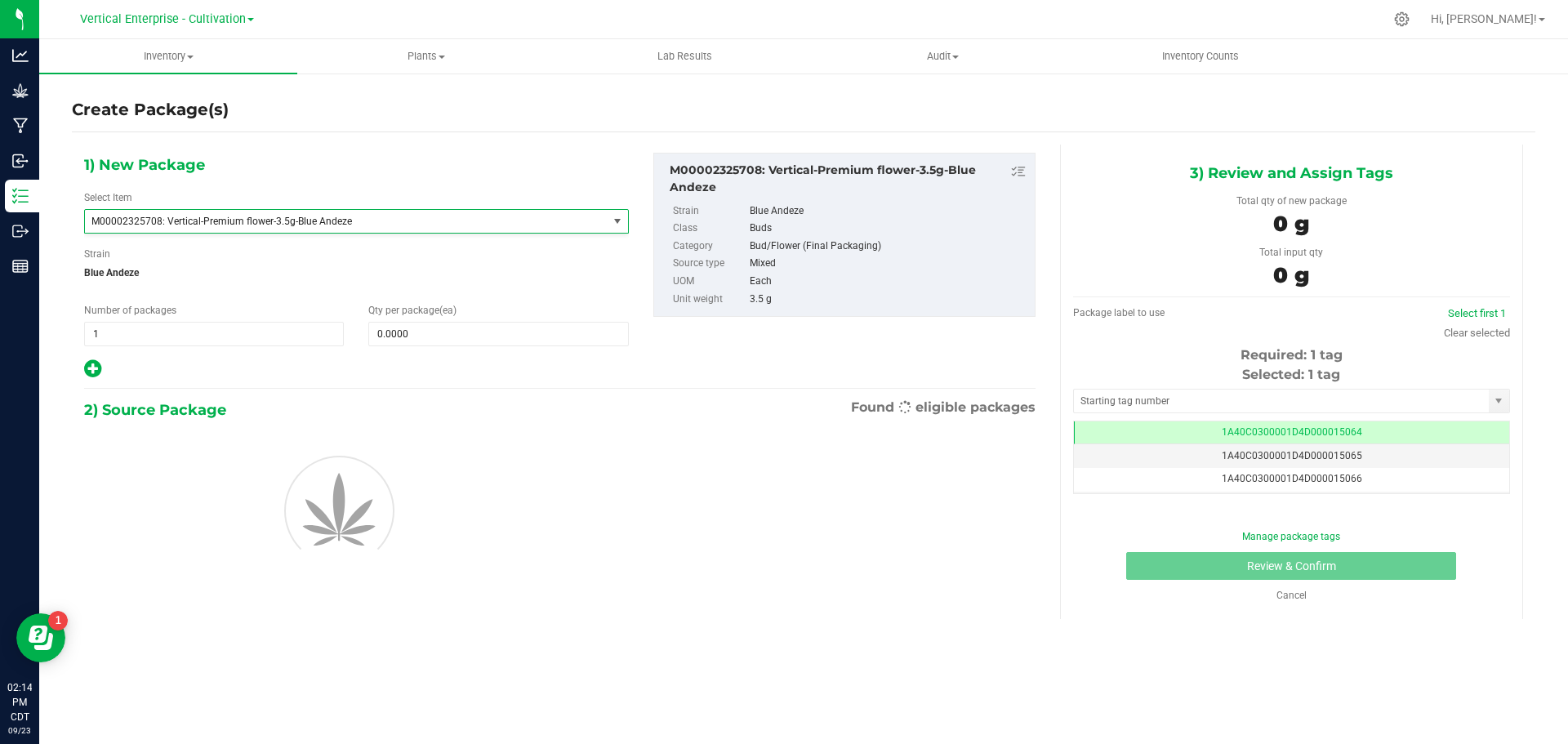
type input "0"
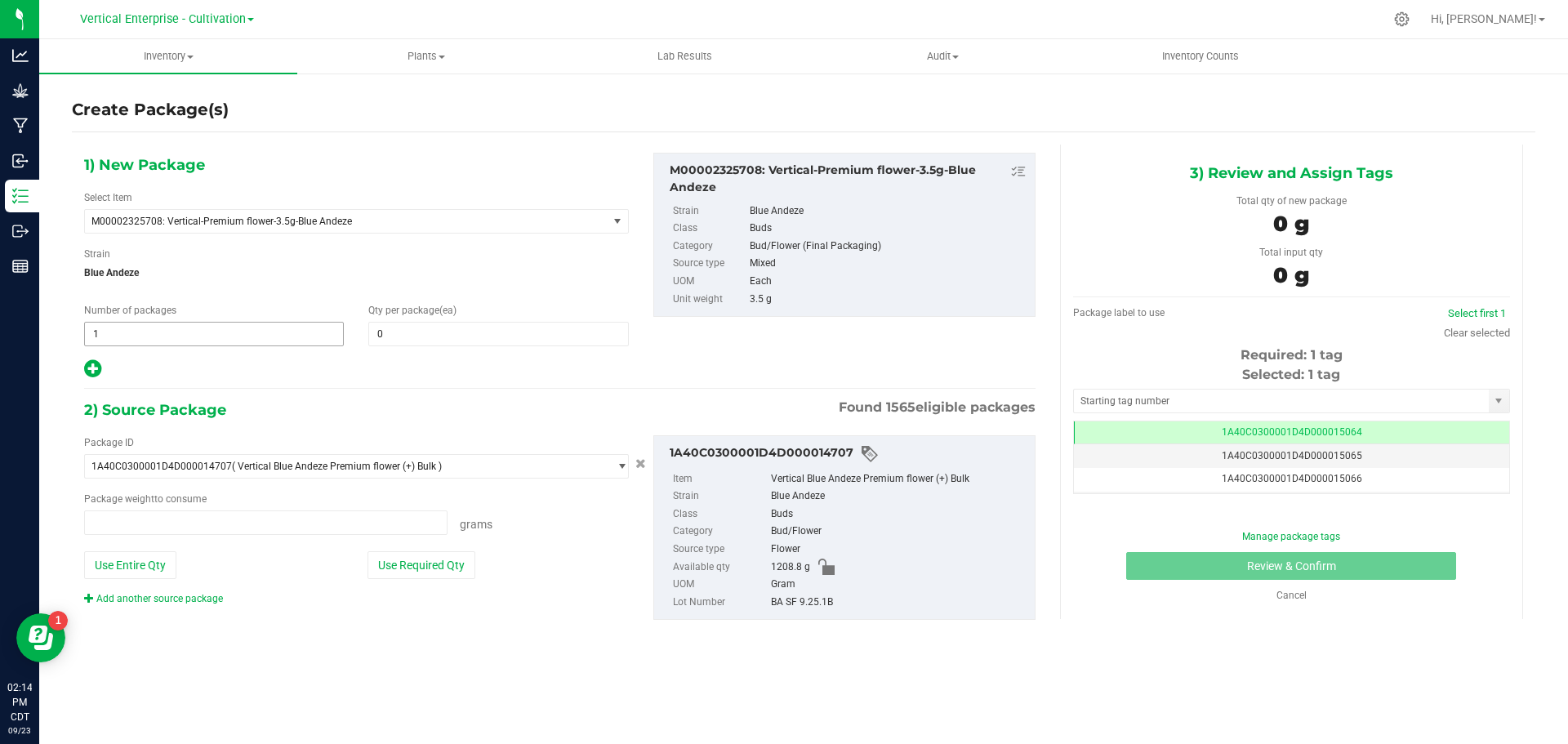
type input "0.0000 g"
drag, startPoint x: 167, startPoint y: 334, endPoint x: 28, endPoint y: 335, distance: 139.0
click at [28, 335] on div "Analytics Grow Manufacturing Inbound Inventory Outbound Reports 02:14 PM CDT [D…" at bounding box center [784, 372] width 1568 height 744
type input "3"
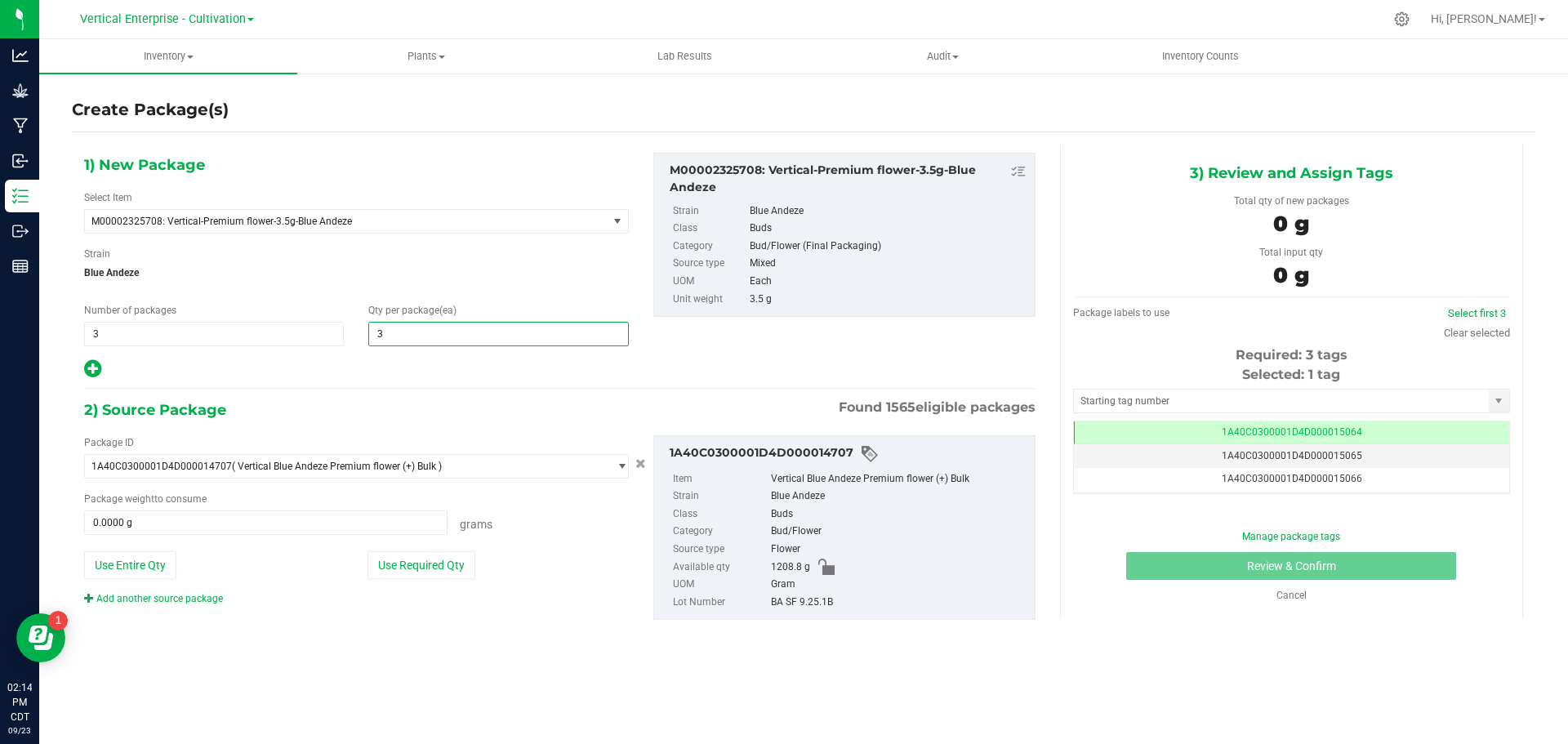
type input "36"
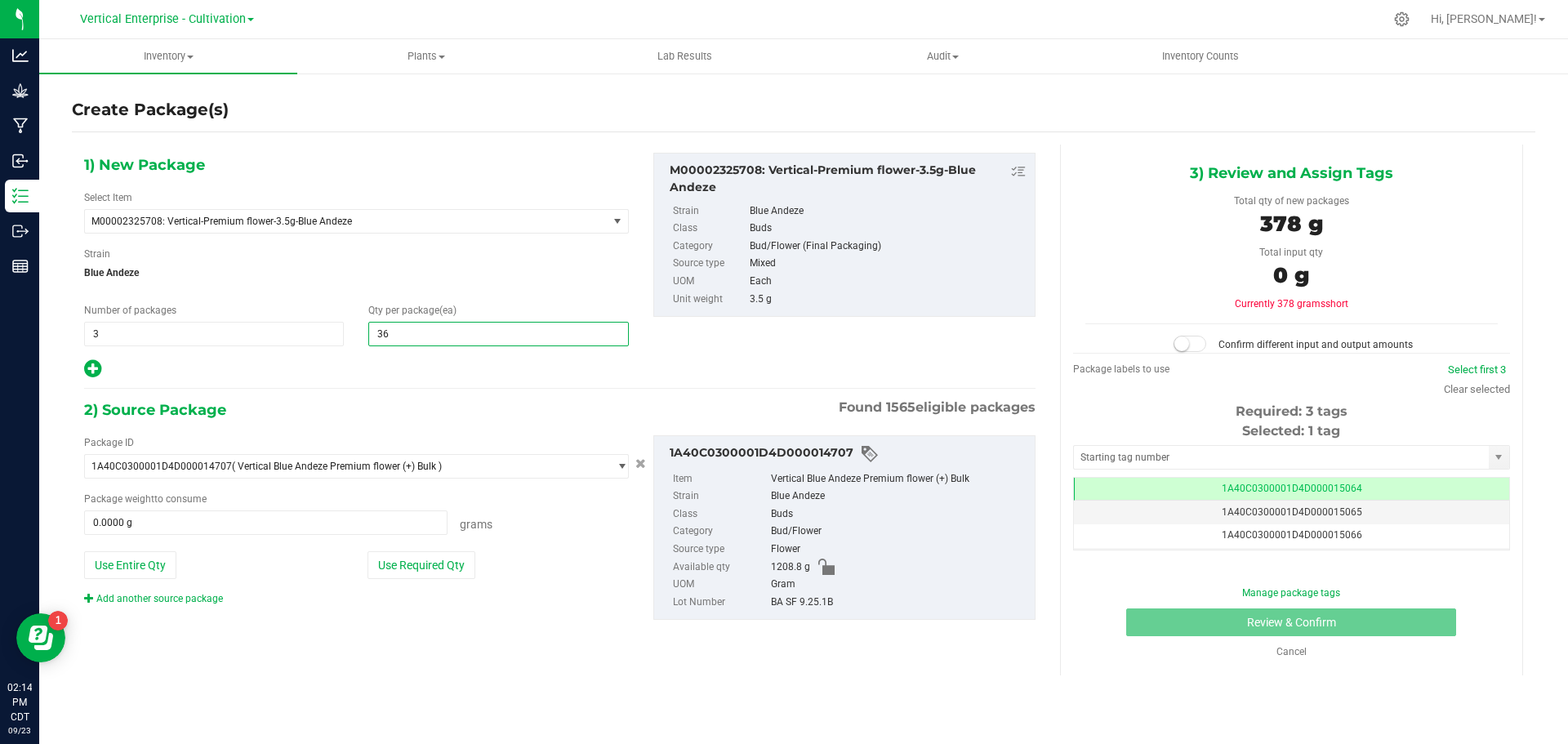
type input "36"
click at [421, 562] on button "Use Required Qty" at bounding box center [421, 565] width 108 height 28
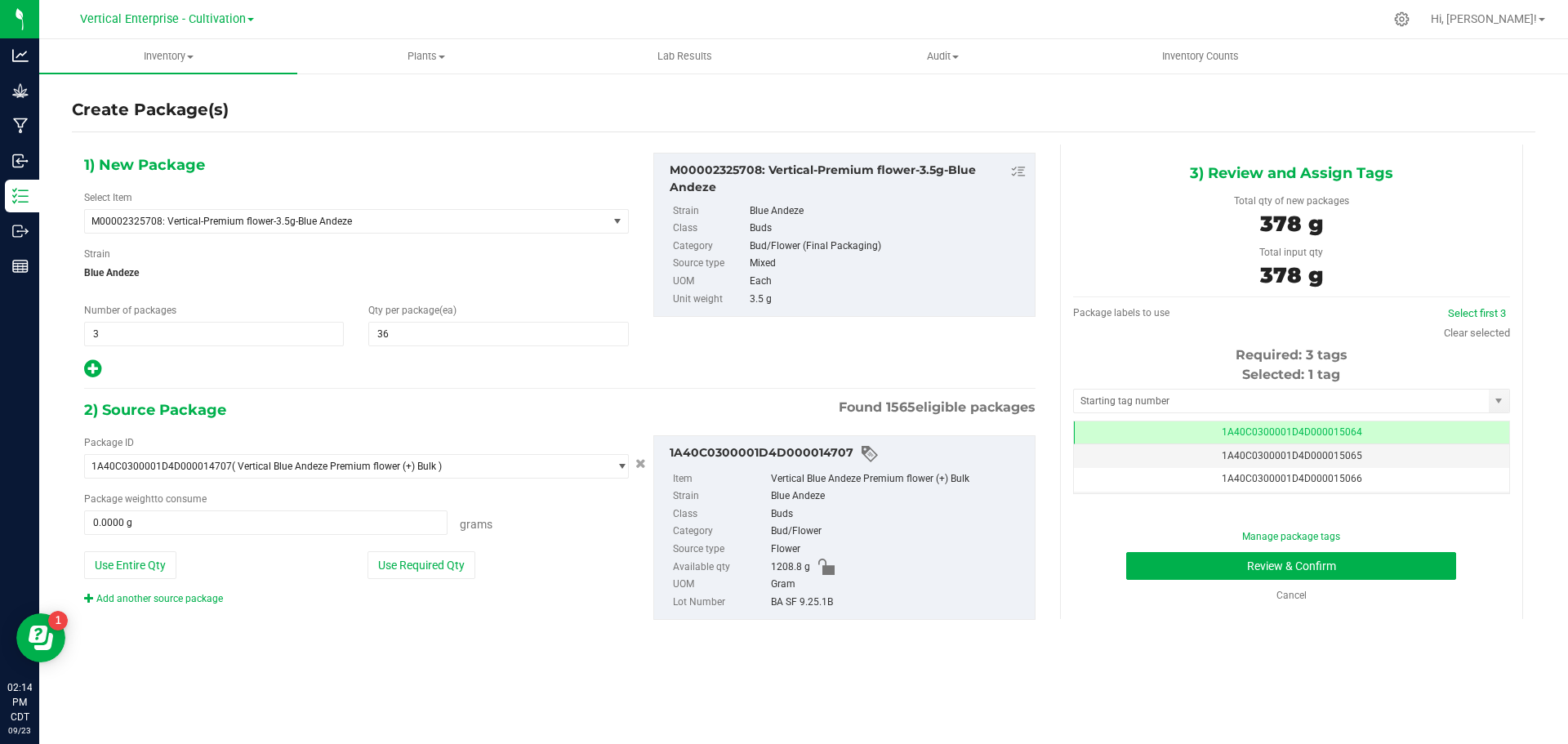
type input "378.0000 g"
click at [1476, 318] on link "Select first 3" at bounding box center [1477, 313] width 58 height 12
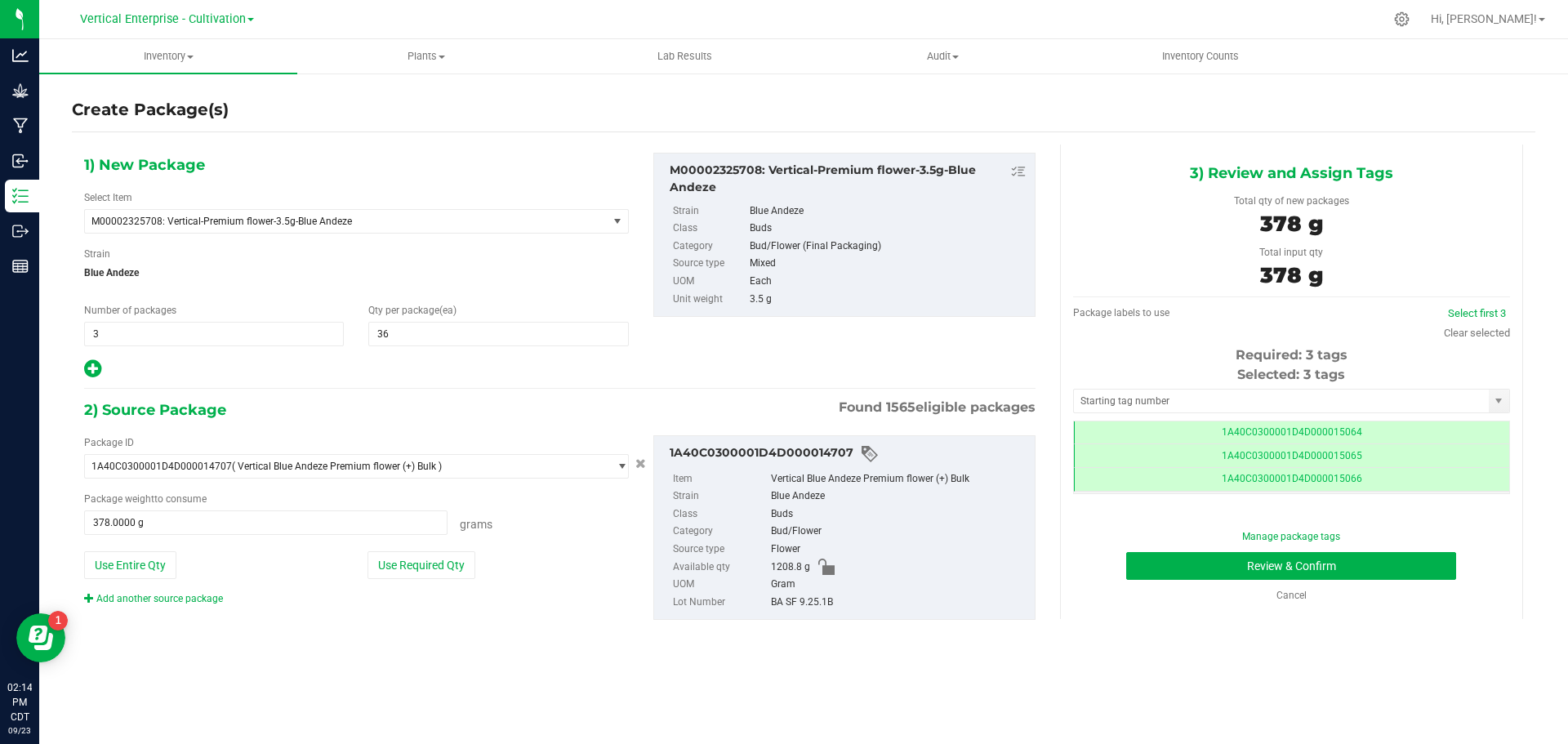
click at [1417, 580] on div "Manage package tags Review & Confirm Cancel" at bounding box center [1292, 566] width 412 height 73
click at [1352, 559] on button "Review & Confirm" at bounding box center [1292, 566] width 330 height 28
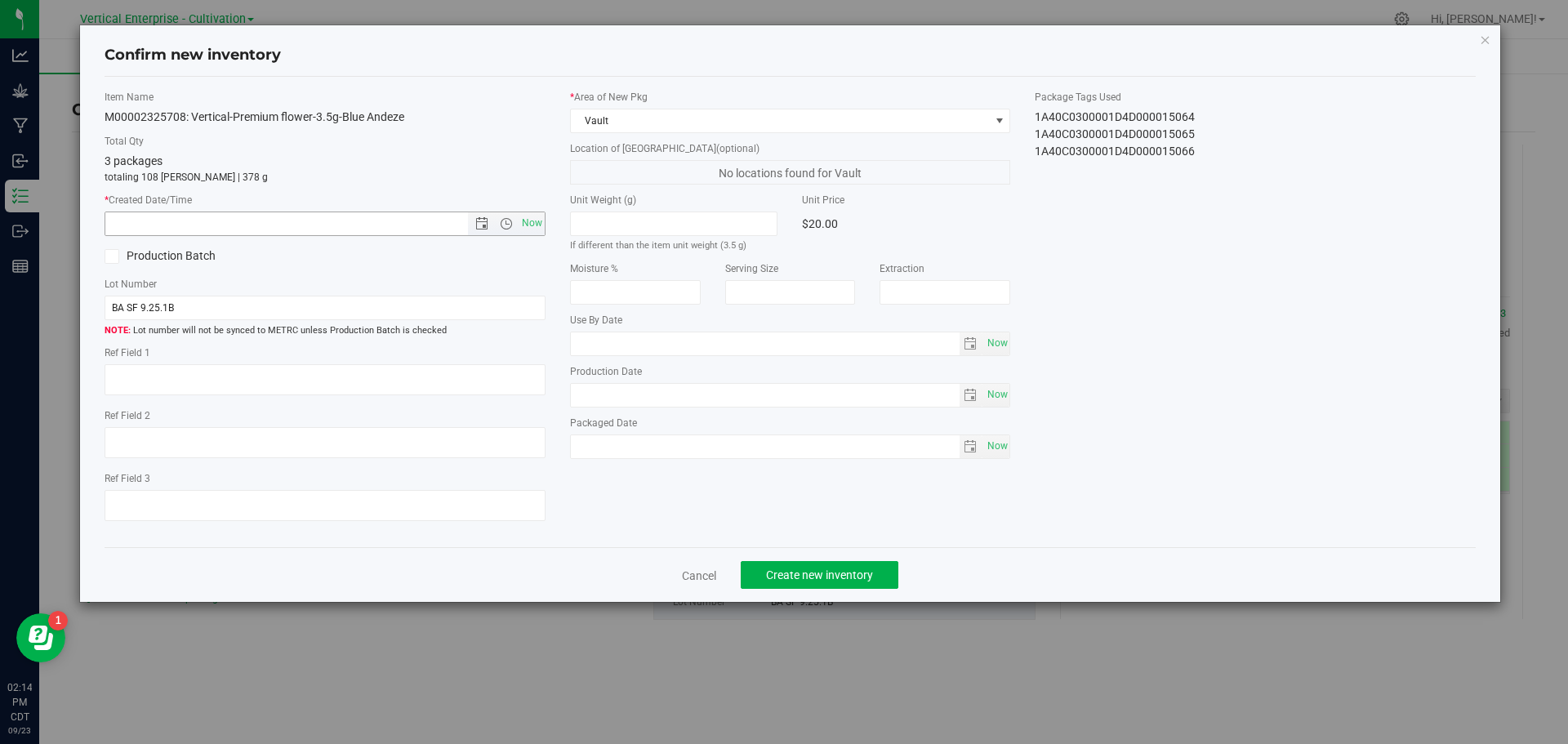
click at [537, 231] on span "Now" at bounding box center [531, 223] width 28 height 23
type input "[DATE] 2:14 PM"
click at [851, 579] on span "Create new inventory" at bounding box center [819, 574] width 107 height 13
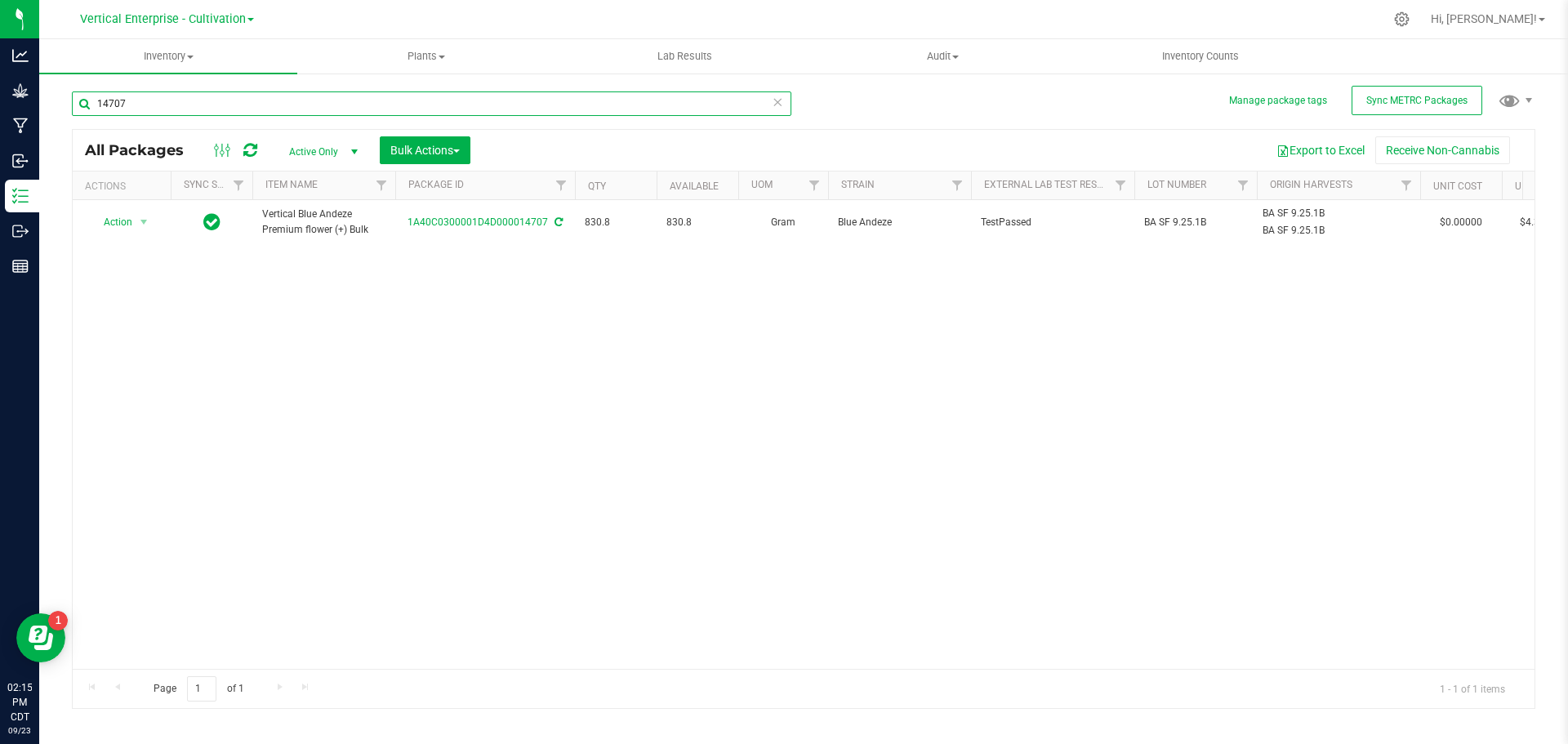
click at [169, 95] on input "14707" at bounding box center [432, 104] width 720 height 24
type input "1"
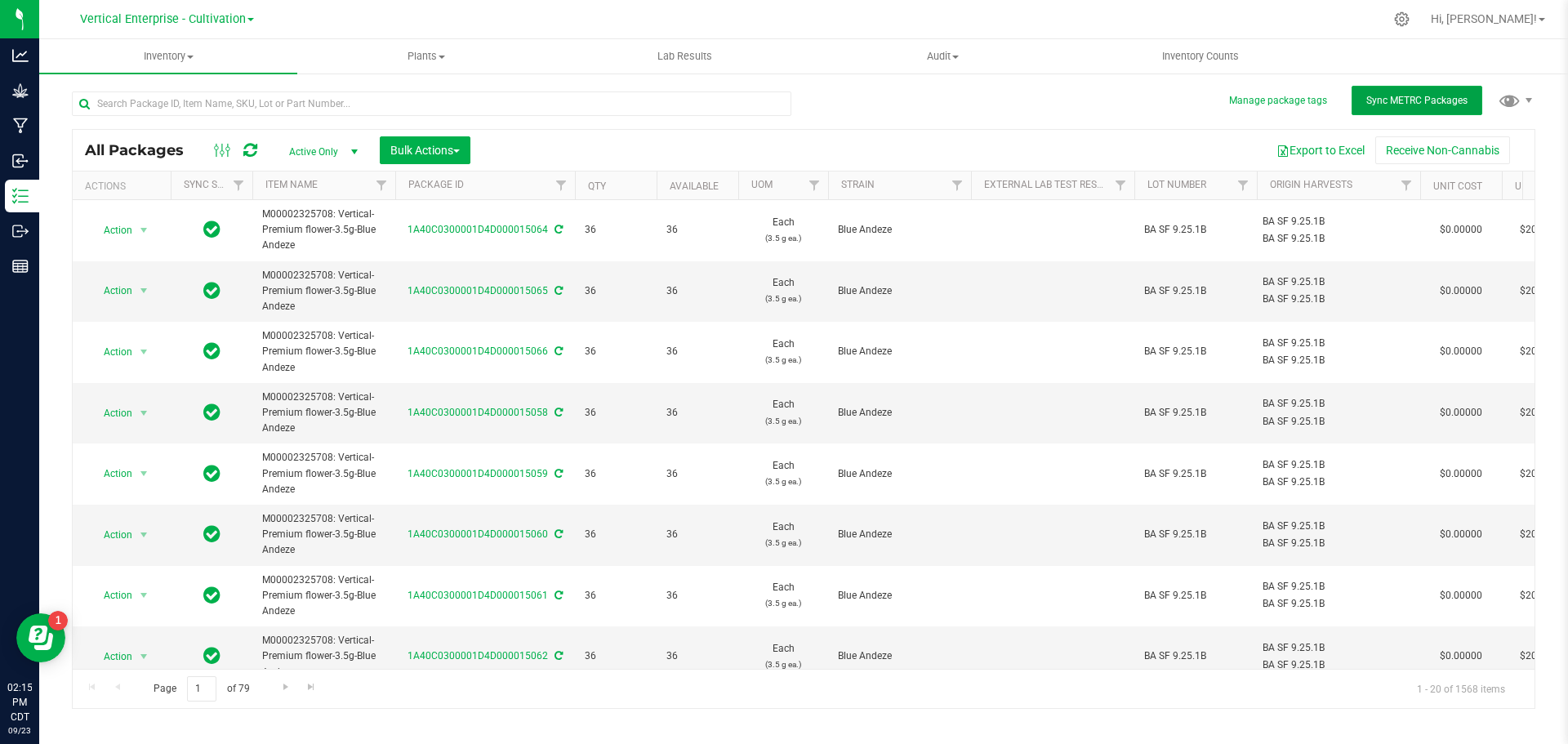
click at [1400, 91] on button "Sync METRC Packages" at bounding box center [1416, 99] width 130 height 29
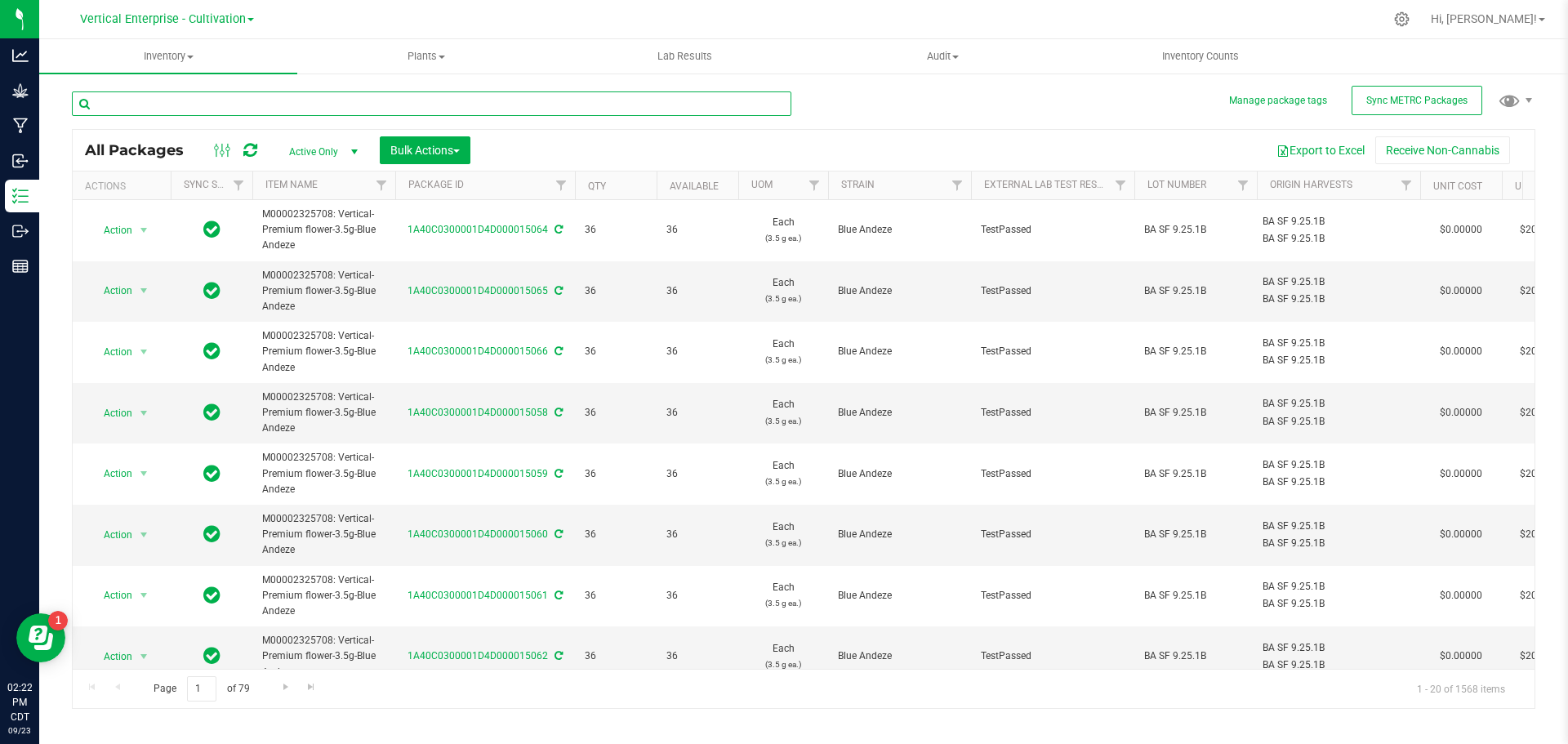
click at [179, 110] on input "text" at bounding box center [432, 104] width 720 height 24
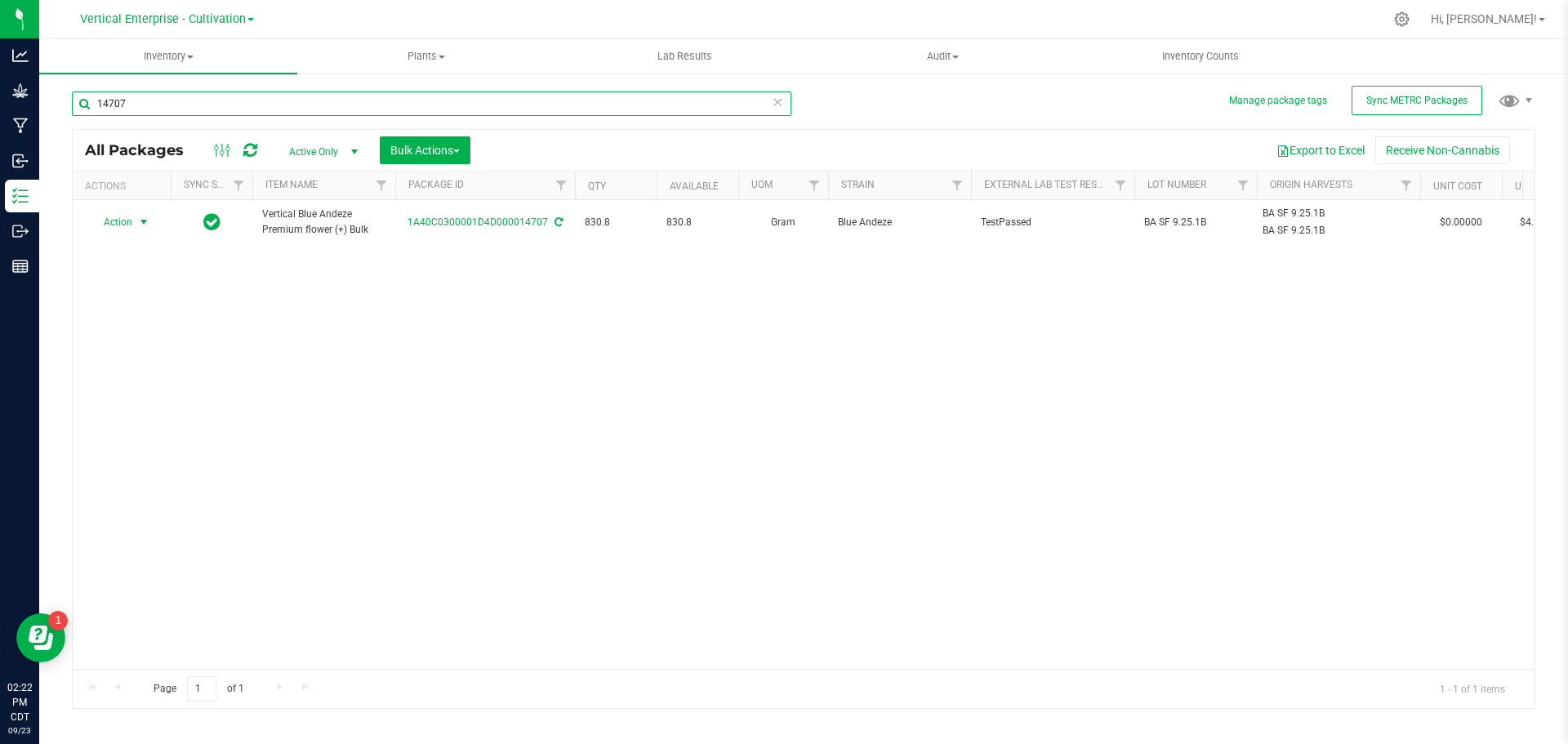
type input "14707"
click at [112, 225] on span "Action" at bounding box center [111, 222] width 44 height 22
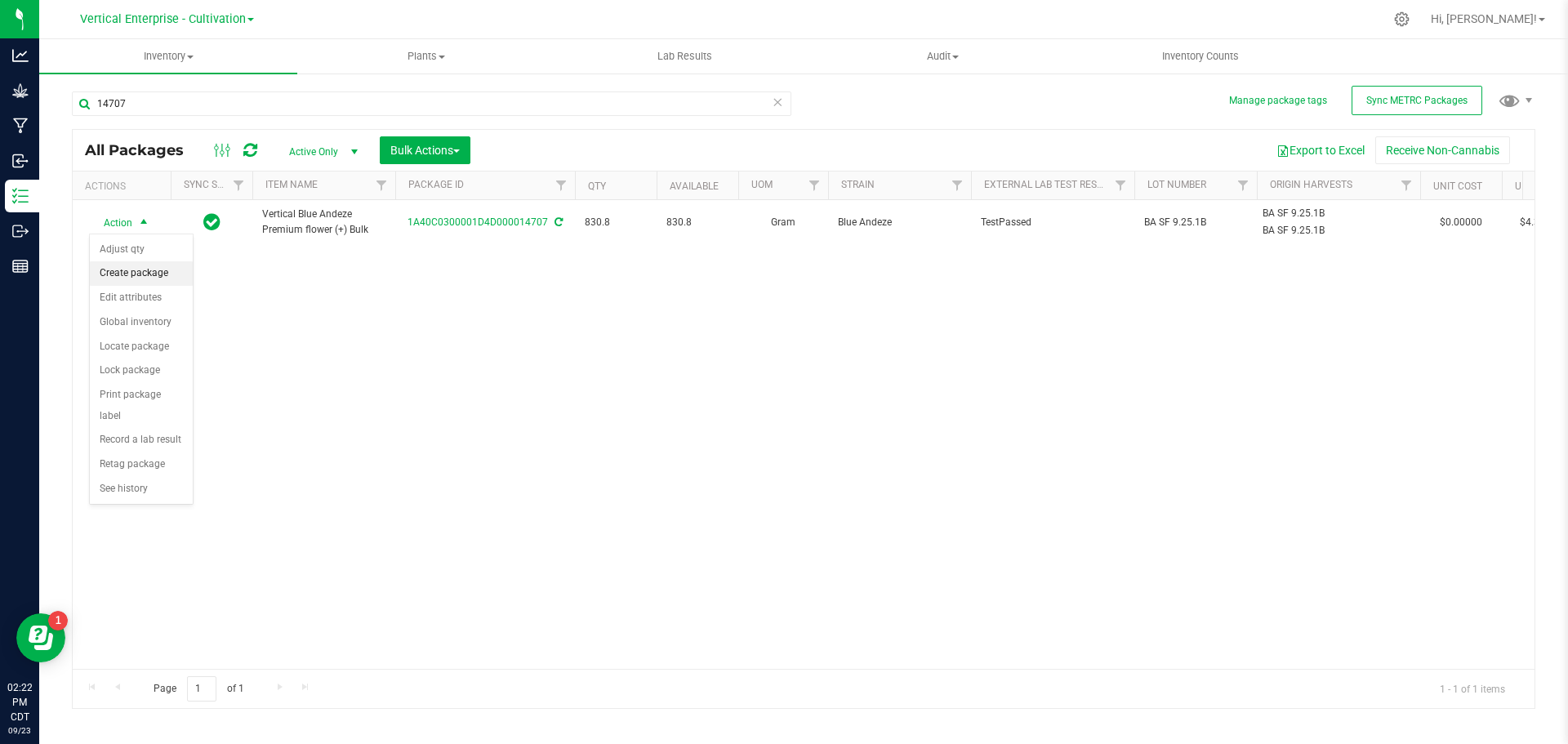
click at [102, 280] on li "Create package" at bounding box center [142, 274] width 103 height 24
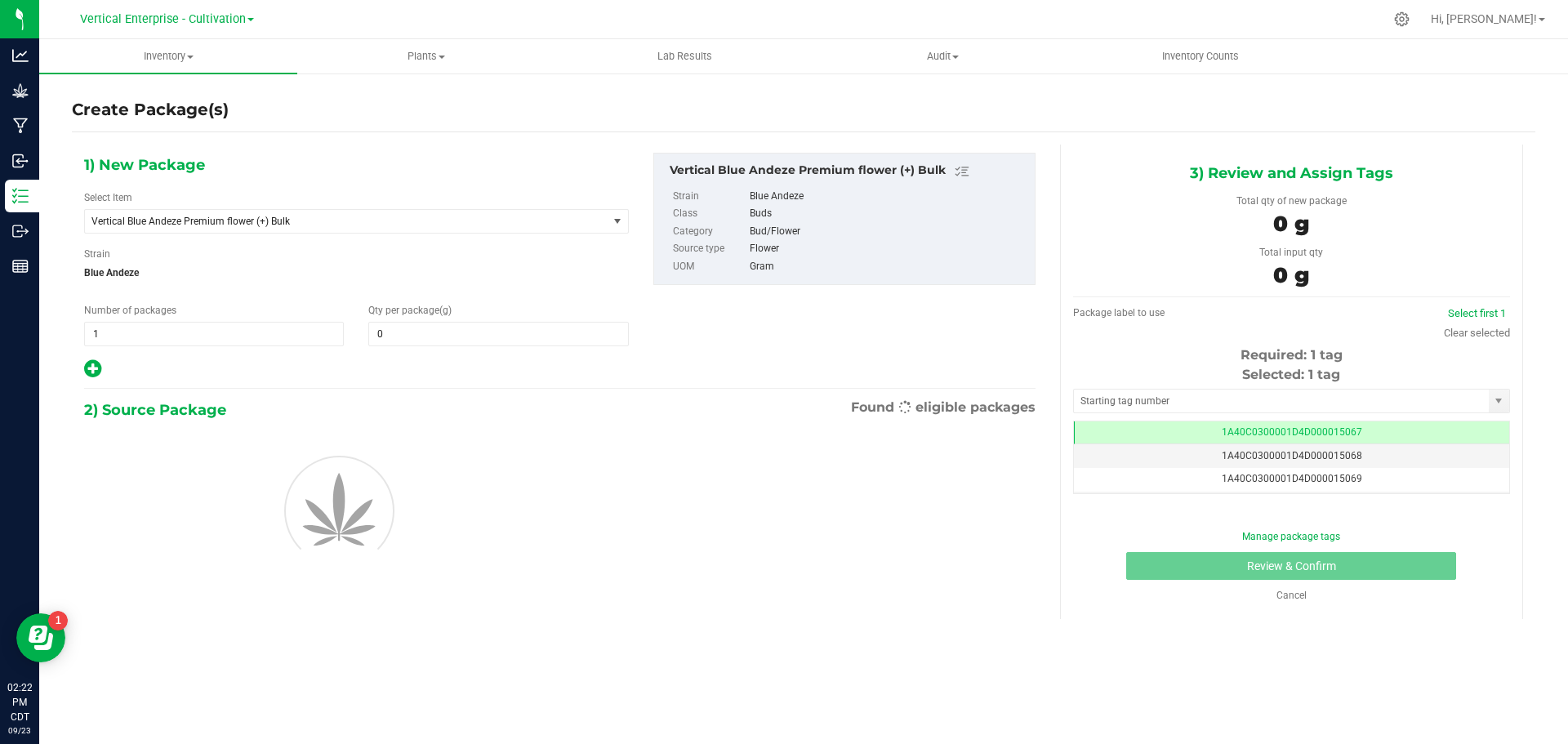
type input "0.0000"
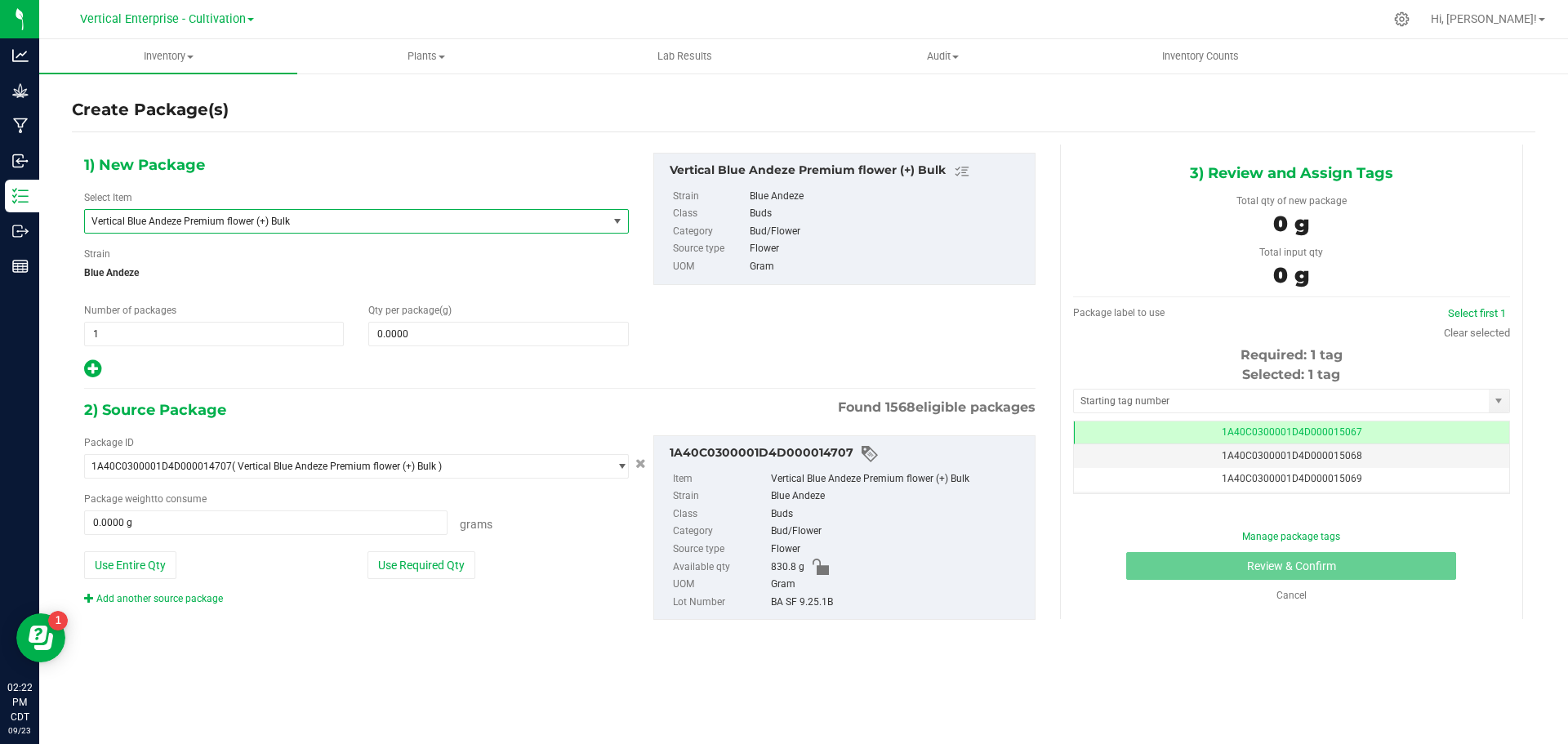
click at [268, 222] on span "Vertical Blue Andeze Premium flower (+) Bulk" at bounding box center [336, 221] width 489 height 11
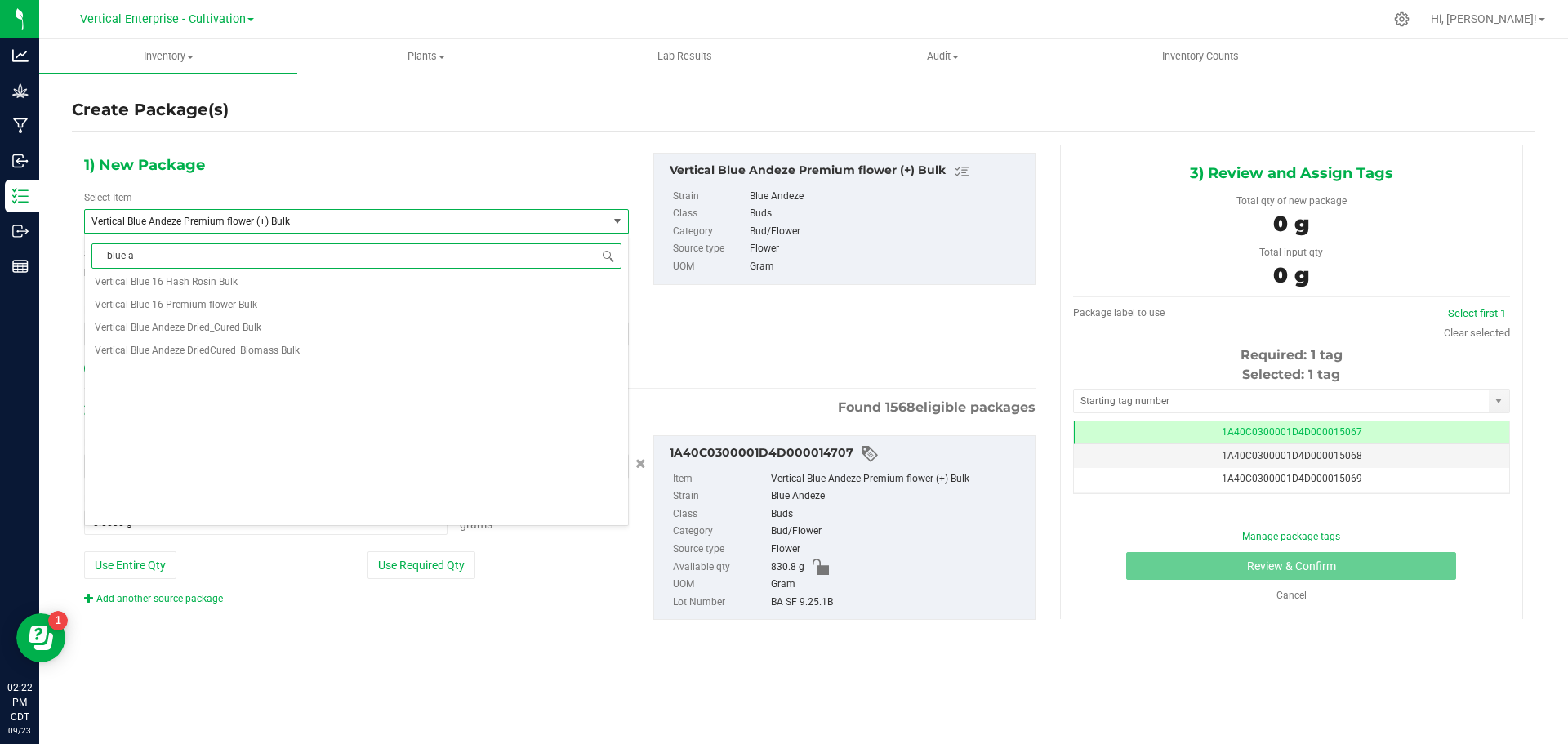
scroll to position [0, 0]
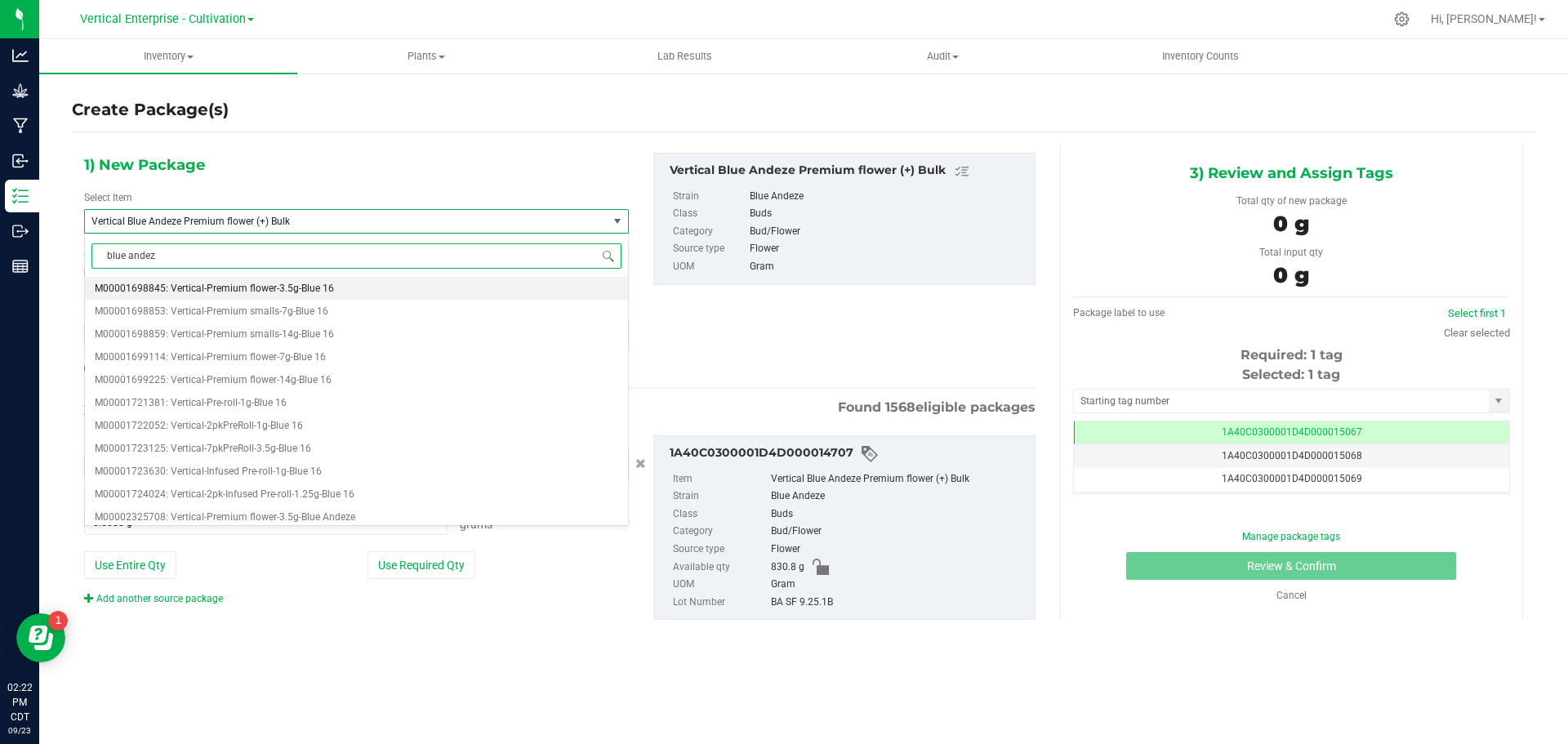
type input "blue andeze"
click at [297, 294] on span "M00002325708: Vertical-Premium flower-3.5g-Blue Andeze" at bounding box center [225, 289] width 261 height 11
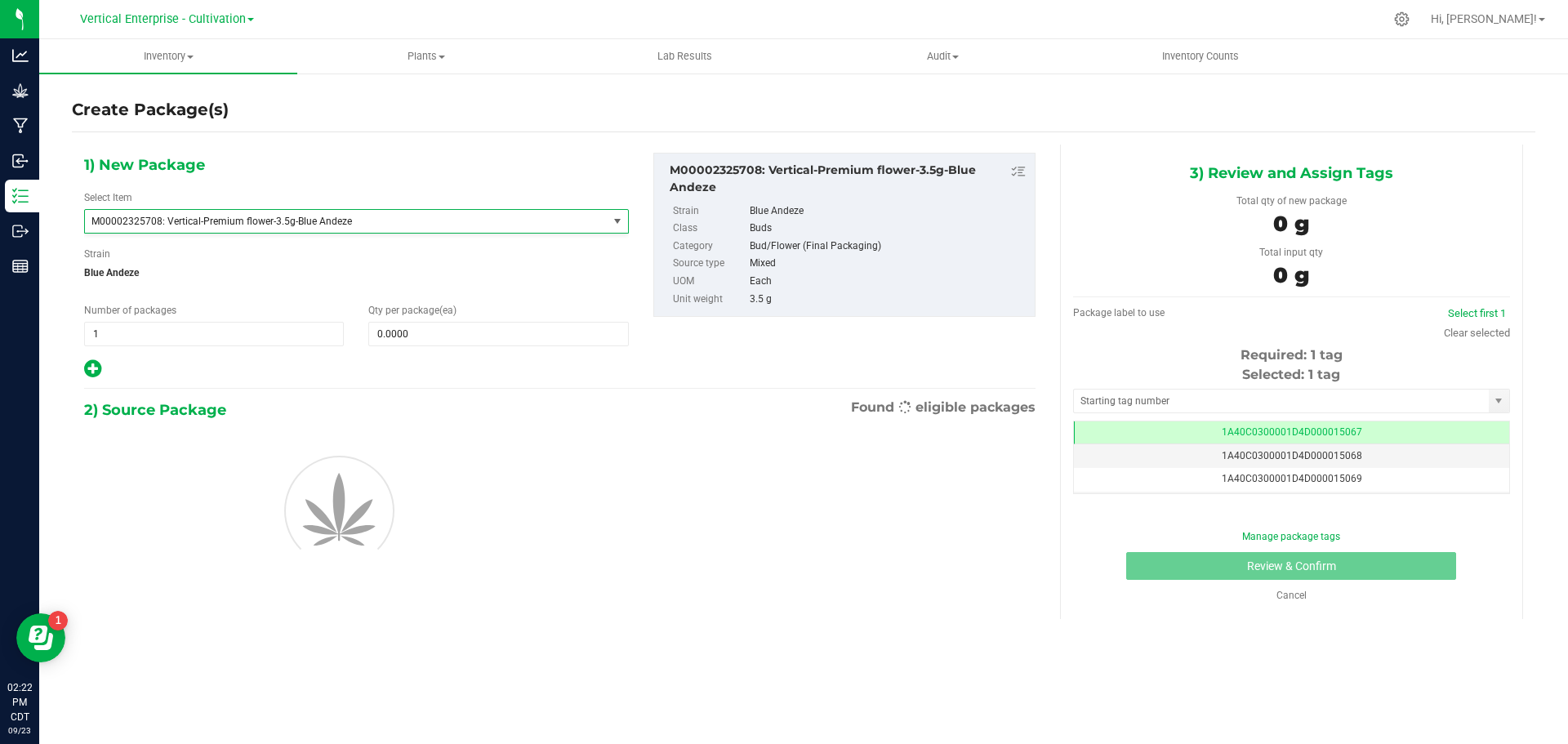
type input "0"
click at [215, 336] on input "1" at bounding box center [214, 334] width 258 height 22
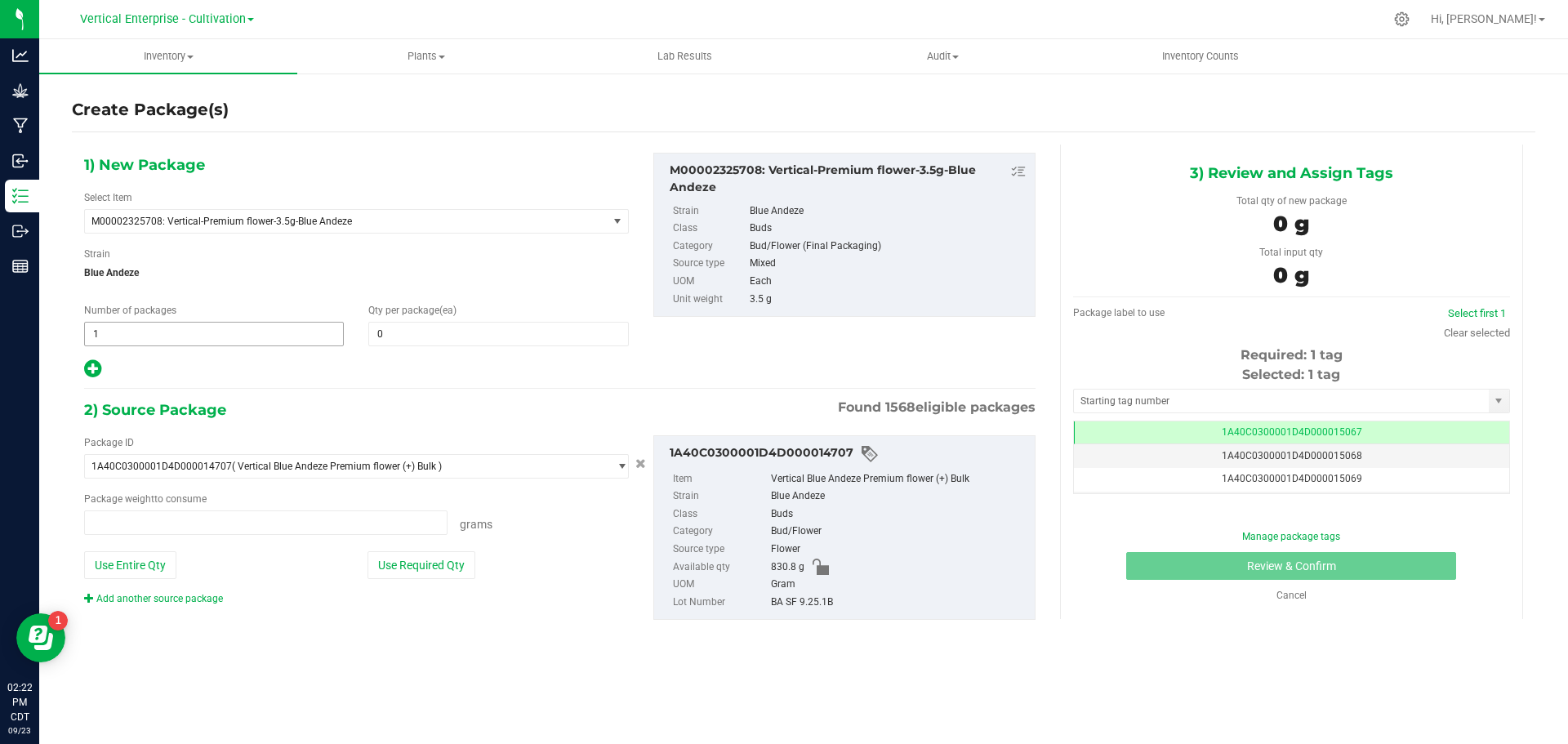
type input "0.0000 g"
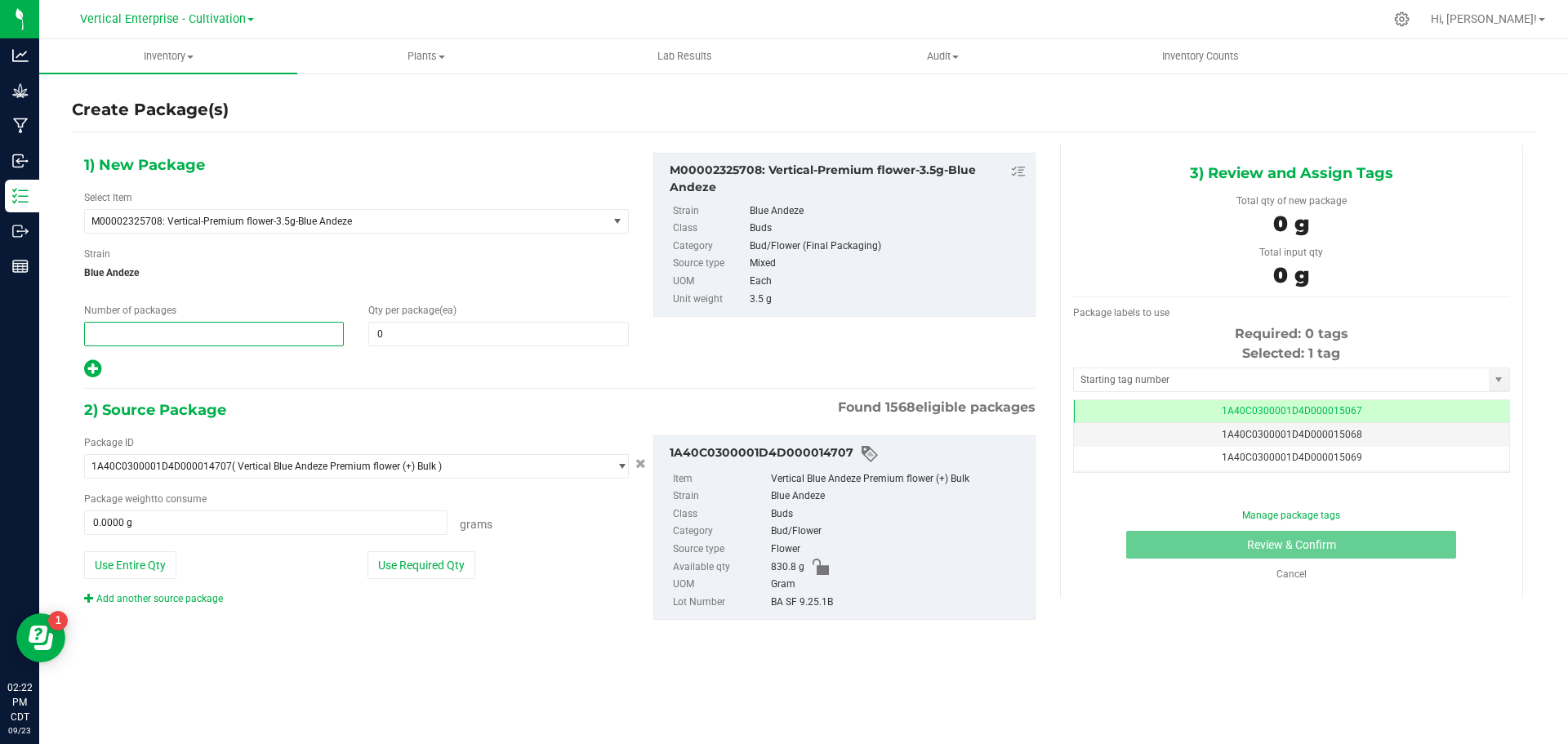
type input "4"
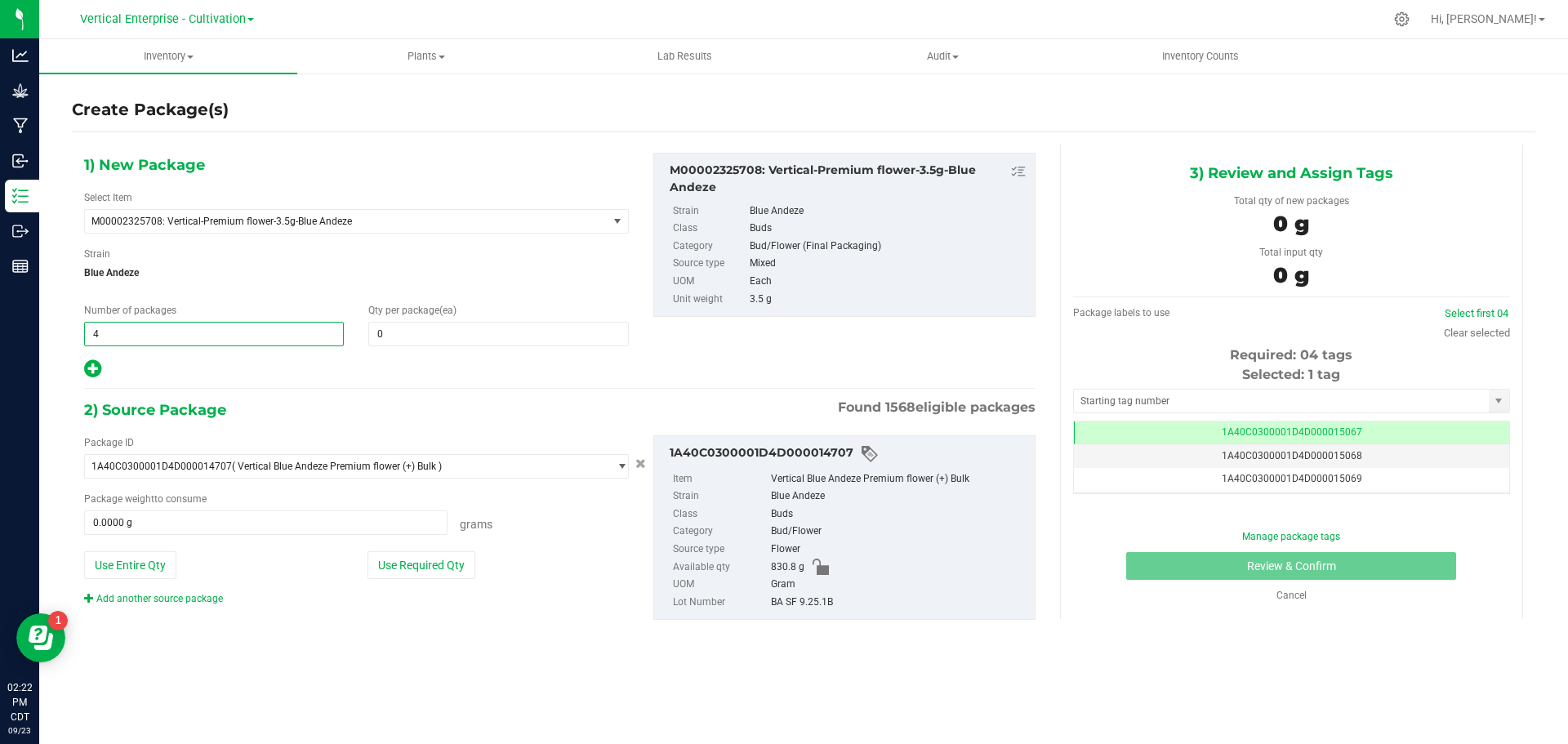
type input "4"
type input "36"
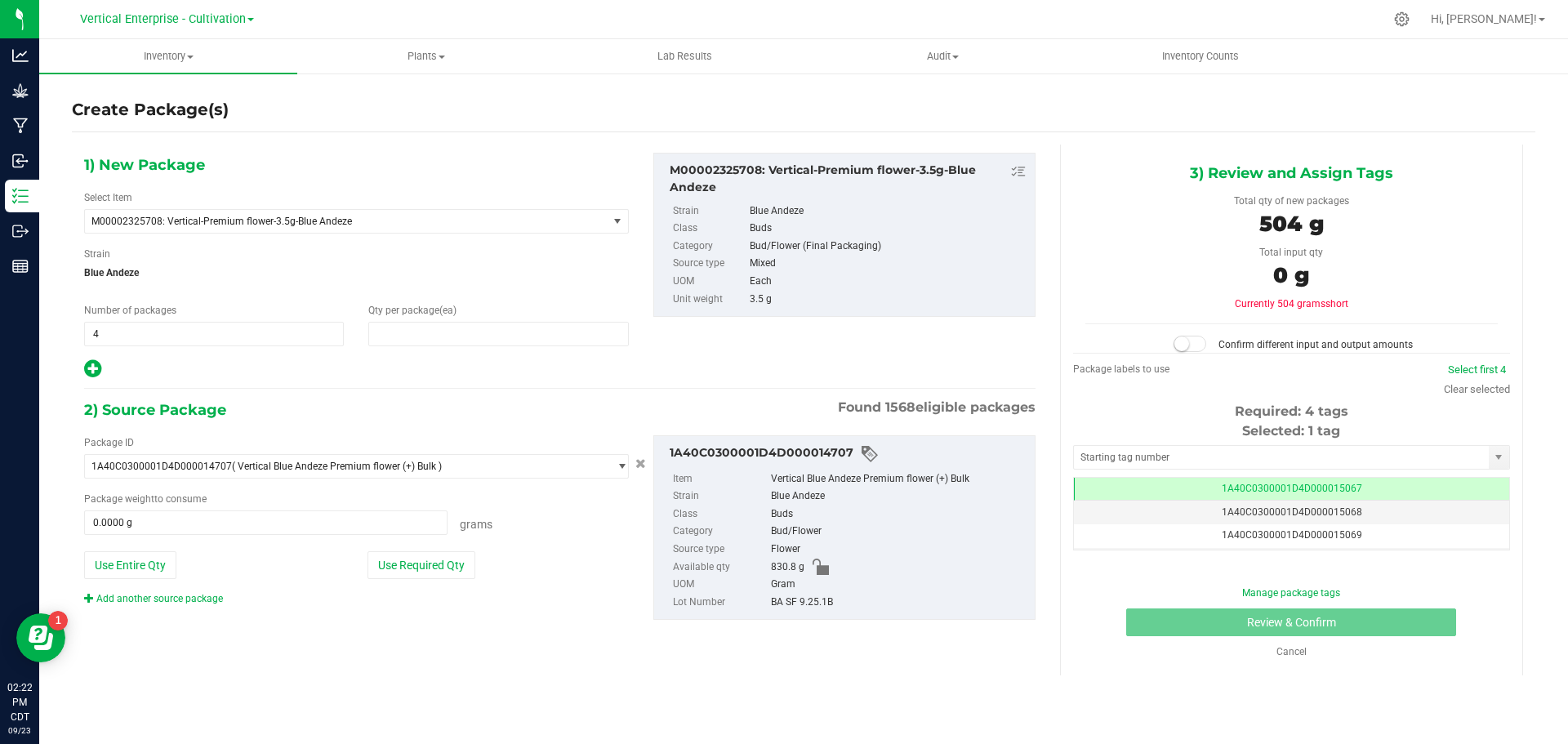
type input "36"
click at [402, 572] on button "Use Required Qty" at bounding box center [421, 565] width 108 height 28
type input "504.0000 g"
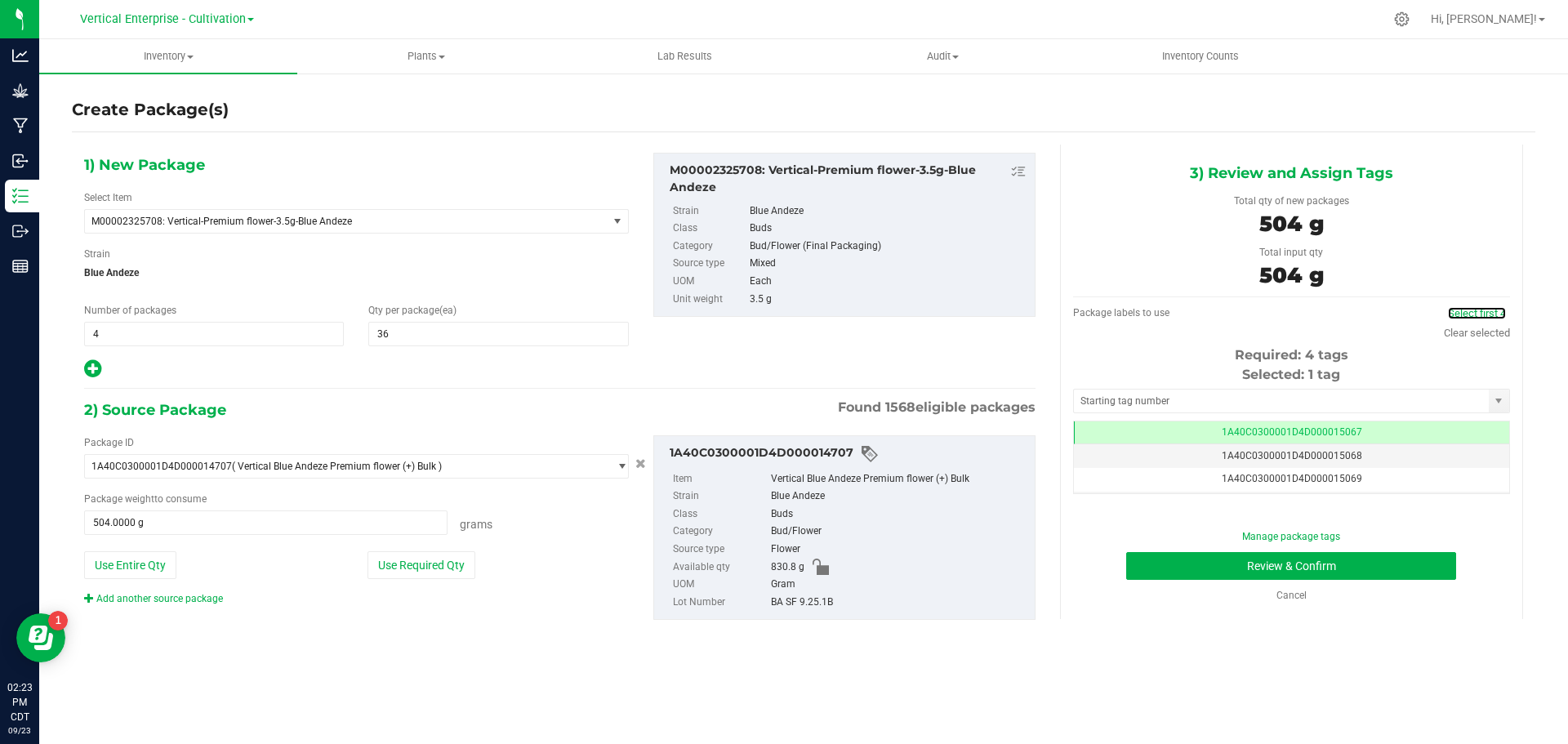
click at [1486, 311] on link "Select first 4" at bounding box center [1477, 313] width 58 height 12
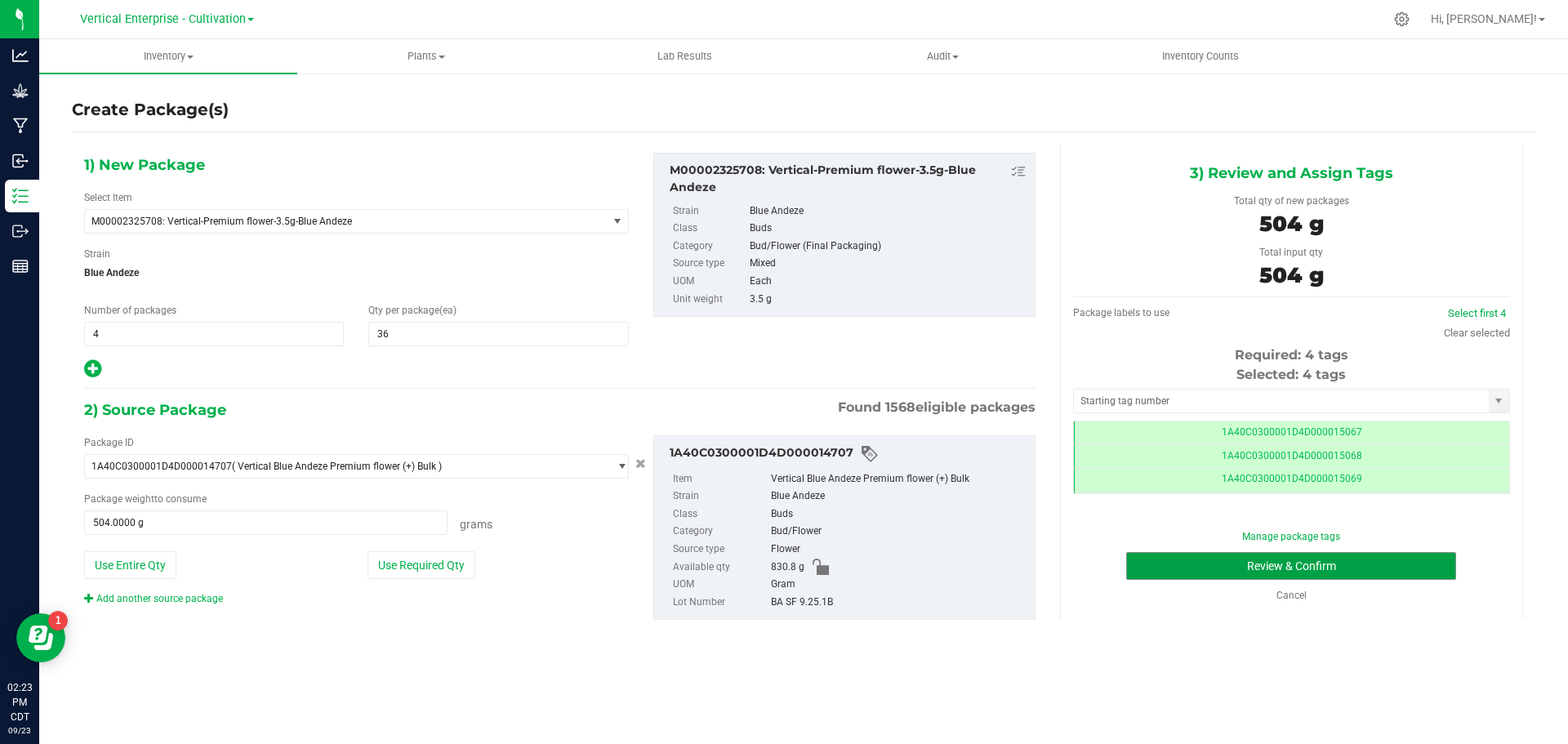
click at [1396, 565] on button "Review & Confirm" at bounding box center [1292, 566] width 330 height 28
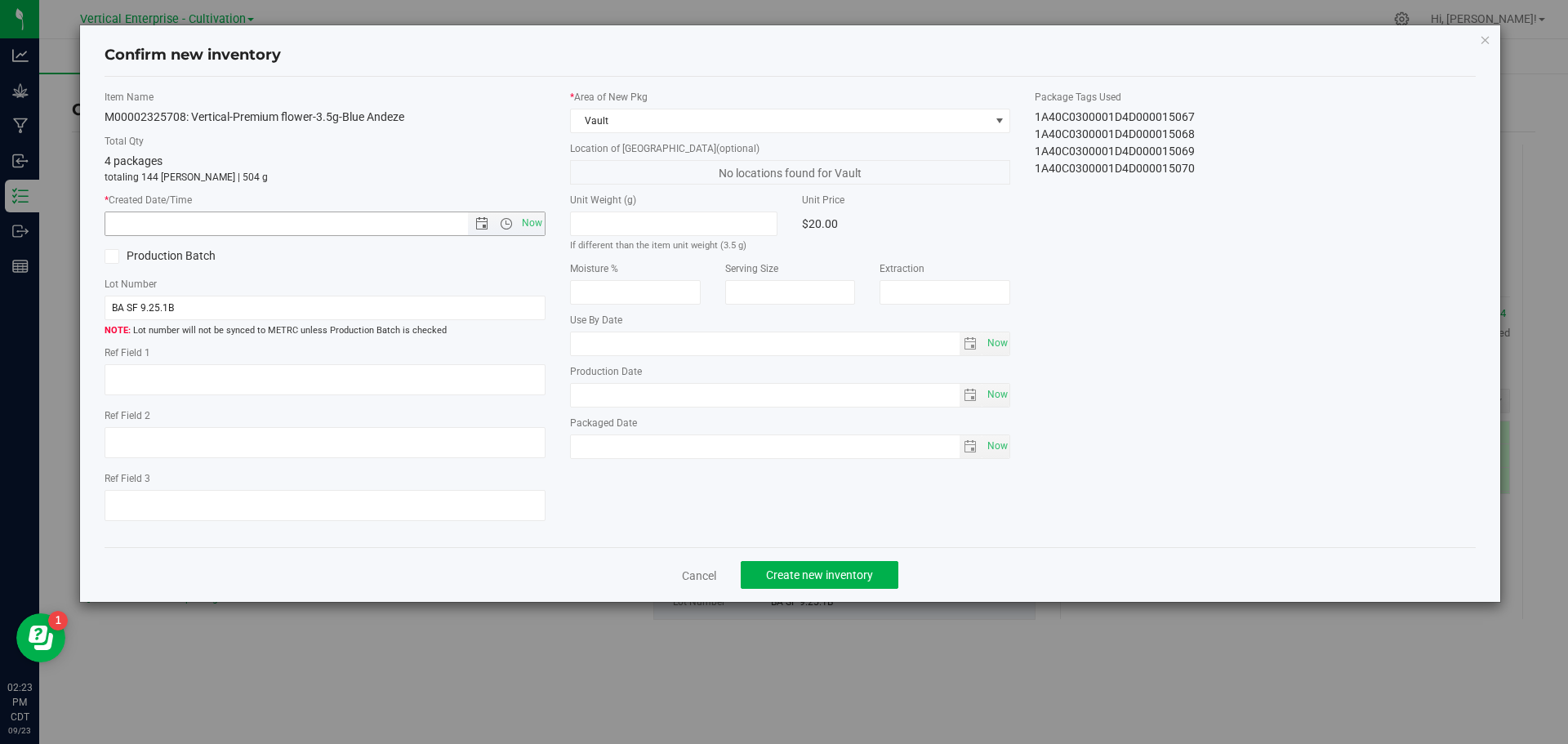
click at [535, 226] on span "Now" at bounding box center [531, 223] width 28 height 23
type input "[DATE] 2:23 PM"
click at [835, 579] on span "Create new inventory" at bounding box center [819, 574] width 107 height 13
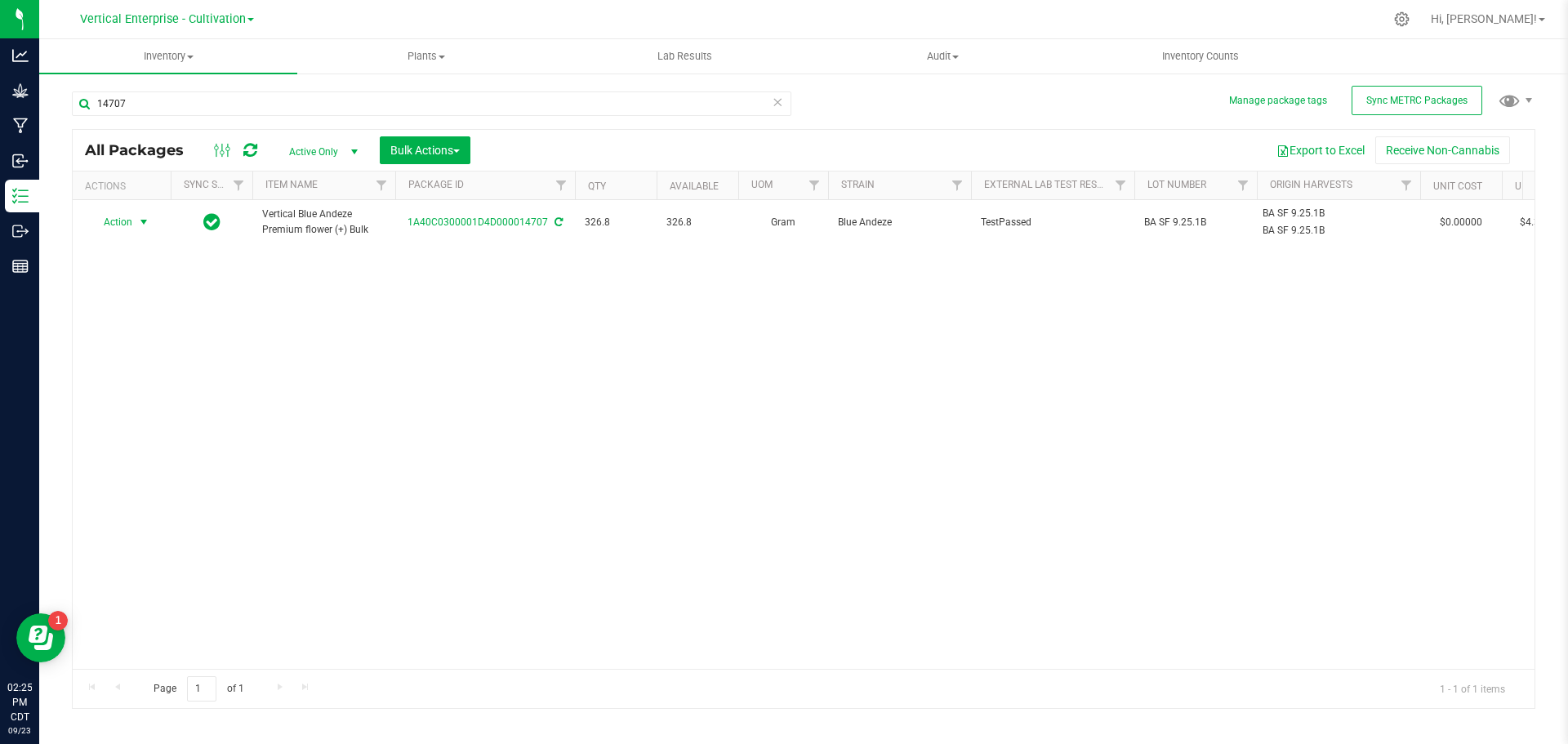
click at [95, 213] on span "Action" at bounding box center [111, 222] width 44 height 22
click at [112, 274] on li "Create package" at bounding box center [142, 274] width 103 height 24
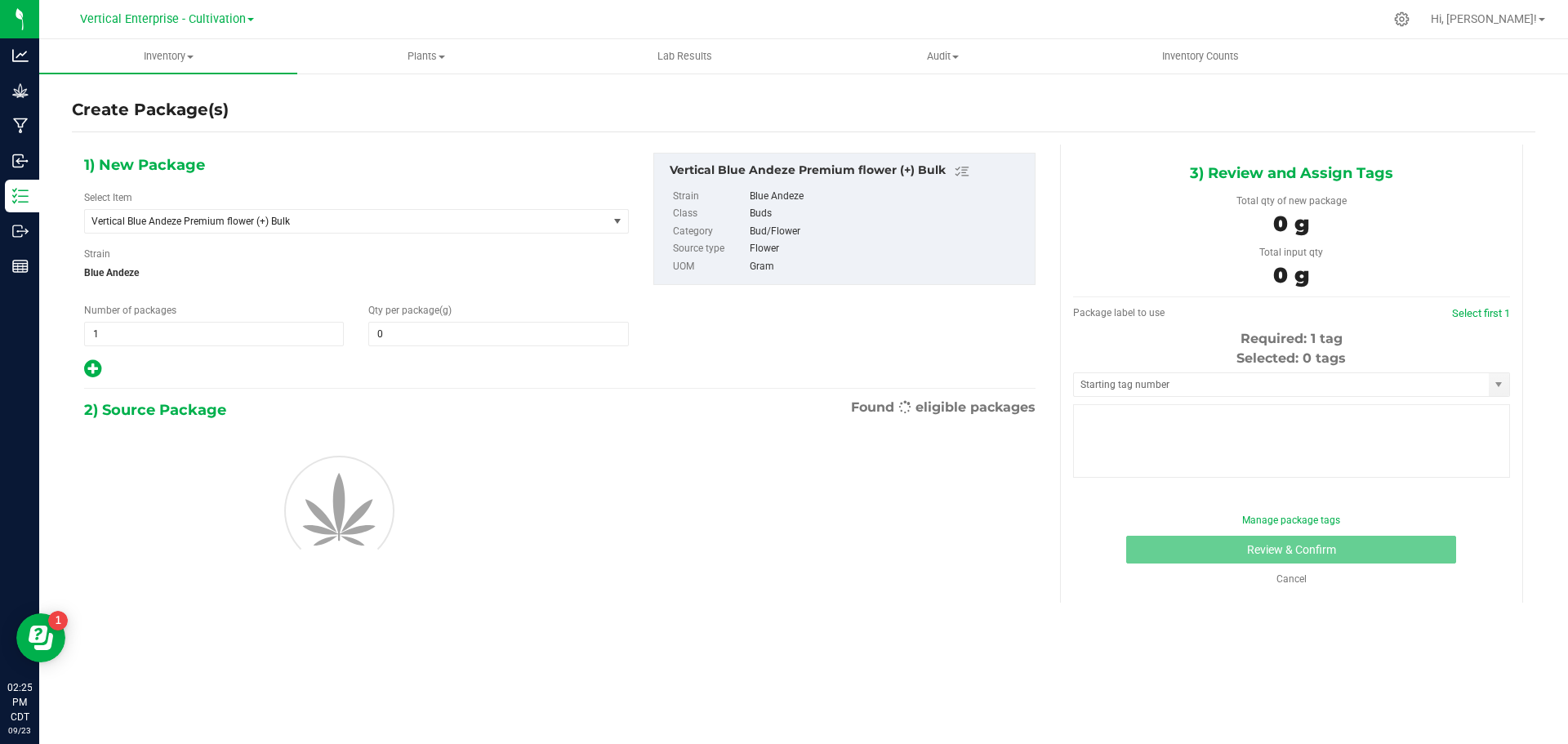
type input "0.0000"
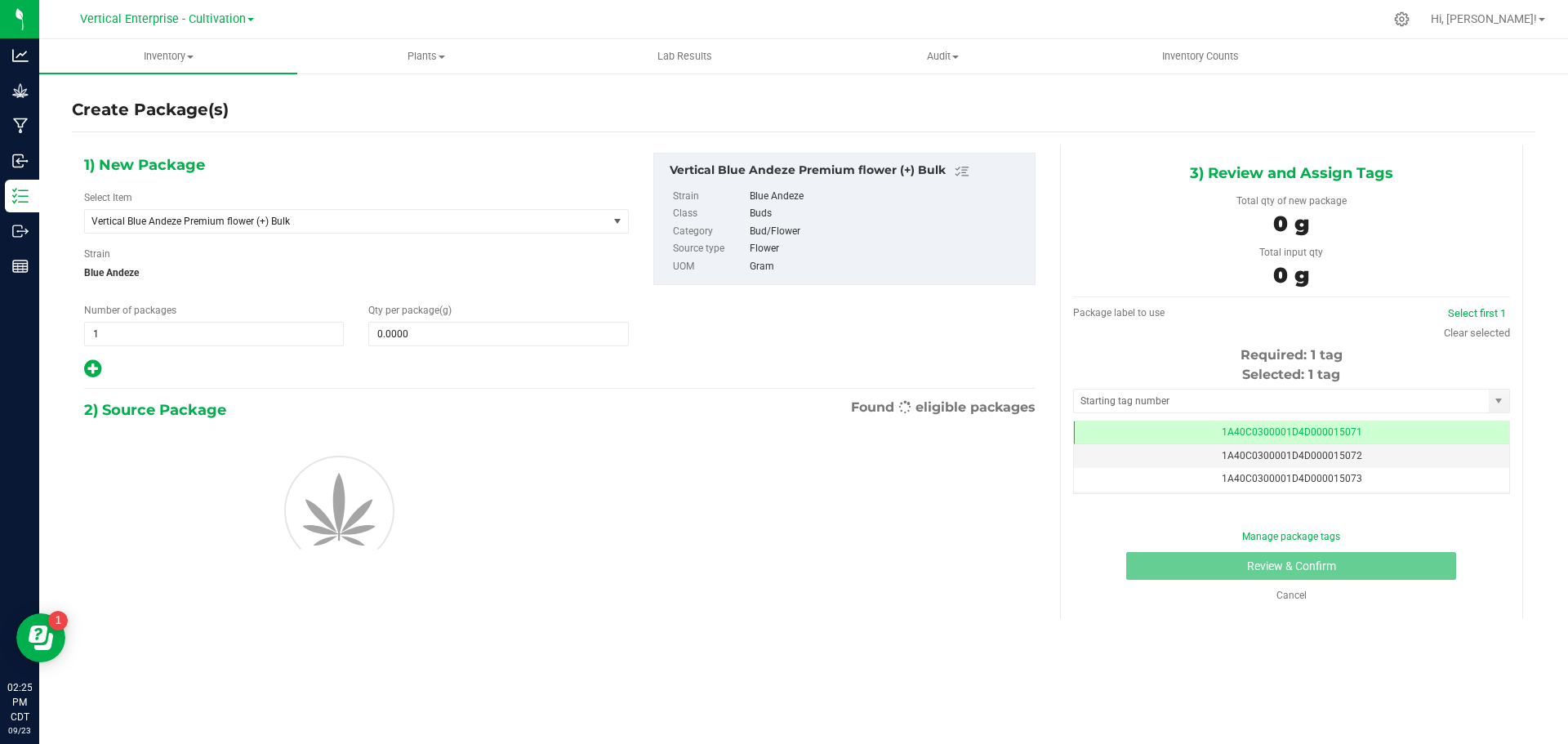
scroll to position [0, -1]
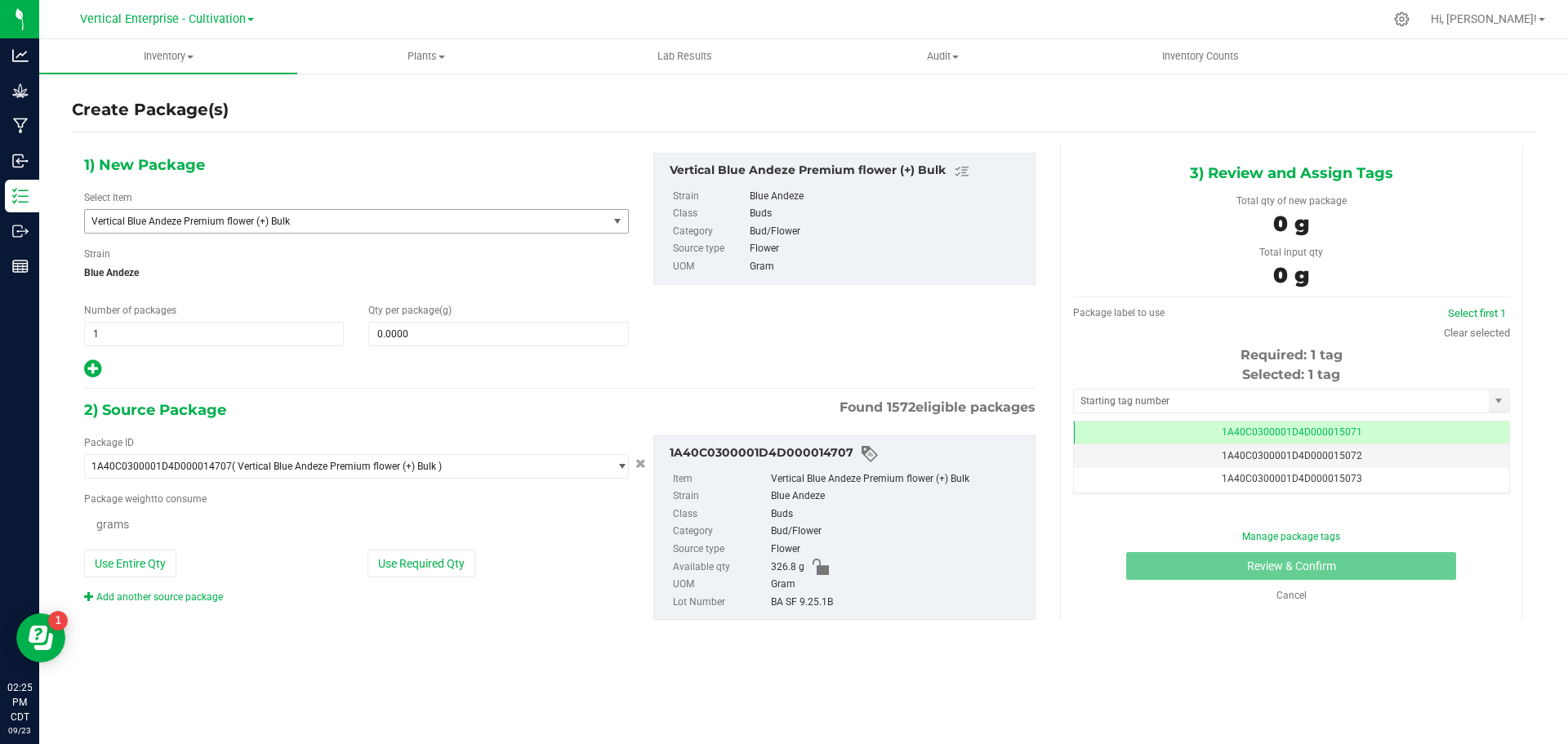
click at [247, 219] on span "Vertical Blue Andeze Premium flower (+) Bulk" at bounding box center [336, 221] width 489 height 11
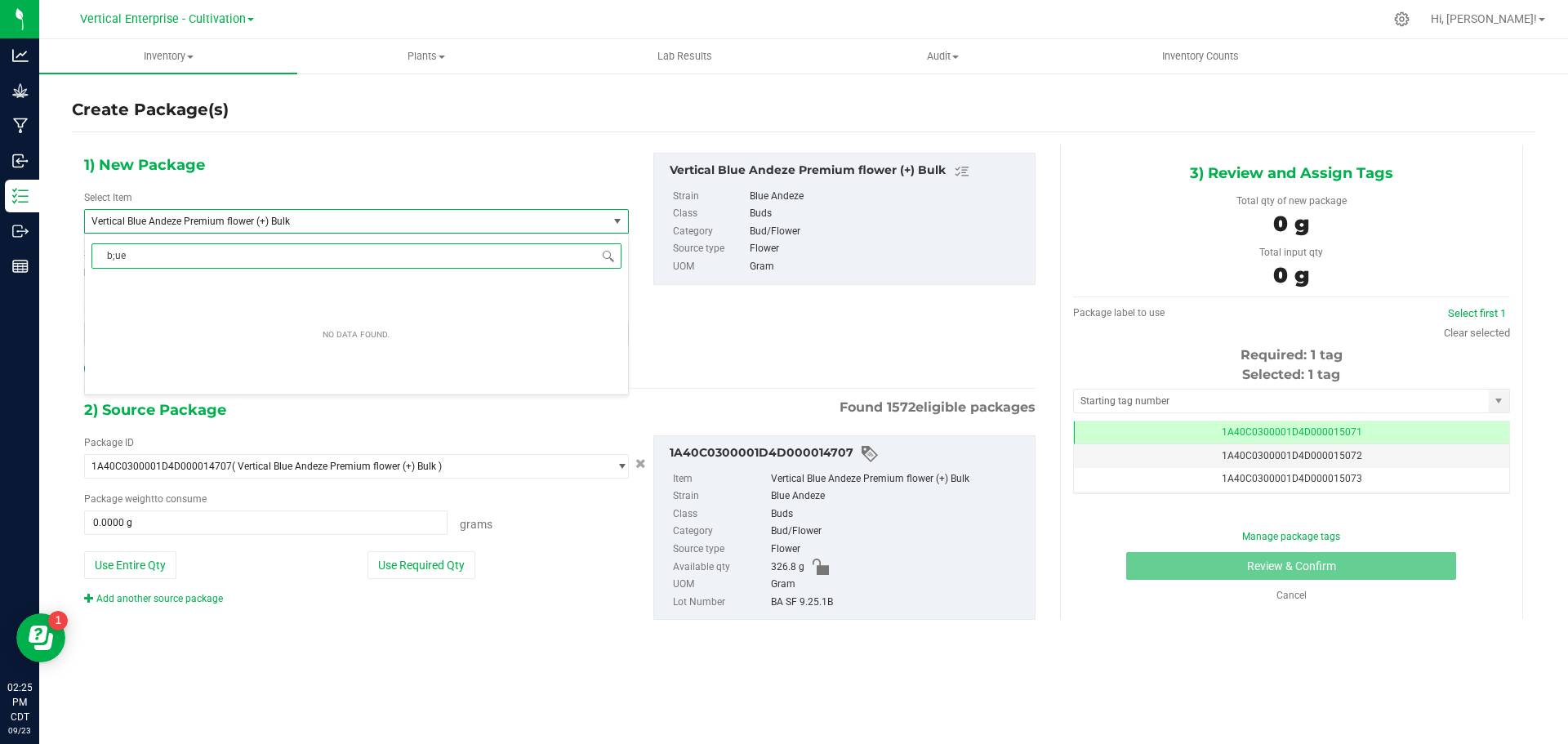
scroll to position [0, 0]
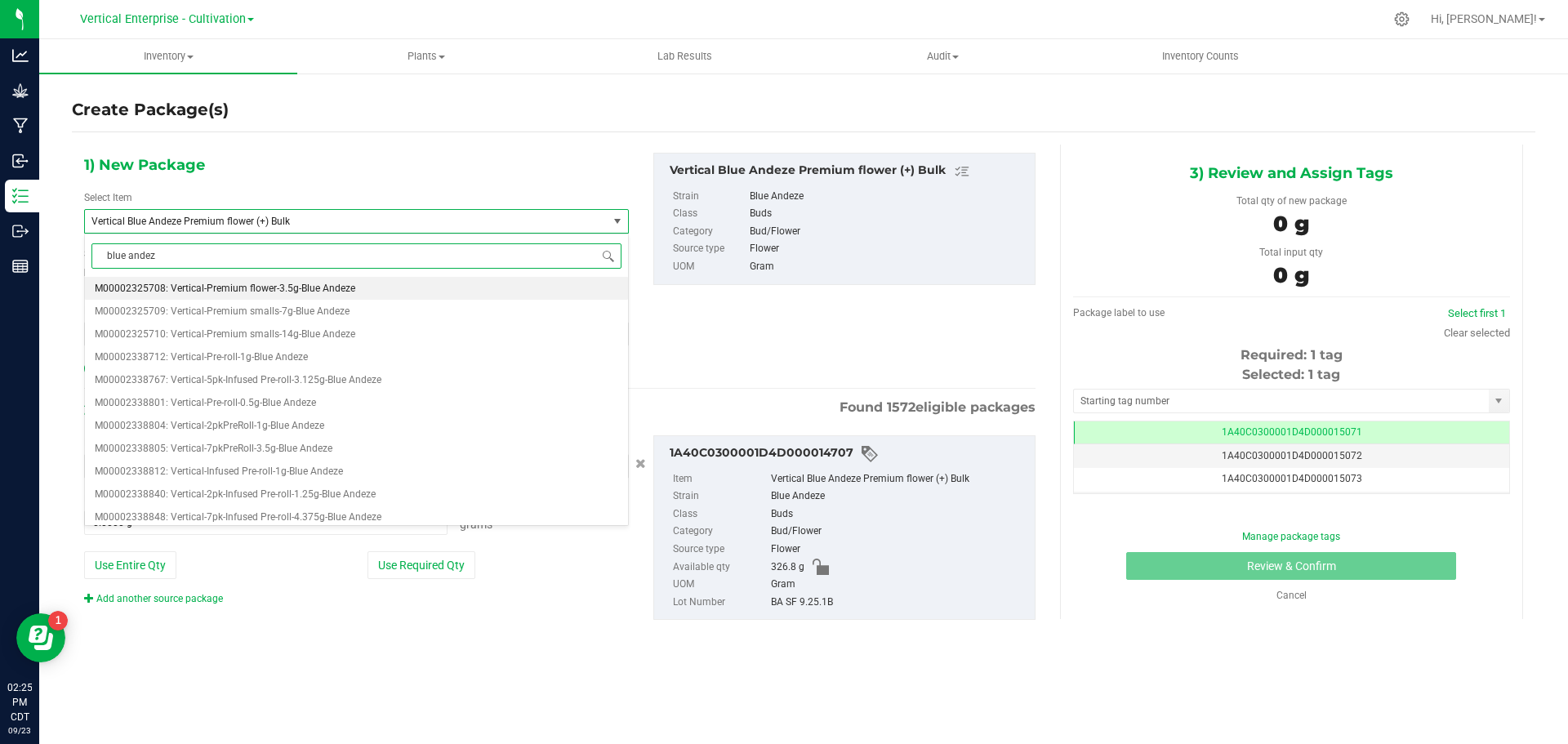
type input "blue andeze"
click at [282, 283] on span "M00002325708: Vertical-Premium flower-3.5g-Blue Andeze" at bounding box center [225, 289] width 261 height 11
type input "0"
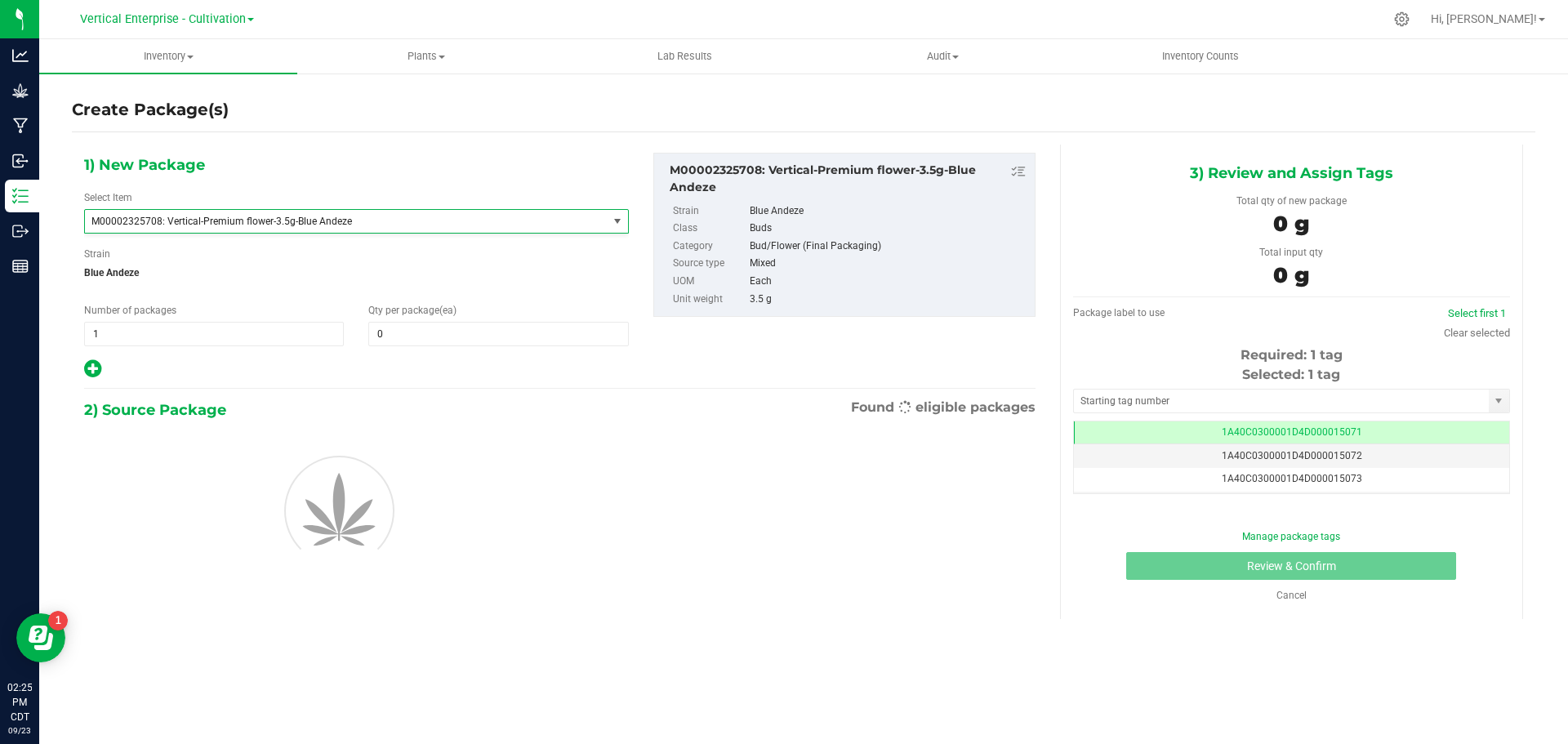
scroll to position [34591, 0]
click at [397, 334] on input "0" at bounding box center [498, 334] width 258 height 22
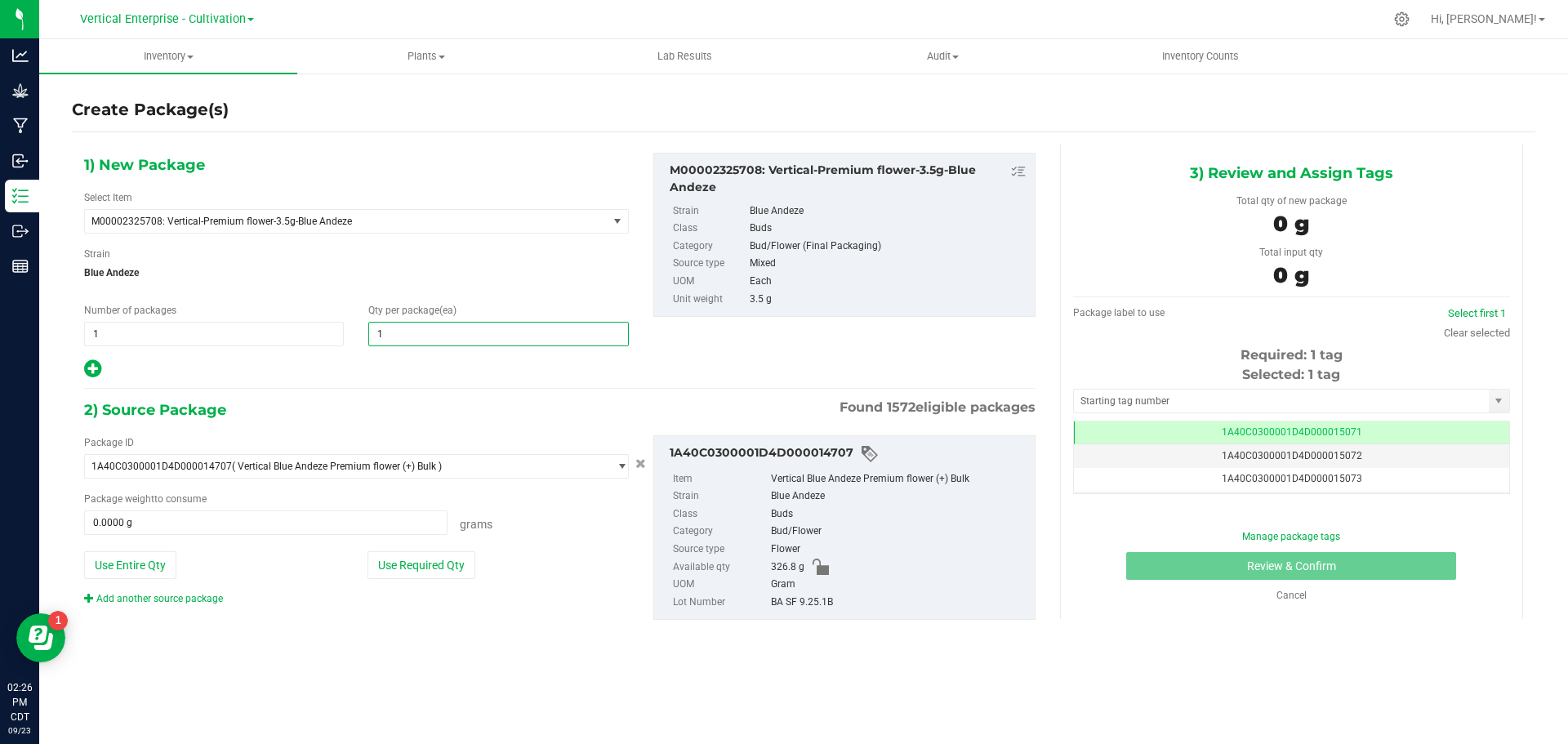
type input "14"
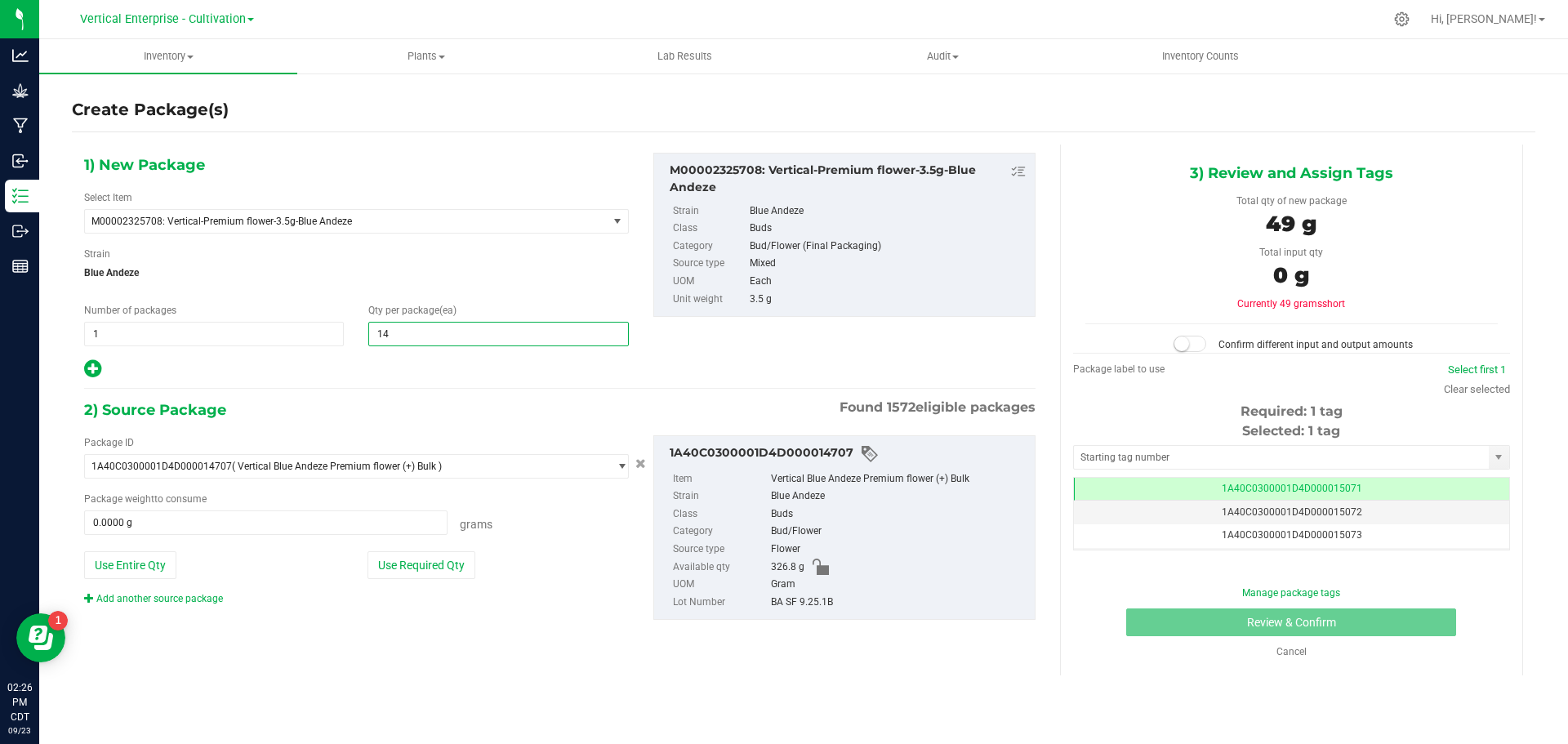
type input "14"
click at [394, 556] on button "Use Required Qty" at bounding box center [421, 565] width 108 height 28
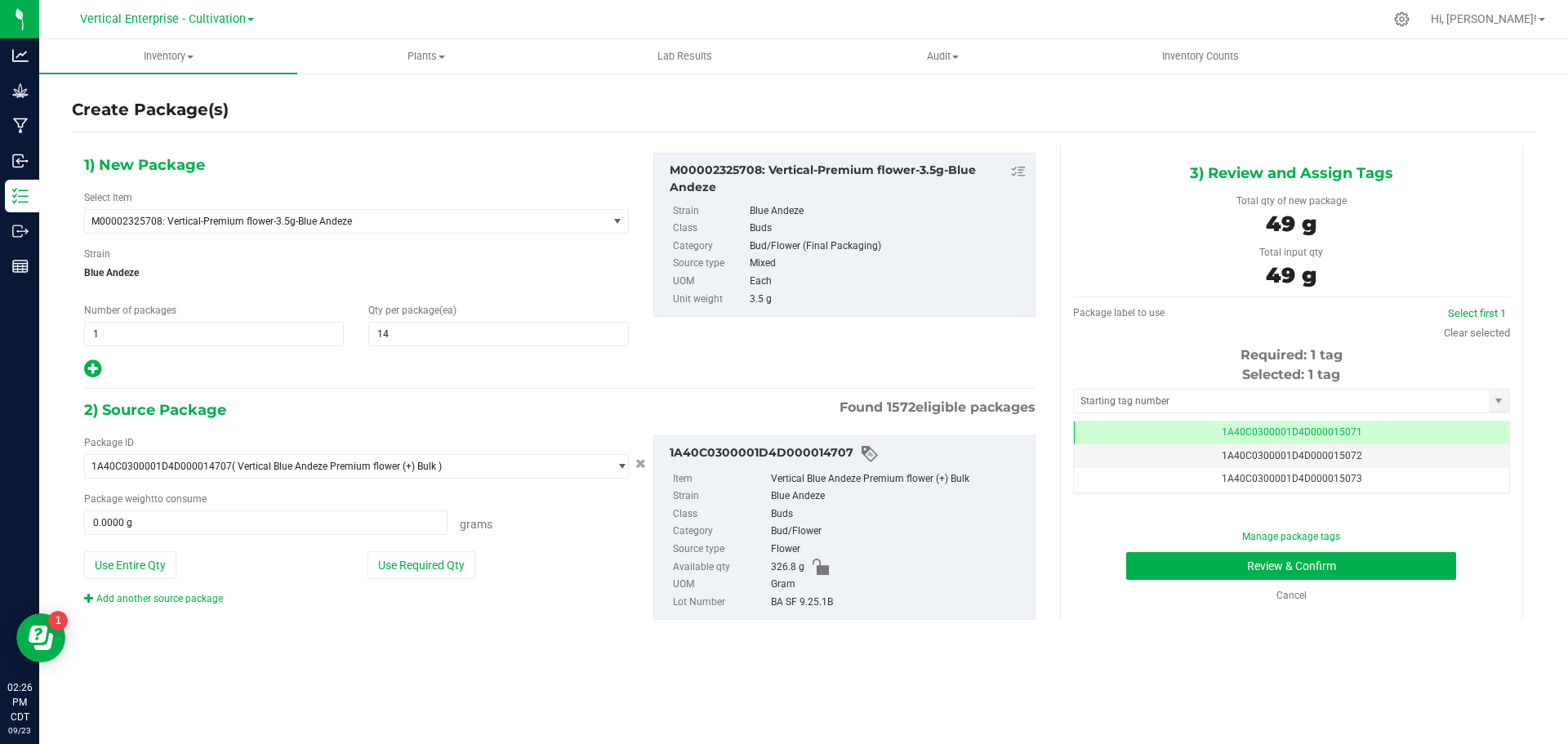
type input "49.0000 g"
click at [1337, 559] on button "Review & Confirm" at bounding box center [1292, 566] width 330 height 28
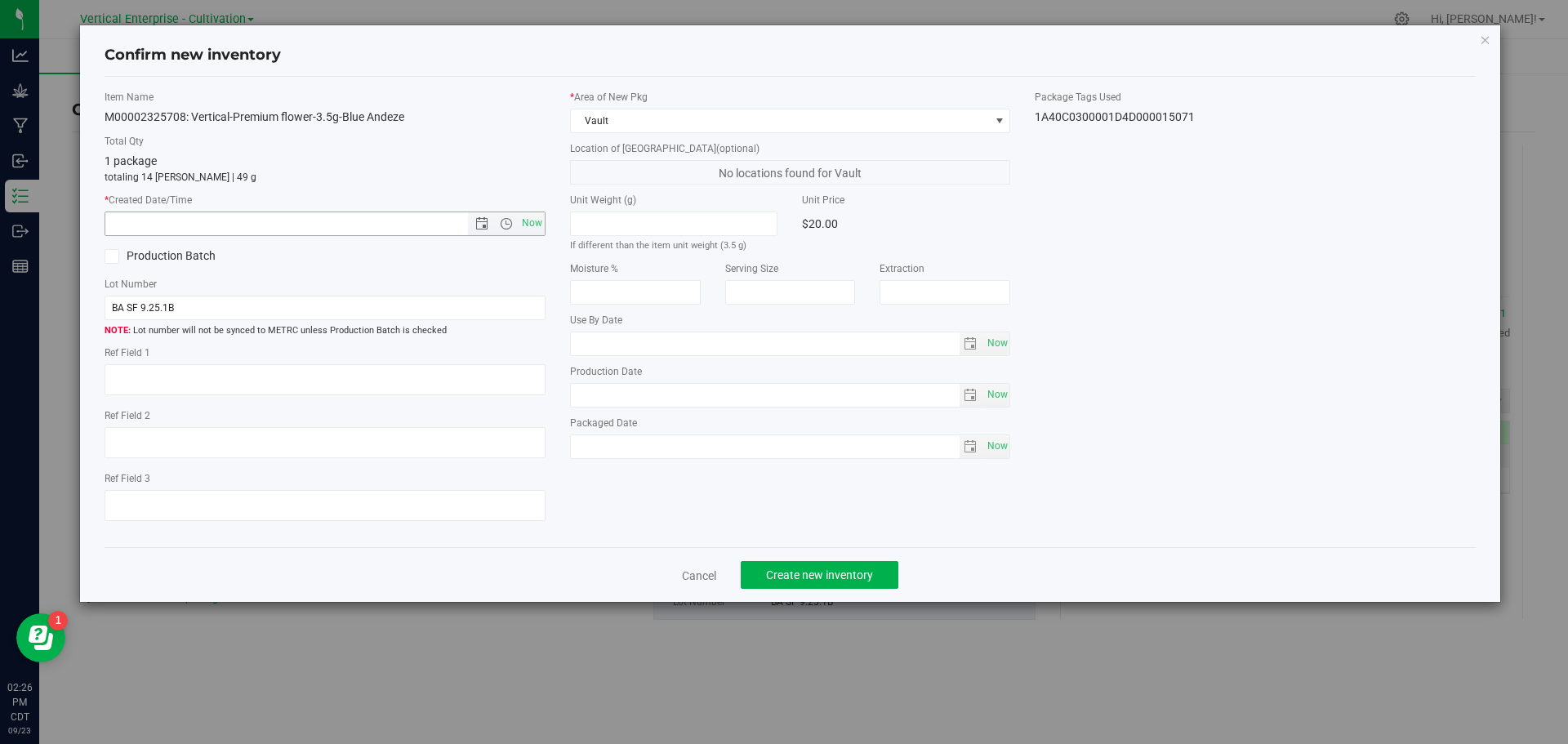
click at [521, 221] on span "Now" at bounding box center [531, 223] width 28 height 23
type input "[DATE] 2:26 PM"
click at [797, 566] on button "Create new inventory" at bounding box center [819, 575] width 157 height 28
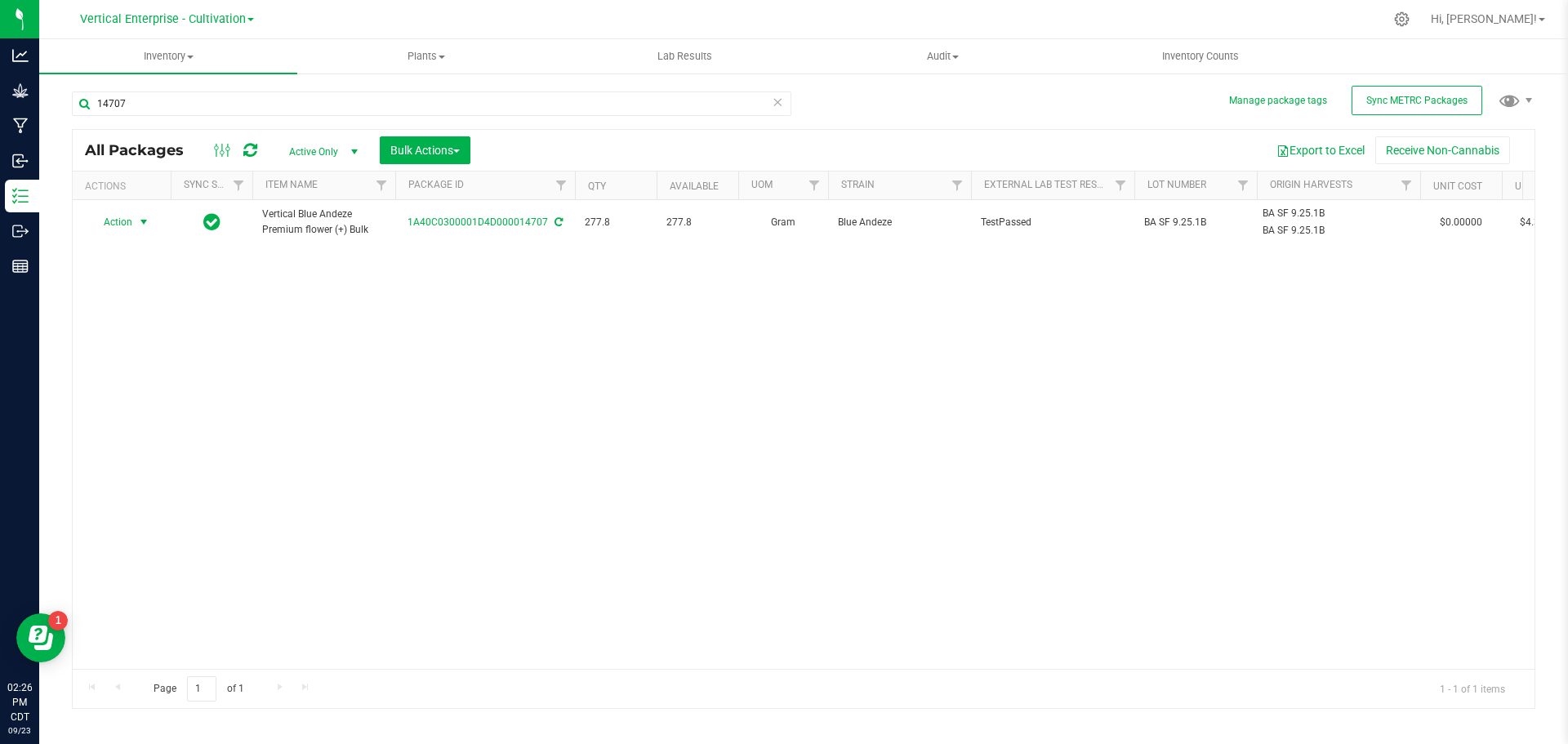
click at [123, 215] on span "Action" at bounding box center [111, 222] width 44 height 22
click at [132, 272] on li "Create package" at bounding box center [142, 274] width 103 height 24
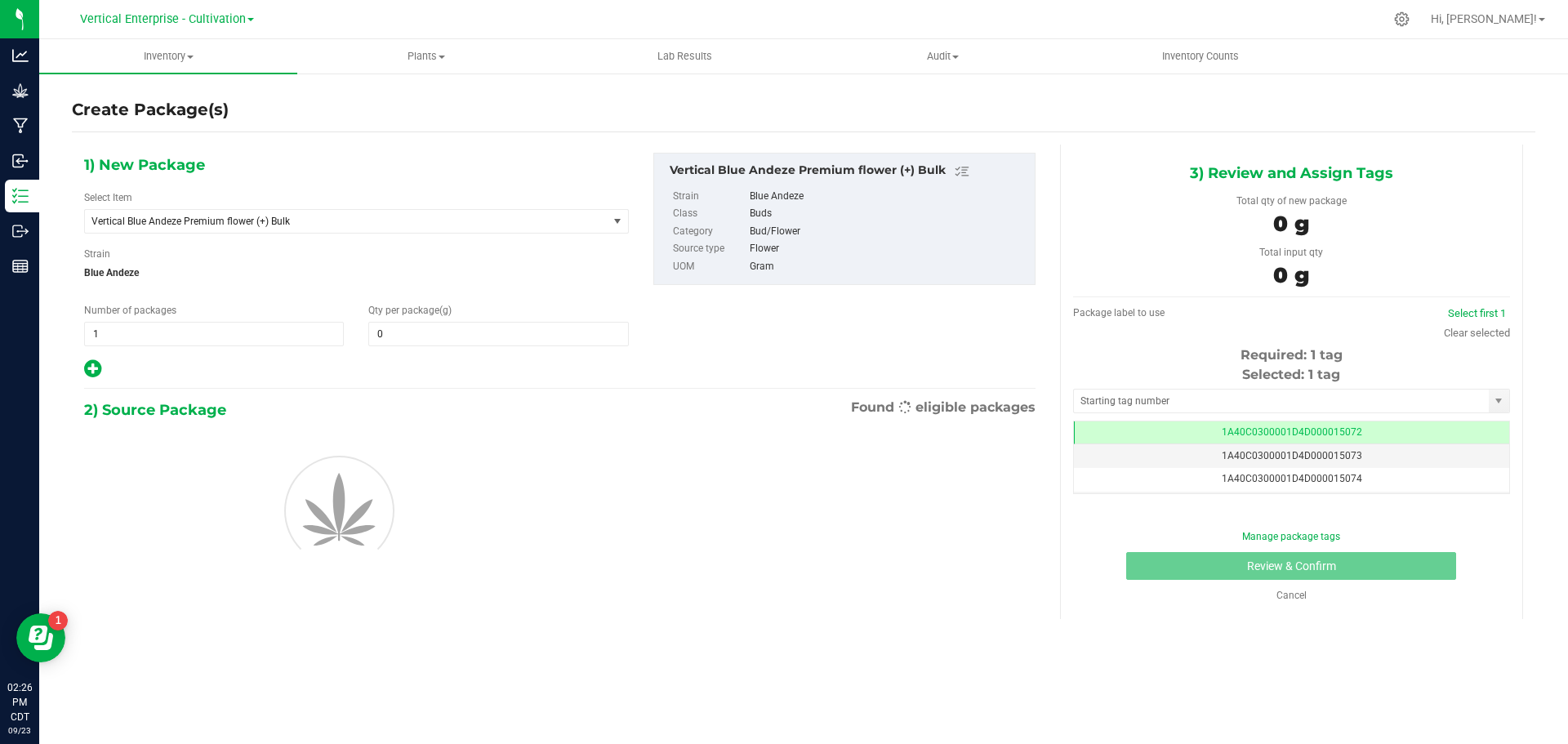
type input "0.0000"
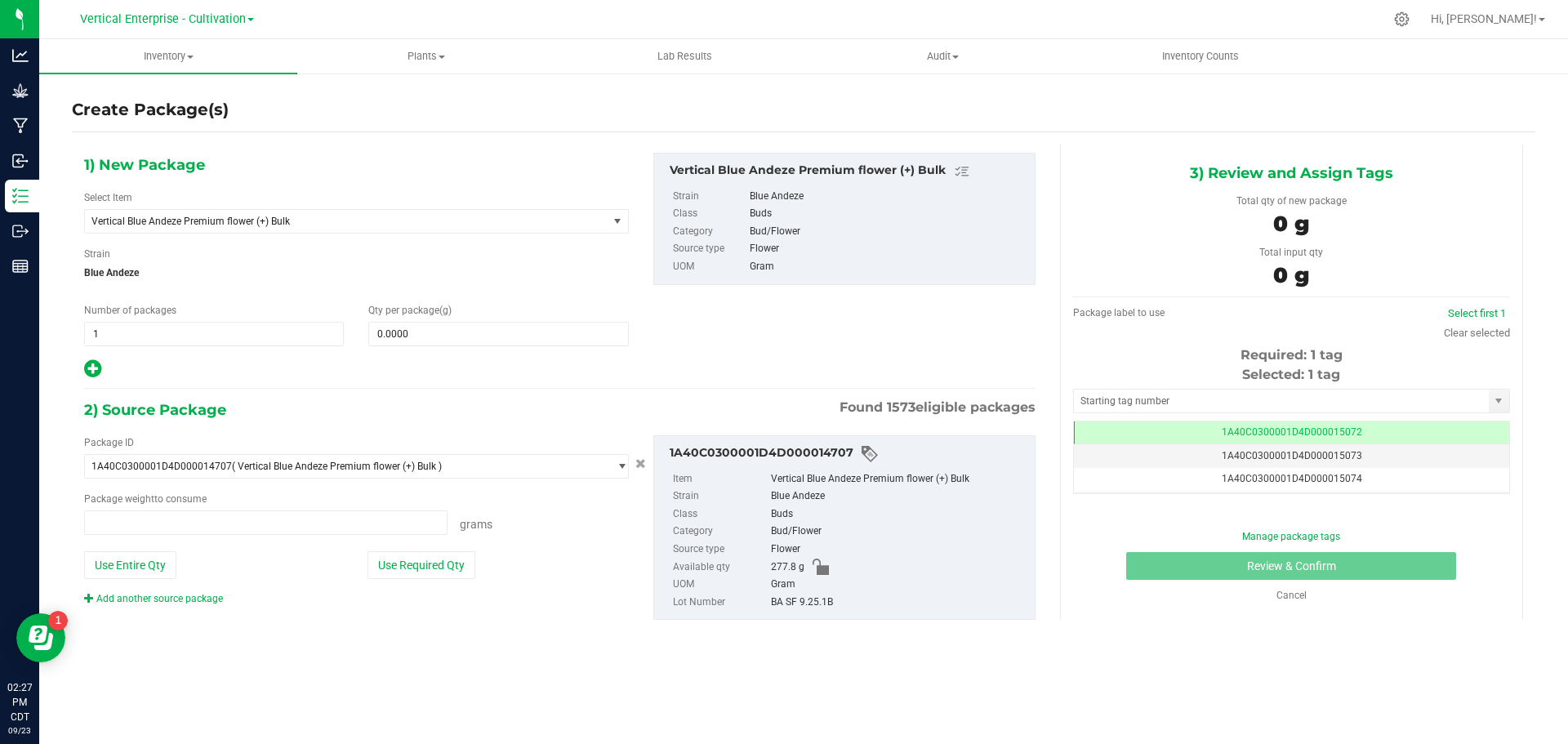
type input "0.0000 g"
click at [254, 217] on span "Vertical Blue Andeze Premium flower (+) Bulk" at bounding box center [336, 221] width 489 height 11
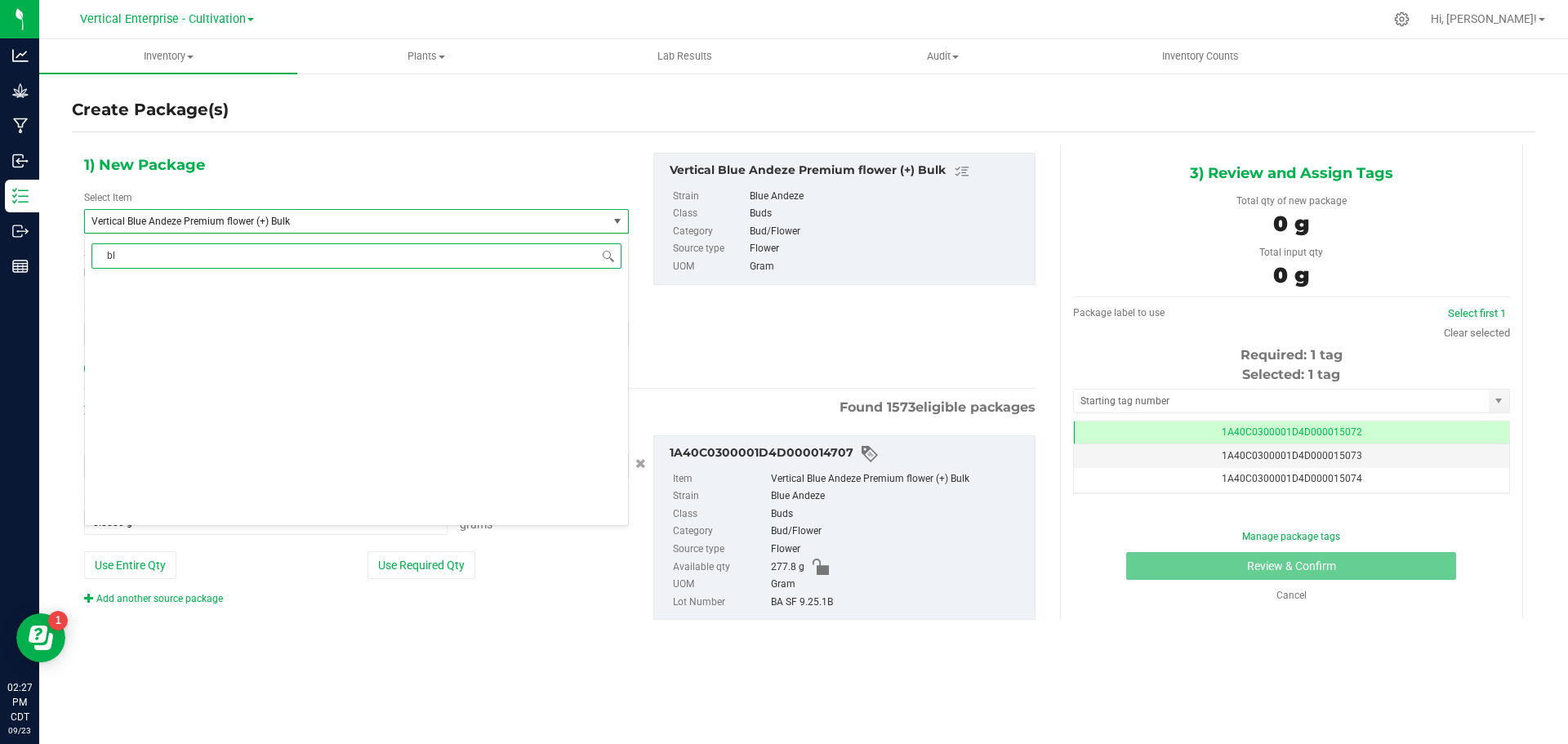
scroll to position [0, 0]
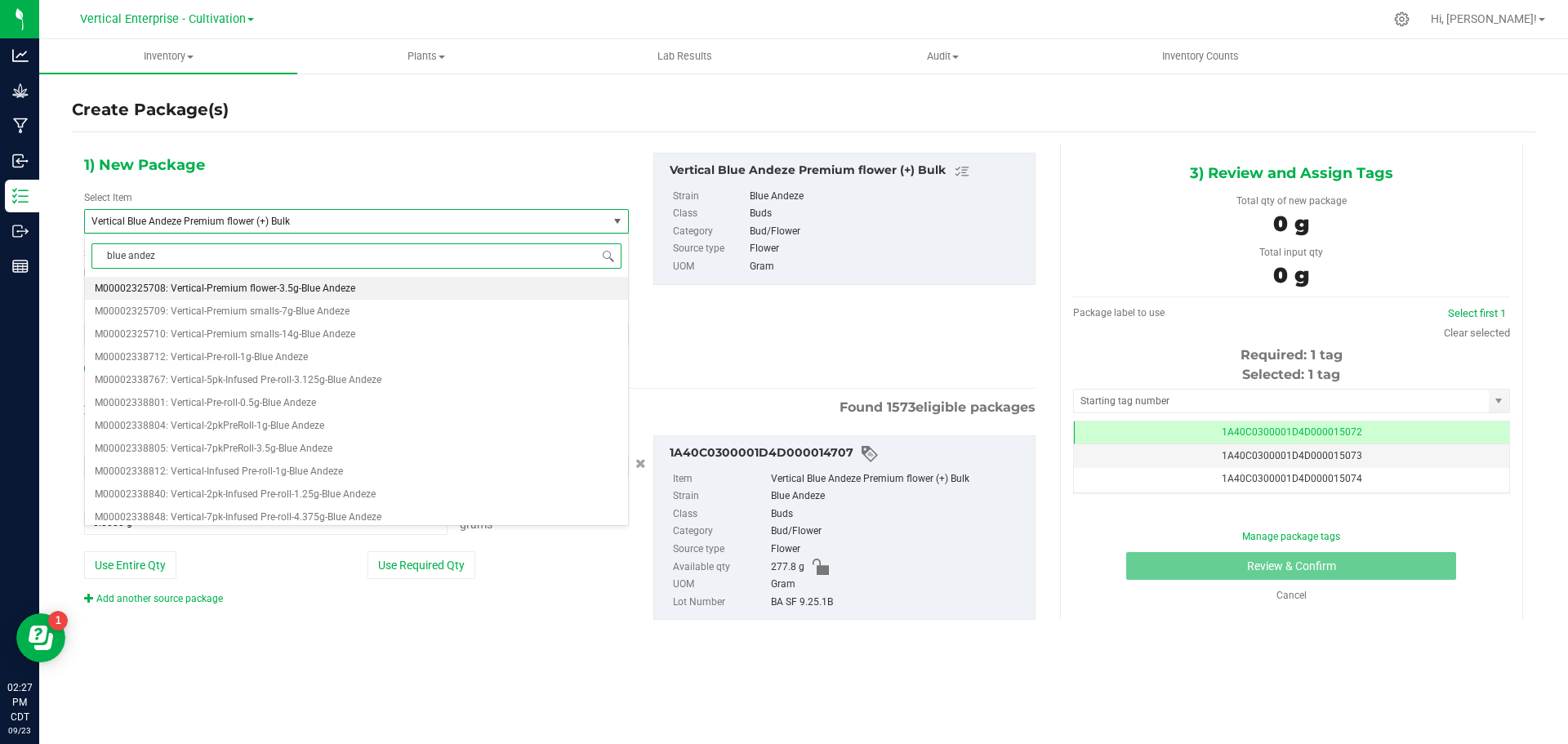
type input "blue andeze"
click at [286, 289] on span "M00002325708: Vertical-Premium flower-3.5g-Blue Andeze" at bounding box center [225, 289] width 261 height 11
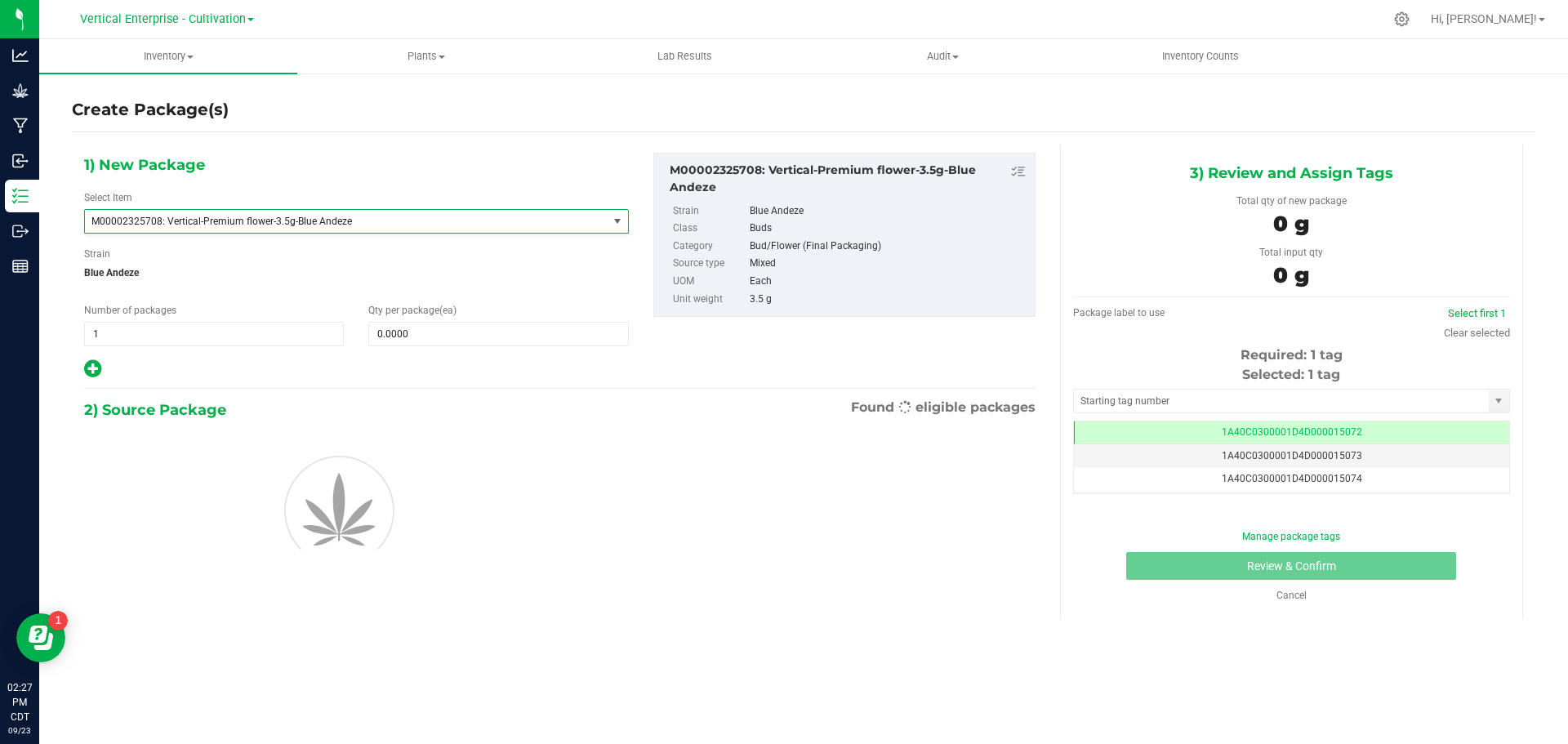
type input "0"
click at [470, 334] on span at bounding box center [498, 334] width 260 height 24
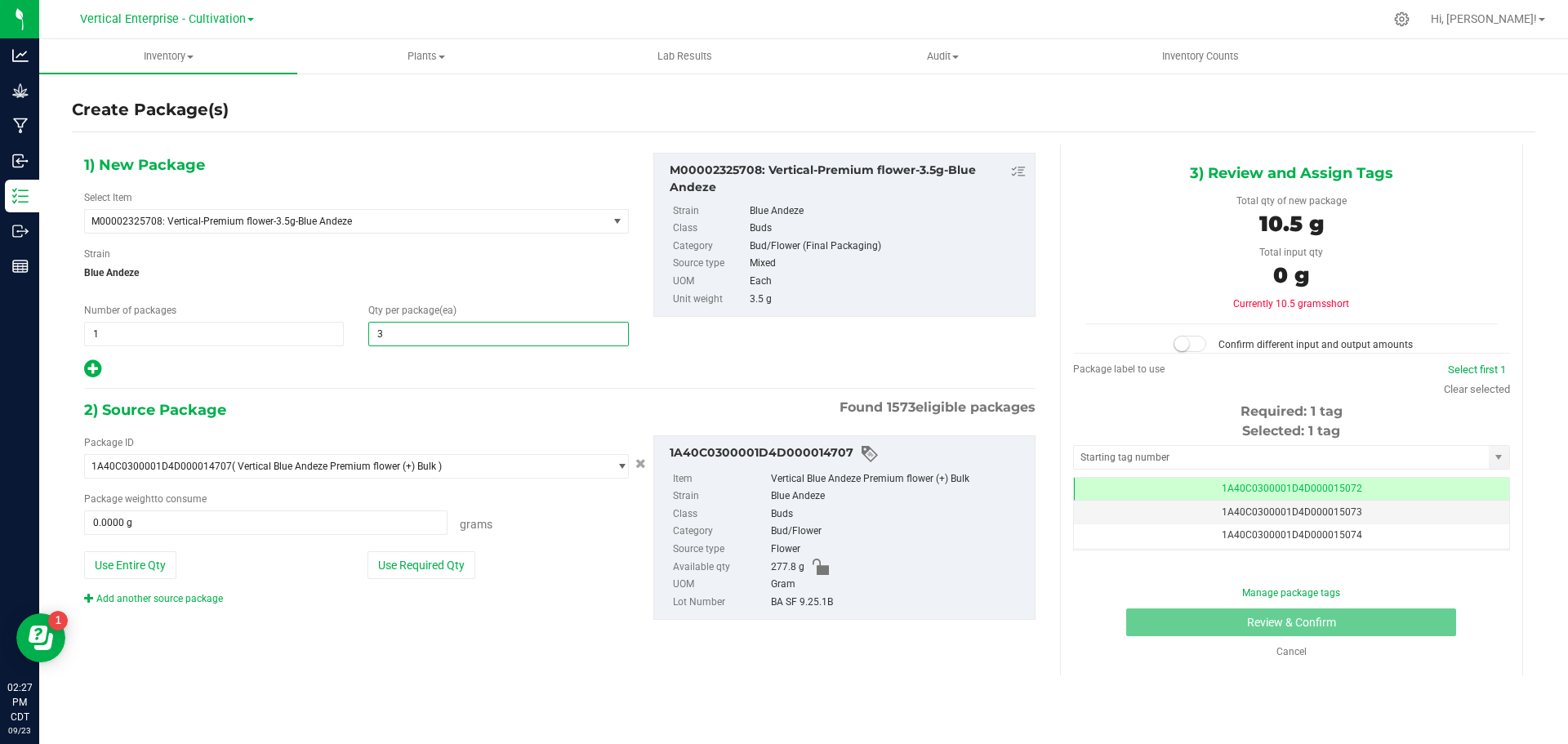
type input "36"
click at [418, 549] on div "Package ID 1A40C0300001D4D000014707 ( Vertical Blue Andeze Premium flower (+) B…" at bounding box center [356, 520] width 569 height 171
click at [412, 563] on button "Use Required Qty" at bounding box center [421, 565] width 108 height 28
type input "126.0000 g"
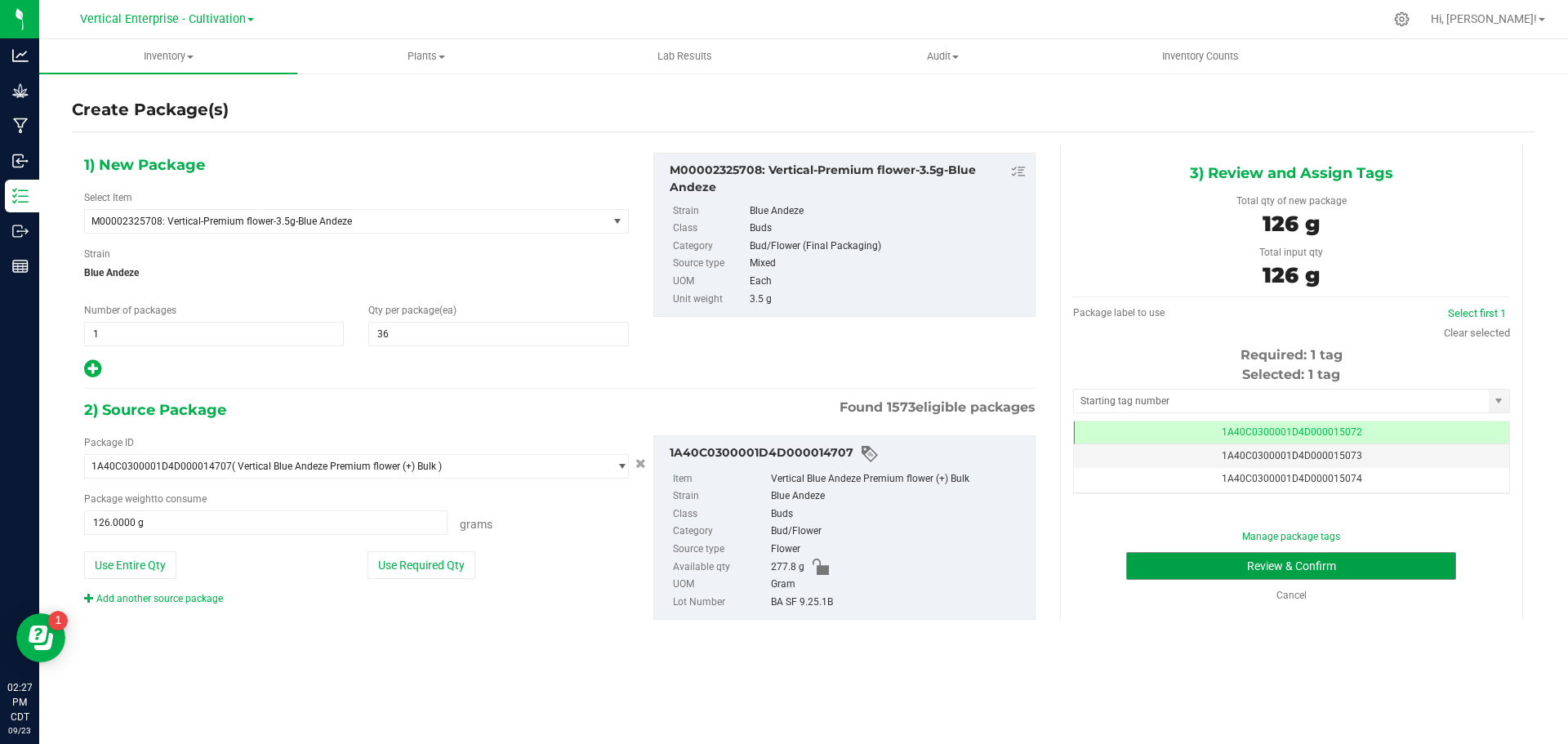
click at [1312, 558] on button "Review & Confirm" at bounding box center [1292, 566] width 330 height 28
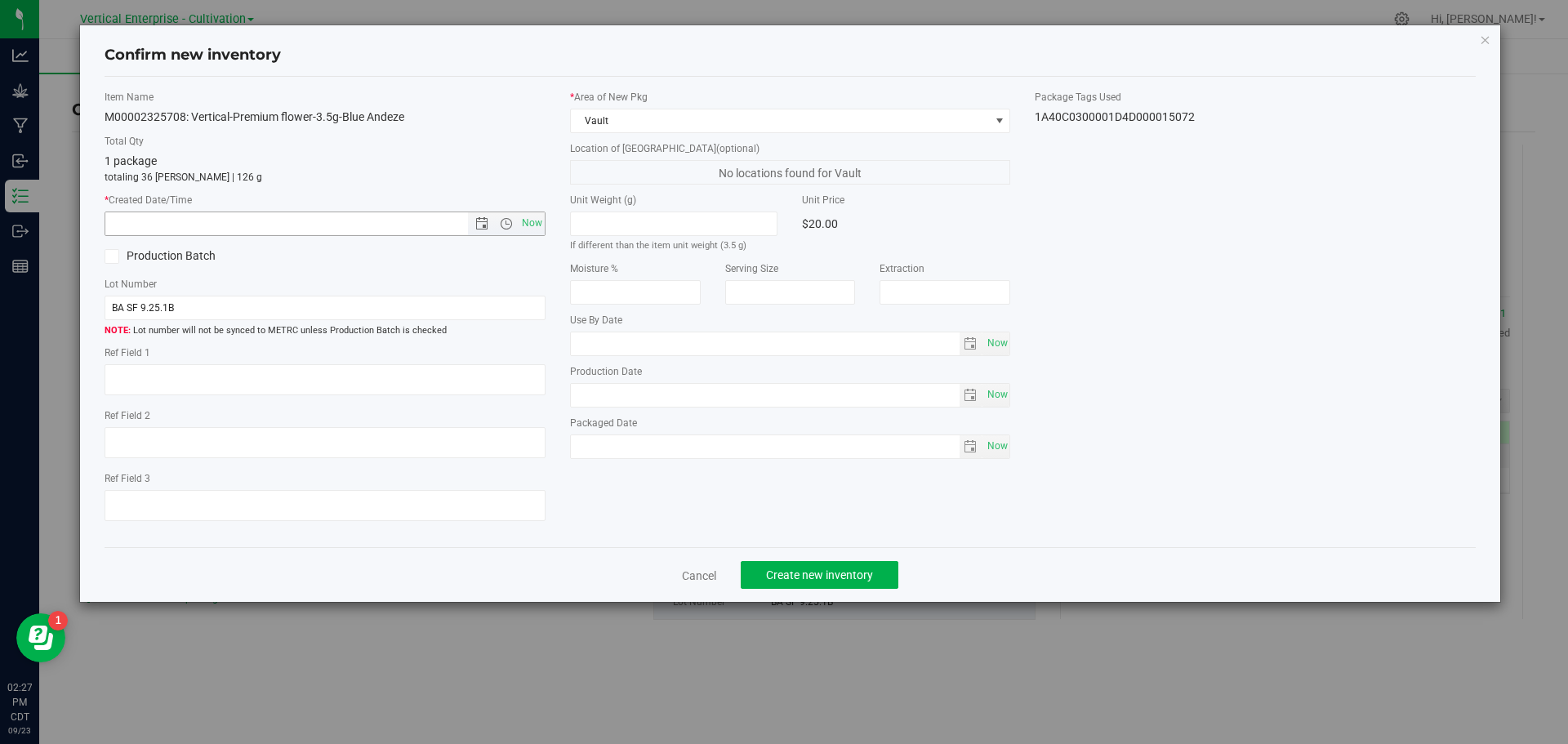
click at [526, 224] on span "Now" at bounding box center [531, 223] width 28 height 23
type input "[DATE] 2:27 PM"
click at [800, 571] on span "Create new inventory" at bounding box center [819, 574] width 107 height 13
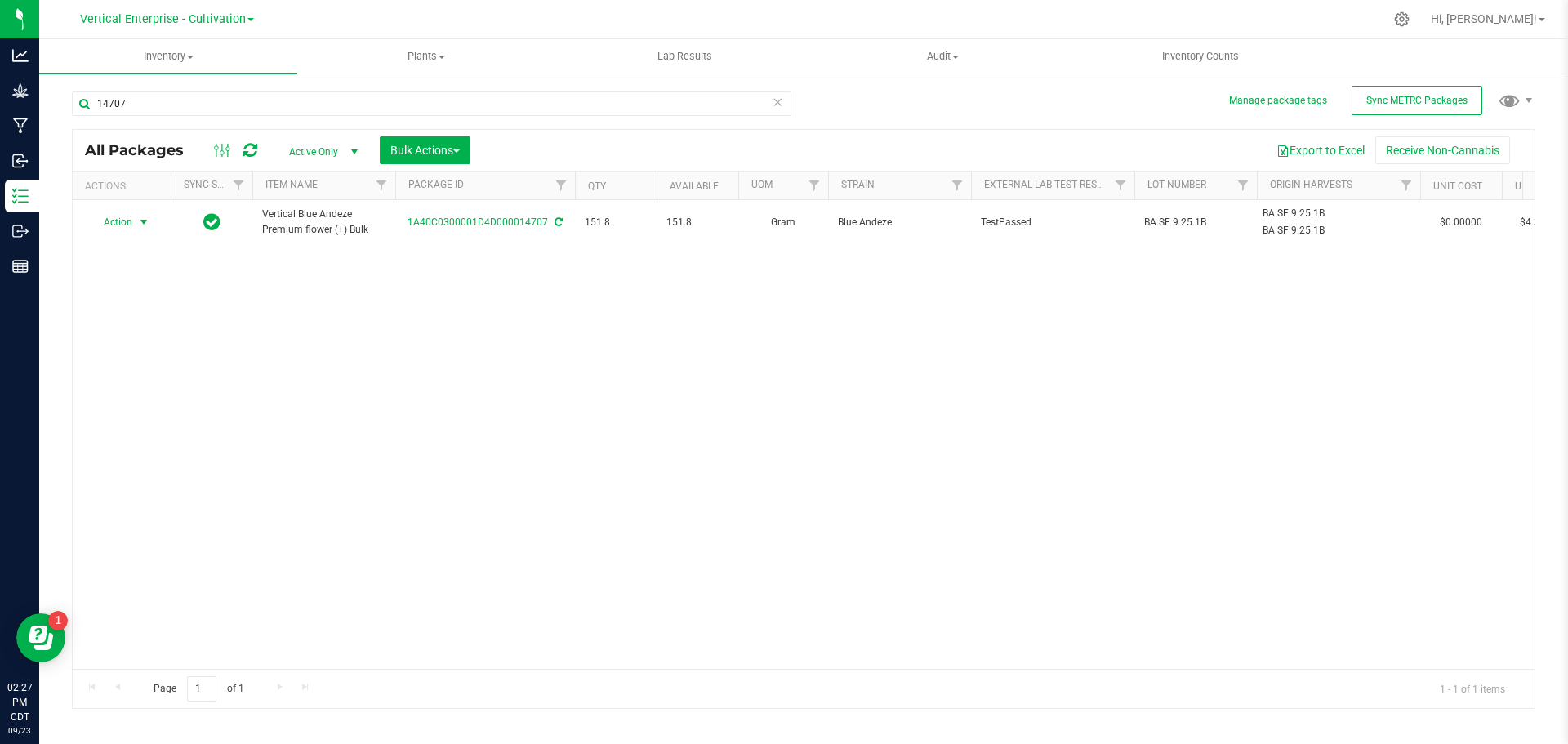
click at [124, 215] on span "Action" at bounding box center [111, 222] width 44 height 22
click at [140, 276] on li "Create package" at bounding box center [142, 274] width 103 height 24
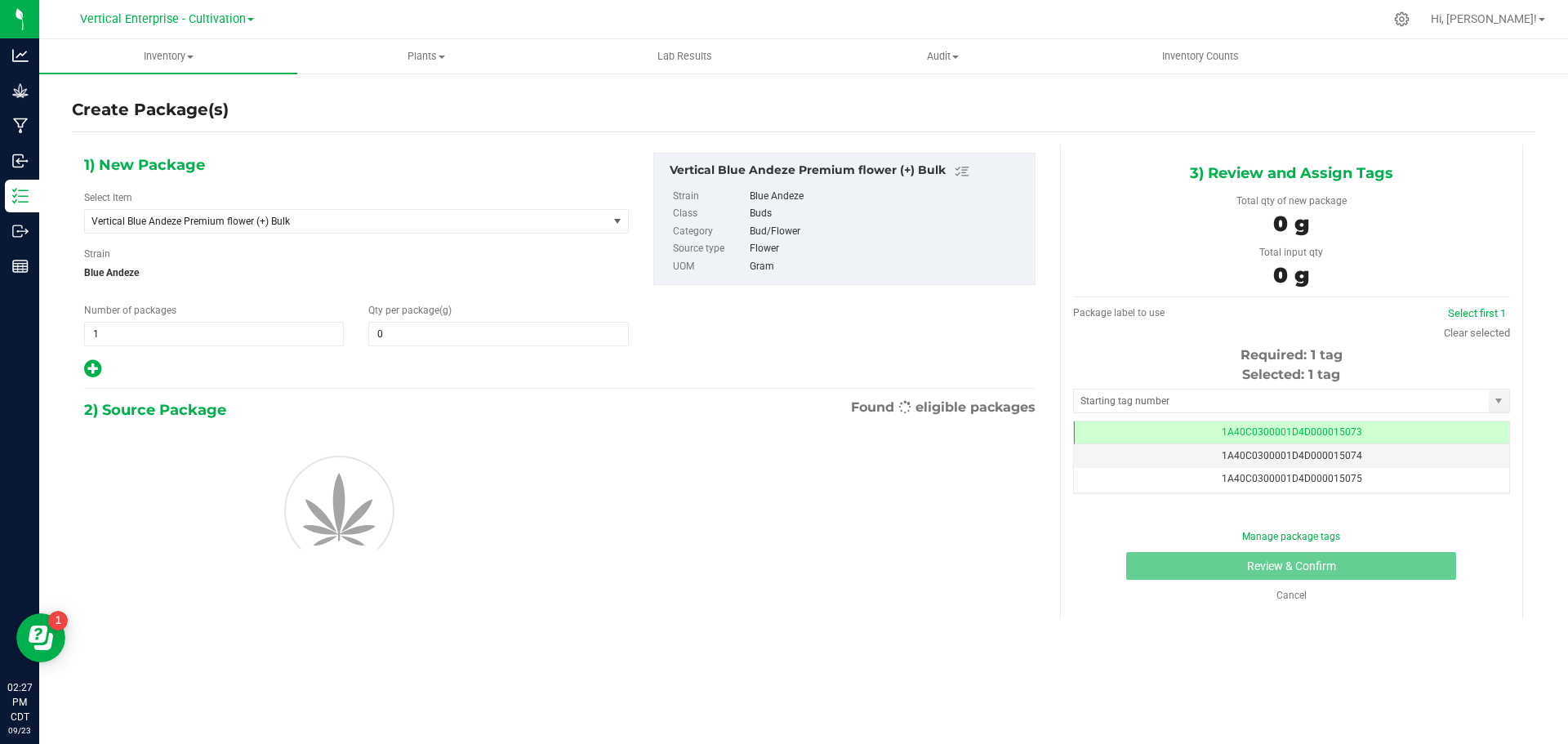
type input "0.0000"
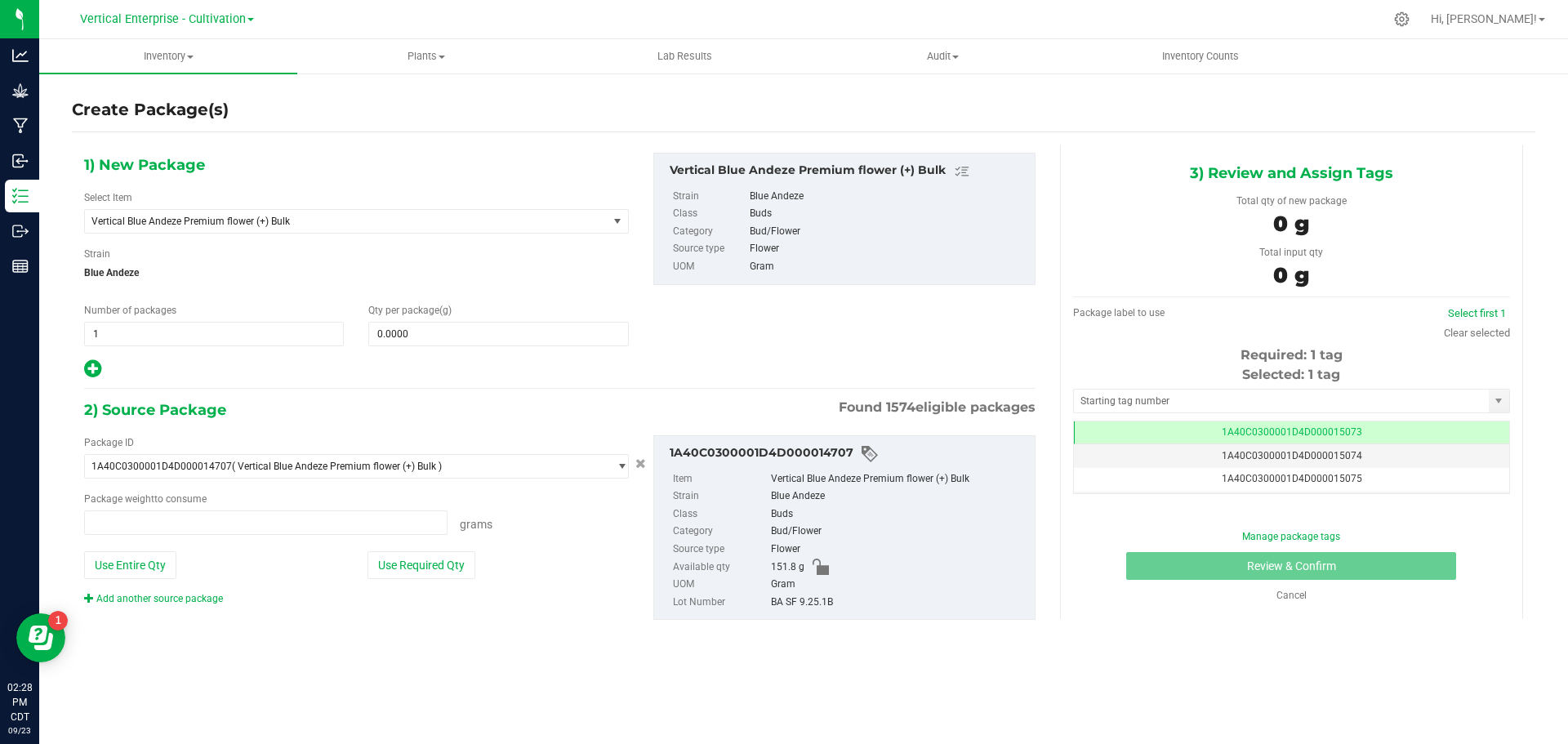
type input "0.0000 g"
click at [220, 229] on span "Vertical Blue Andeze Premium flower (+) Bulk" at bounding box center [347, 221] width 523 height 22
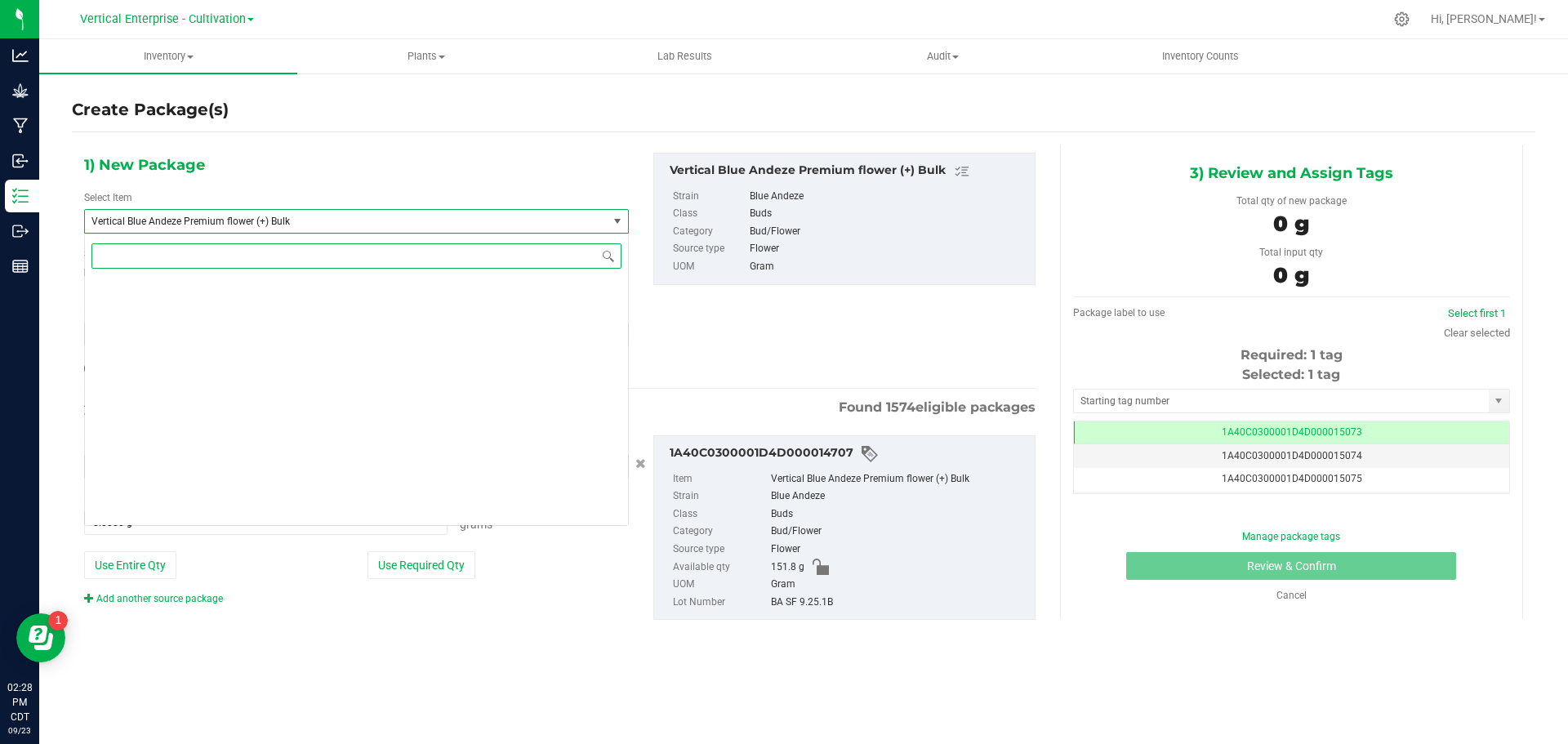
scroll to position [43302, 0]
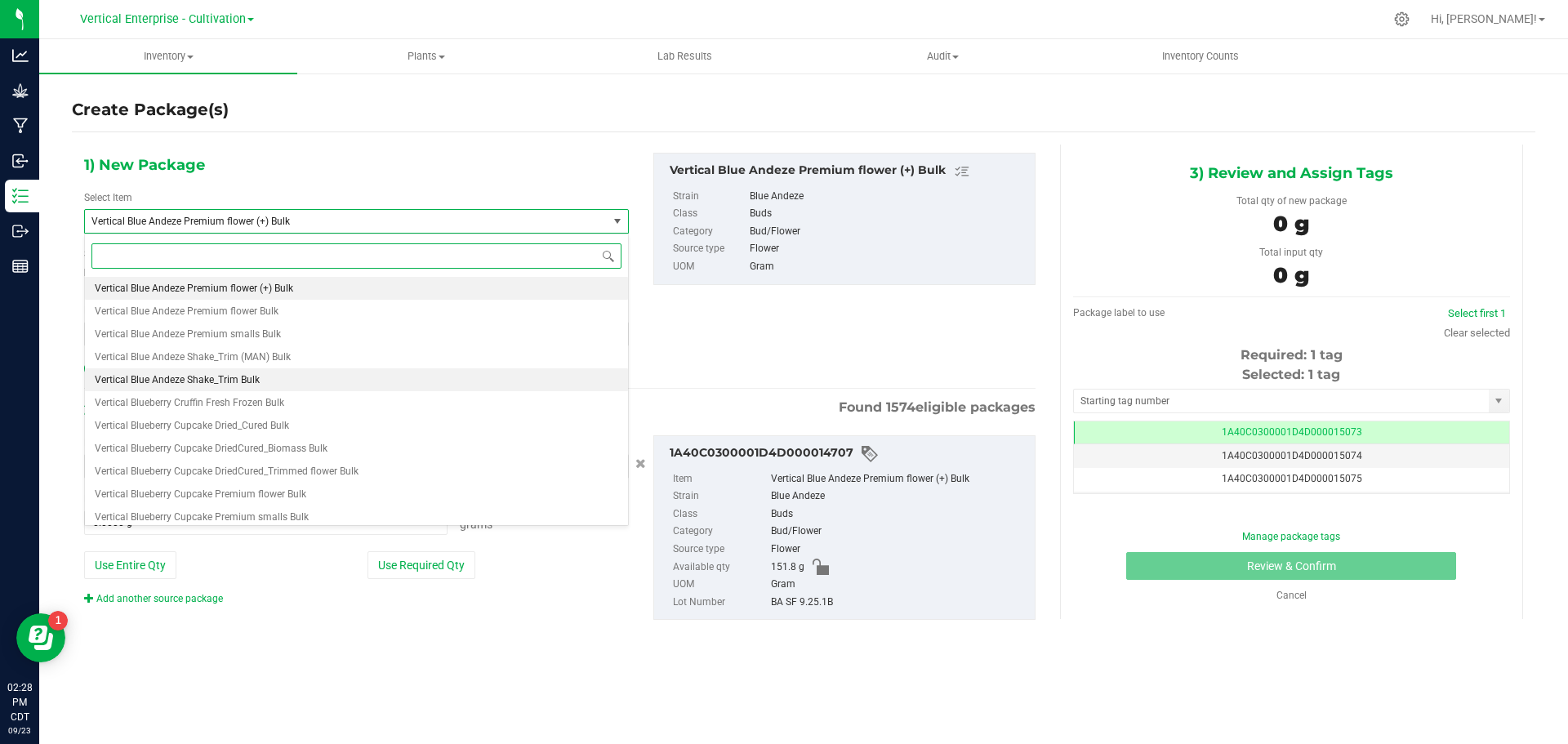
click at [222, 384] on span "Vertical Blue Andeze Shake_Trim Bulk" at bounding box center [177, 379] width 165 height 11
type input "0.0000"
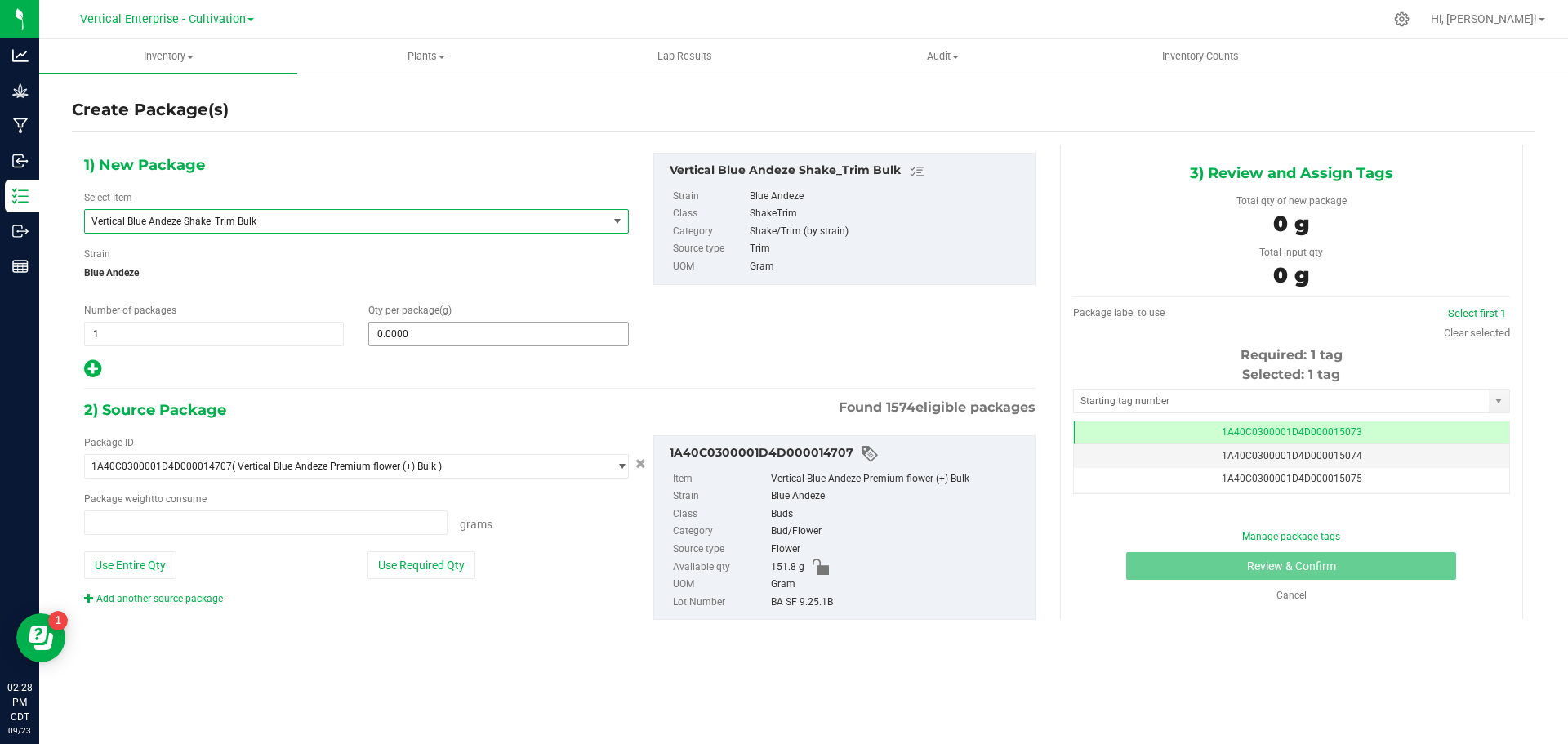
type input "0.0000 g"
click at [447, 338] on span at bounding box center [498, 334] width 260 height 24
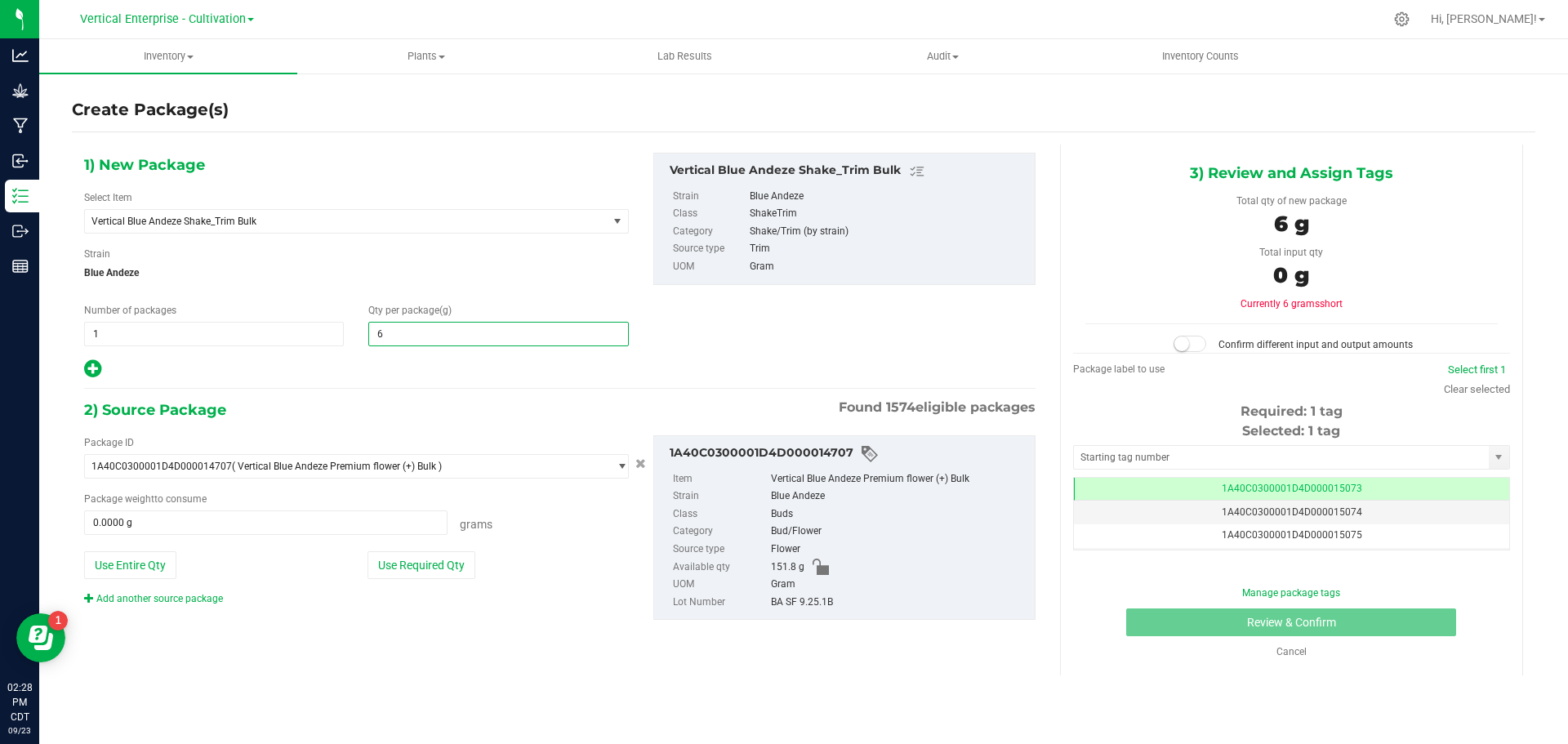
type input "60"
type input "60.0000"
click at [156, 566] on button "Use Entire Qty" at bounding box center [130, 565] width 92 height 28
type input "151.8000 g"
click at [1184, 346] on small at bounding box center [1182, 344] width 15 height 15
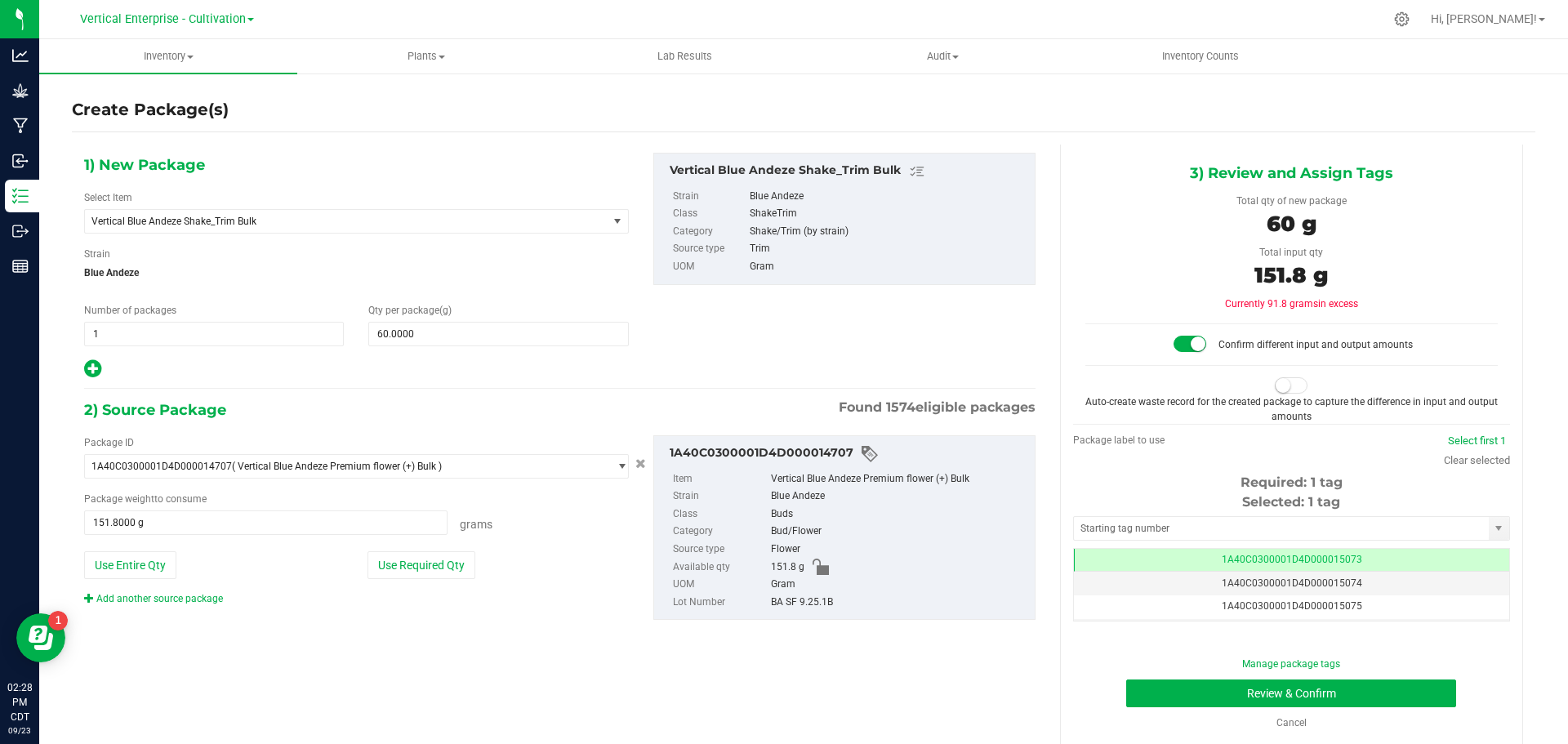
click at [1281, 386] on span at bounding box center [1291, 385] width 33 height 16
click at [1331, 684] on button "Review & Confirm" at bounding box center [1292, 693] width 330 height 28
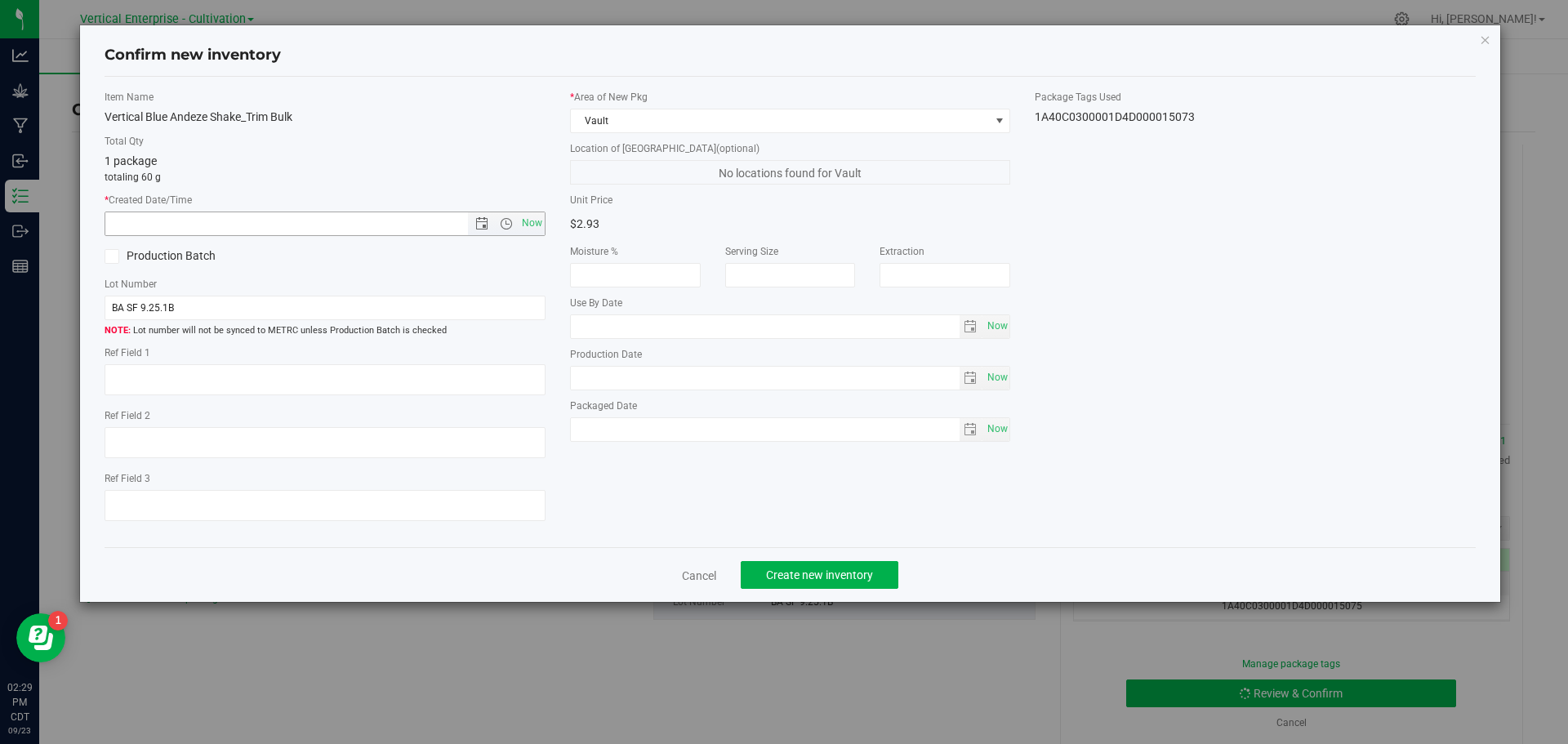
click at [530, 225] on span "Now" at bounding box center [531, 223] width 28 height 23
type input "[DATE] 2:29 PM"
click at [193, 260] on label "Production Batch" at bounding box center [209, 256] width 208 height 17
click at [0, 0] on input "Production Batch" at bounding box center [0, 0] width 0 height 0
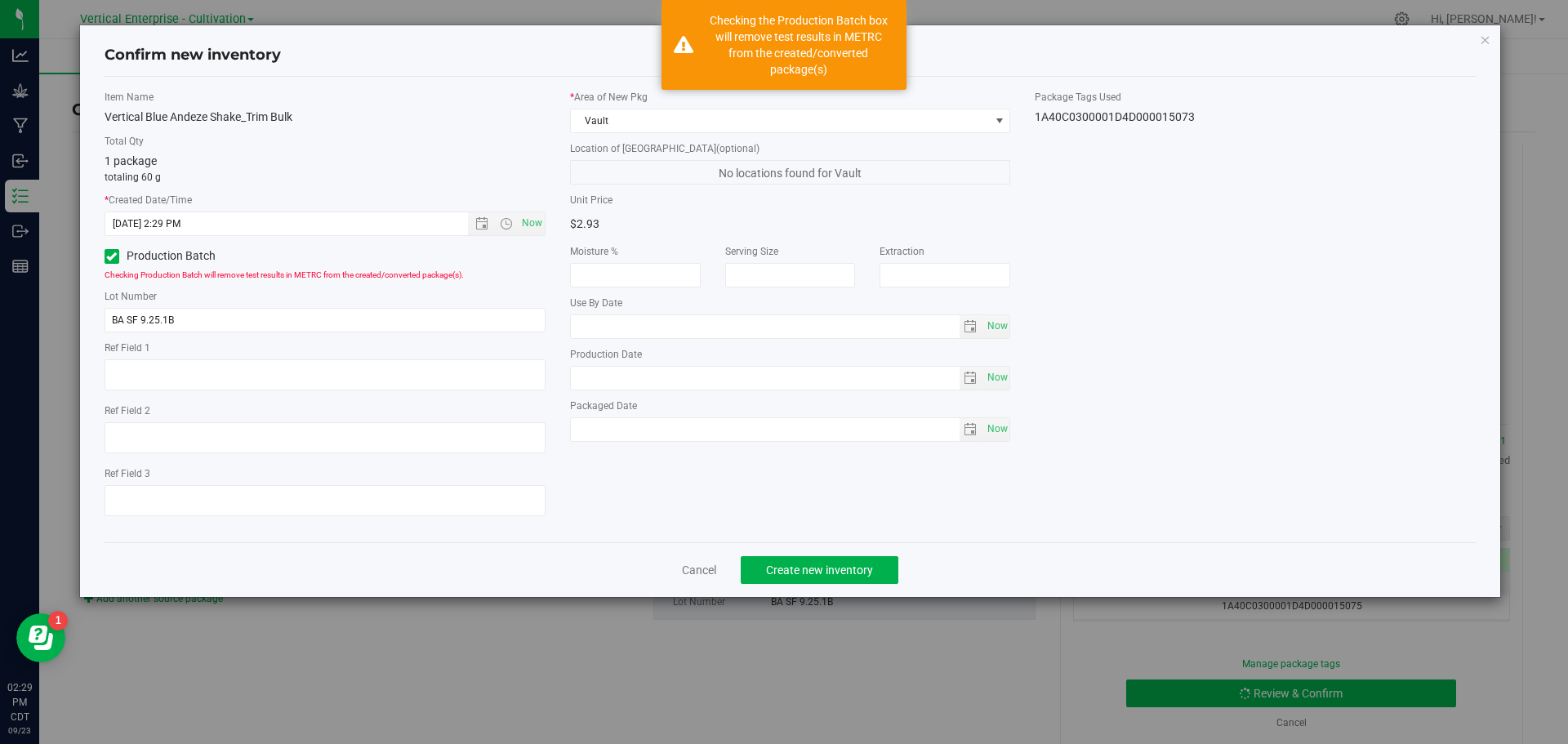
click at [215, 334] on div "Item Name Vertical Blue Andeze Shake_Trim Bulk Total Qty 1 package totaling 60 …" at bounding box center [324, 309] width 466 height 439
click at [203, 320] on input "BA SF 9.25.1B" at bounding box center [325, 320] width 441 height 24
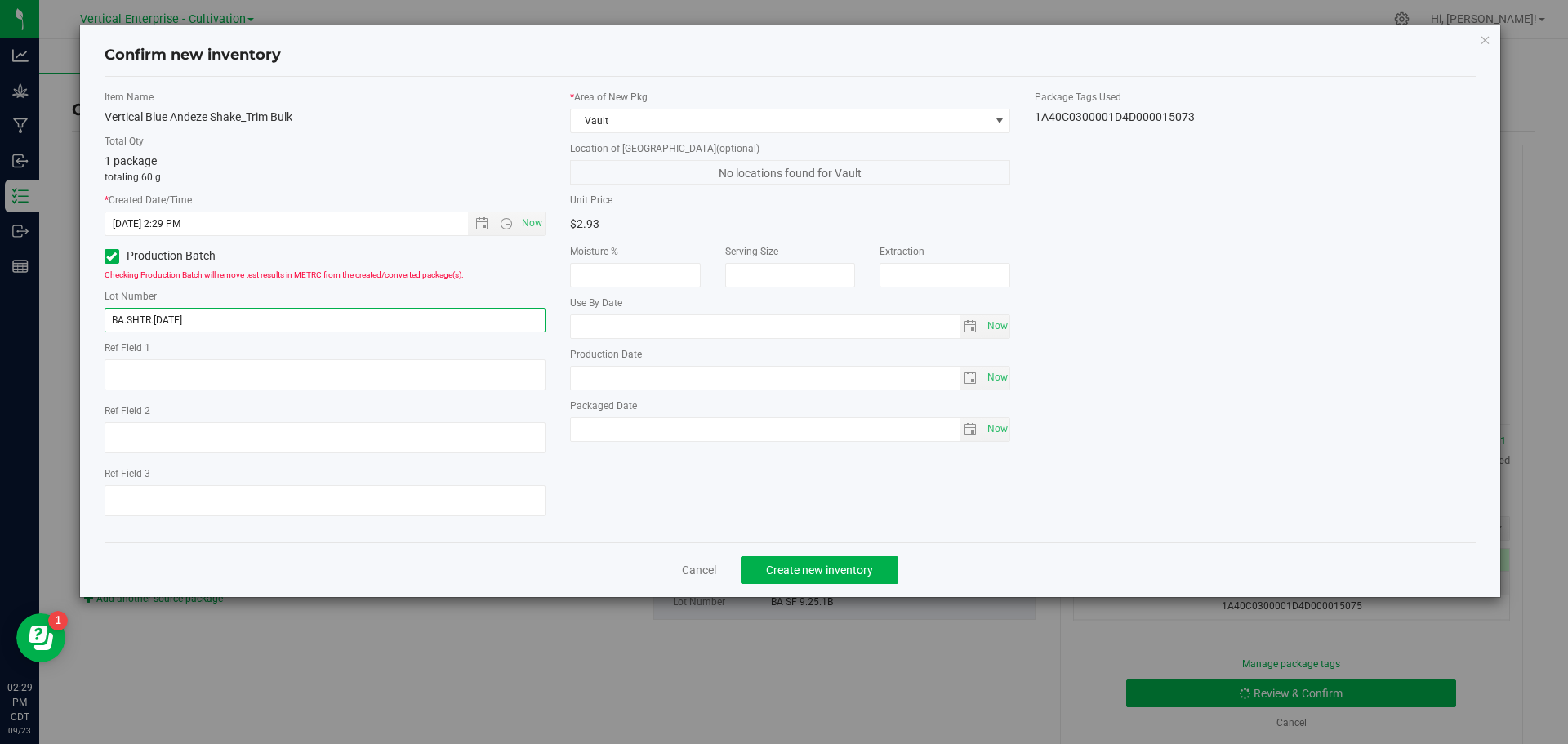
type input "BA.SHTR.[DATE]"
click at [842, 563] on span "Create new inventory" at bounding box center [819, 570] width 107 height 13
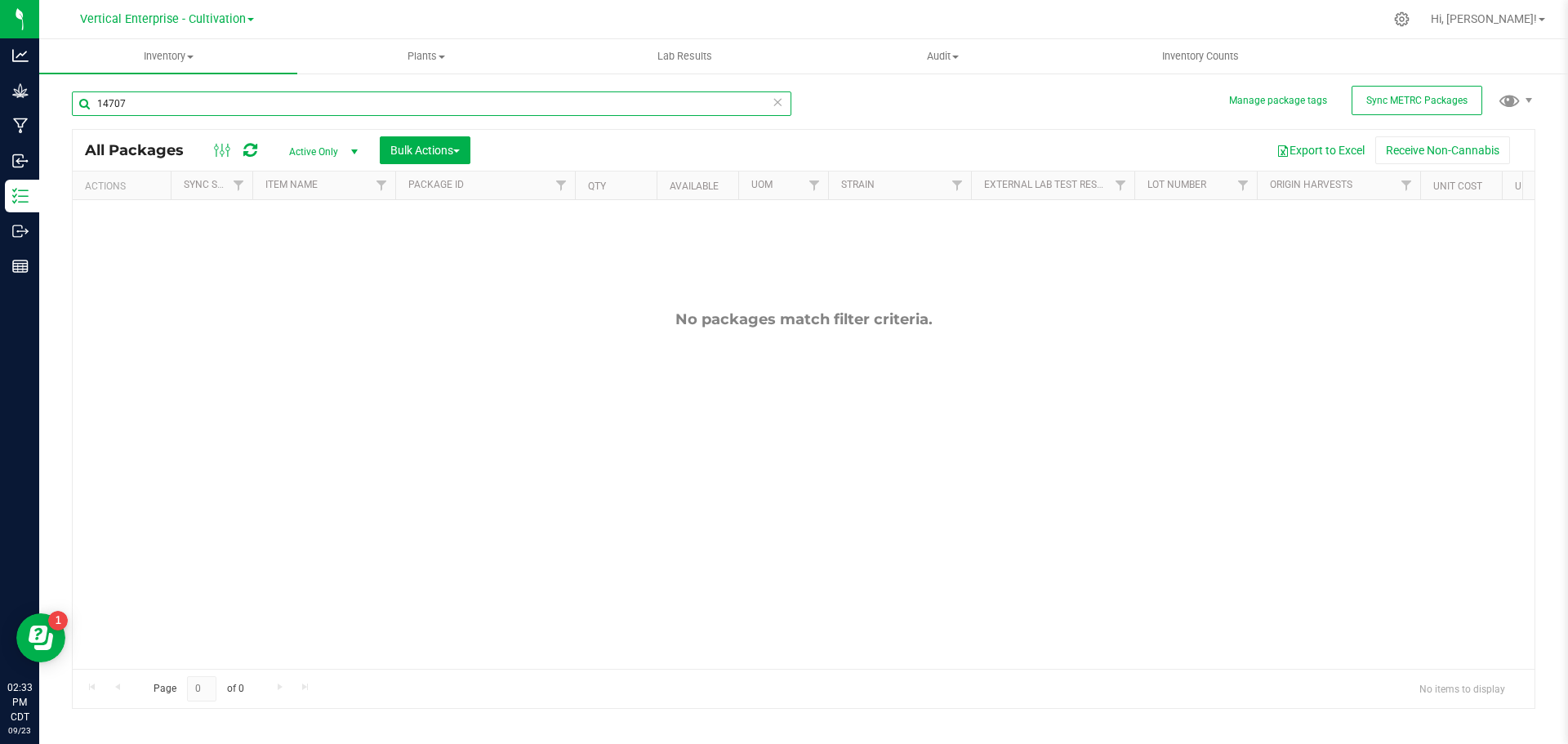
drag, startPoint x: 133, startPoint y: 107, endPoint x: 44, endPoint y: 149, distance: 98.4
click at [44, 148] on div "Manage package tags Sync METRC Packages 14707 All Packages Active Only Active O…" at bounding box center [803, 321] width 1529 height 498
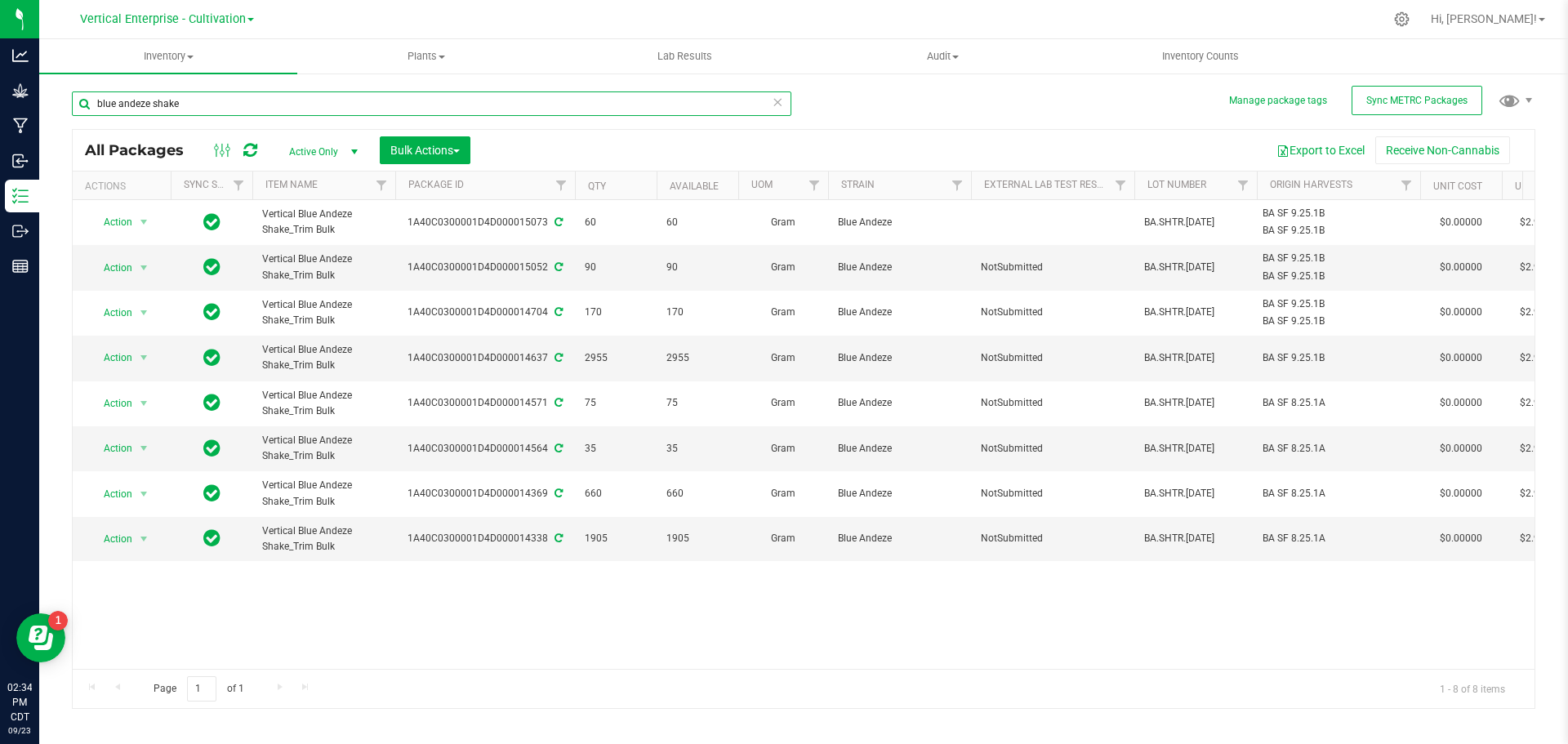
type input "blue andeze shake"
